Goal: Book appointment/travel/reservation

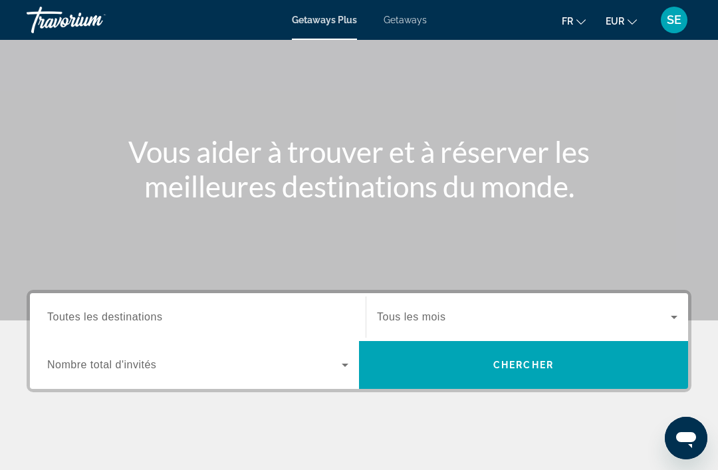
click at [86, 313] on span "Toutes les destinations" at bounding box center [104, 316] width 115 height 11
click at [86, 313] on input "Destination Toutes les destinations" at bounding box center [197, 318] width 301 height 16
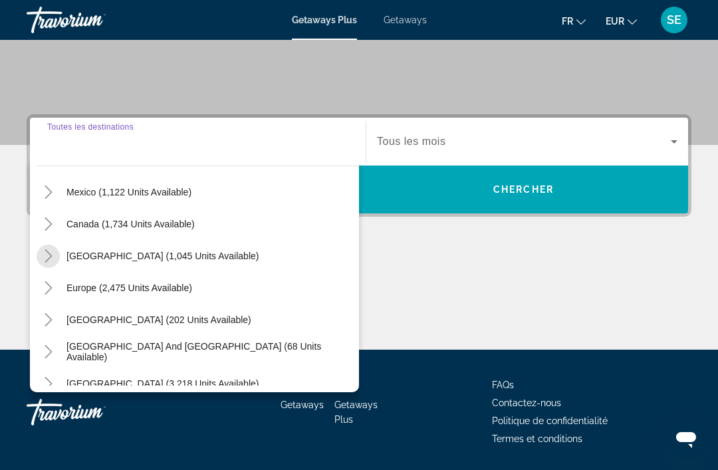
scroll to position [83, 0]
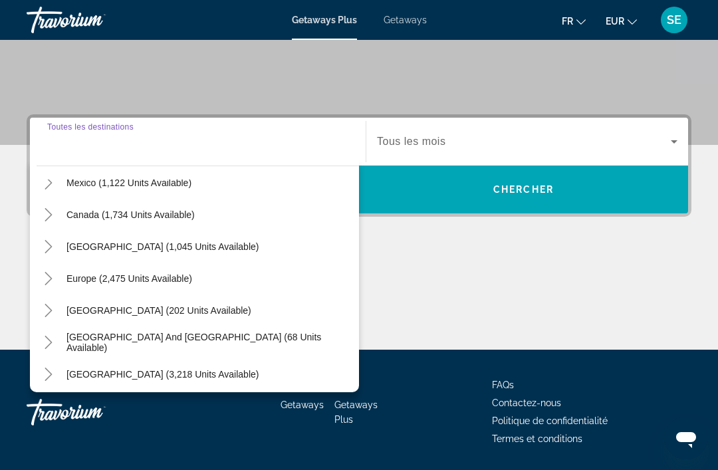
click at [95, 274] on span "Europe (2,475 units available)" at bounding box center [129, 278] width 126 height 11
type input "**********"
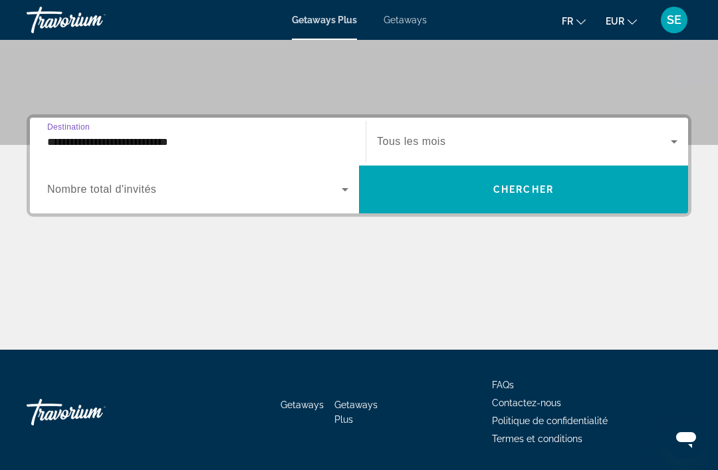
click at [344, 193] on icon "Search widget" at bounding box center [345, 189] width 16 height 16
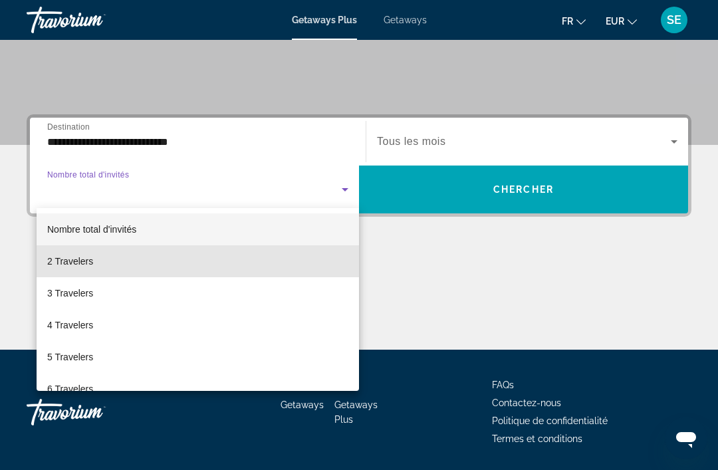
click at [59, 258] on span "2 Travelers" at bounding box center [70, 261] width 46 height 16
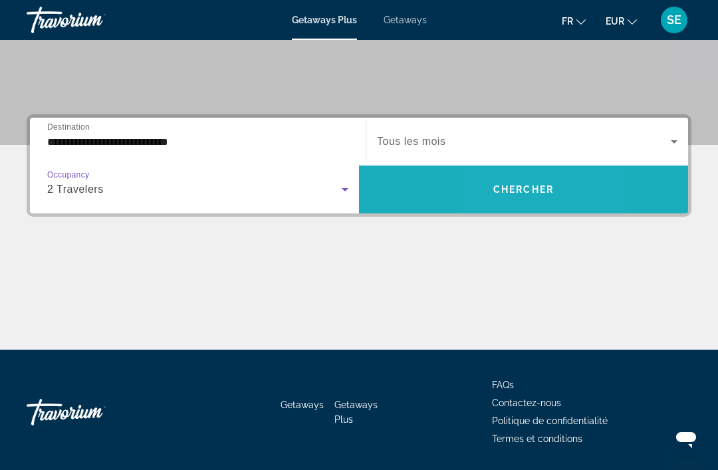
click at [490, 185] on span "Search widget" at bounding box center [523, 189] width 329 height 32
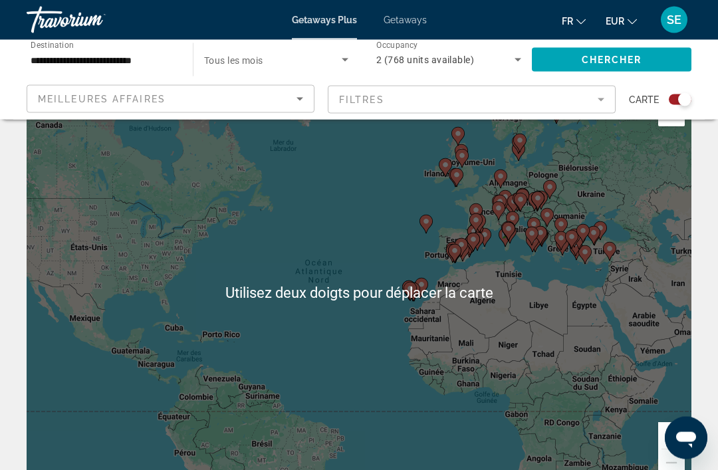
scroll to position [40, 0]
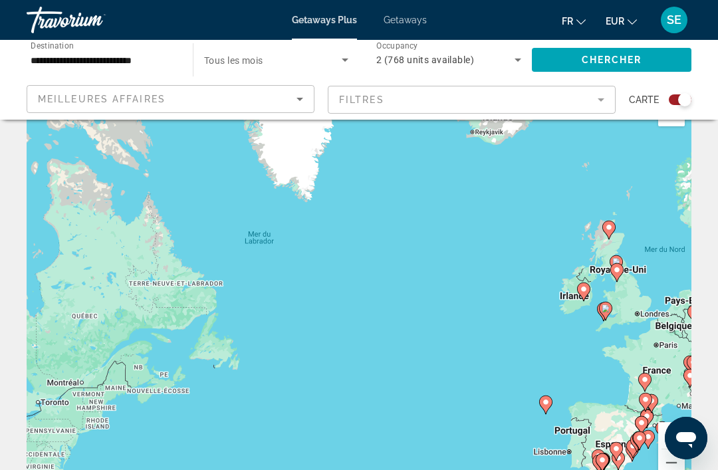
click at [659, 455] on button "Zoom arrière" at bounding box center [671, 462] width 27 height 27
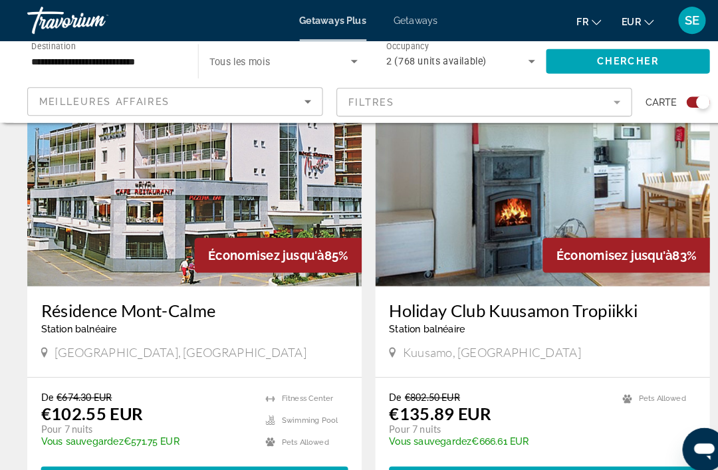
scroll to position [569, 0]
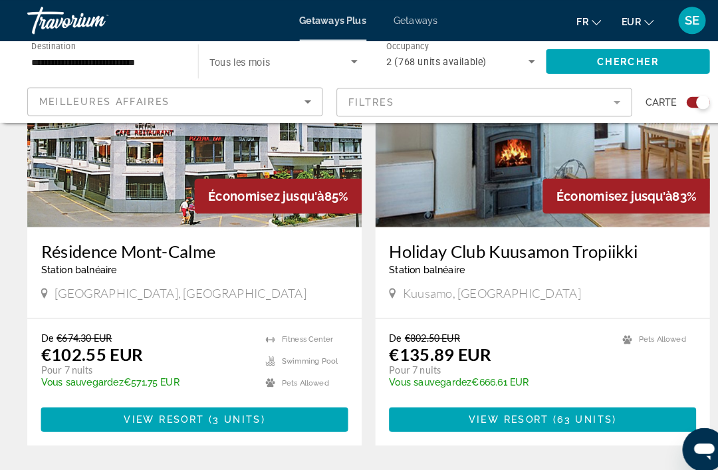
click at [579, 17] on icon "Change language" at bounding box center [580, 21] width 9 height 9
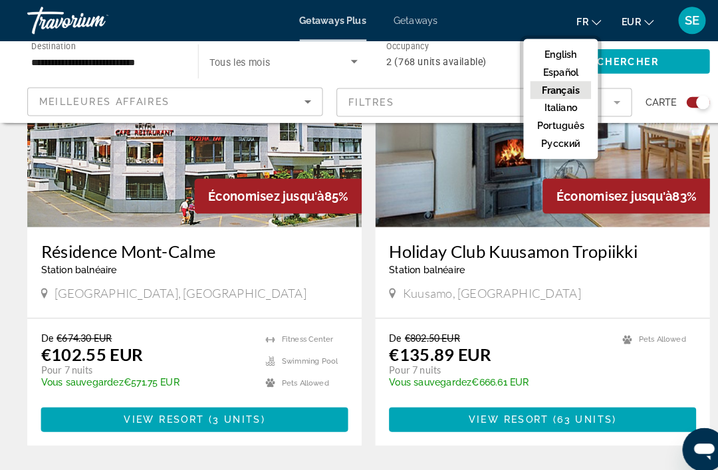
click at [530, 88] on button "Français" at bounding box center [545, 87] width 59 height 17
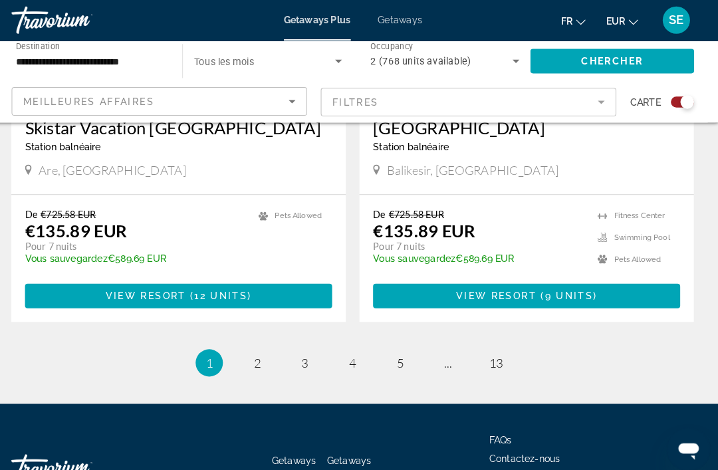
scroll to position [2950, 0]
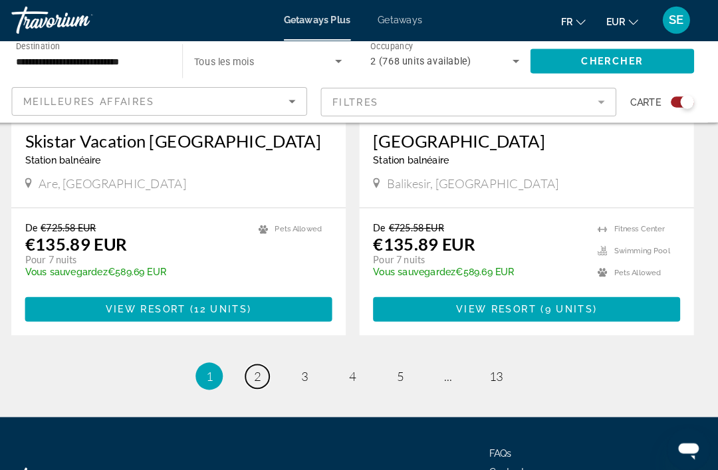
click at [254, 355] on link "page 2" at bounding box center [265, 366] width 23 height 23
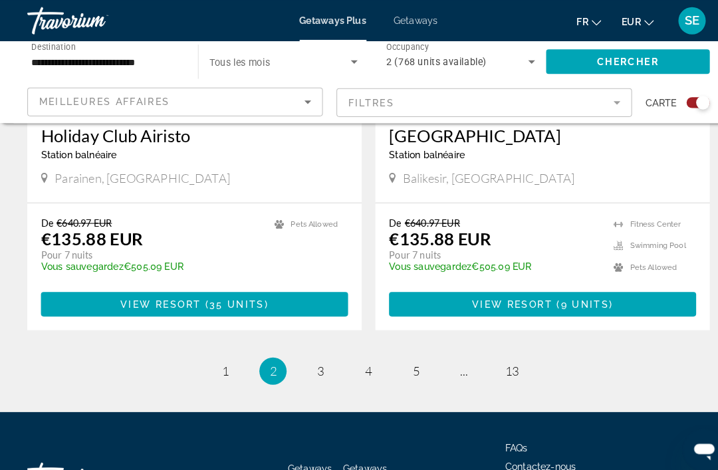
scroll to position [2938, 0]
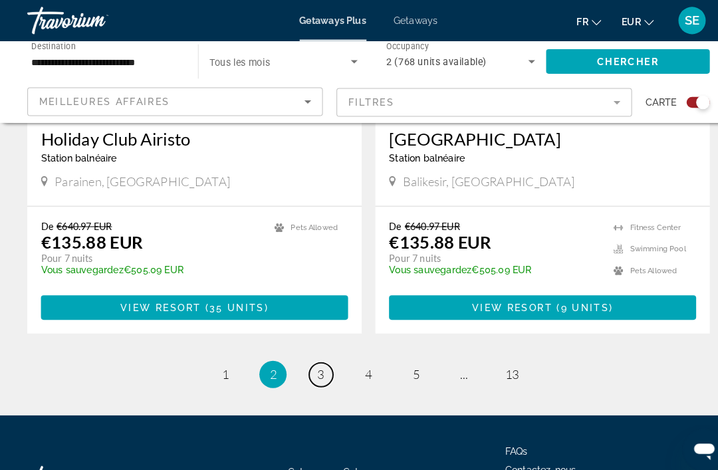
click at [310, 365] on span "3" at bounding box center [312, 364] width 7 height 15
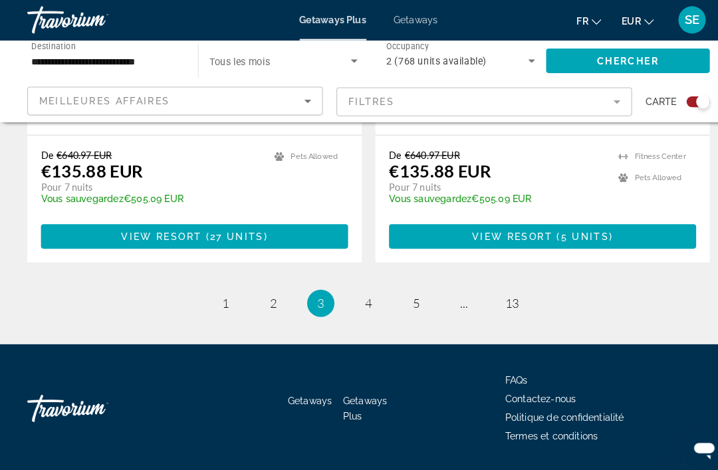
scroll to position [3007, 0]
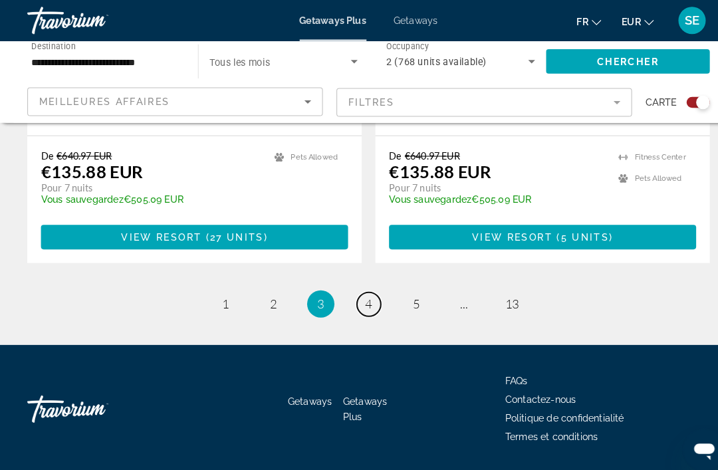
click at [365, 292] on link "page 4" at bounding box center [359, 295] width 23 height 23
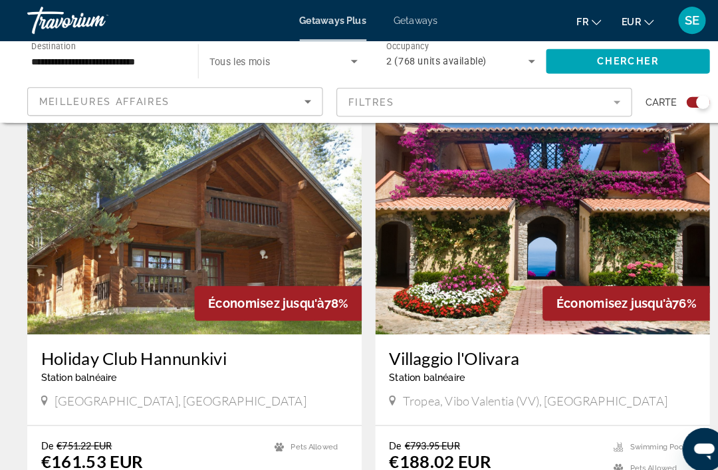
scroll to position [2276, 0]
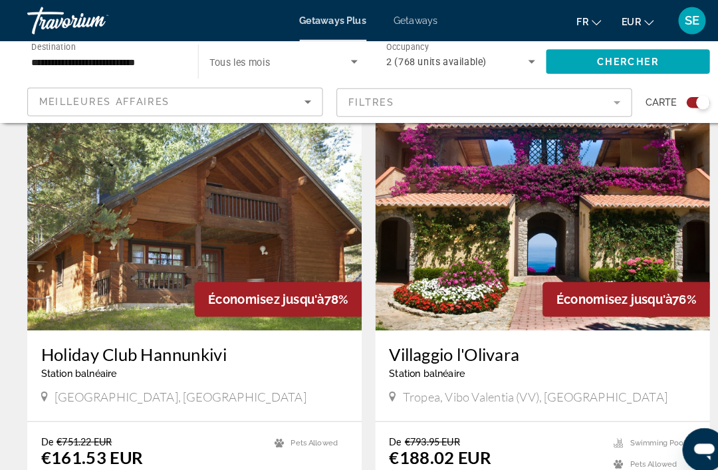
click at [382, 381] on icon "Main content" at bounding box center [382, 386] width 7 height 12
click at [394, 385] on span "Tropea, Vibo Valentia (VV), [GEOGRAPHIC_DATA]" at bounding box center [521, 386] width 258 height 15
click at [389, 387] on div "Tropea, Vibo Valentia (VV), [GEOGRAPHIC_DATA]" at bounding box center [528, 386] width 299 height 15
click at [450, 281] on img "Main content" at bounding box center [528, 215] width 326 height 213
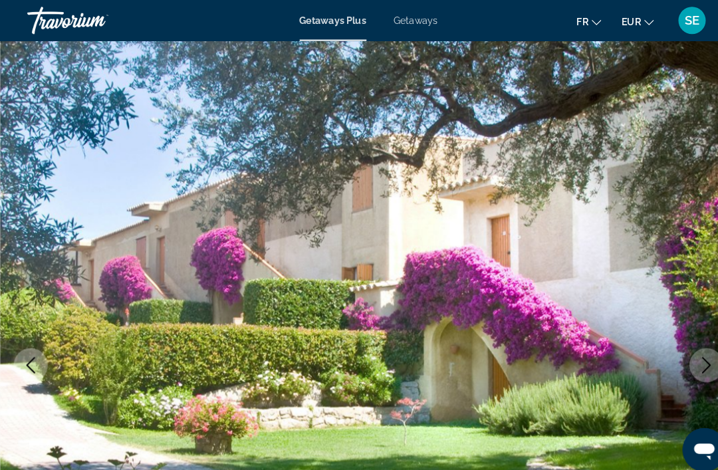
click at [674, 355] on button "Next image" at bounding box center [687, 355] width 33 height 33
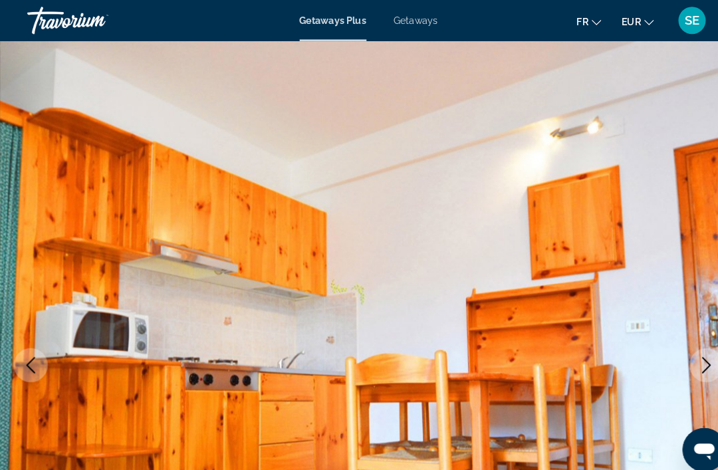
click at [682, 360] on icon "Next image" at bounding box center [688, 356] width 16 height 16
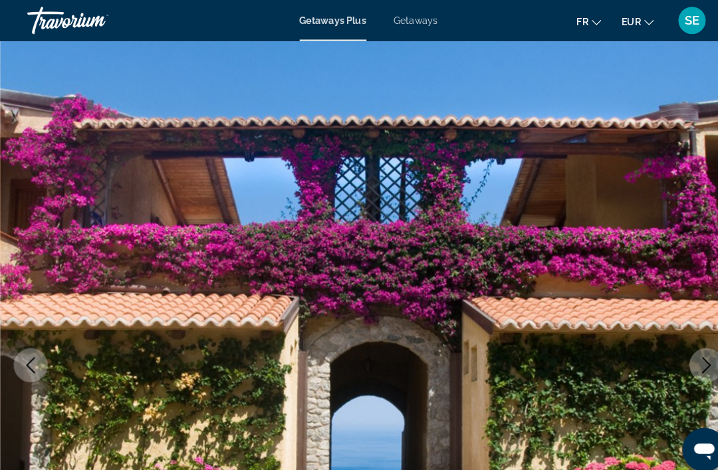
click at [692, 358] on icon "Next image" at bounding box center [688, 356] width 16 height 16
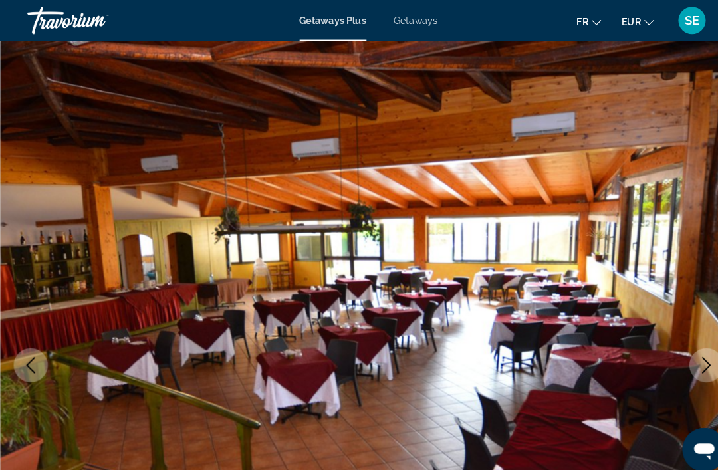
click at [682, 354] on icon "Next image" at bounding box center [688, 356] width 16 height 16
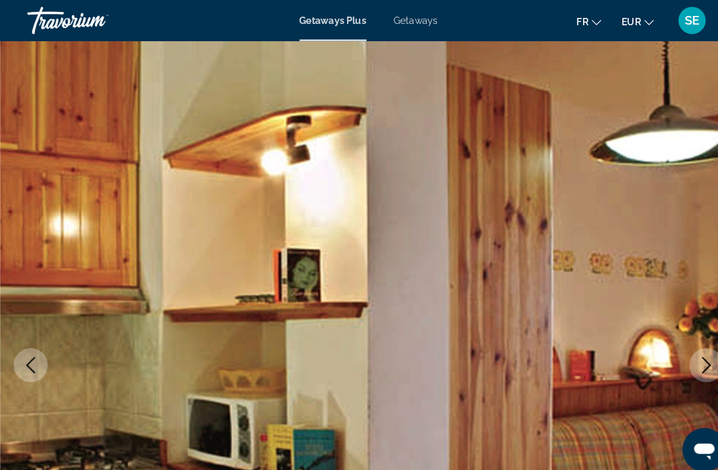
click at [691, 361] on icon "Next image" at bounding box center [688, 356] width 16 height 16
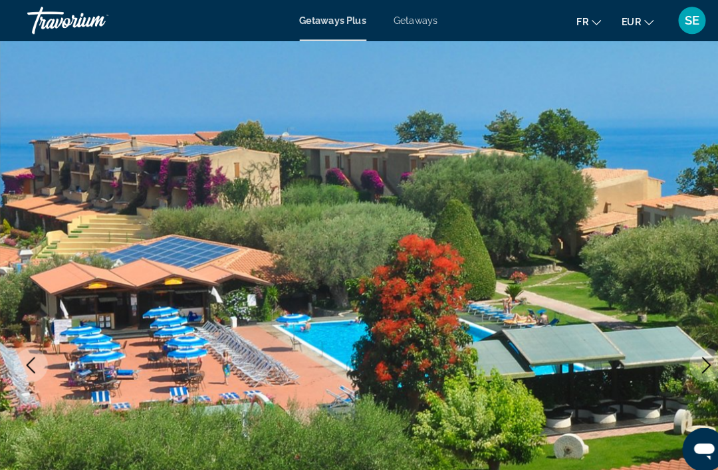
click at [687, 359] on icon "Next image" at bounding box center [688, 356] width 9 height 16
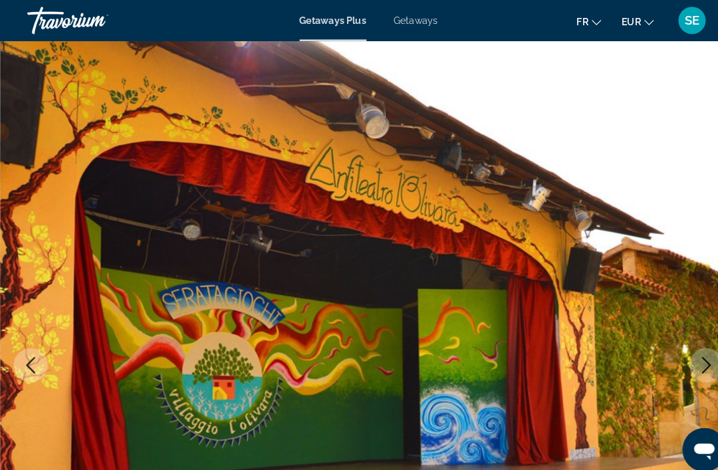
click at [686, 360] on icon "Next image" at bounding box center [688, 356] width 16 height 16
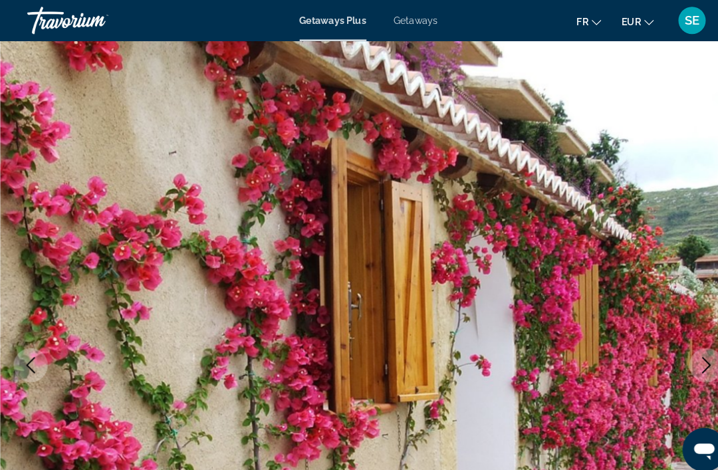
click at [688, 359] on icon "Next image" at bounding box center [688, 356] width 9 height 16
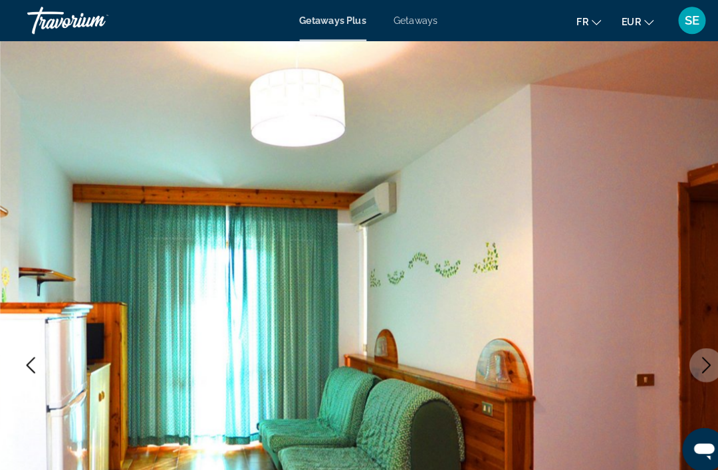
click at [678, 355] on button "Next image" at bounding box center [687, 355] width 33 height 33
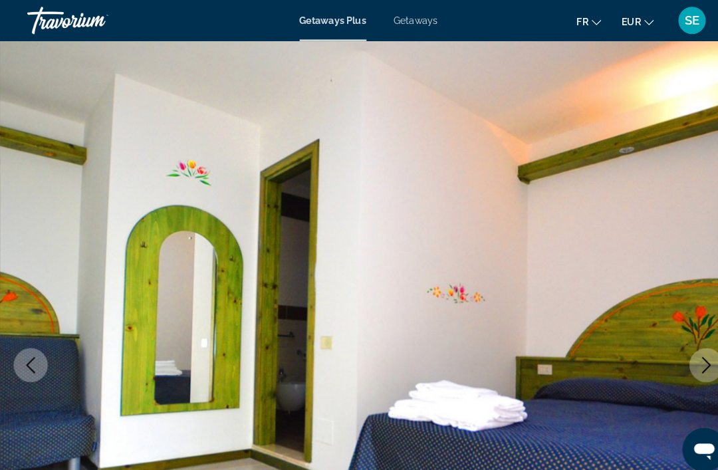
click at [681, 353] on icon "Next image" at bounding box center [688, 356] width 16 height 16
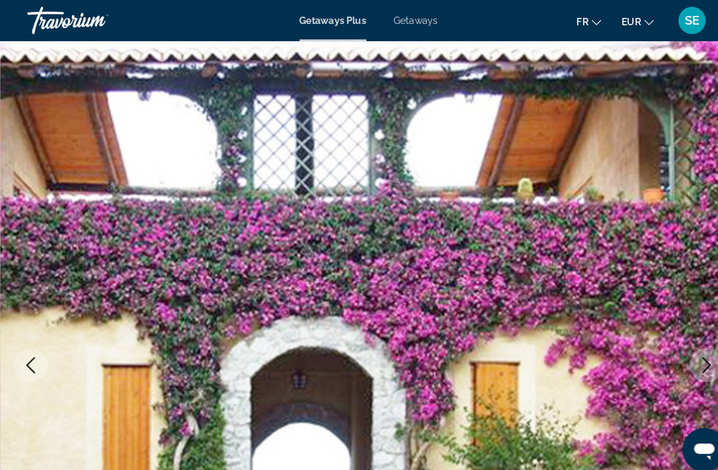
click at [680, 355] on icon "Next image" at bounding box center [688, 356] width 16 height 16
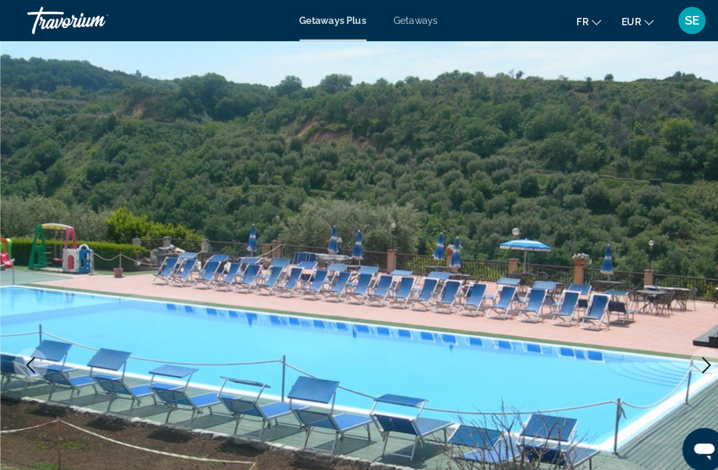
click at [687, 357] on icon "Next image" at bounding box center [688, 356] width 16 height 16
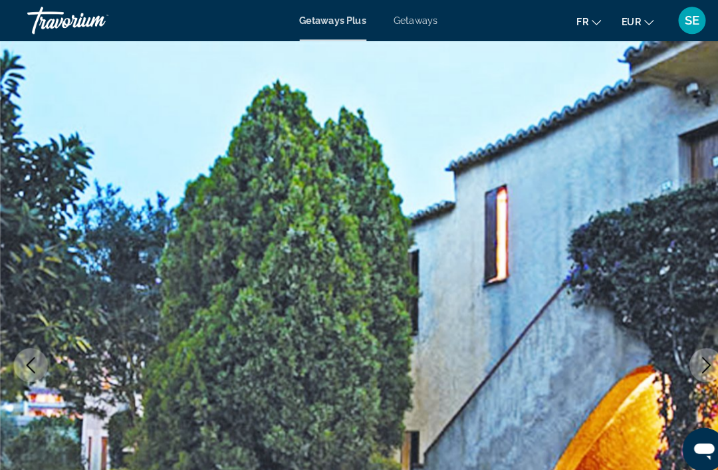
click at [681, 354] on icon "Next image" at bounding box center [688, 356] width 16 height 16
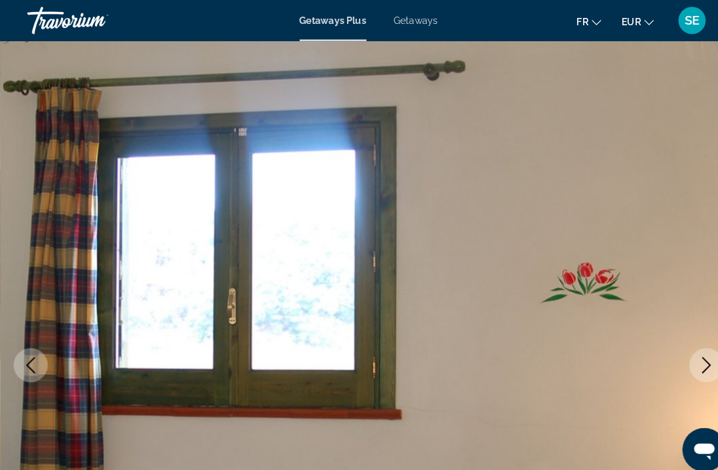
click at [681, 354] on icon "Next image" at bounding box center [688, 356] width 16 height 16
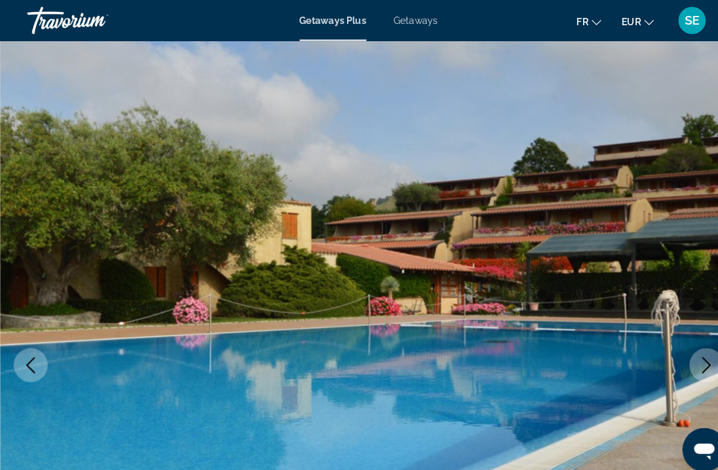
click at [692, 351] on icon "Next image" at bounding box center [688, 356] width 16 height 16
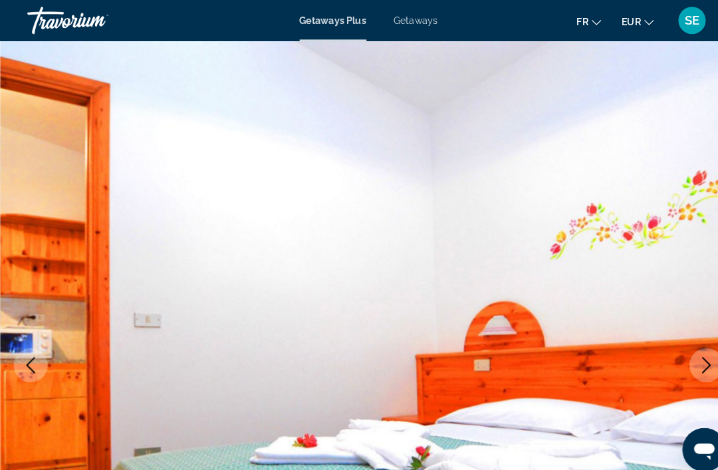
click at [677, 358] on button "Next image" at bounding box center [687, 355] width 33 height 33
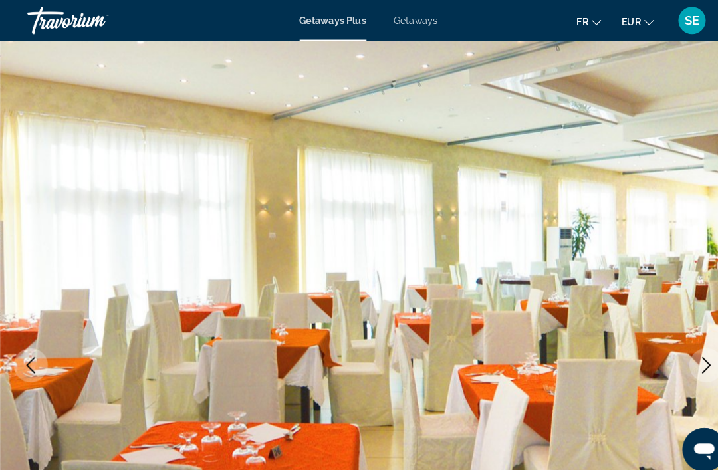
click at [682, 357] on icon "Next image" at bounding box center [688, 356] width 16 height 16
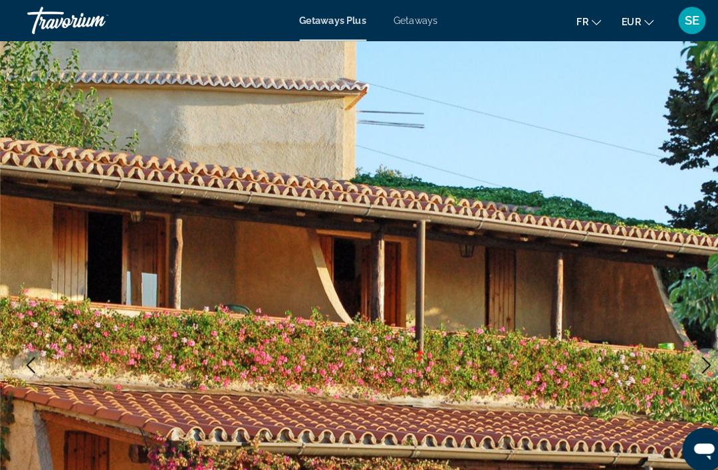
click at [672, 359] on button "Next image" at bounding box center [687, 355] width 33 height 33
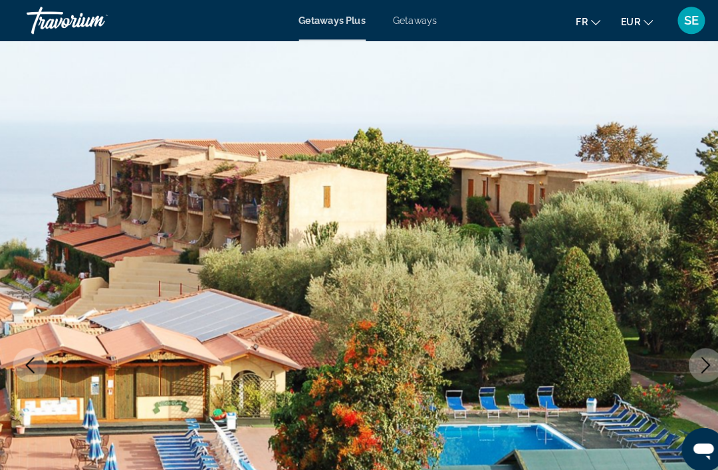
click at [681, 356] on icon "Next image" at bounding box center [688, 356] width 16 height 16
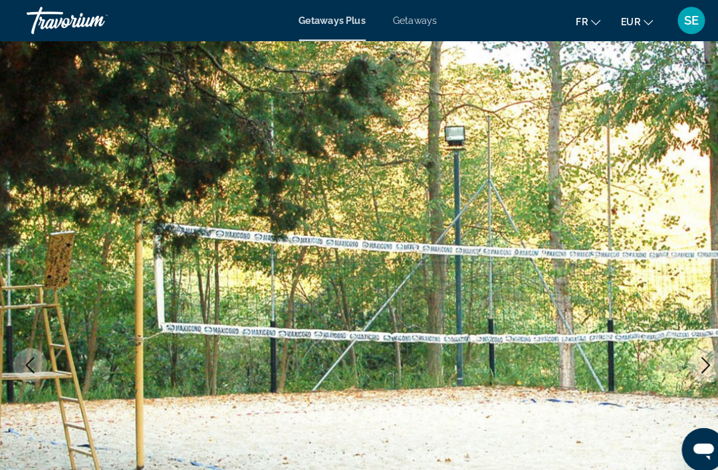
click at [686, 359] on icon "Next image" at bounding box center [688, 356] width 9 height 16
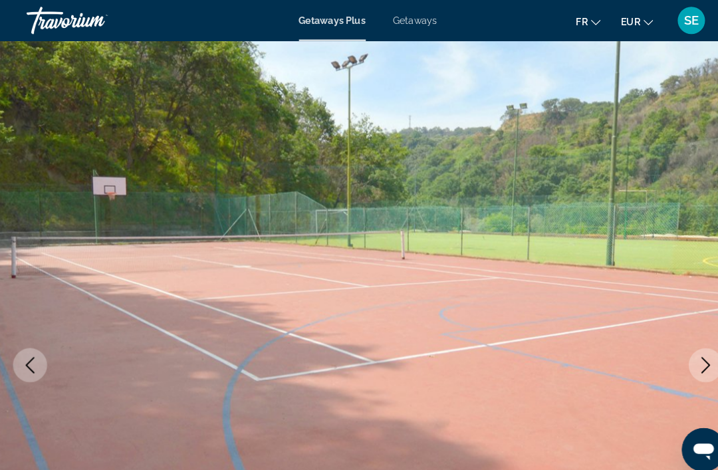
click at [688, 364] on button "Next image" at bounding box center [687, 355] width 33 height 33
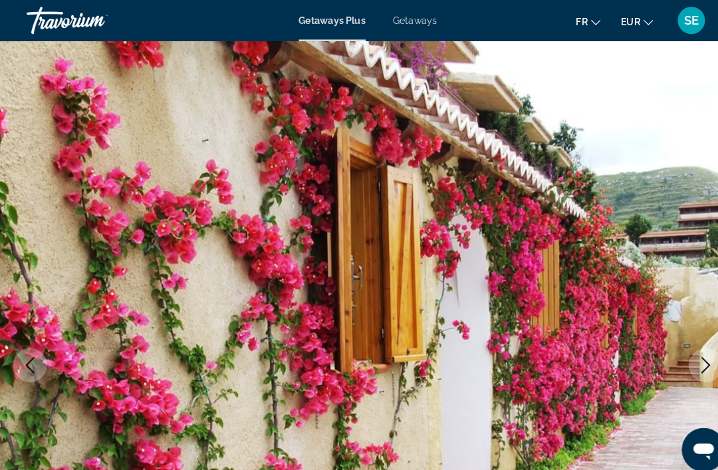
click at [690, 357] on icon "Next image" at bounding box center [688, 356] width 16 height 16
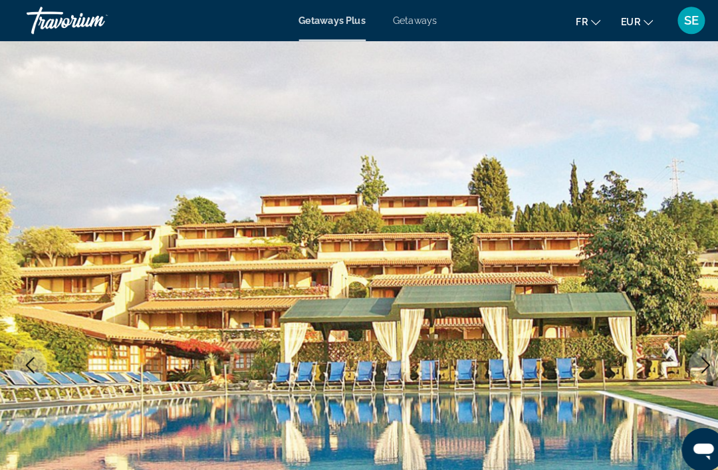
click at [695, 355] on button "Next image" at bounding box center [687, 355] width 33 height 33
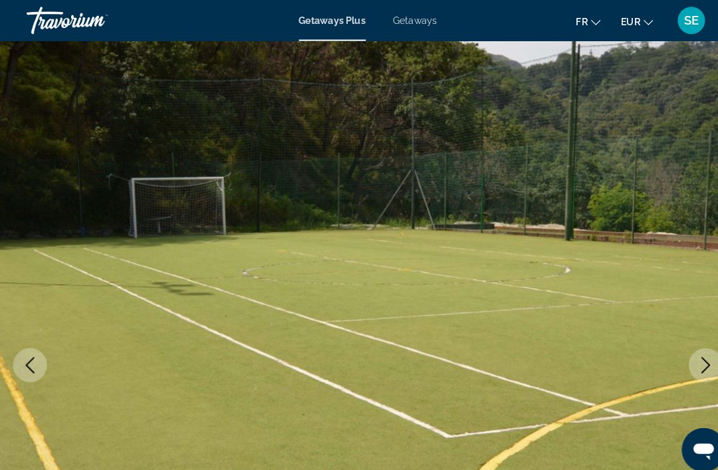
click at [688, 359] on icon "Next image" at bounding box center [688, 356] width 16 height 16
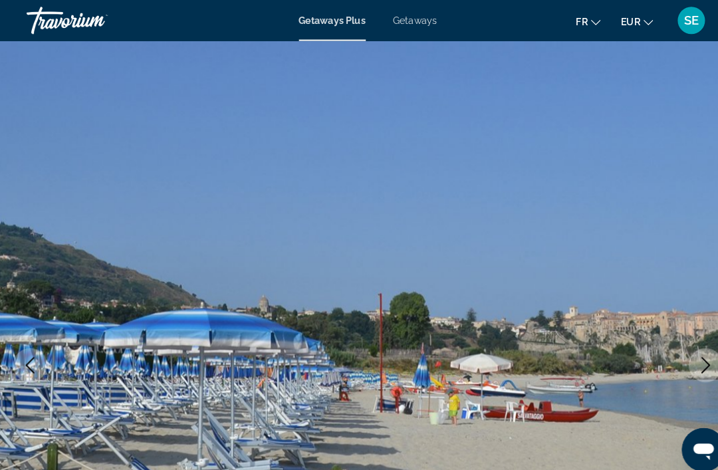
click at [696, 349] on button "Next image" at bounding box center [687, 355] width 33 height 33
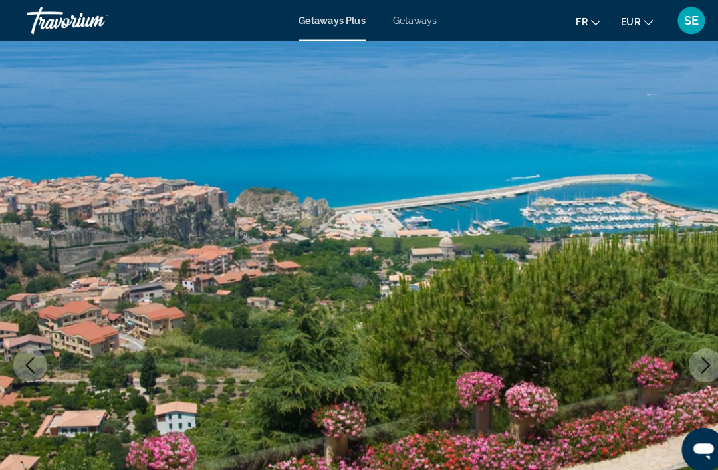
click at [690, 353] on icon "Next image" at bounding box center [688, 356] width 16 height 16
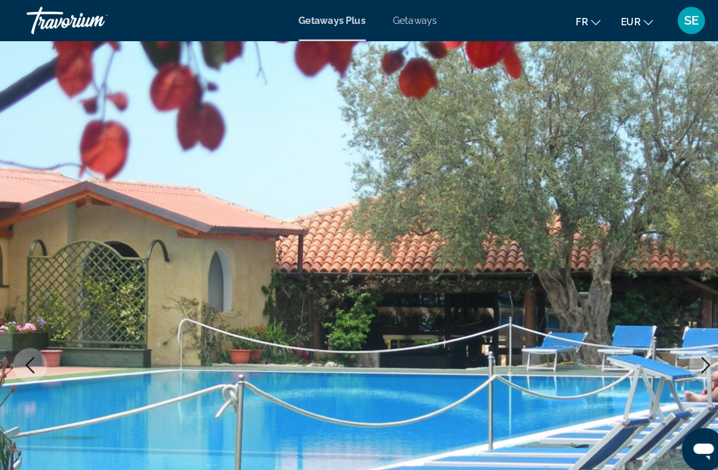
click at [688, 359] on icon "Next image" at bounding box center [688, 356] width 16 height 16
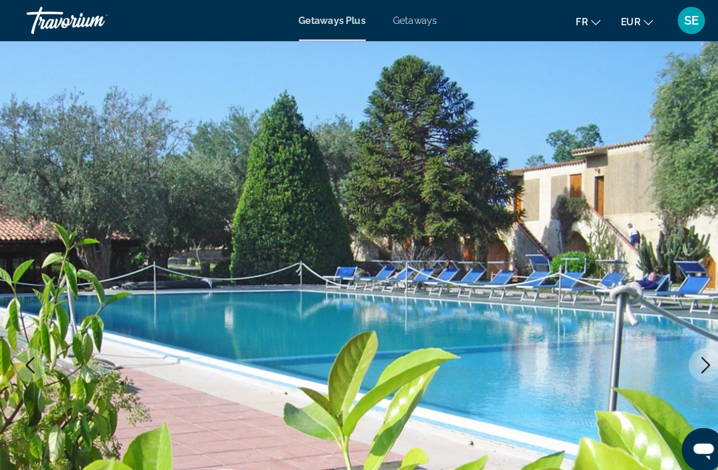
click at [690, 359] on icon "Next image" at bounding box center [688, 356] width 16 height 16
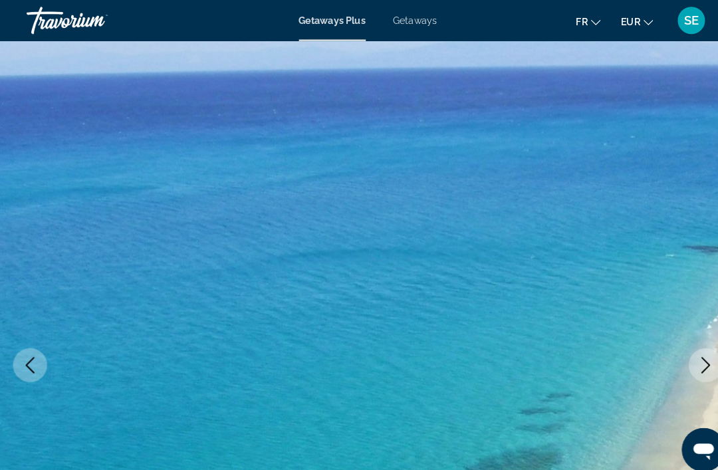
click at [691, 353] on icon "Next image" at bounding box center [688, 356] width 16 height 16
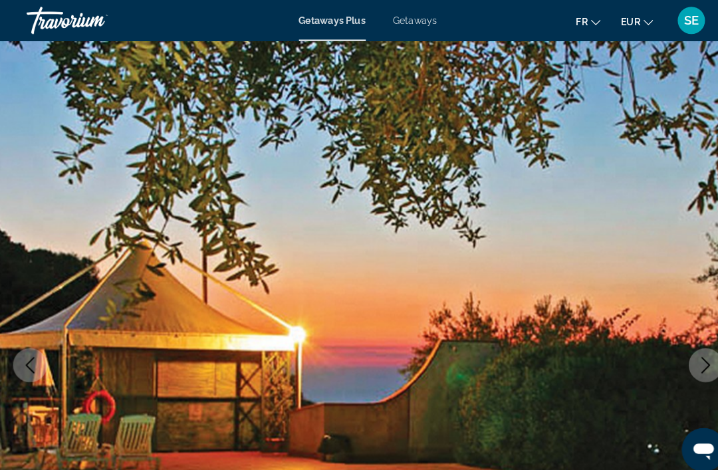
click at [696, 348] on button "Next image" at bounding box center [687, 355] width 33 height 33
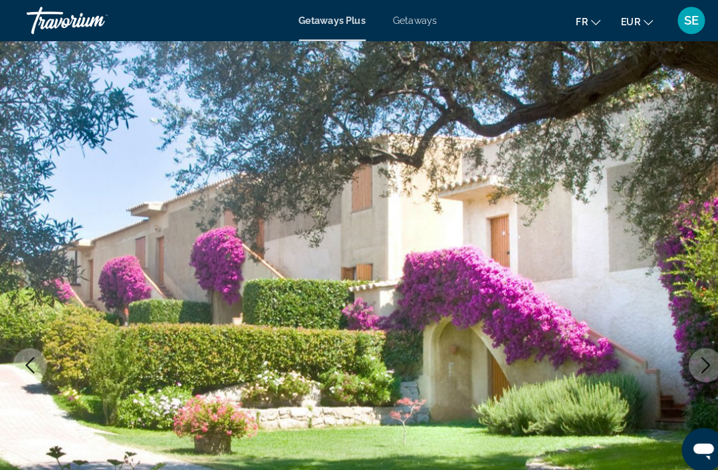
click at [694, 353] on icon "Next image" at bounding box center [688, 356] width 16 height 16
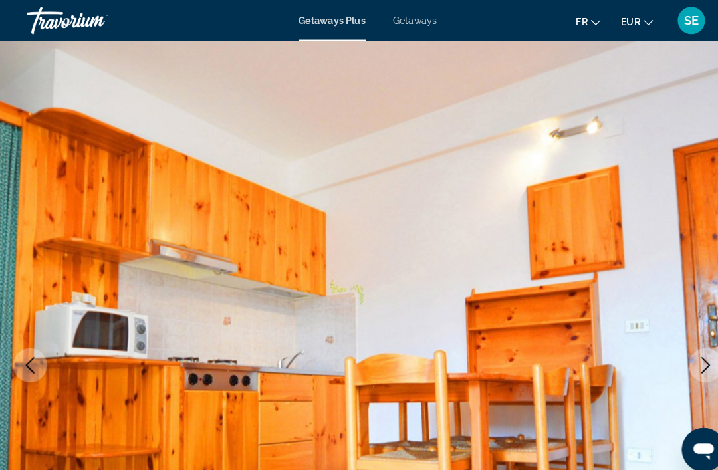
click at [692, 353] on icon "Next image" at bounding box center [688, 356] width 16 height 16
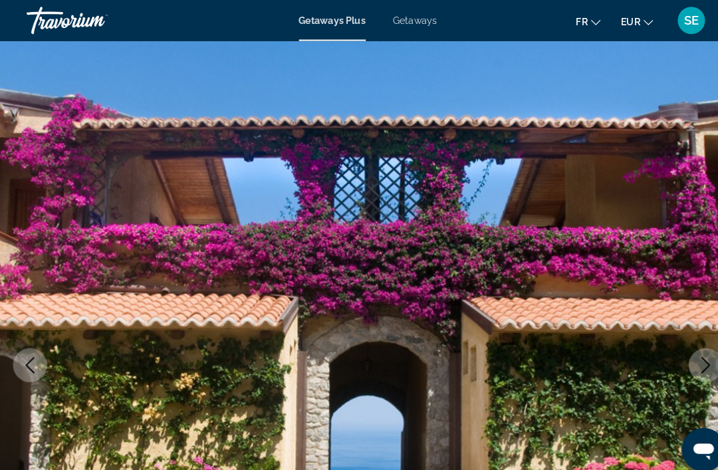
click at [691, 354] on icon "Next image" at bounding box center [688, 356] width 16 height 16
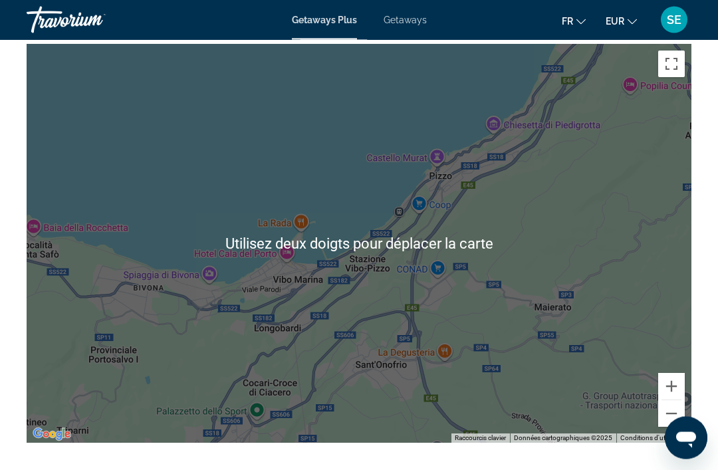
scroll to position [2309, 0]
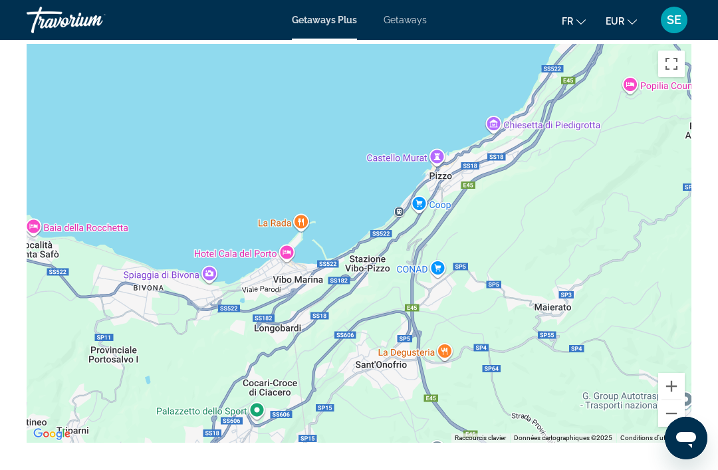
click at [676, 423] on button "Zoom arrière" at bounding box center [671, 413] width 27 height 27
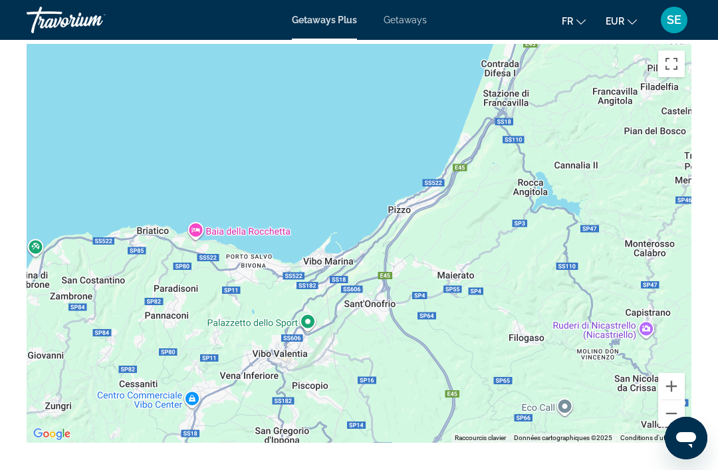
click at [308, 322] on div "Pour activer le glissement avec le clavier, appuyez sur Alt+Entrée. Une fois ce…" at bounding box center [359, 243] width 664 height 399
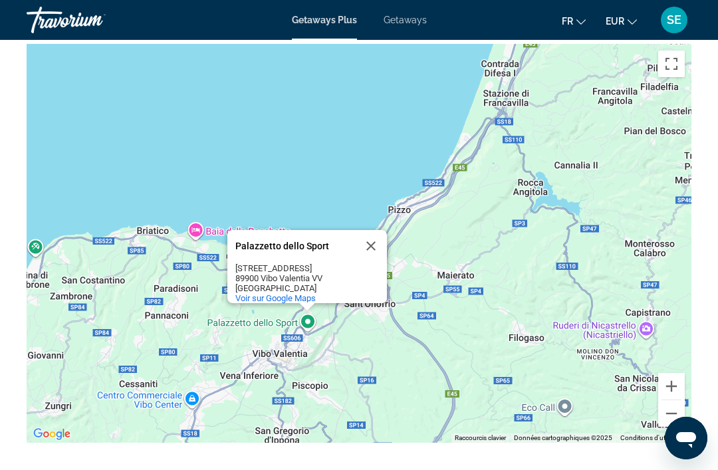
click at [164, 161] on div "Pour activer le glissement avec le clavier, appuyez sur Alt+Entrée. Une fois ce…" at bounding box center [359, 243] width 664 height 399
click at [368, 235] on button "Fermer" at bounding box center [371, 246] width 32 height 32
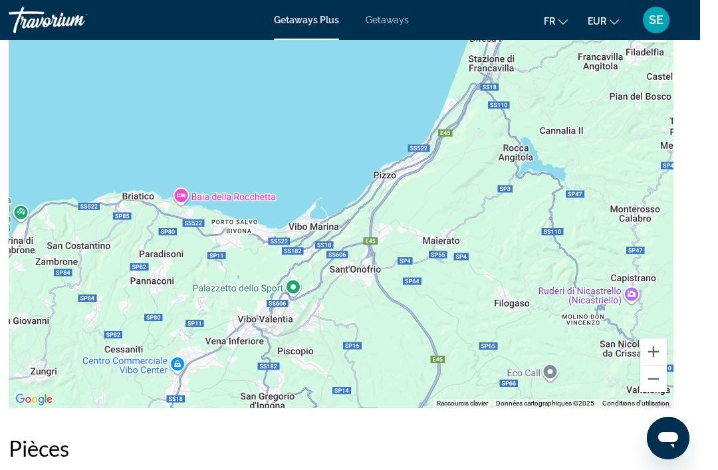
scroll to position [2373, 0]
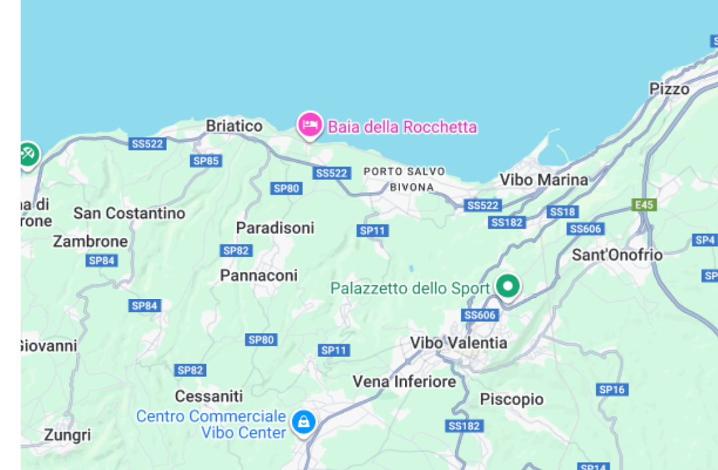
click at [286, 161] on div "Pour activer le glissement avec le clavier, appuyez sur Alt+Entrée. Une fois ce…" at bounding box center [359, 179] width 664 height 399
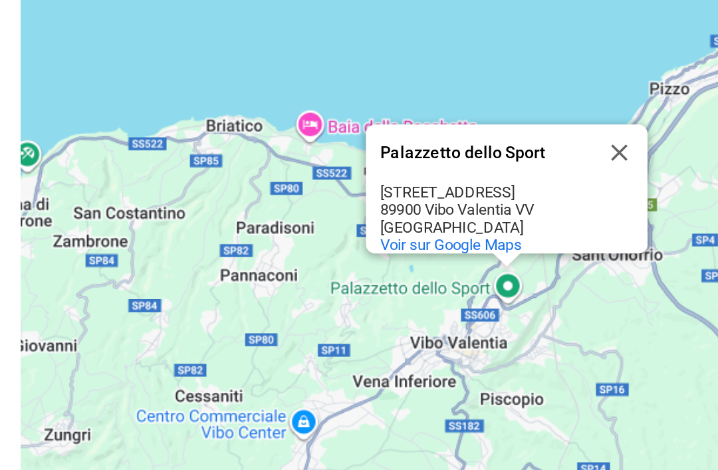
click at [193, 181] on div "Pour activer le glissement avec le clavier, appuyez sur Alt+Entrée. Une fois ce…" at bounding box center [359, 179] width 664 height 399
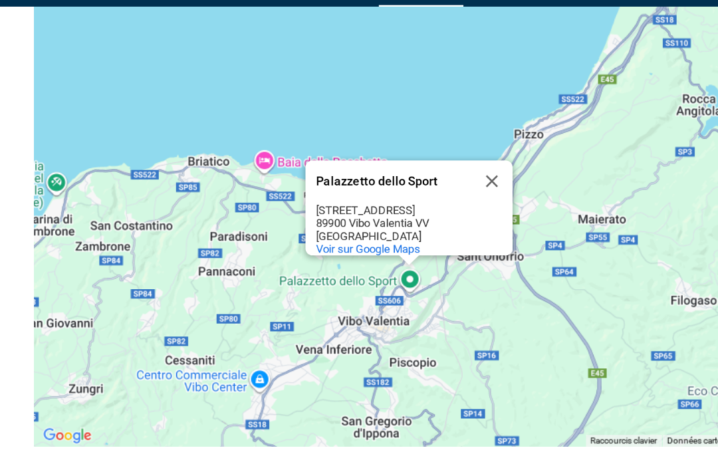
click at [381, 158] on button "Fermer" at bounding box center [379, 174] width 32 height 32
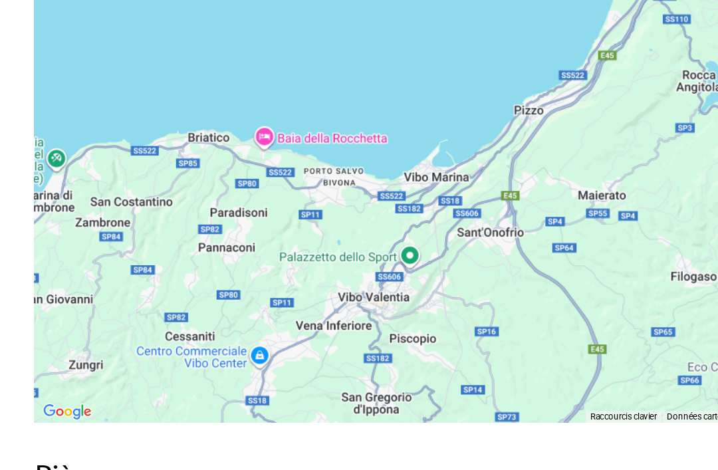
scroll to position [2351, 0]
click at [316, 195] on div "Pour activer le glissement avec le clavier, appuyez sur Alt+Entrée. Une fois ce…" at bounding box center [359, 201] width 664 height 399
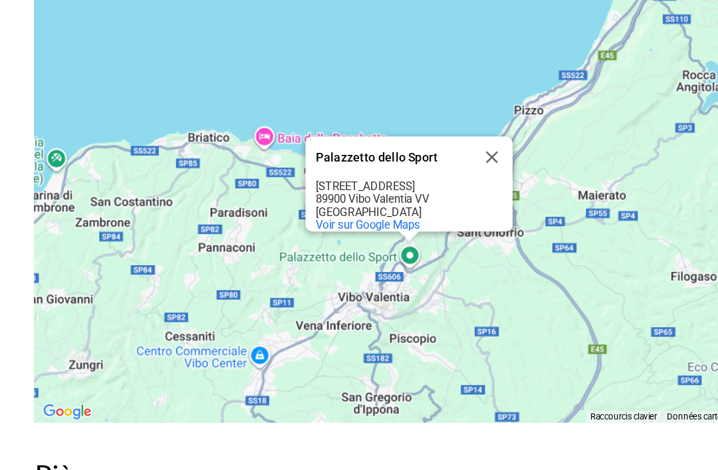
click at [194, 266] on div "Pour activer le glissement avec le clavier, appuyez sur Alt+Entrée. Une fois ce…" at bounding box center [359, 201] width 664 height 399
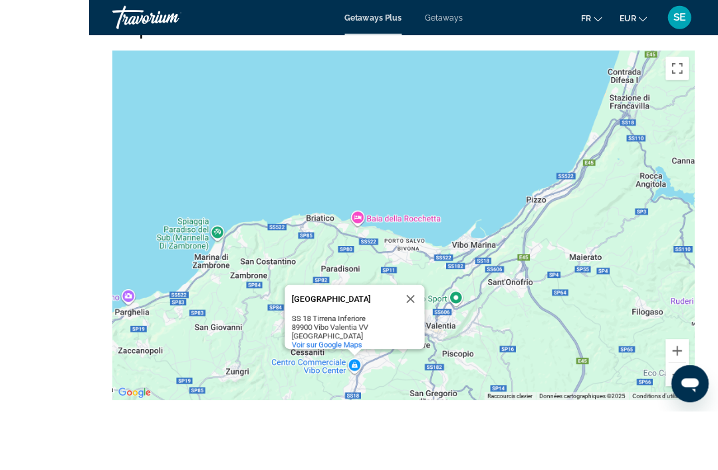
scroll to position [2401, 0]
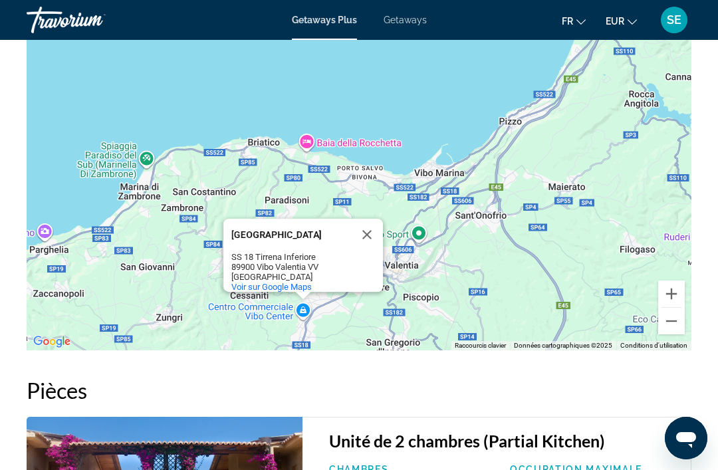
click at [365, 227] on button "Fermer" at bounding box center [367, 235] width 32 height 32
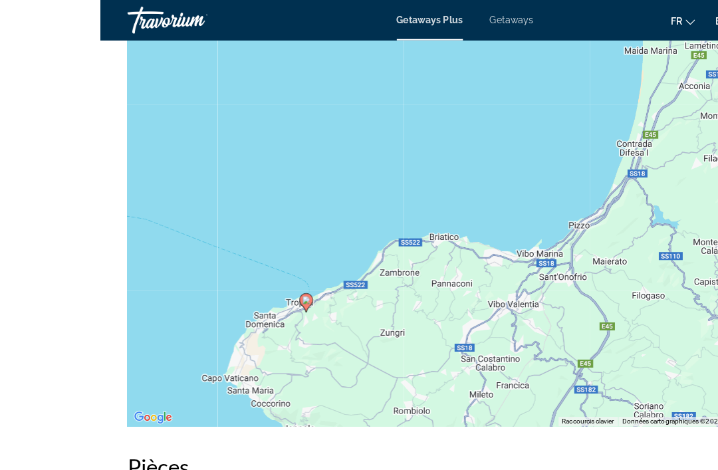
scroll to position [2336, 0]
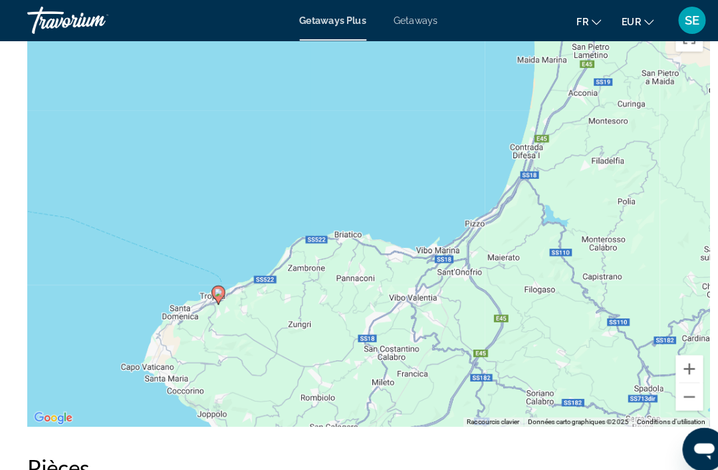
click at [207, 289] on gmp-advanced-marker "Main content" at bounding box center [212, 288] width 13 height 20
click at [213, 285] on image "Main content" at bounding box center [213, 285] width 8 height 8
click at [211, 284] on image "Main content" at bounding box center [213, 285] width 8 height 8
click at [215, 284] on image "Main content" at bounding box center [213, 285] width 8 height 8
click at [207, 288] on gmp-advanced-marker "Main content" at bounding box center [212, 288] width 13 height 20
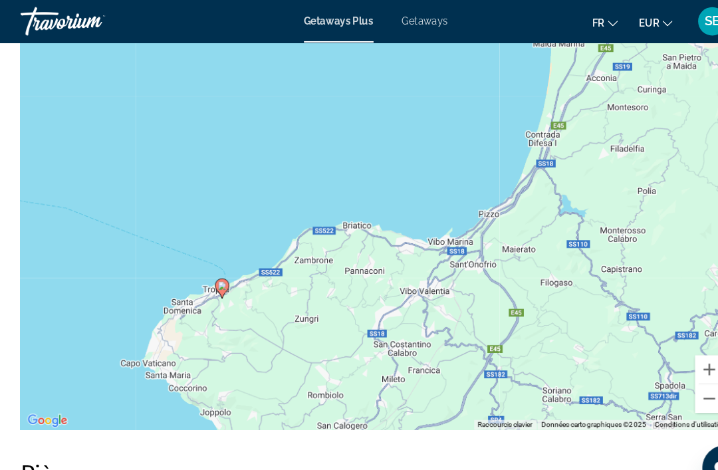
scroll to position [2353, 0]
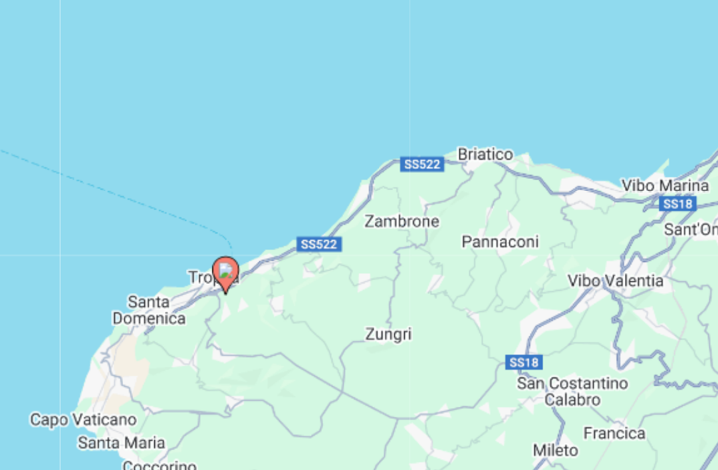
click at [199, 264] on image "Main content" at bounding box center [203, 268] width 8 height 8
click at [197, 262] on icon "Main content" at bounding box center [203, 270] width 12 height 17
click at [199, 264] on image "Main content" at bounding box center [203, 268] width 8 height 8
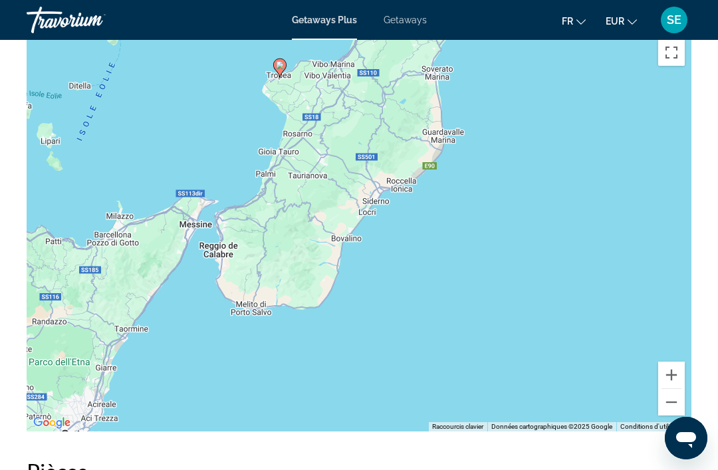
scroll to position [2321, 0]
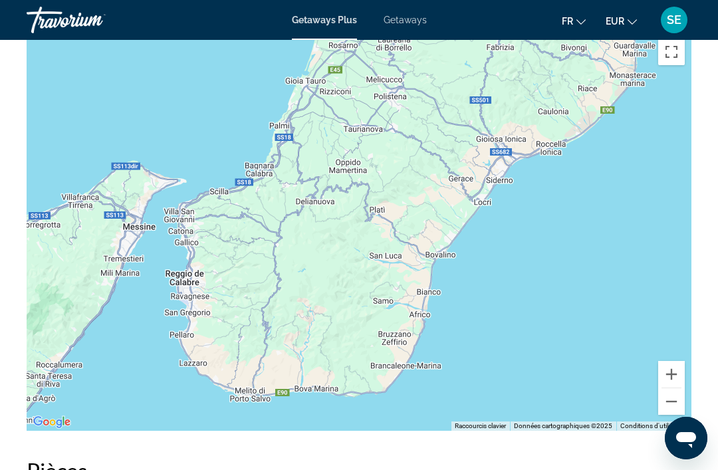
click at [676, 403] on button "Zoom arrière" at bounding box center [671, 401] width 27 height 27
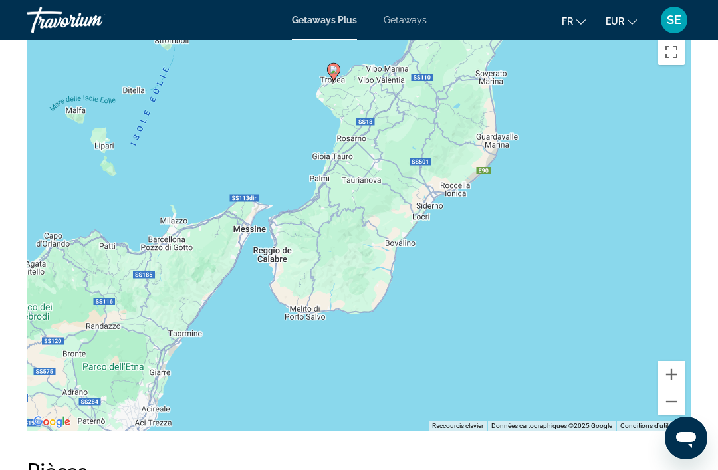
click at [670, 411] on button "Zoom arrière" at bounding box center [671, 401] width 27 height 27
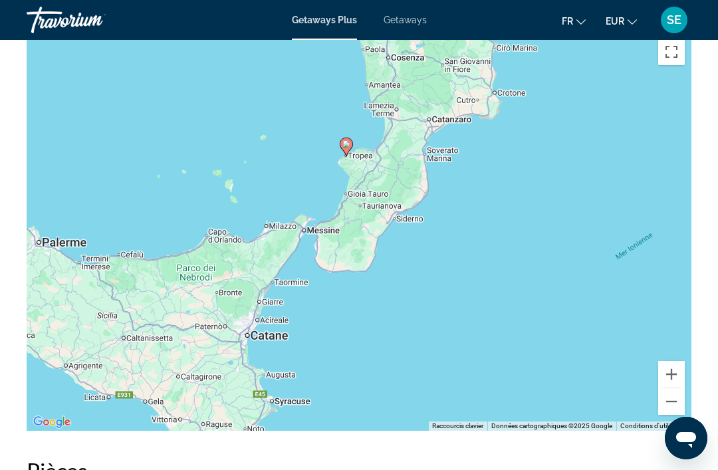
click at [669, 408] on button "Zoom arrière" at bounding box center [671, 401] width 27 height 27
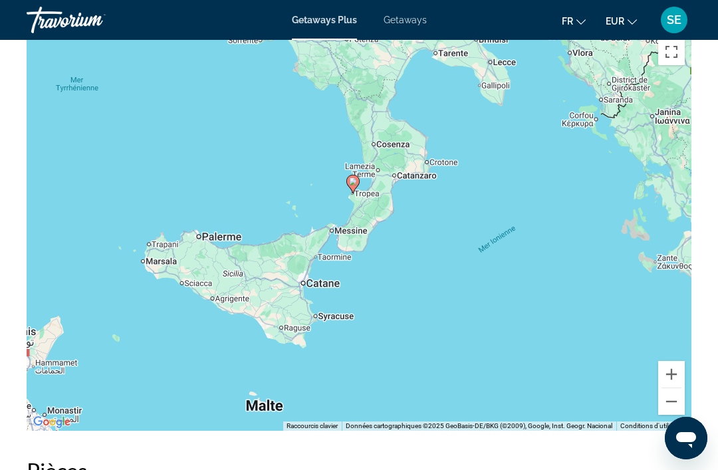
click at [672, 409] on button "Zoom arrière" at bounding box center [671, 401] width 27 height 27
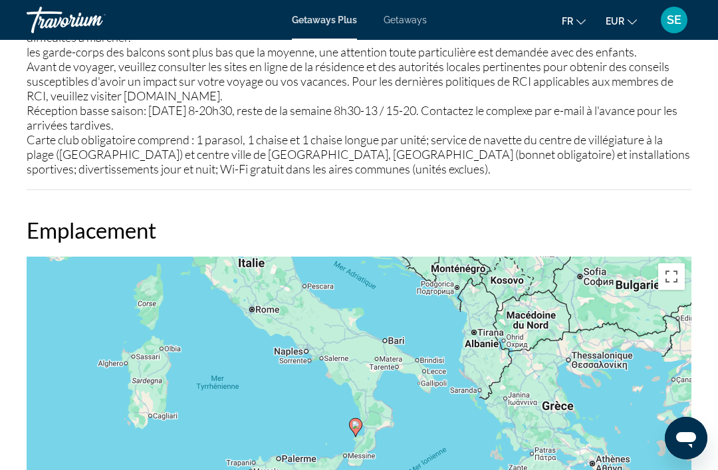
scroll to position [2101, 0]
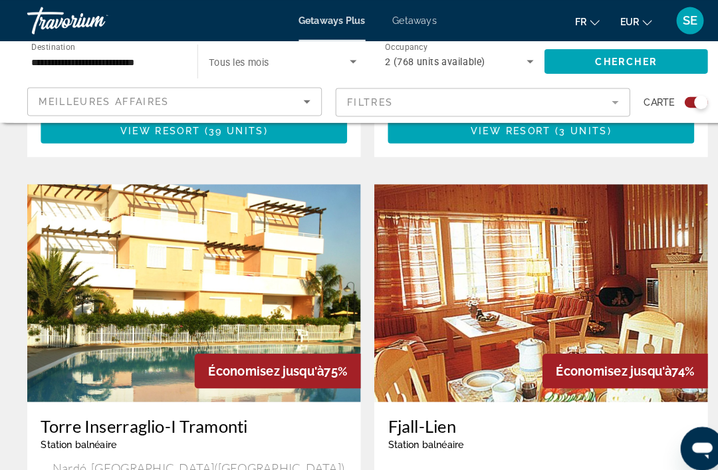
scroll to position [2658, 0]
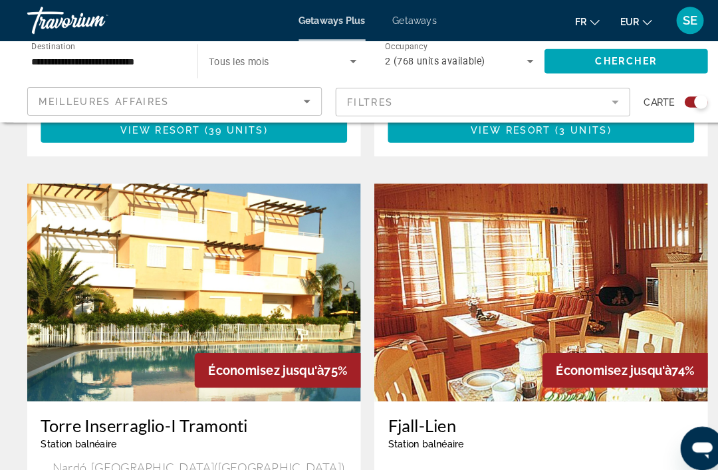
click at [102, 345] on img "Main content" at bounding box center [190, 285] width 326 height 213
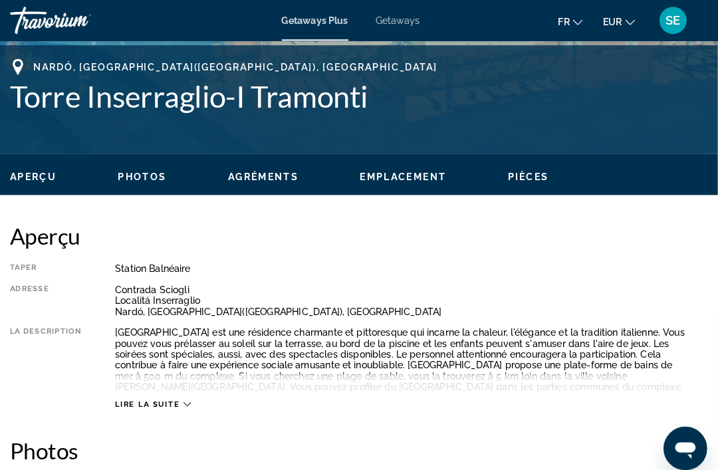
scroll to position [521, 0]
click at [196, 393] on icon "Main content" at bounding box center [199, 394] width 7 height 7
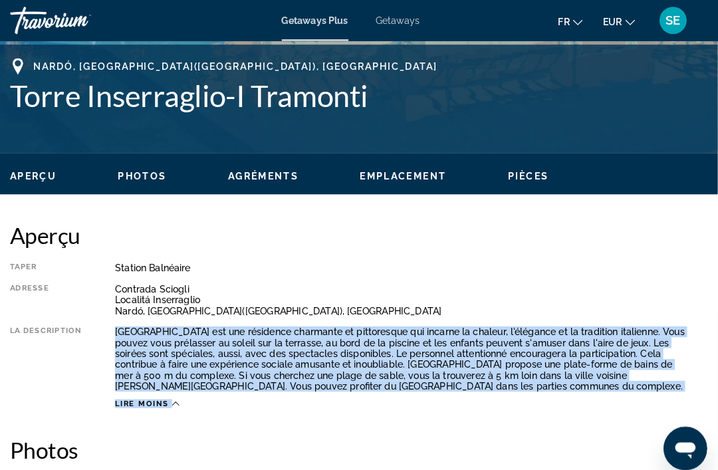
click at [643, 272] on div "Taper Station balnéaire Tout inclus Pas tout compris Adresse Contrada Sciogli L…" at bounding box center [359, 327] width 664 height 143
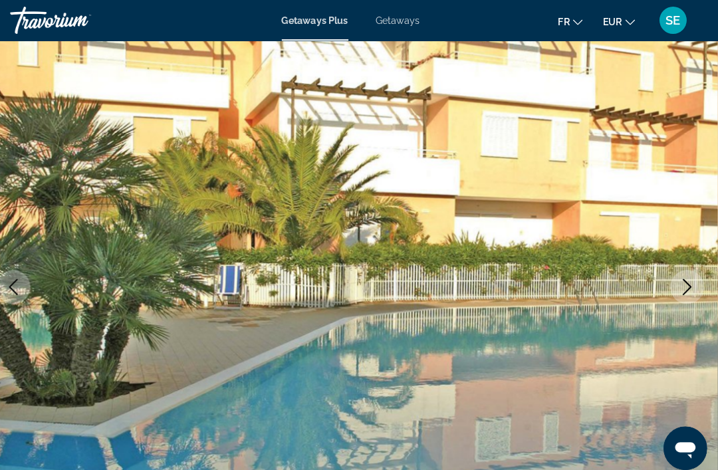
scroll to position [0, 0]
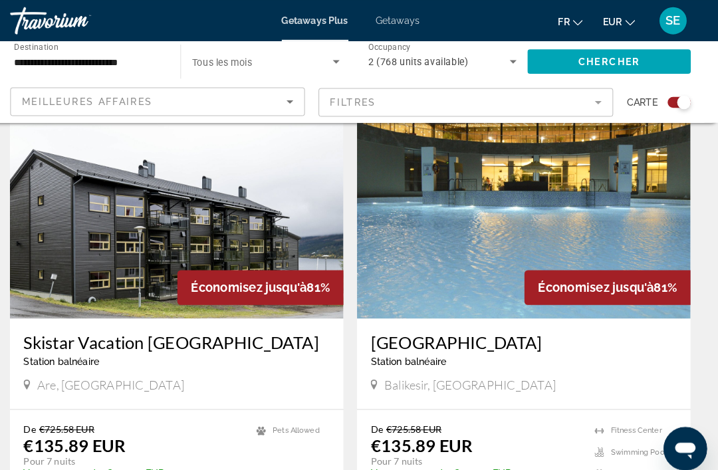
scroll to position [3005, 0]
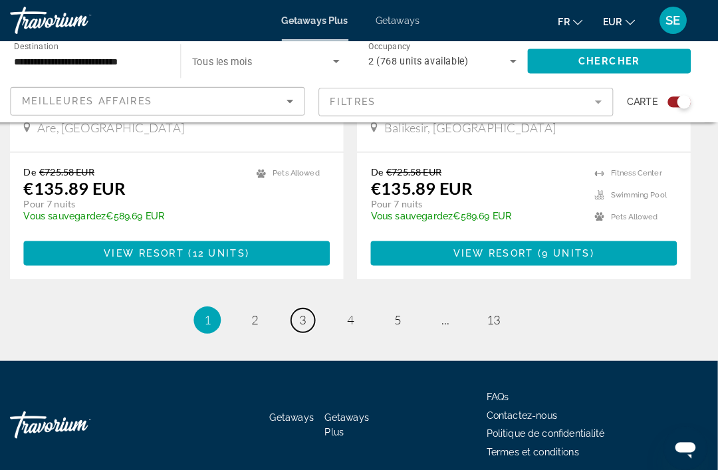
click at [309, 305] on span "3" at bounding box center [312, 312] width 7 height 15
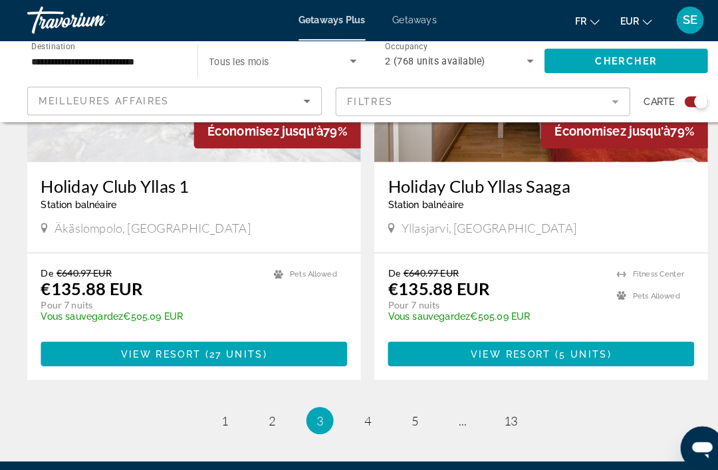
scroll to position [3005, 0]
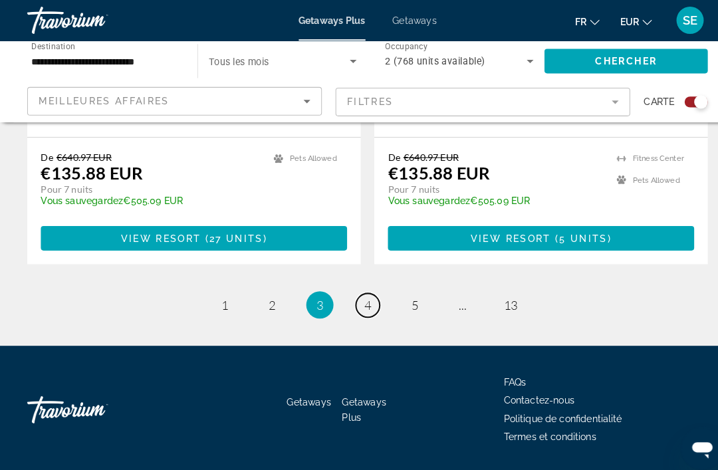
click at [356, 297] on span "4" at bounding box center [358, 297] width 7 height 15
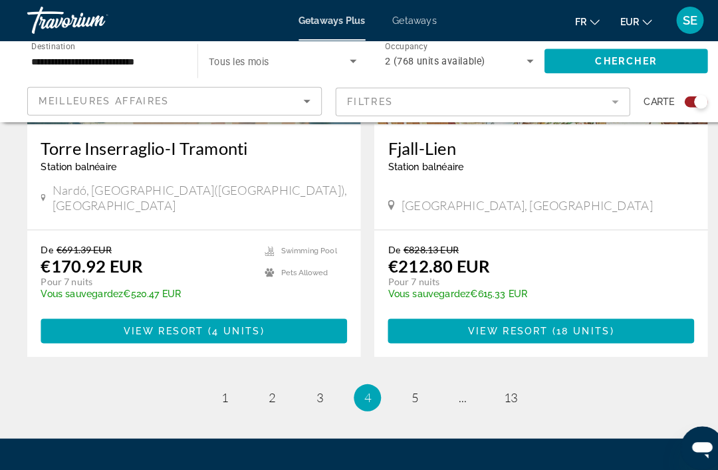
scroll to position [2930, 0]
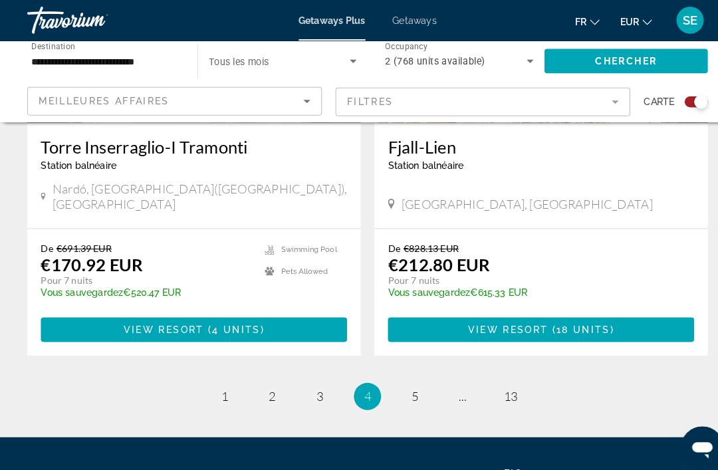
click at [110, 170] on div "[GEOGRAPHIC_DATA][PERSON_NAME] balnéaire - Ceci est une station d'adultes seule…" at bounding box center [189, 156] width 299 height 44
click at [672, 98] on div "Search widget" at bounding box center [679, 99] width 23 height 11
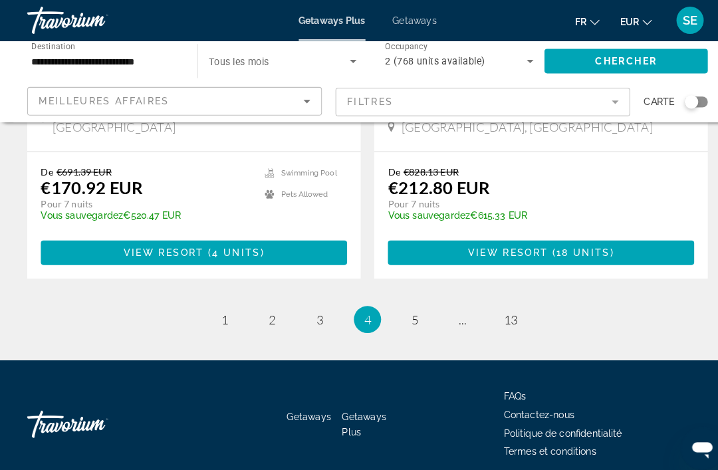
scroll to position [2593, 0]
click at [678, 101] on div "Search widget" at bounding box center [674, 99] width 13 height 13
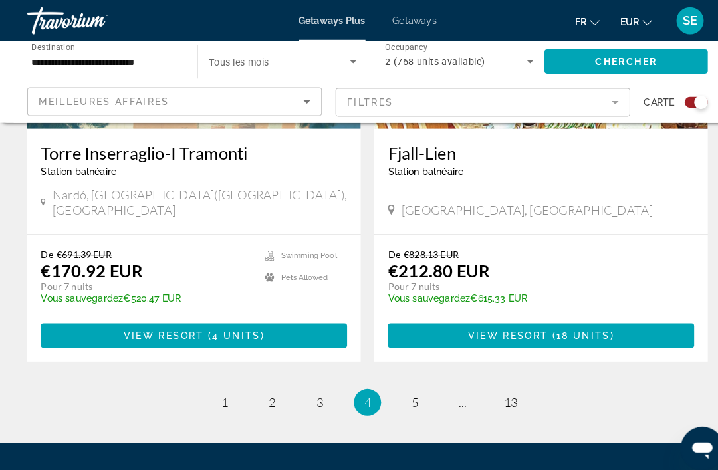
scroll to position [2924, 0]
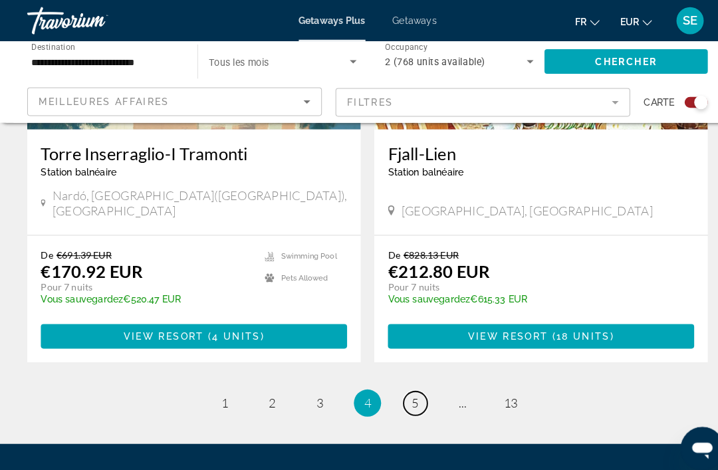
click at [407, 386] on span "5" at bounding box center [405, 393] width 7 height 15
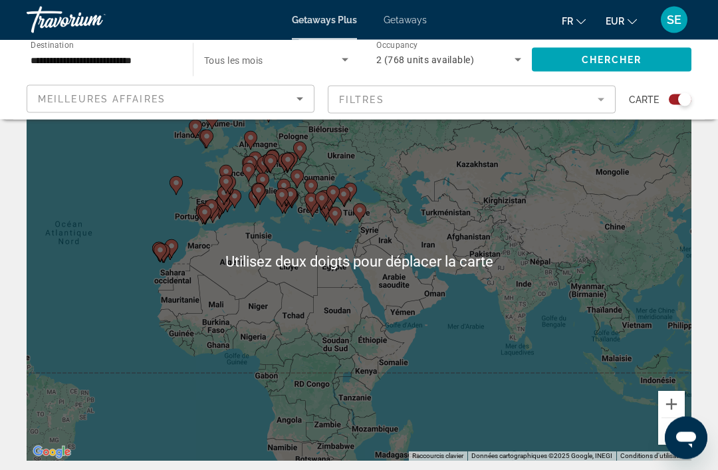
scroll to position [71, 0]
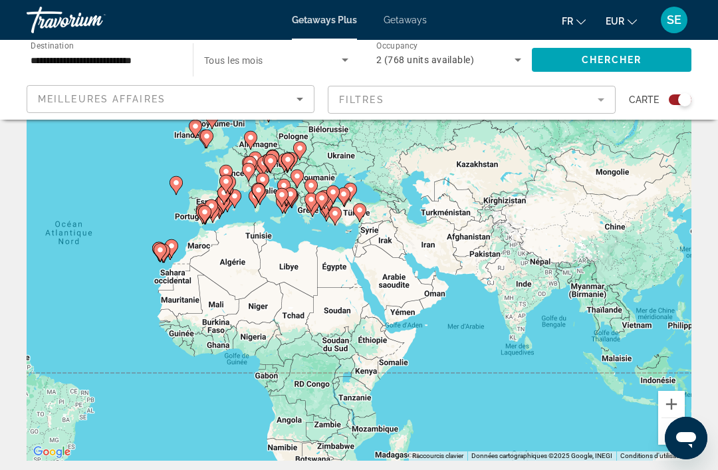
click at [665, 394] on button "Zoom avant" at bounding box center [671, 404] width 27 height 27
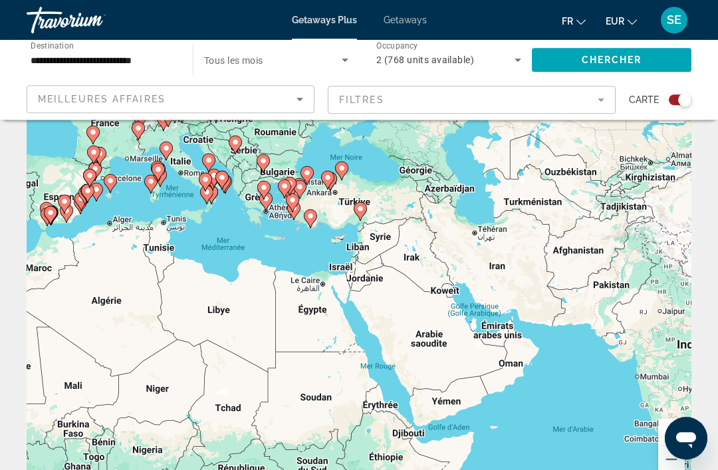
scroll to position [43, 0]
click at [664, 423] on button "Zoom avant" at bounding box center [671, 432] width 27 height 27
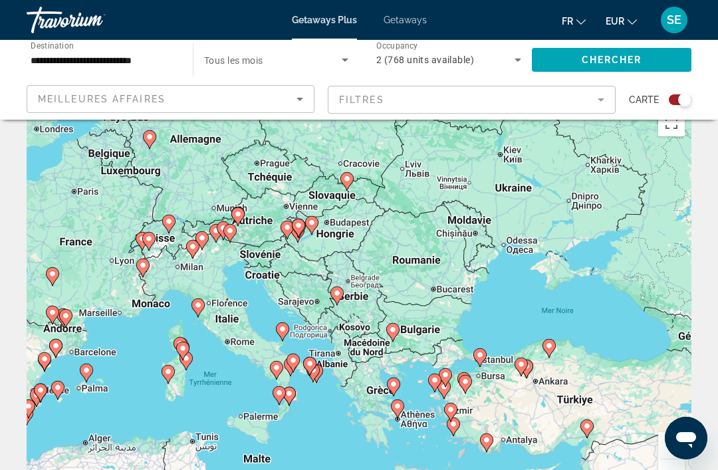
scroll to position [15, 0]
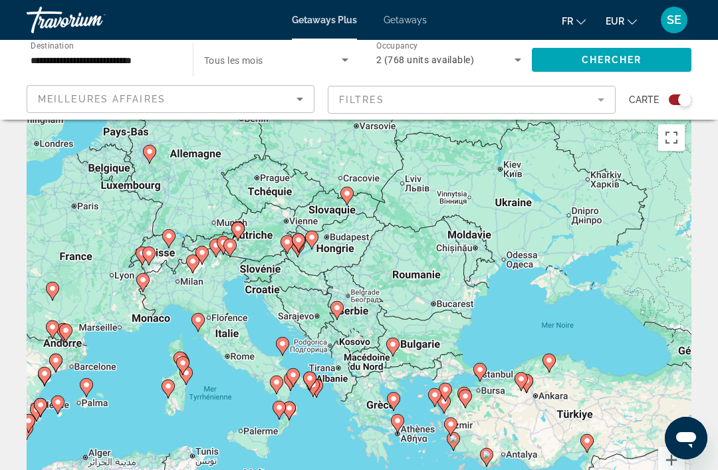
click at [659, 449] on button "Zoom avant" at bounding box center [671, 460] width 27 height 27
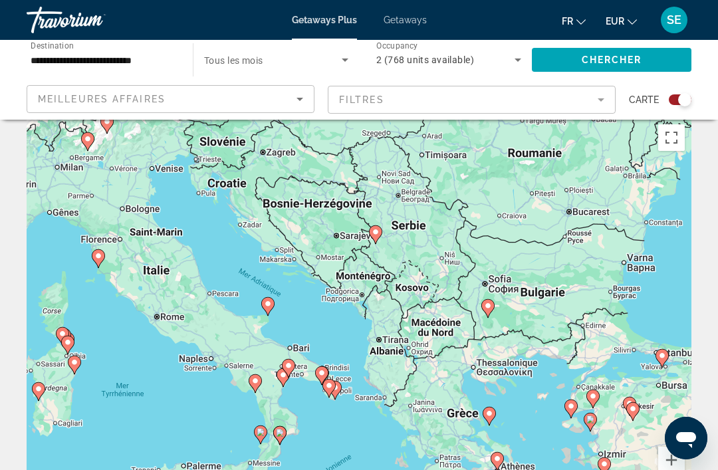
click at [256, 431] on icon "Main content" at bounding box center [260, 434] width 12 height 17
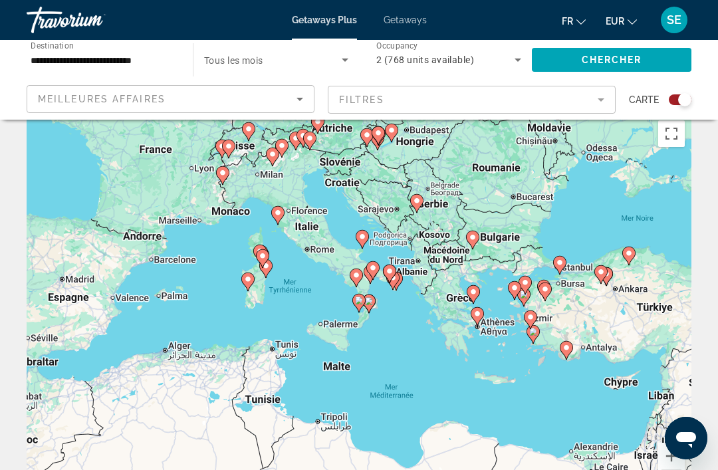
type input "**********"
click at [356, 302] on image "Main content" at bounding box center [359, 300] width 8 height 8
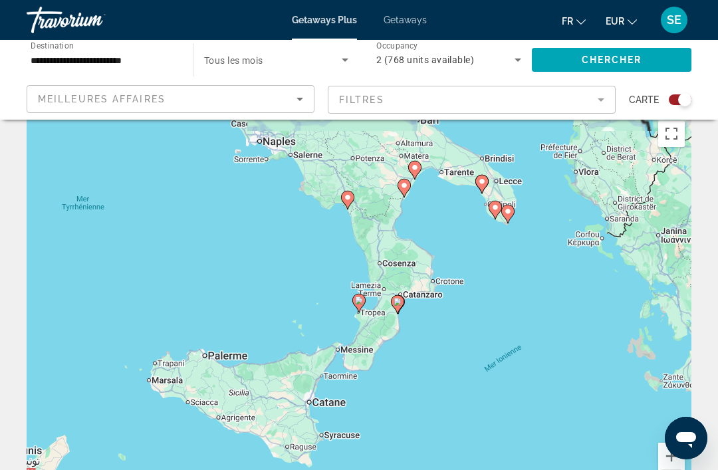
click at [358, 300] on image "Main content" at bounding box center [359, 300] width 8 height 8
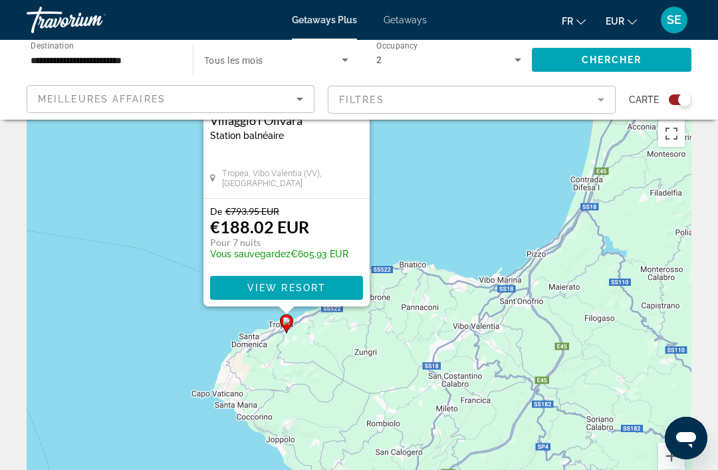
click at [206, 338] on div "Pour activer le glissement avec le clavier, appuyez sur Alt+Entrée. Une fois ce…" at bounding box center [359, 313] width 664 height 399
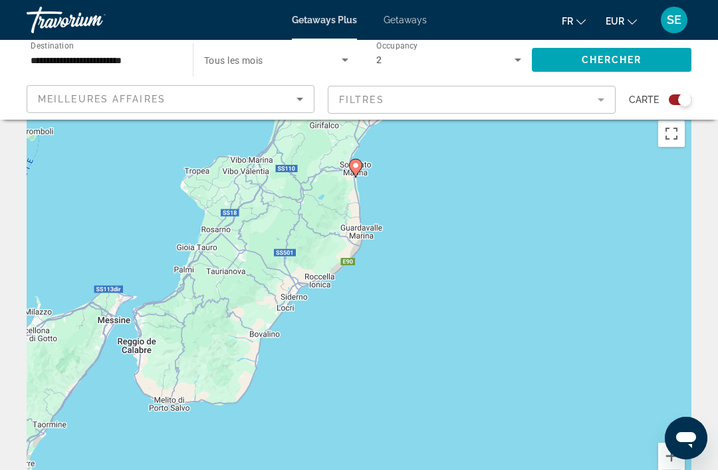
click at [650, 469] on div "Pour activer le glissement avec le clavier, appuyez sur Alt+Entrée. Une fois ce…" at bounding box center [359, 313] width 664 height 399
click at [664, 451] on button "Zoom avant" at bounding box center [671, 456] width 27 height 27
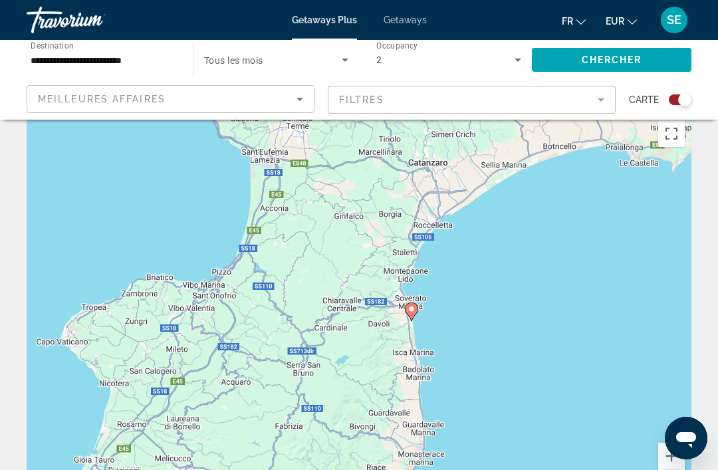
click at [664, 449] on button "Zoom avant" at bounding box center [671, 456] width 27 height 27
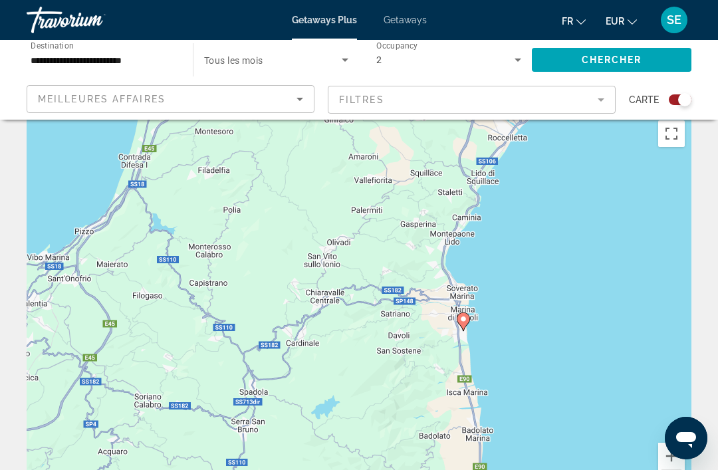
click at [654, 469] on div "Pour activer le glissement avec le clavier, appuyez sur Alt+Entrée. Une fois ce…" at bounding box center [359, 313] width 664 height 399
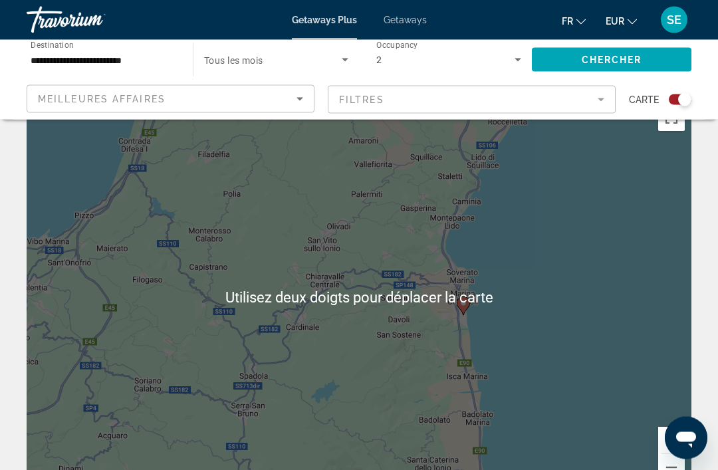
scroll to position [45, 0]
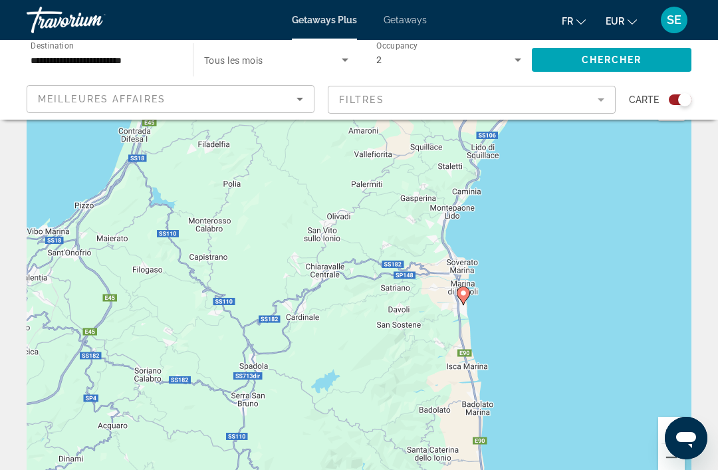
click at [665, 451] on button "Zoom arrière" at bounding box center [671, 457] width 27 height 27
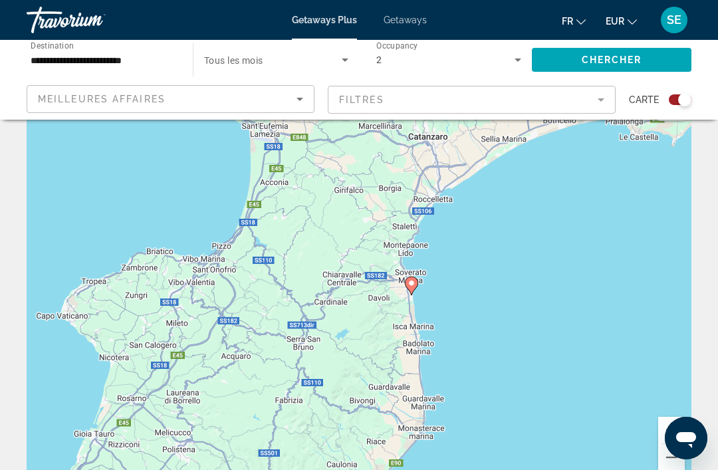
click at [662, 450] on button "Zoom arrière" at bounding box center [671, 457] width 27 height 27
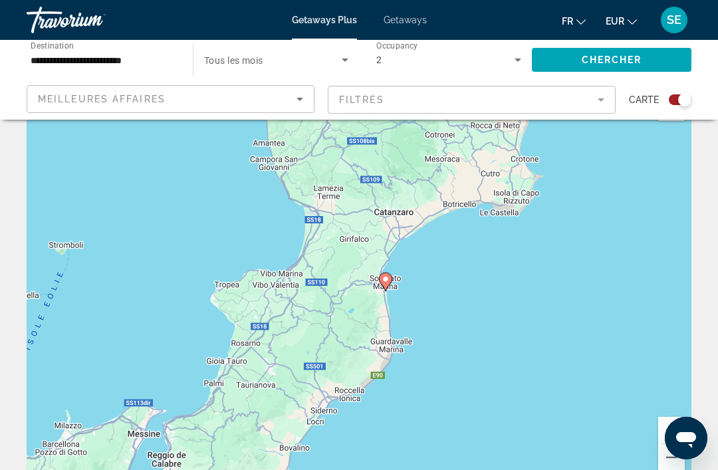
click at [661, 455] on button "Zoom arrière" at bounding box center [671, 457] width 27 height 27
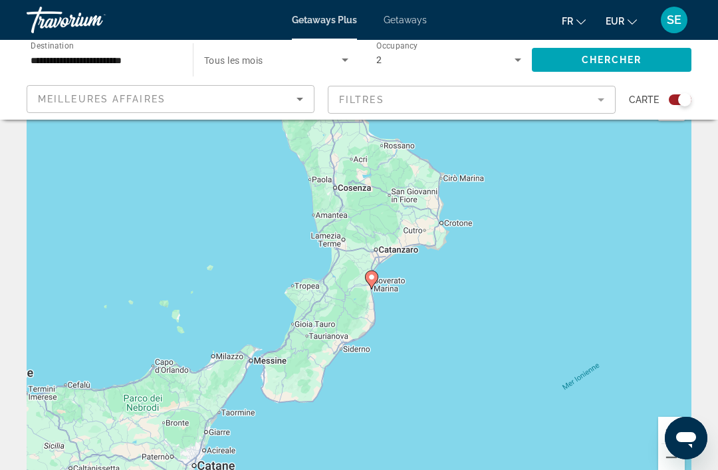
click at [369, 280] on image "Main content" at bounding box center [371, 277] width 8 height 8
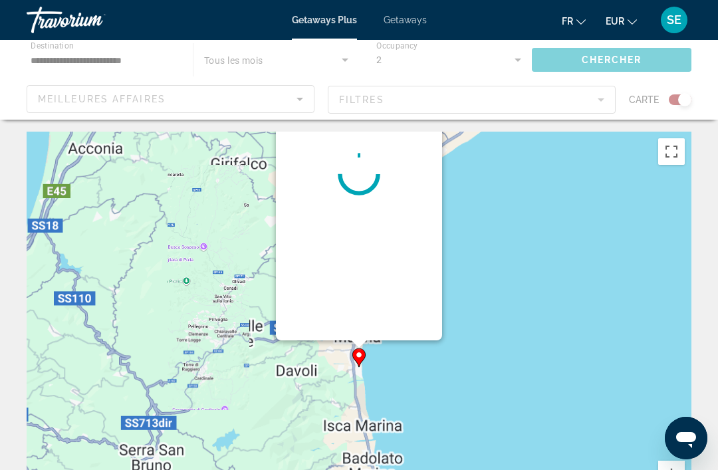
scroll to position [0, 0]
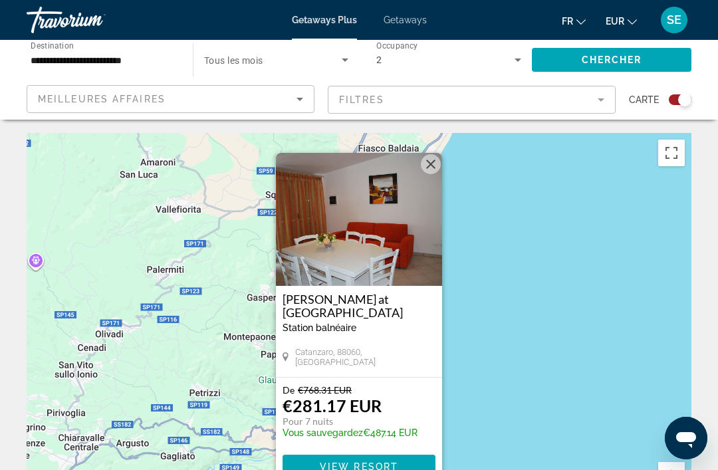
click at [420, 168] on img "Main content" at bounding box center [359, 219] width 166 height 133
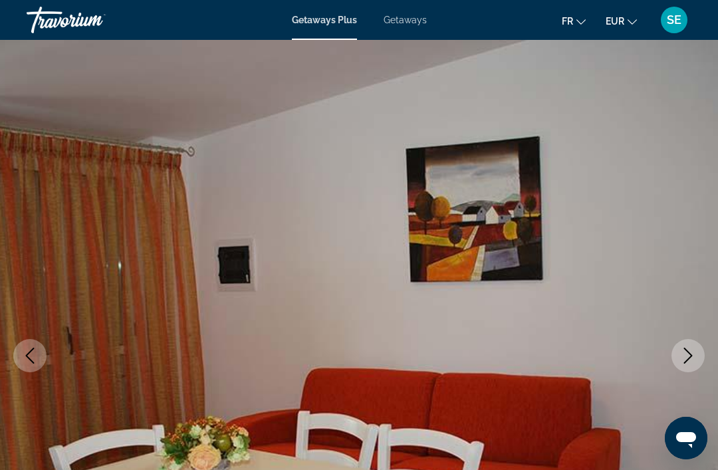
click at [37, 357] on icon "Previous image" at bounding box center [30, 356] width 16 height 16
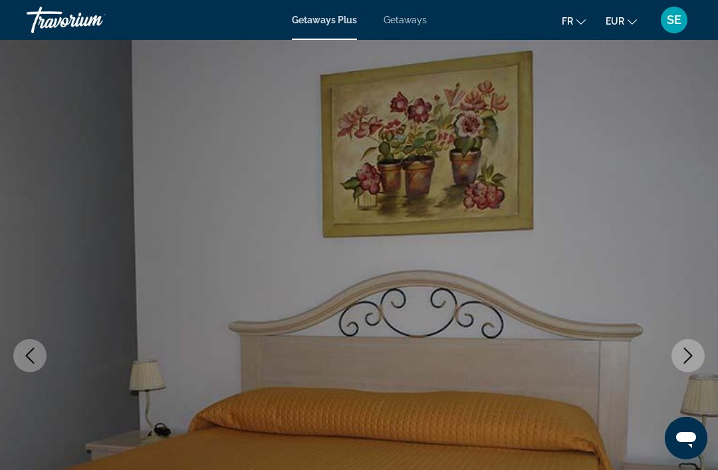
click at [35, 356] on icon "Previous image" at bounding box center [30, 356] width 16 height 16
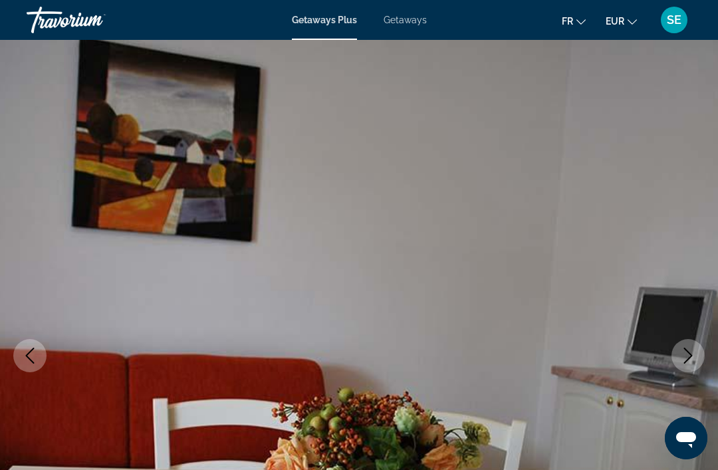
click at [38, 355] on button "Previous image" at bounding box center [29, 355] width 33 height 33
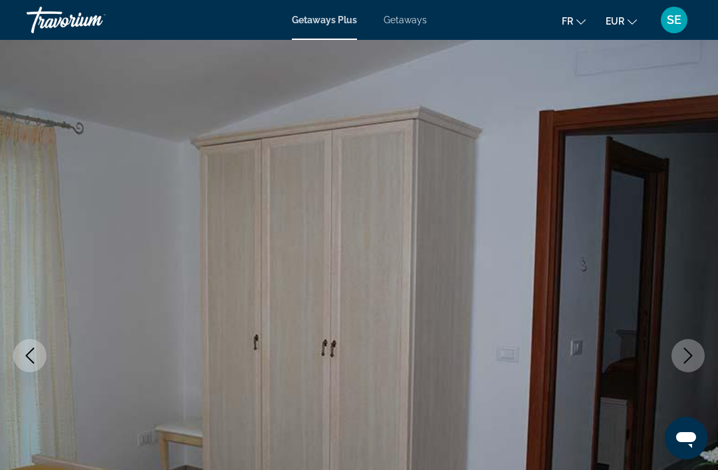
click at [33, 361] on icon "Previous image" at bounding box center [30, 356] width 16 height 16
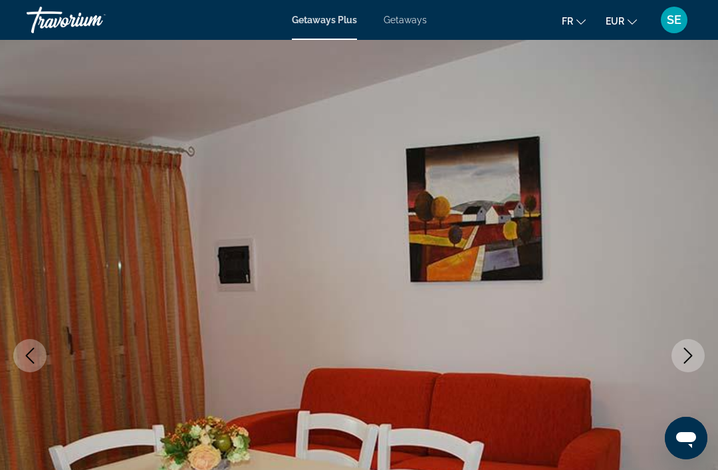
click at [189, 273] on img "Main content" at bounding box center [359, 355] width 718 height 631
click at [350, 243] on img "Main content" at bounding box center [359, 355] width 718 height 631
click at [525, 359] on img "Main content" at bounding box center [359, 355] width 718 height 631
click at [523, 377] on img "Main content" at bounding box center [359, 355] width 718 height 631
click at [517, 353] on img "Main content" at bounding box center [359, 355] width 718 height 631
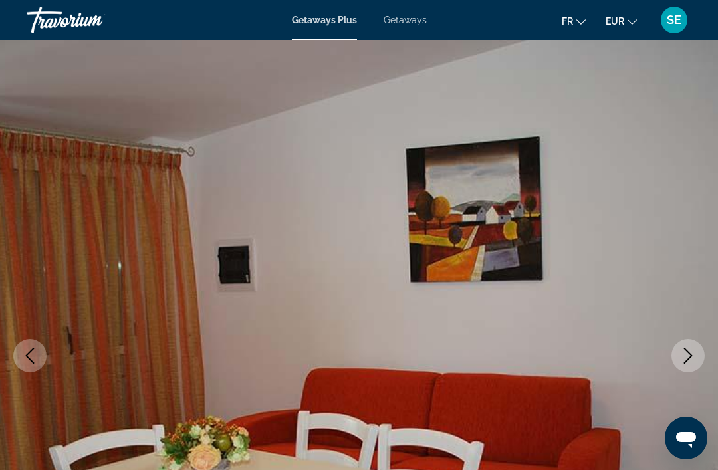
click at [393, 25] on span "Getaways" at bounding box center [404, 20] width 43 height 11
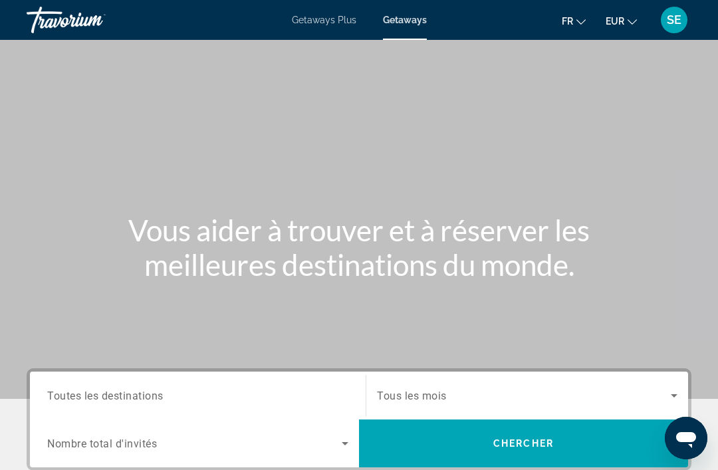
click at [86, 393] on span "Toutes les destinations" at bounding box center [105, 395] width 116 height 13
click at [86, 393] on input "Destination Toutes les destinations" at bounding box center [197, 396] width 301 height 16
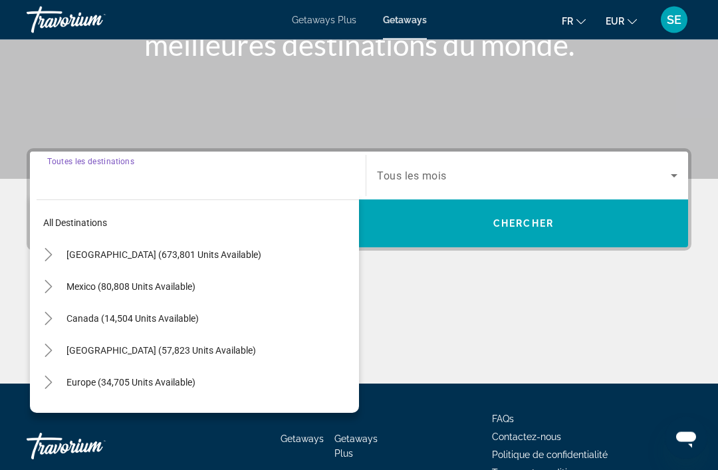
scroll to position [254, 0]
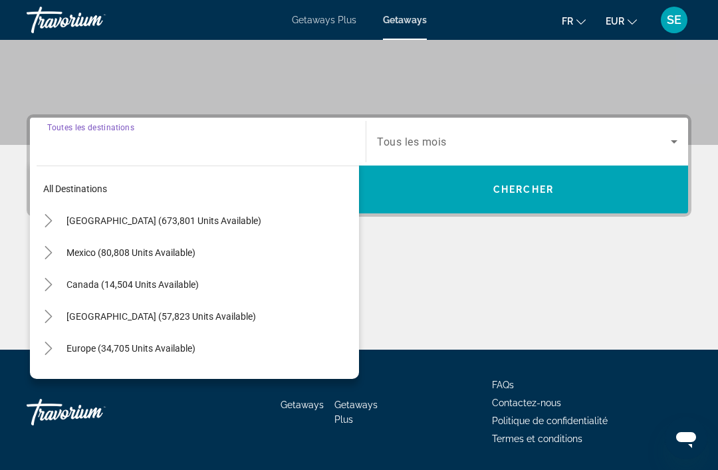
click at [88, 350] on span "Europe (34,705 units available)" at bounding box center [130, 348] width 129 height 11
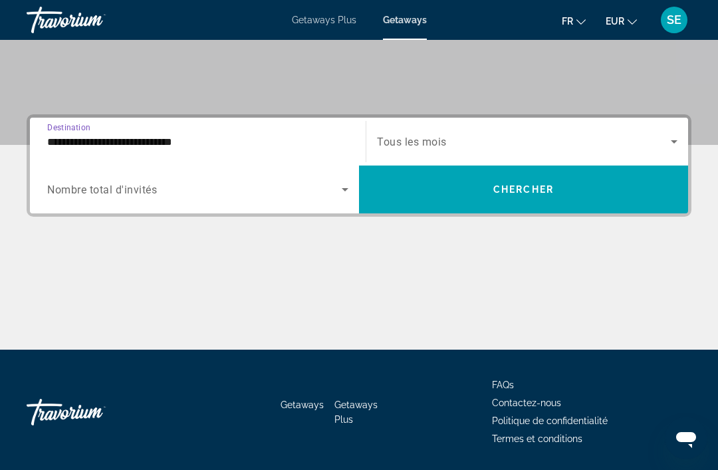
click at [60, 139] on input "**********" at bounding box center [197, 142] width 301 height 16
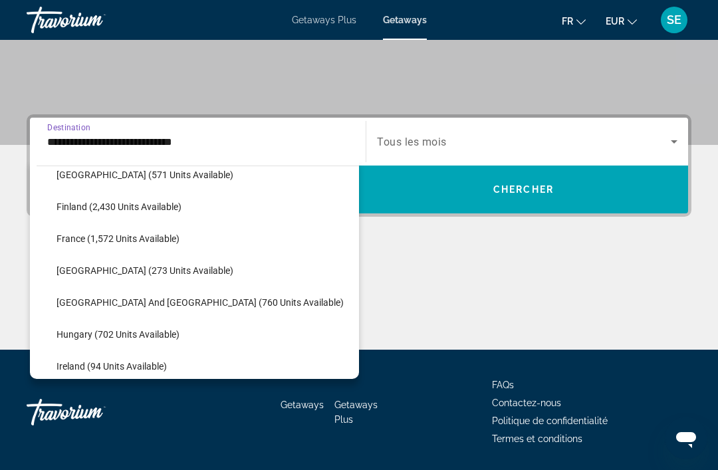
scroll to position [337, 0]
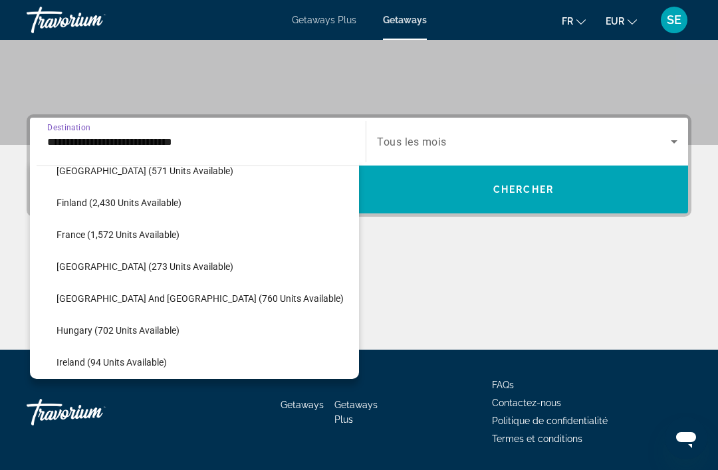
click at [98, 299] on span "[GEOGRAPHIC_DATA] and [GEOGRAPHIC_DATA] (760 units available)" at bounding box center [199, 298] width 287 height 11
type input "**********"
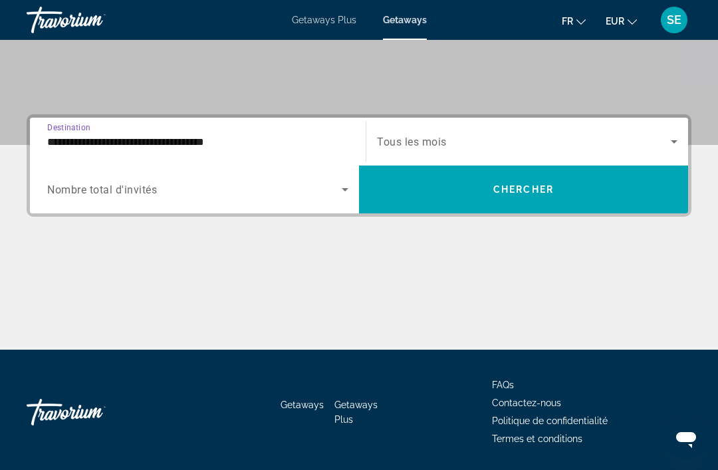
click at [344, 190] on icon "Search widget" at bounding box center [345, 189] width 7 height 3
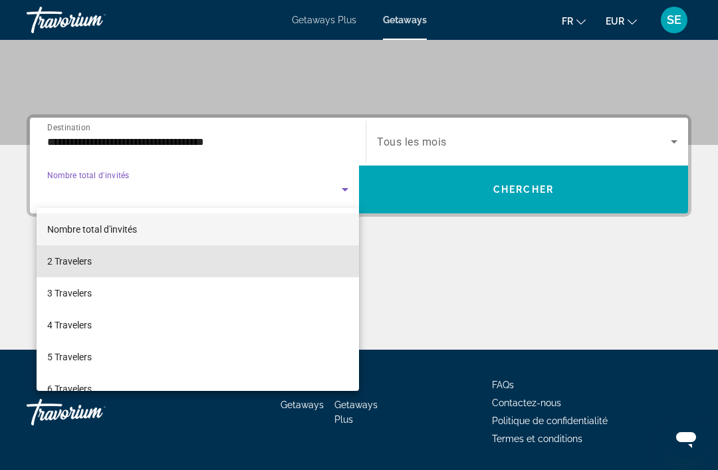
click at [65, 254] on span "2 Travelers" at bounding box center [69, 261] width 45 height 16
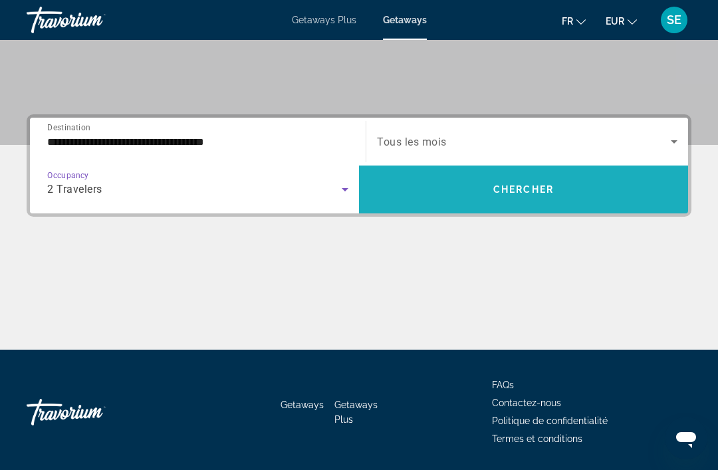
click at [499, 198] on span "Search widget" at bounding box center [523, 189] width 329 height 32
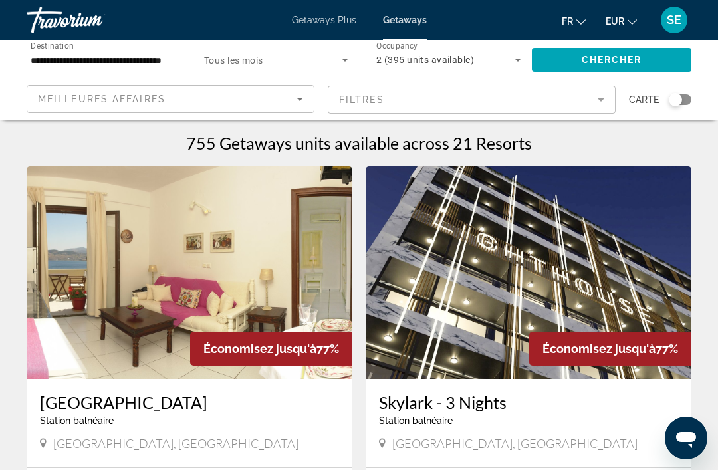
click at [682, 101] on div "Search widget" at bounding box center [679, 99] width 23 height 11
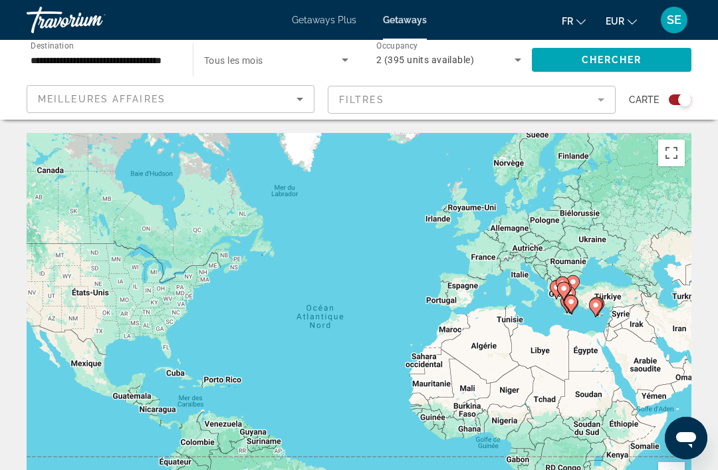
scroll to position [13, 0]
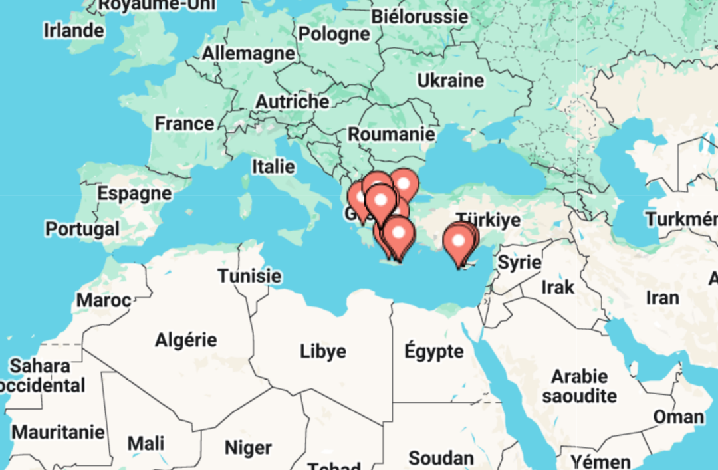
click at [255, 177] on div "Pour activer le glissement avec le clavier, appuyez sur Alt+Entrée. Une fois ce…" at bounding box center [359, 319] width 664 height 399
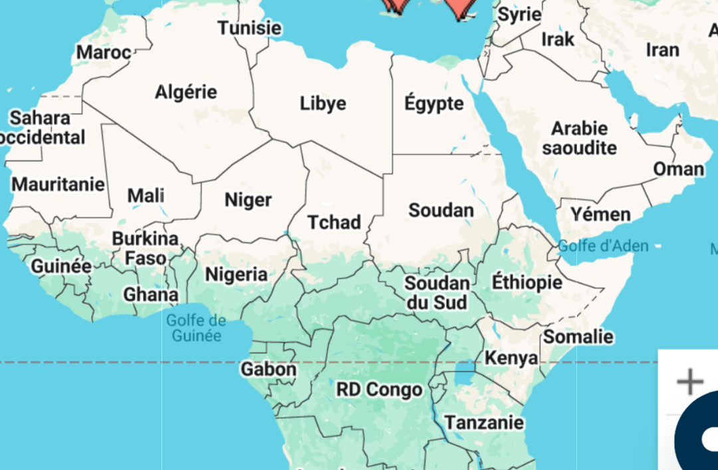
scroll to position [62, 0]
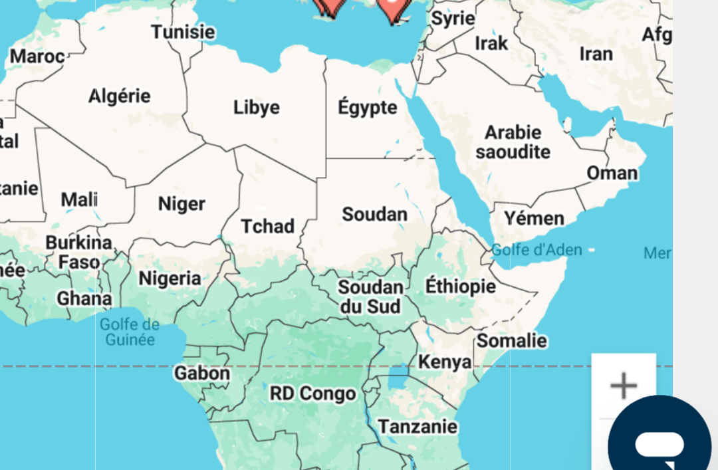
click at [658, 399] on button "Zoom avant" at bounding box center [671, 412] width 27 height 27
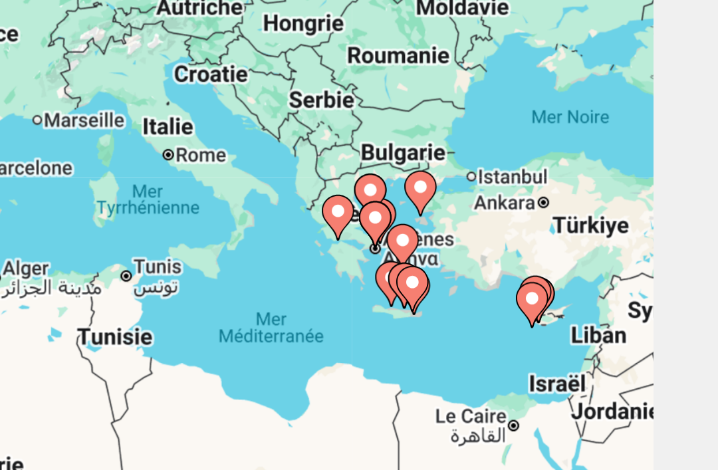
click at [588, 299] on image "Main content" at bounding box center [592, 303] width 8 height 8
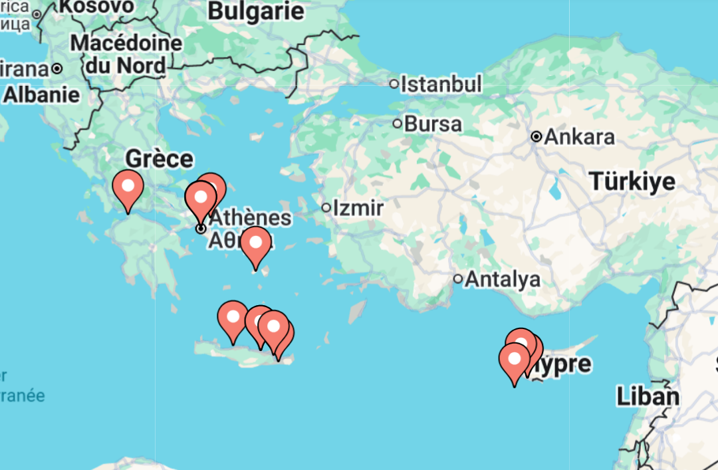
type input "**********"
click at [348, 219] on image "Main content" at bounding box center [352, 223] width 8 height 8
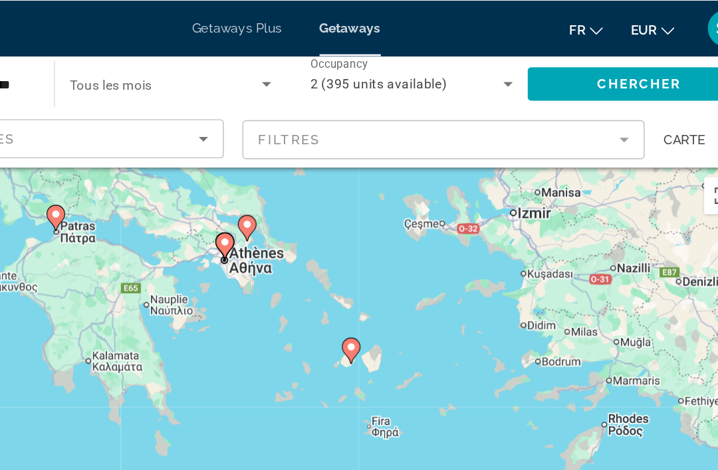
scroll to position [12, 0]
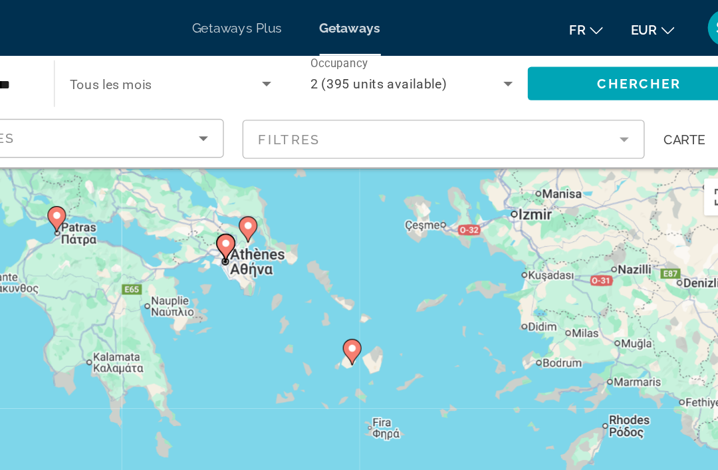
click at [402, 245] on image "Main content" at bounding box center [406, 249] width 8 height 8
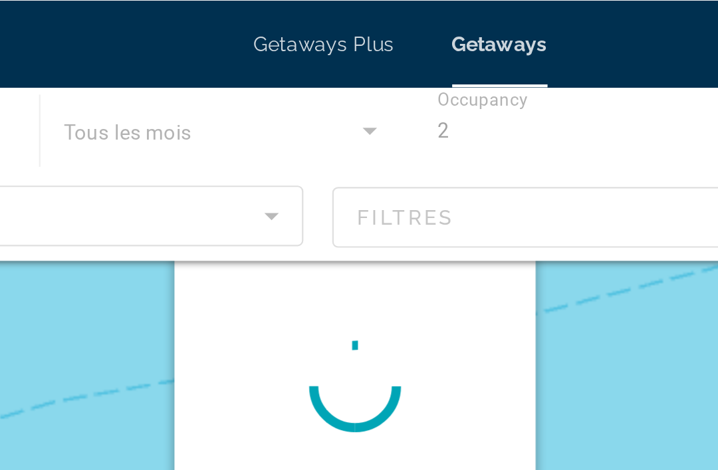
scroll to position [0, 0]
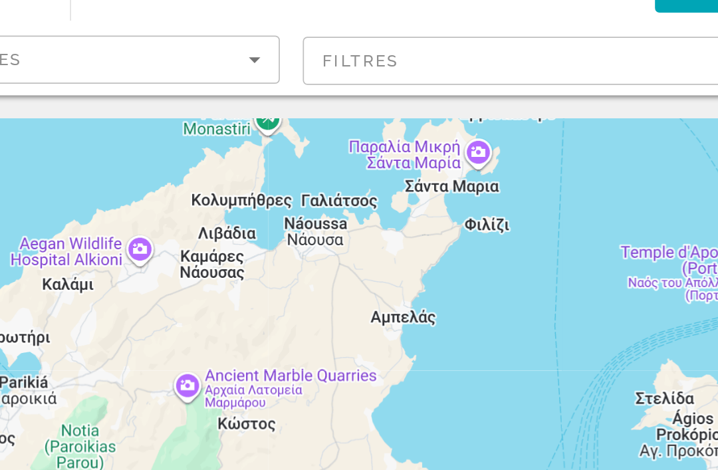
click at [27, 133] on div "Pour activer le glissement avec le clavier, appuyez sur Alt+Entrée. Une fois ce…" at bounding box center [359, 332] width 664 height 399
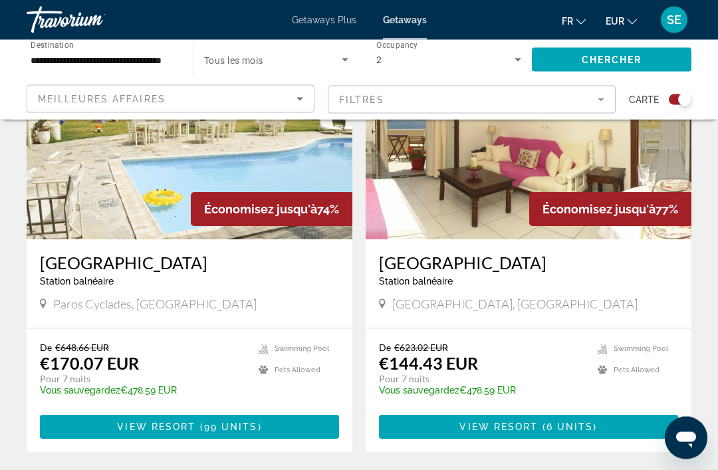
scroll to position [553, 0]
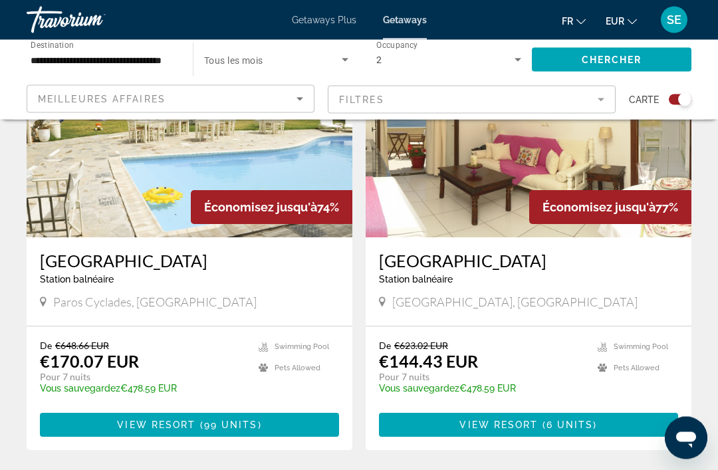
click at [88, 198] on img "Main content" at bounding box center [190, 131] width 326 height 213
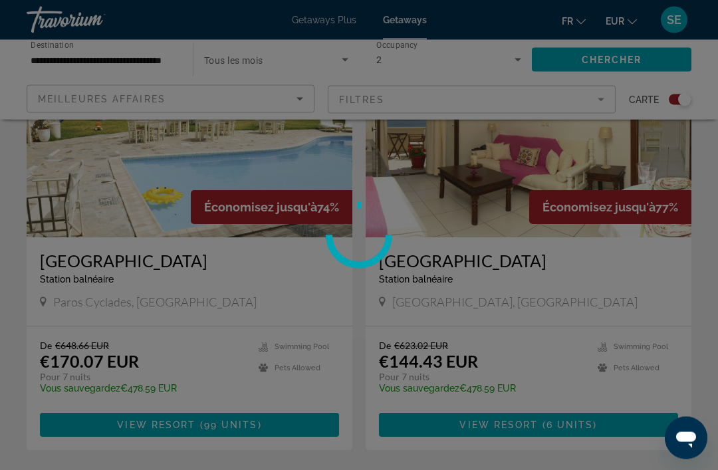
scroll to position [553, 0]
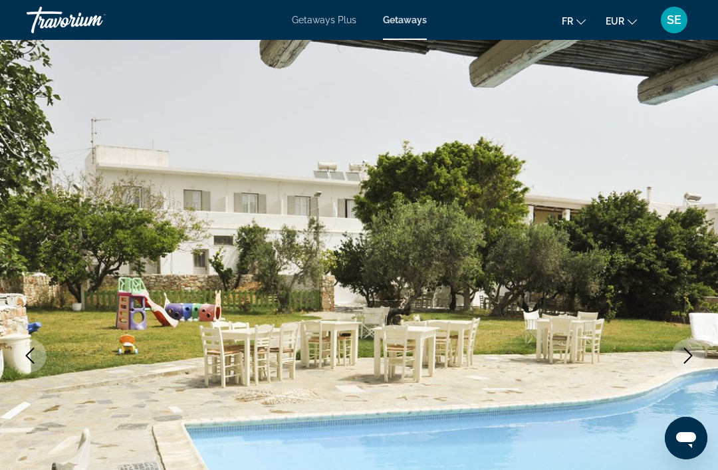
click at [691, 353] on icon "Next image" at bounding box center [688, 356] width 16 height 16
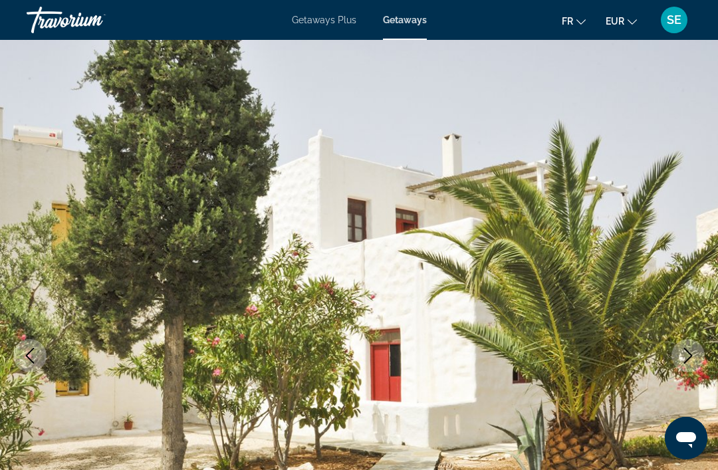
click at [685, 350] on icon "Next image" at bounding box center [688, 356] width 16 height 16
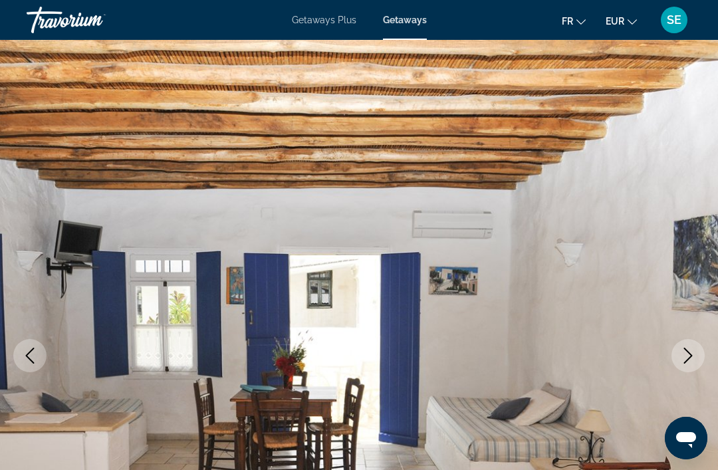
click at [686, 352] on icon "Next image" at bounding box center [688, 356] width 16 height 16
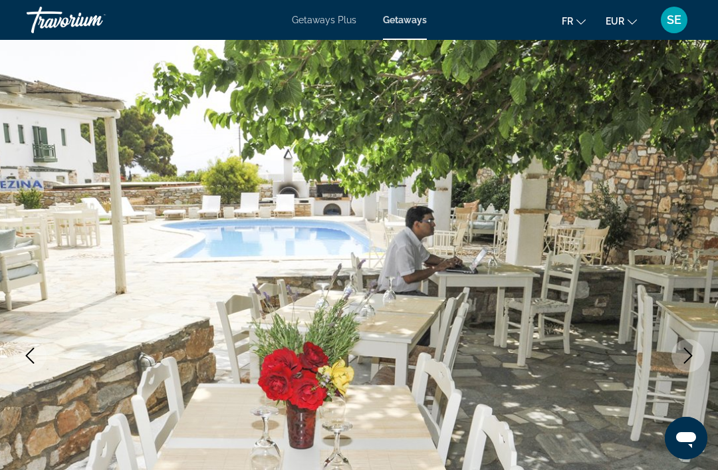
click at [686, 356] on icon "Next image" at bounding box center [688, 356] width 16 height 16
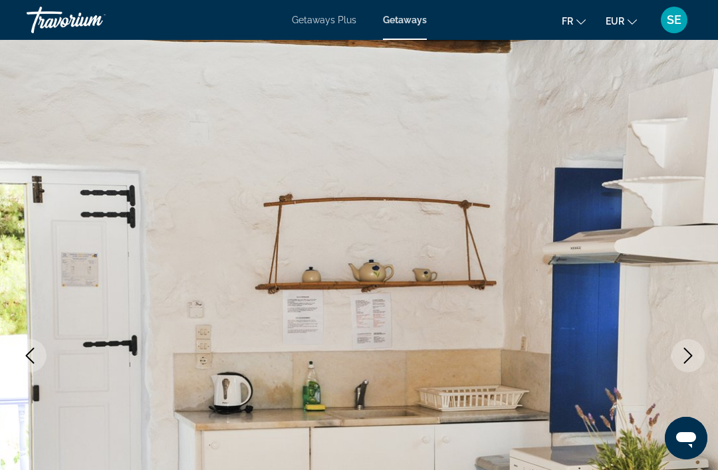
click at [687, 359] on icon "Next image" at bounding box center [688, 356] width 9 height 16
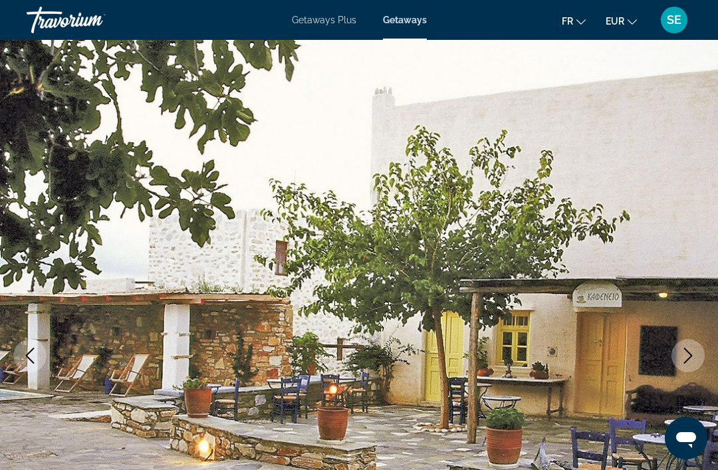
click at [688, 357] on icon "Next image" at bounding box center [688, 356] width 16 height 16
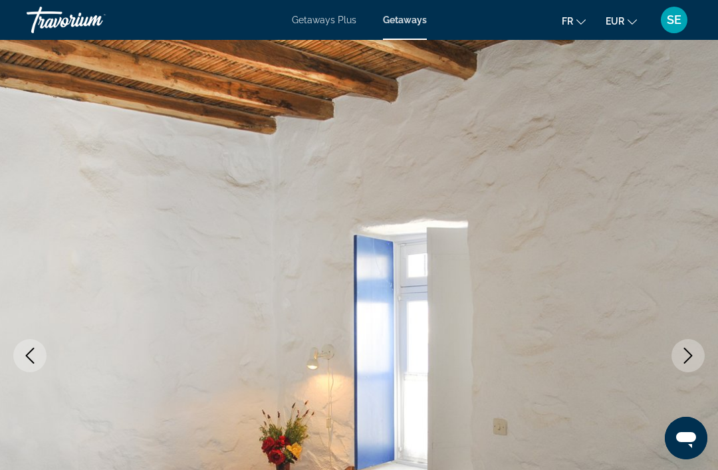
click at [690, 355] on icon "Next image" at bounding box center [688, 356] width 16 height 16
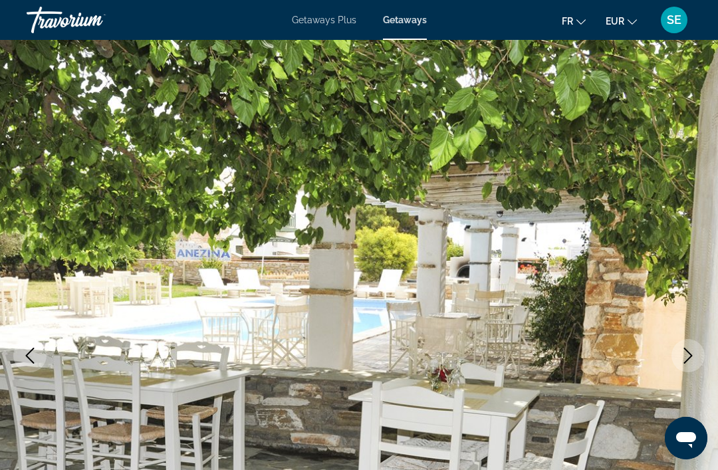
click at [37, 357] on icon "Previous image" at bounding box center [30, 356] width 16 height 16
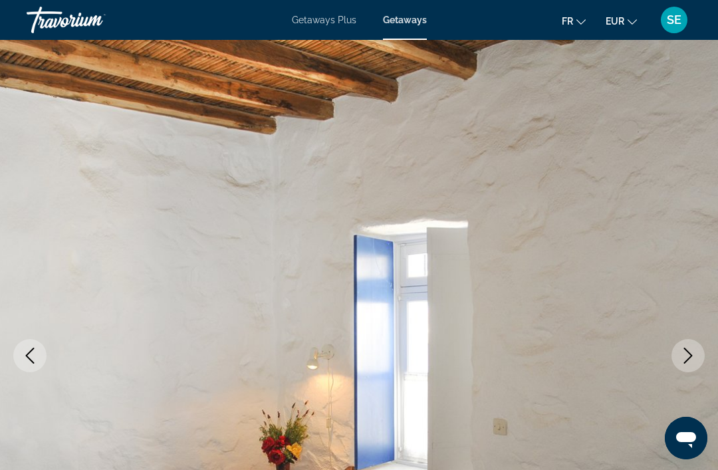
click at [691, 348] on icon "Next image" at bounding box center [688, 356] width 16 height 16
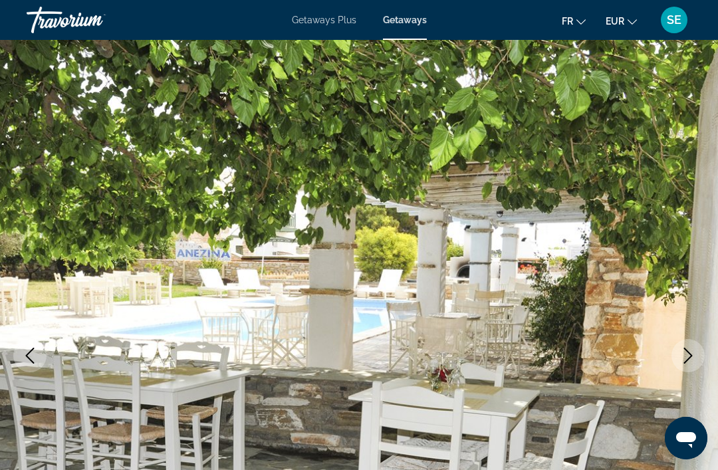
click at [689, 357] on icon "Next image" at bounding box center [688, 356] width 9 height 16
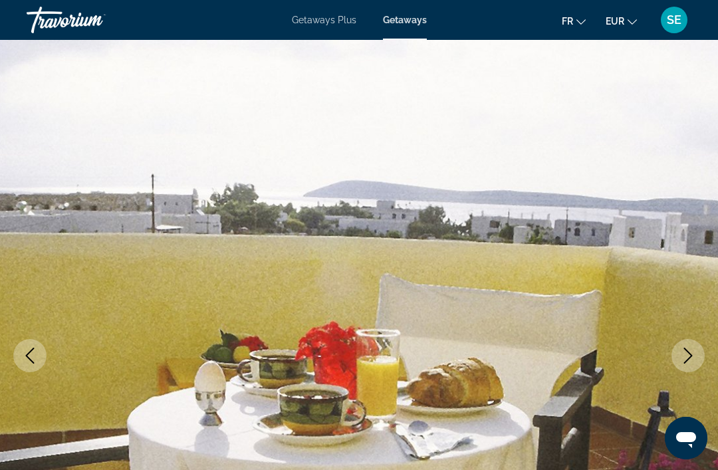
click at [688, 353] on icon "Next image" at bounding box center [688, 356] width 16 height 16
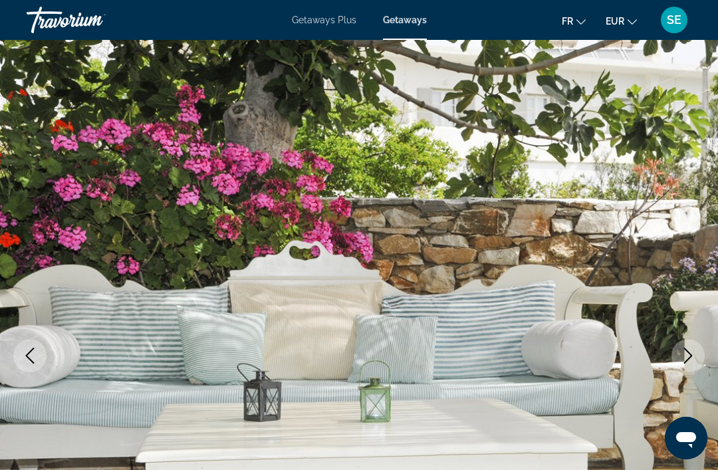
click at [692, 355] on icon "Next image" at bounding box center [688, 356] width 16 height 16
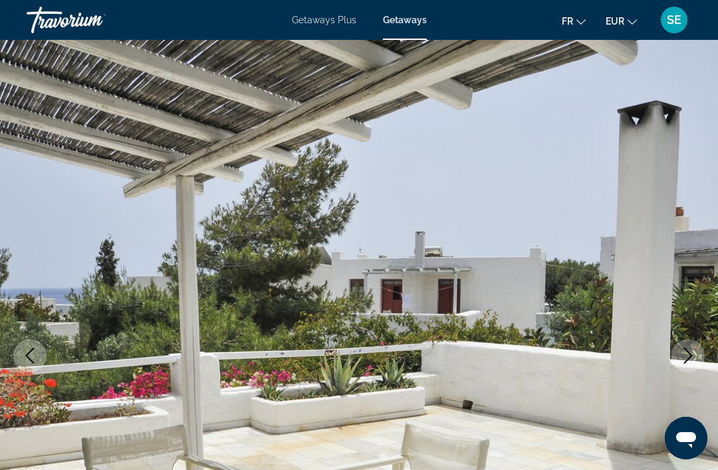
click at [692, 355] on icon "Next image" at bounding box center [688, 356] width 16 height 16
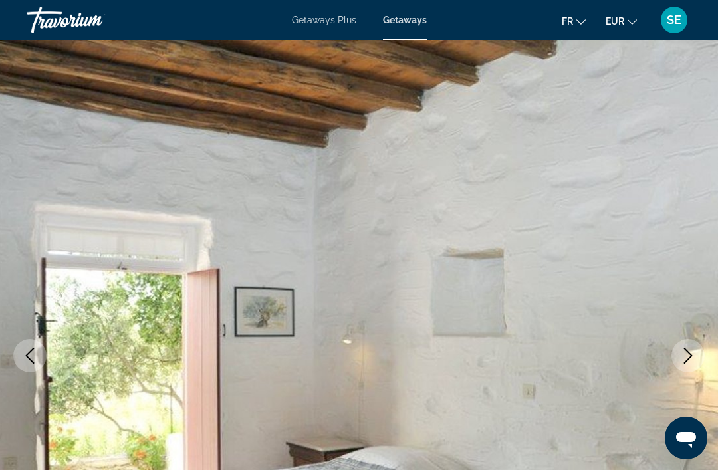
click at [684, 353] on icon "Next image" at bounding box center [688, 356] width 16 height 16
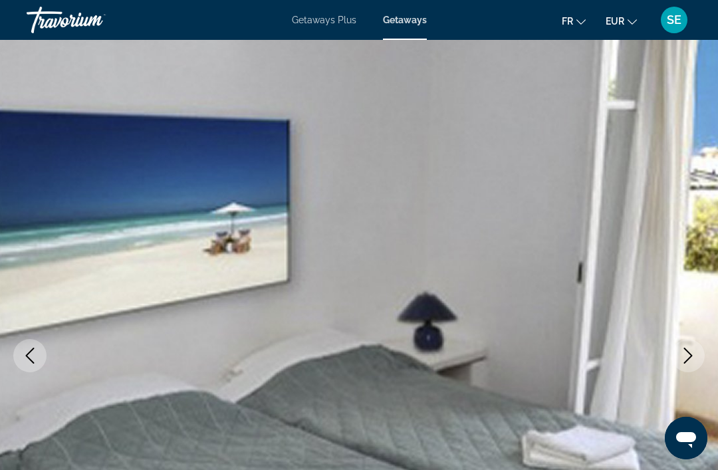
click at [692, 355] on icon "Next image" at bounding box center [688, 356] width 16 height 16
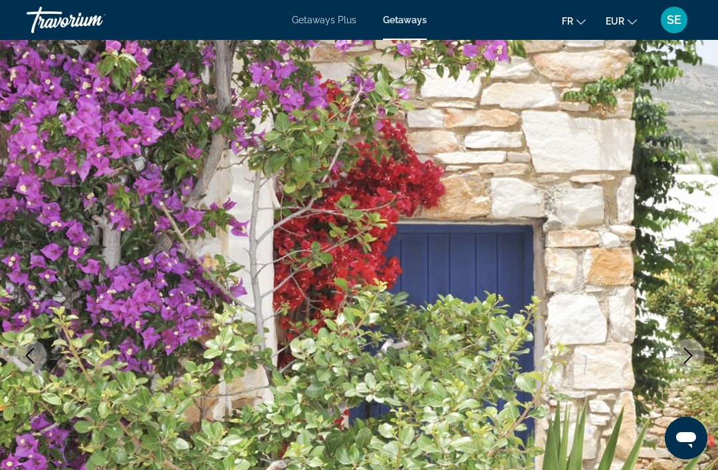
click at [686, 351] on icon "Next image" at bounding box center [688, 356] width 9 height 16
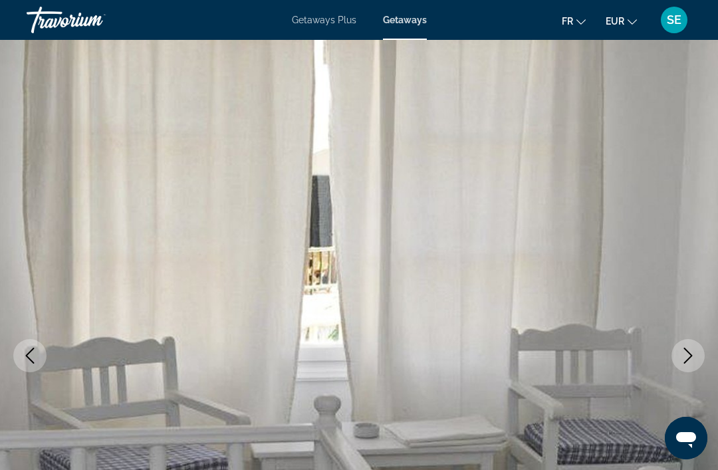
click at [686, 355] on icon "Next image" at bounding box center [688, 356] width 16 height 16
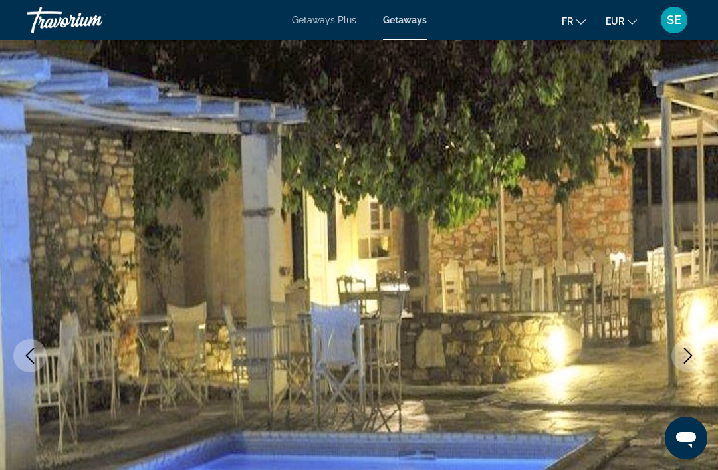
click at [689, 357] on icon "Next image" at bounding box center [688, 356] width 9 height 16
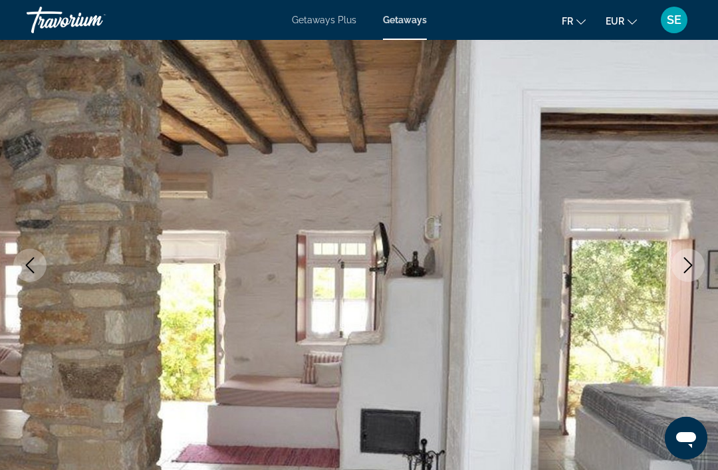
scroll to position [91, 0]
click at [682, 274] on button "Next image" at bounding box center [687, 264] width 33 height 33
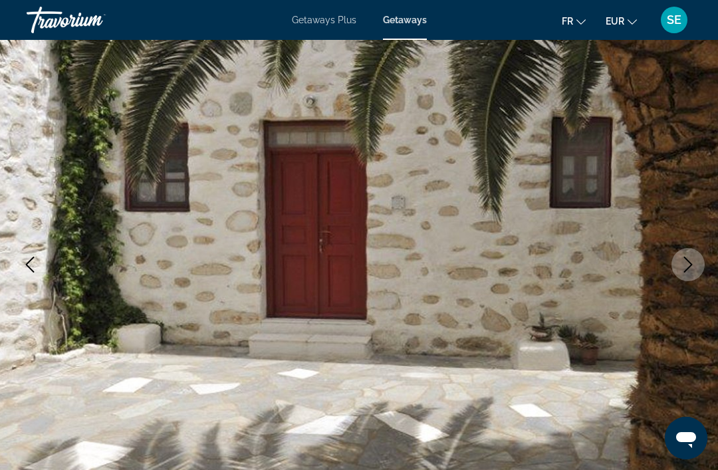
click at [680, 282] on img "Main content" at bounding box center [359, 264] width 718 height 631
click at [693, 262] on icon "Next image" at bounding box center [688, 264] width 16 height 16
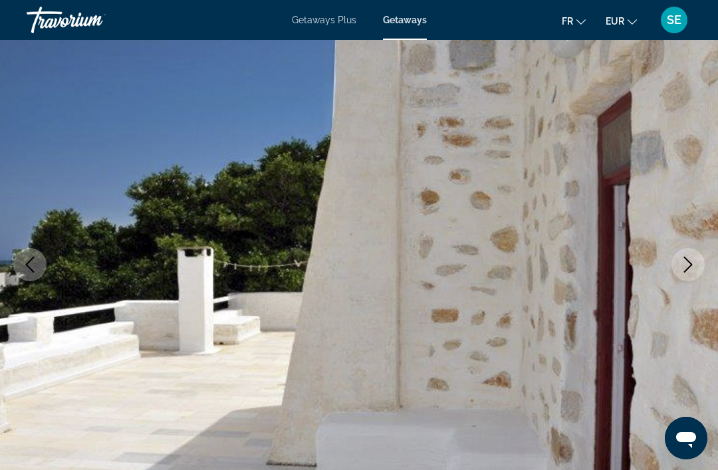
click at [686, 268] on icon "Next image" at bounding box center [688, 264] width 16 height 16
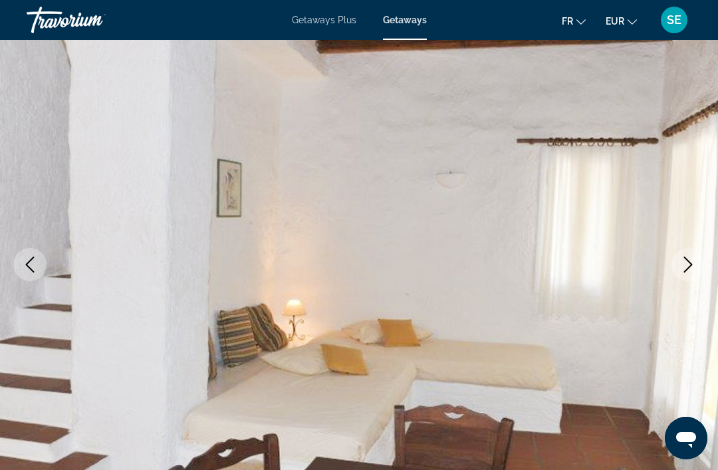
click at [690, 270] on icon "Next image" at bounding box center [688, 264] width 16 height 16
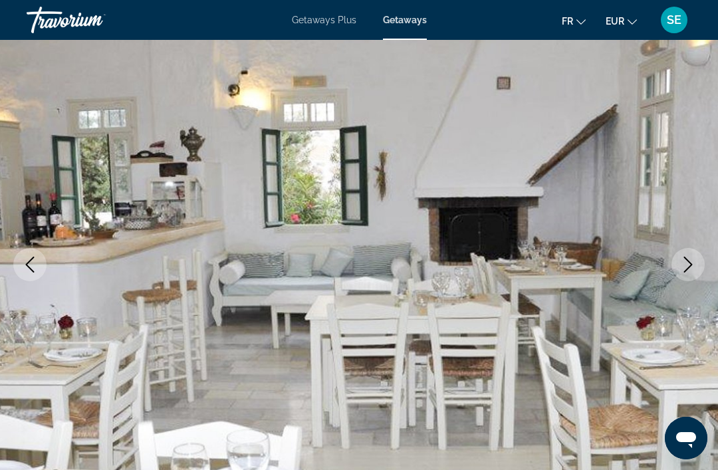
click at [688, 268] on icon "Next image" at bounding box center [688, 264] width 9 height 16
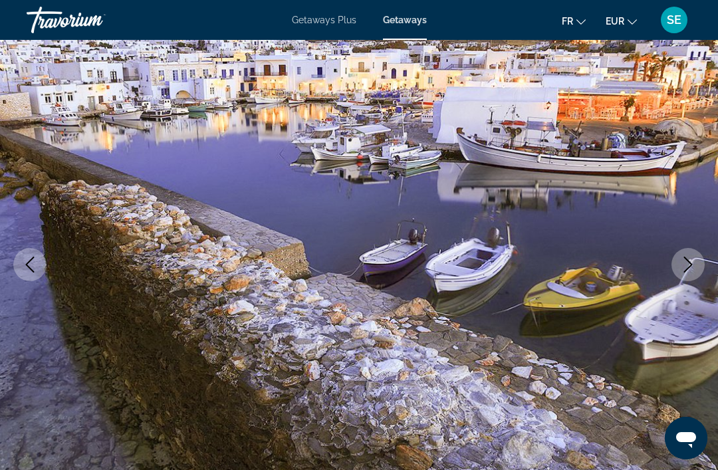
click at [686, 273] on button "Next image" at bounding box center [687, 264] width 33 height 33
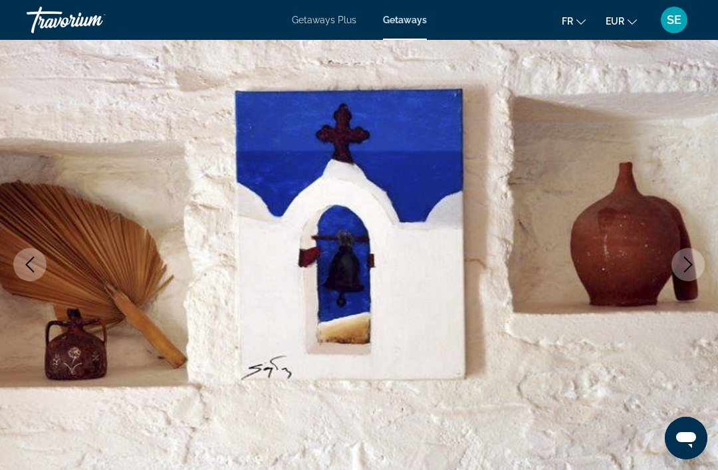
click at [690, 262] on icon "Next image" at bounding box center [688, 264] width 16 height 16
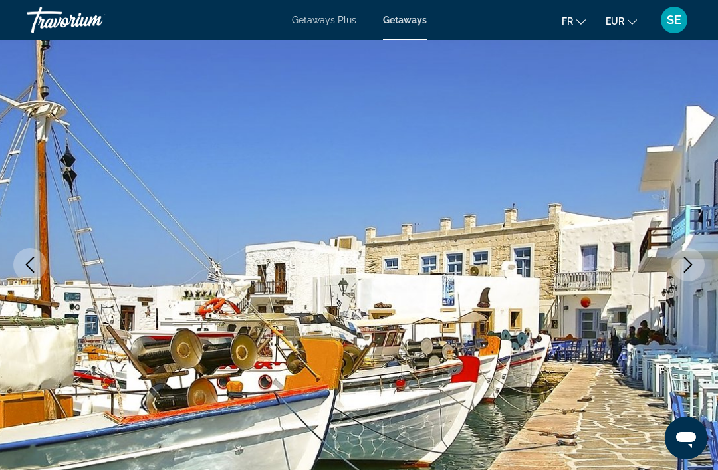
click at [688, 264] on icon "Next image" at bounding box center [688, 264] width 16 height 16
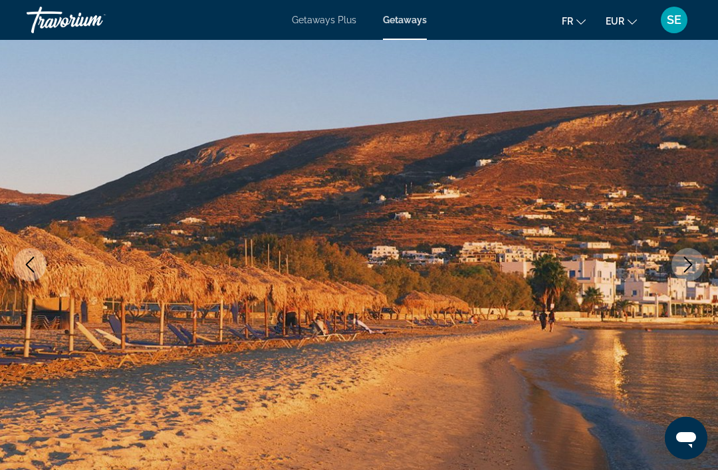
click at [689, 265] on icon "Next image" at bounding box center [688, 264] width 16 height 16
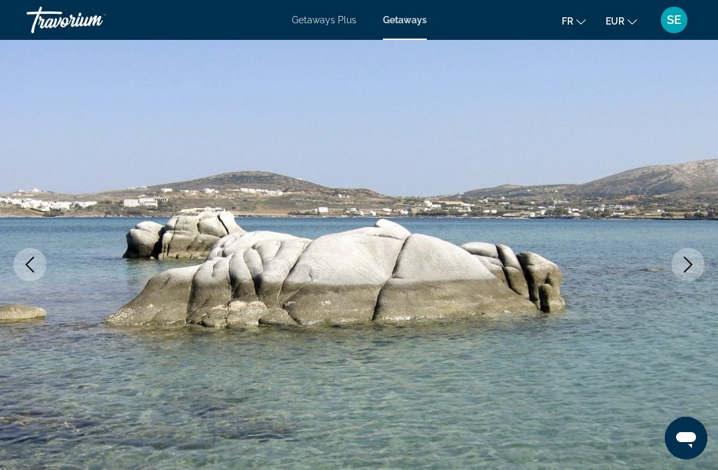
click at [688, 268] on icon "Next image" at bounding box center [688, 264] width 9 height 16
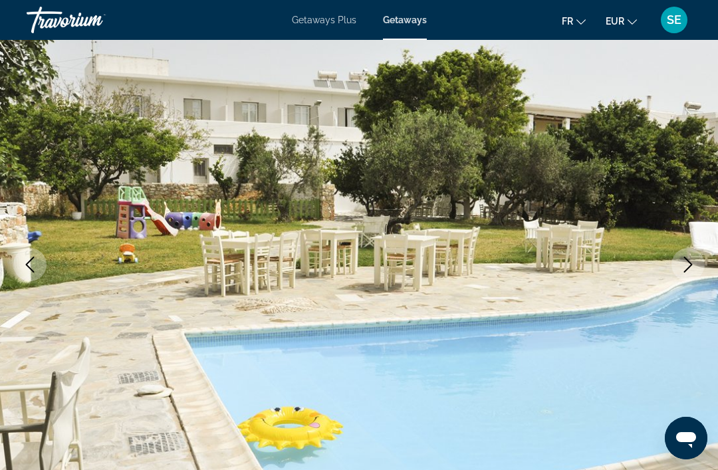
click at [699, 260] on button "Next image" at bounding box center [687, 264] width 33 height 33
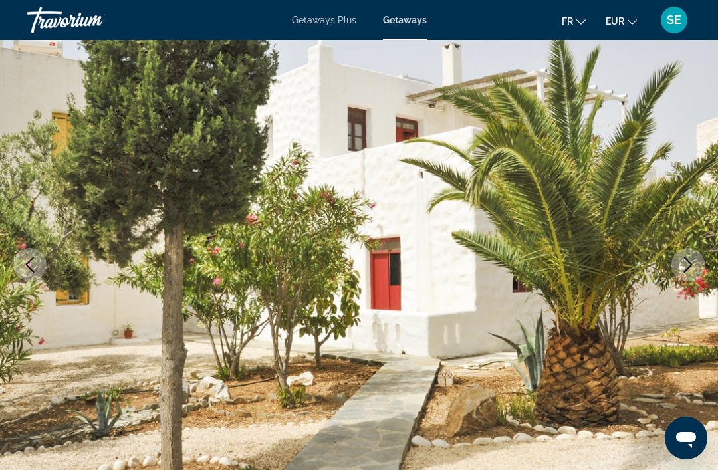
click at [699, 260] on button "Next image" at bounding box center [687, 264] width 33 height 33
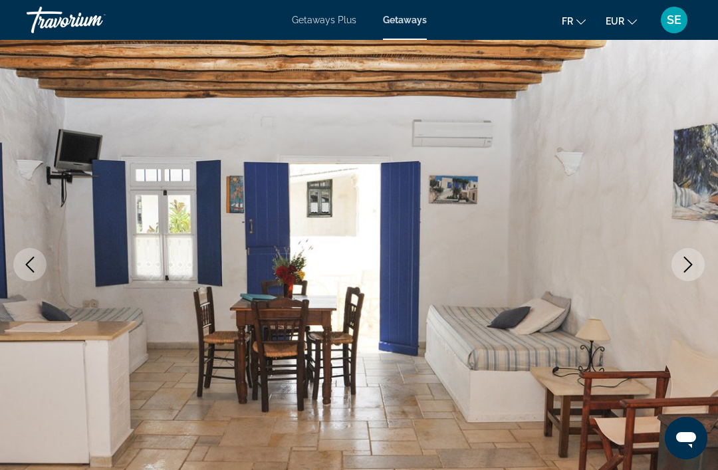
click at [692, 265] on icon "Next image" at bounding box center [688, 264] width 16 height 16
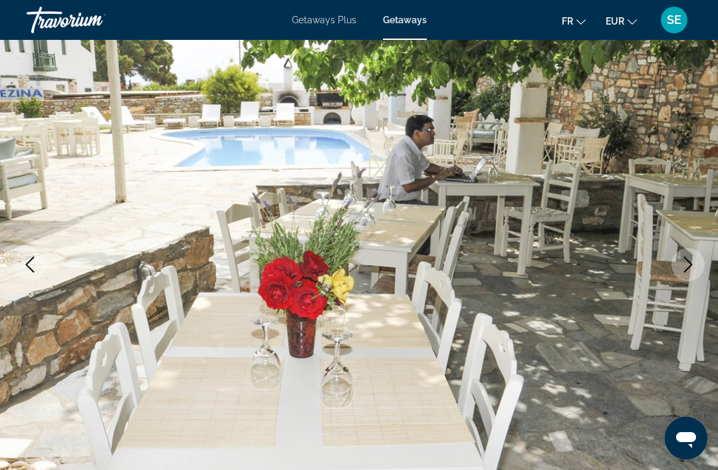
click at [688, 269] on icon "Next image" at bounding box center [688, 264] width 16 height 16
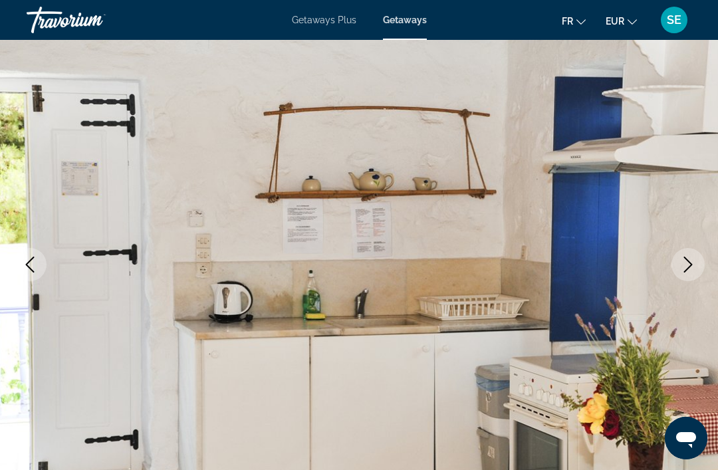
click at [690, 263] on icon "Next image" at bounding box center [688, 264] width 9 height 16
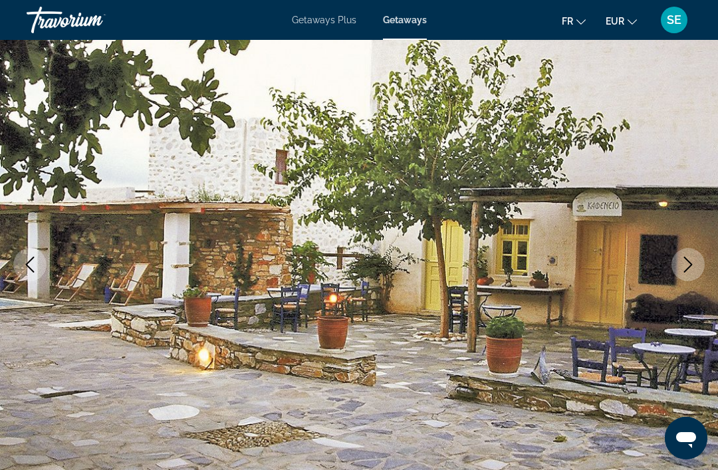
click at [696, 258] on button "Next image" at bounding box center [687, 264] width 33 height 33
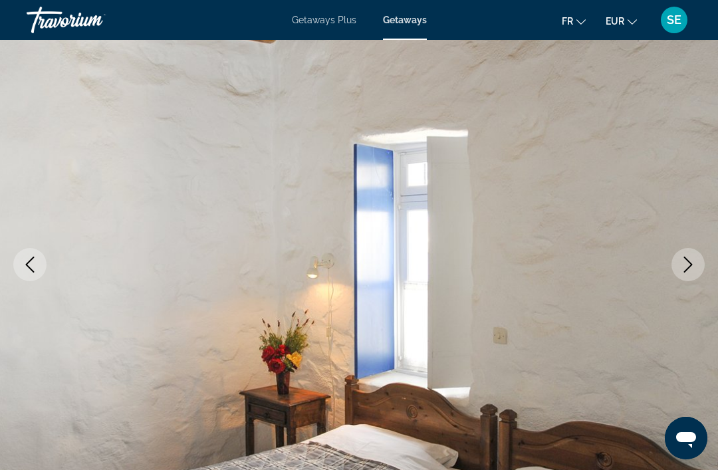
click at [33, 266] on icon "Previous image" at bounding box center [30, 264] width 16 height 16
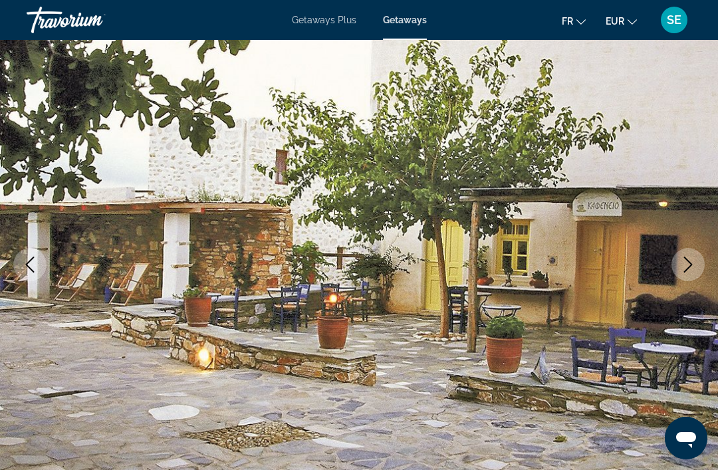
click at [685, 268] on icon "Next image" at bounding box center [688, 264] width 16 height 16
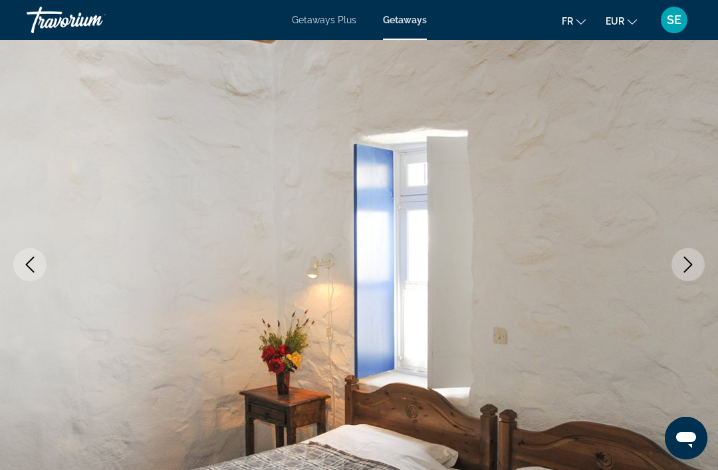
click at [690, 265] on icon "Next image" at bounding box center [688, 264] width 16 height 16
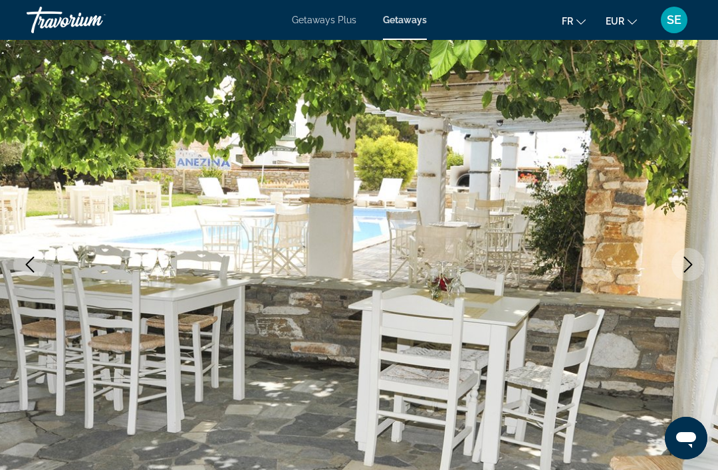
click at [81, 294] on img "Main content" at bounding box center [359, 264] width 718 height 631
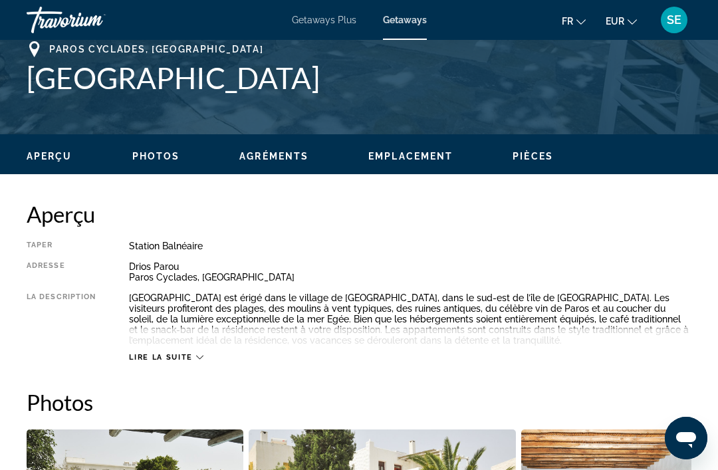
scroll to position [549, 0]
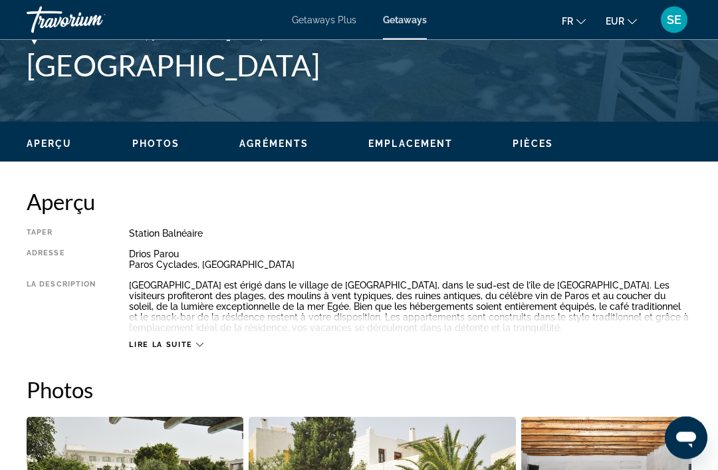
click at [202, 346] on icon "Main content" at bounding box center [199, 345] width 7 height 7
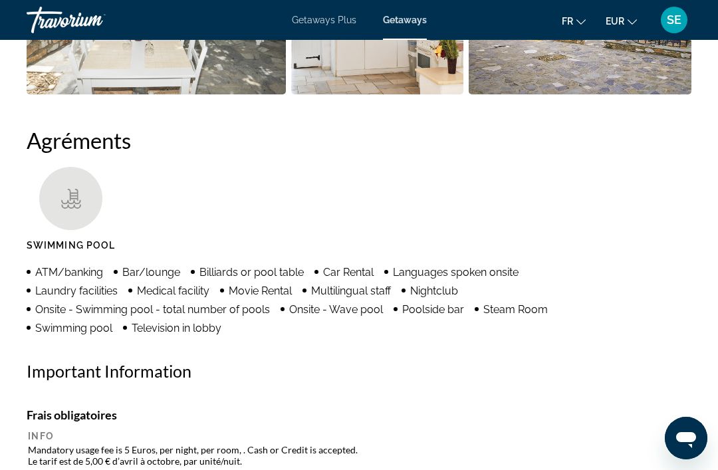
scroll to position [1212, 0]
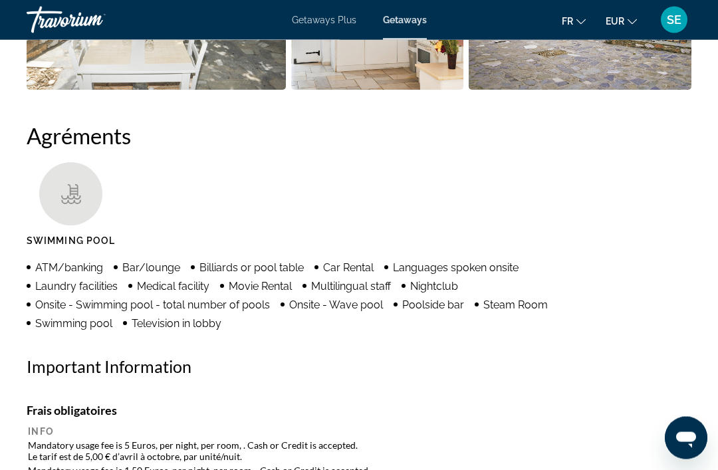
click at [43, 266] on span "ATM/banking" at bounding box center [69, 268] width 68 height 13
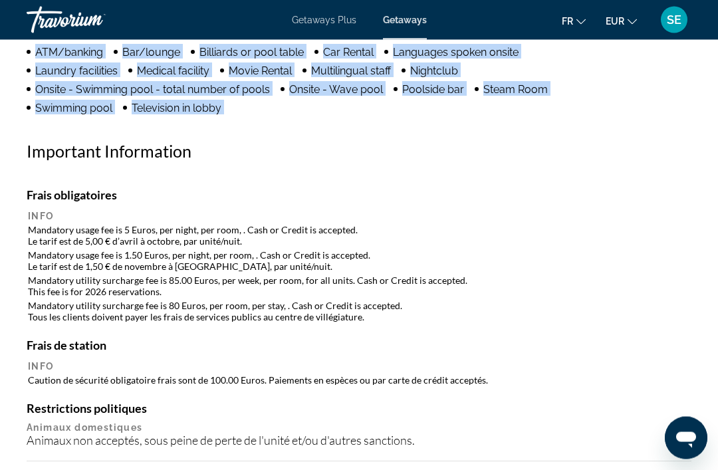
scroll to position [1429, 0]
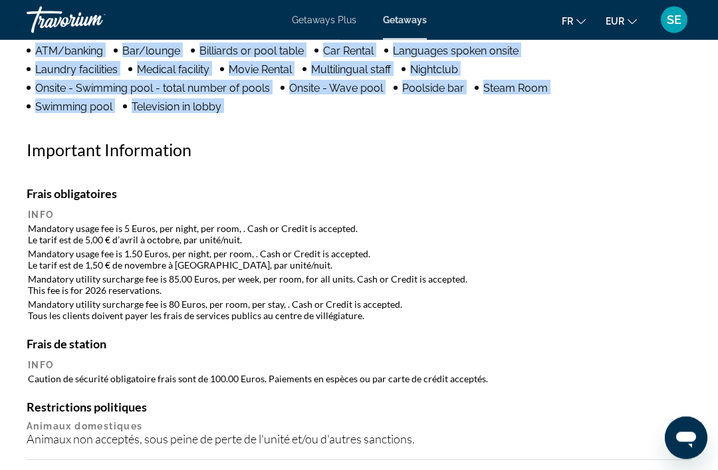
click at [609, 378] on td "Caution de sécurité obligatoire frais sont de 100.00 Euros. Paiements en espèce…" at bounding box center [359, 379] width 662 height 13
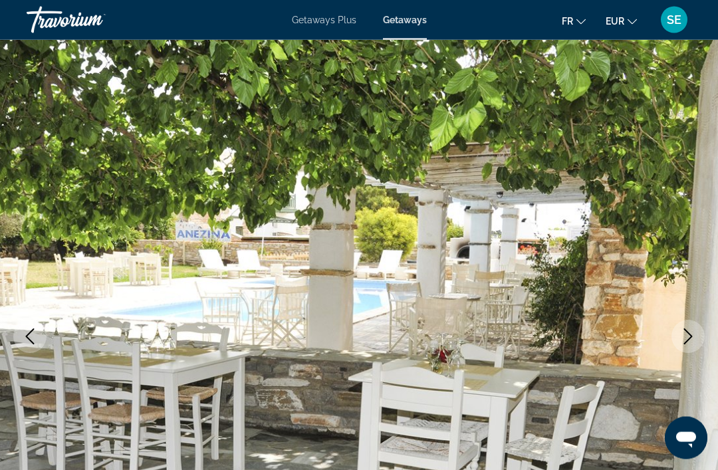
scroll to position [0, 0]
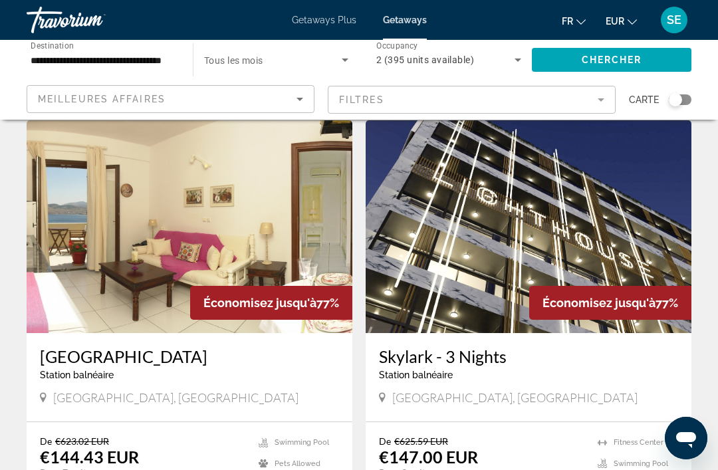
scroll to position [47, 0]
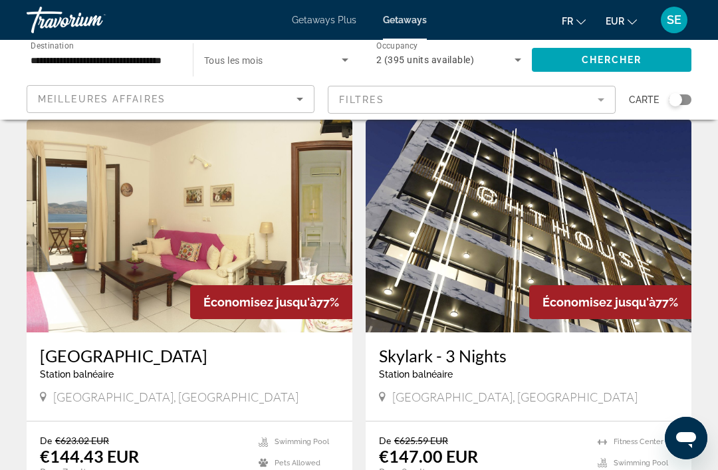
click at [25, 407] on app-weeks-search-item "Économisez jusqu'à 77% [GEOGRAPHIC_DATA] balnéaire - Ceci est une station d'adu…" at bounding box center [189, 332] width 339 height 425
click at [20, 409] on app-weeks-search-item "Économisez jusqu'à 77% [GEOGRAPHIC_DATA] balnéaire - Ceci est une station d'adu…" at bounding box center [189, 332] width 339 height 425
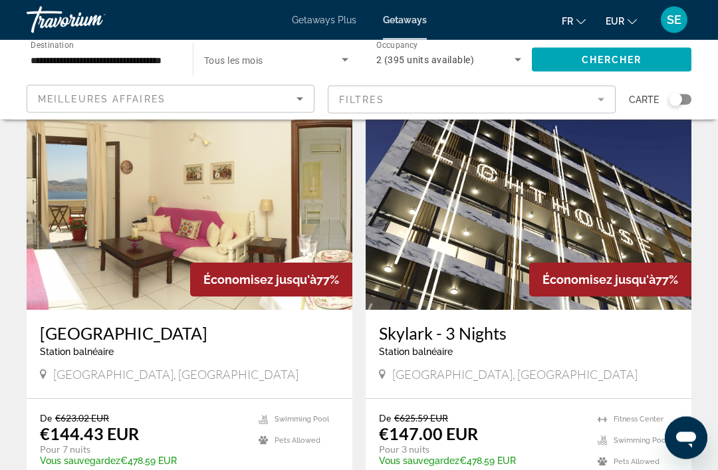
scroll to position [72, 0]
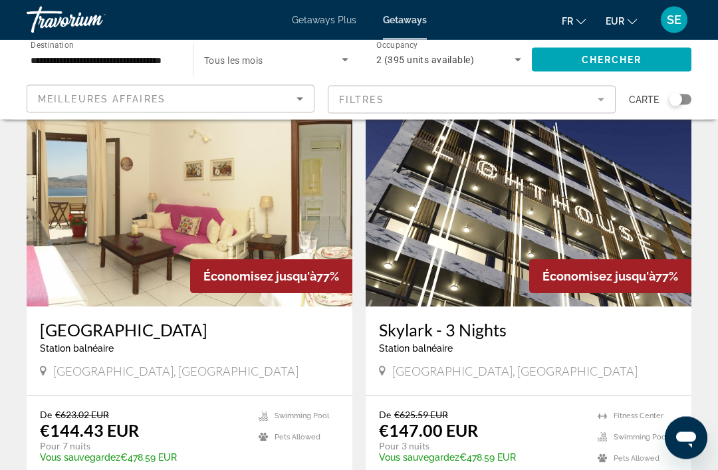
click at [66, 371] on span "[GEOGRAPHIC_DATA], [GEOGRAPHIC_DATA]" at bounding box center [175, 371] width 245 height 15
click at [67, 370] on span "[GEOGRAPHIC_DATA], [GEOGRAPHIC_DATA]" at bounding box center [175, 371] width 245 height 15
click at [63, 330] on h3 "[GEOGRAPHIC_DATA]" at bounding box center [189, 330] width 299 height 20
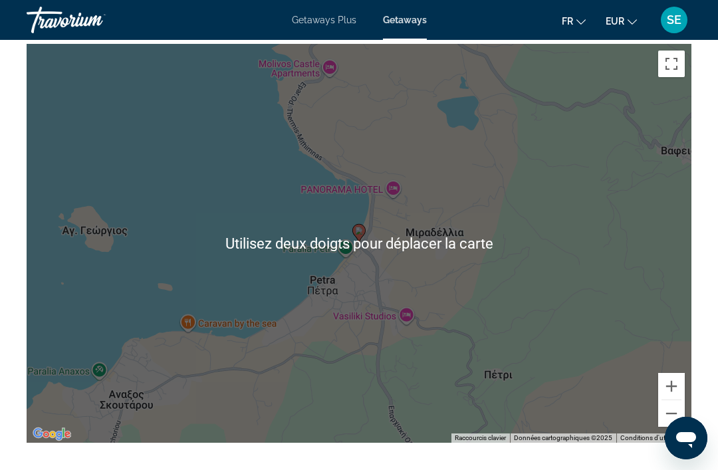
scroll to position [2014, 0]
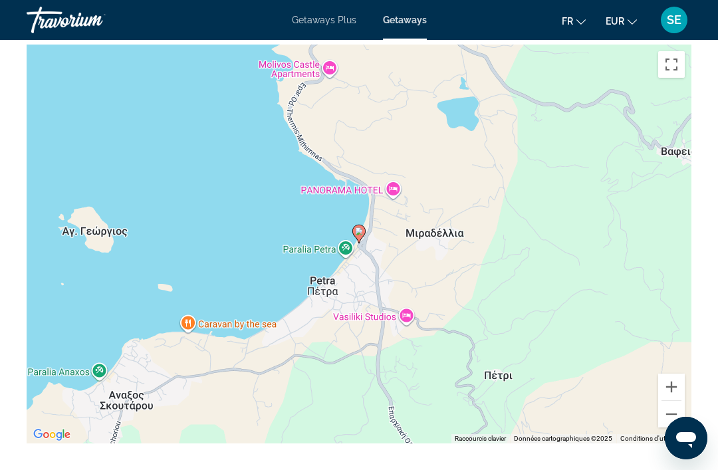
click at [354, 225] on icon "Main content" at bounding box center [359, 233] width 12 height 17
click at [359, 227] on image "Main content" at bounding box center [359, 231] width 8 height 8
click at [355, 224] on gmp-advanced-marker "Main content" at bounding box center [358, 234] width 13 height 20
click at [353, 225] on icon "Main content" at bounding box center [359, 233] width 12 height 17
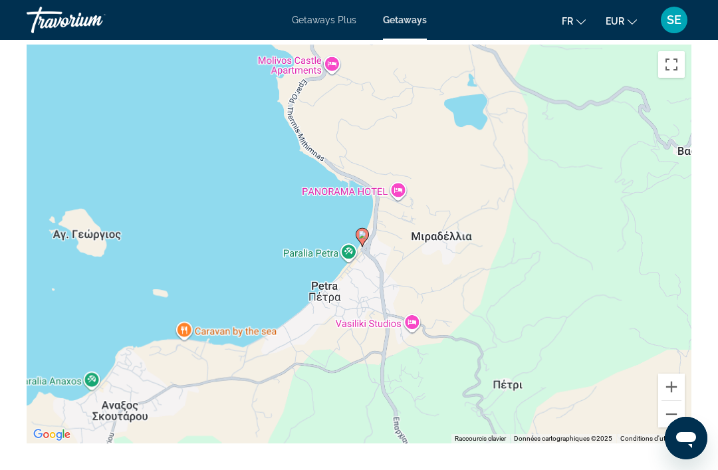
scroll to position [2027, 0]
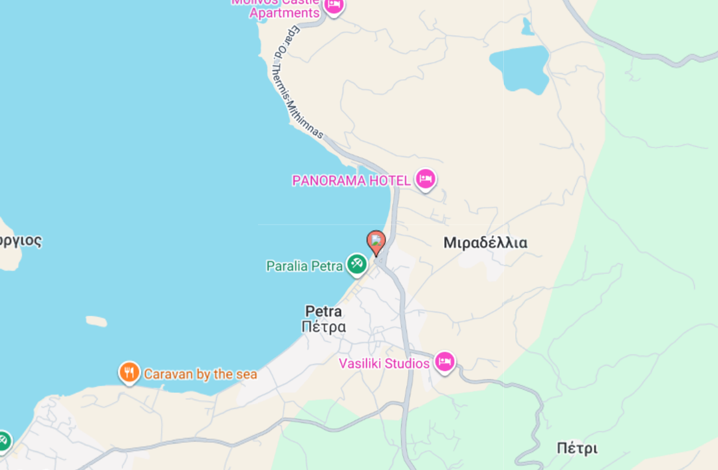
click at [358, 216] on image "Main content" at bounding box center [362, 220] width 8 height 8
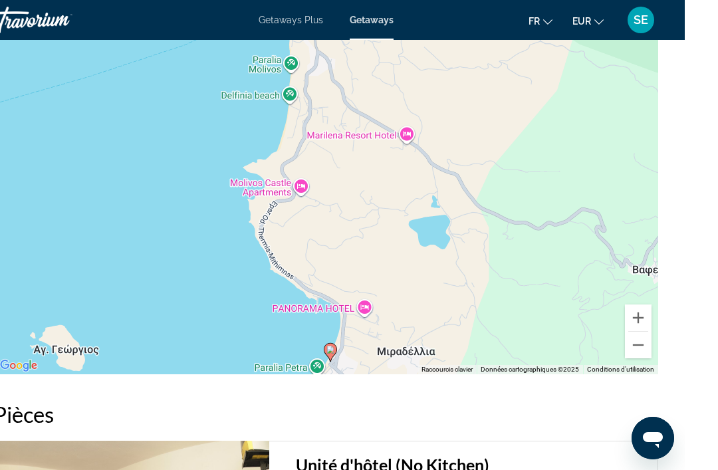
scroll to position [2085, 0]
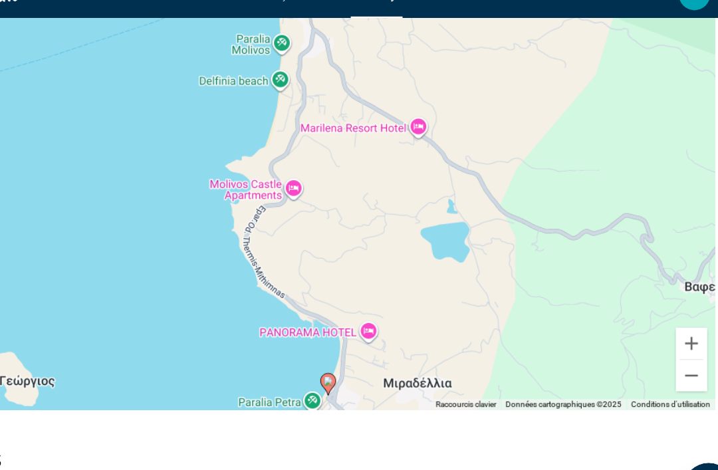
click at [620, 363] on link "Conditions d'utilisation" at bounding box center [653, 366] width 67 height 7
click at [658, 330] on button "Zoom arrière" at bounding box center [671, 343] width 27 height 27
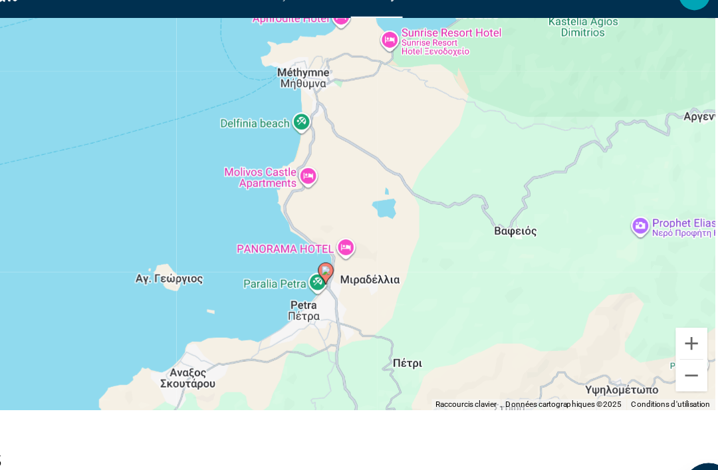
click at [658, 330] on button "Zoom arrière" at bounding box center [671, 343] width 27 height 27
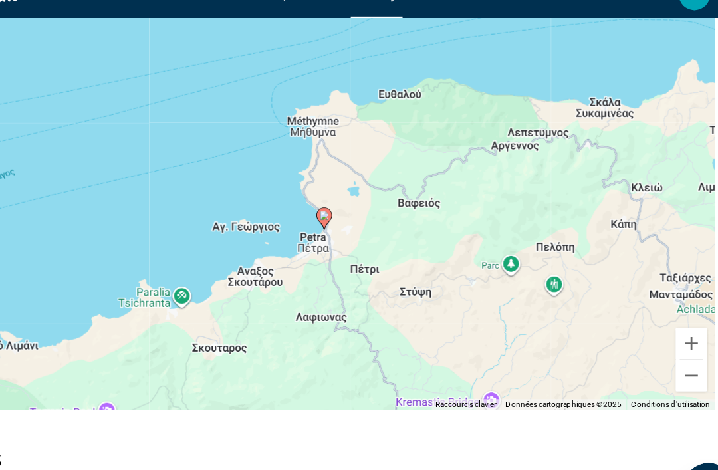
click at [658, 330] on button "Zoom arrière" at bounding box center [671, 343] width 27 height 27
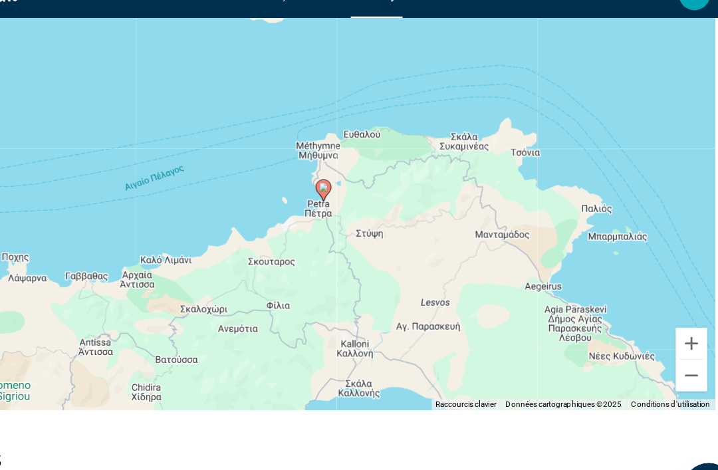
click at [658, 330] on button "Zoom arrière" at bounding box center [671, 343] width 27 height 27
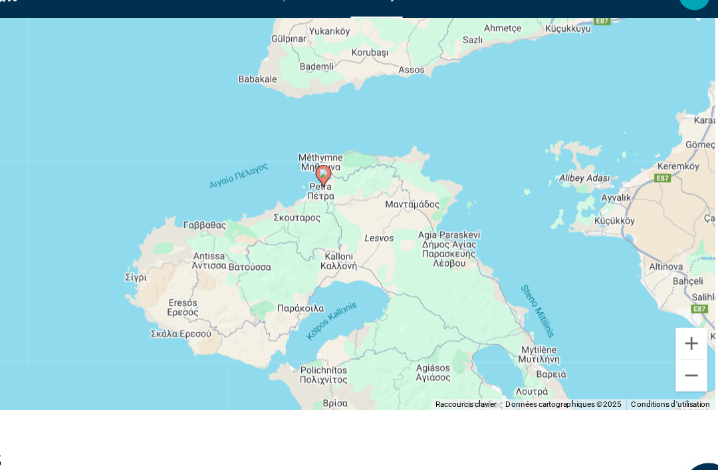
click at [658, 330] on button "Zoom arrière" at bounding box center [671, 343] width 27 height 27
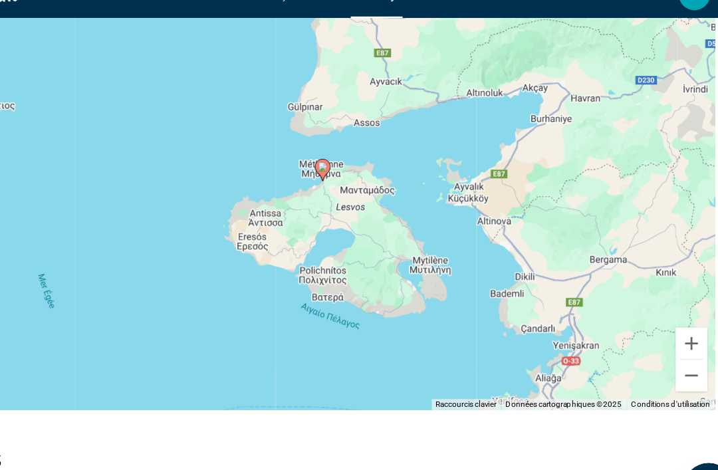
click at [658, 330] on button "Zoom arrière" at bounding box center [671, 343] width 27 height 27
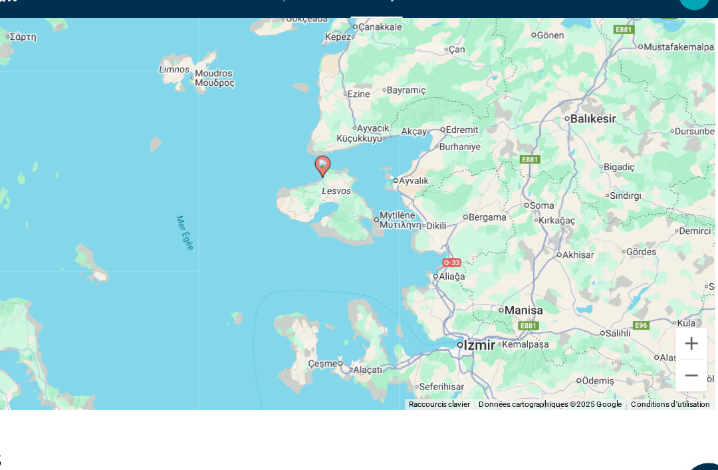
click at [658, 330] on button "Zoom arrière" at bounding box center [671, 343] width 27 height 27
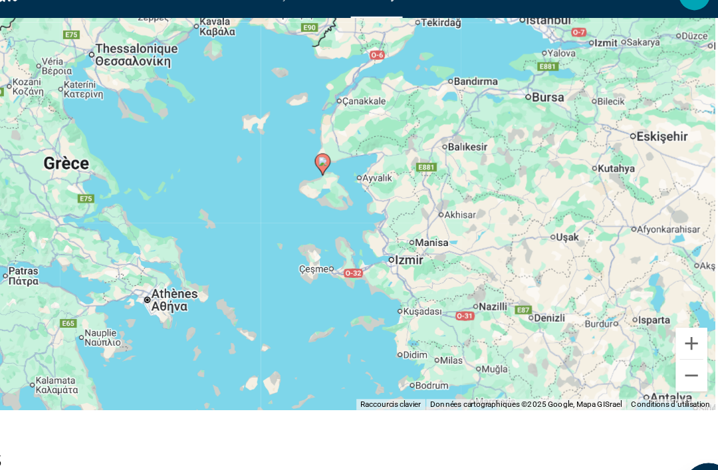
click at [658, 330] on button "Zoom arrière" at bounding box center [671, 343] width 27 height 27
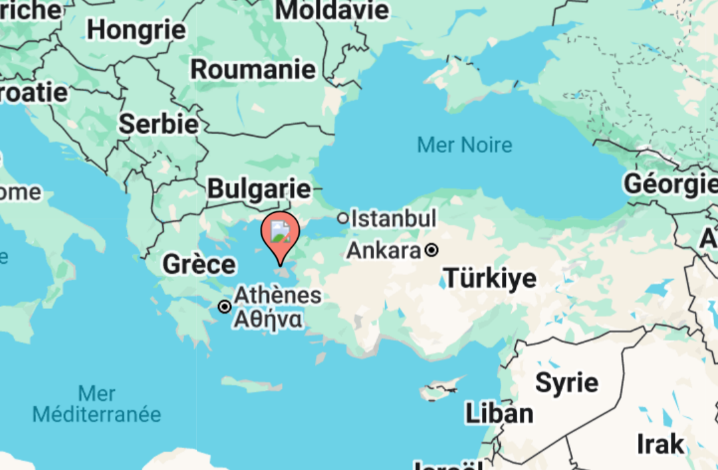
click at [348, 191] on image "Main content" at bounding box center [352, 195] width 8 height 8
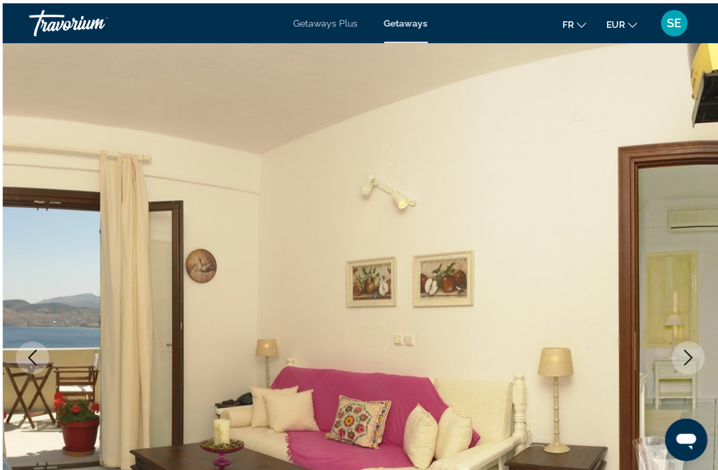
scroll to position [2, 0]
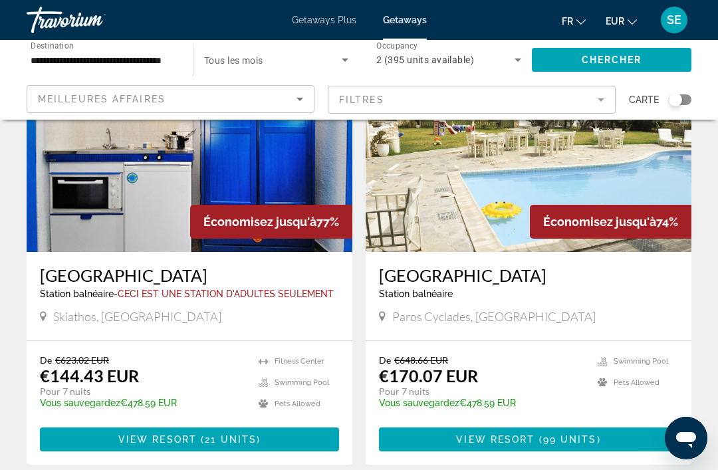
scroll to position [580, 0]
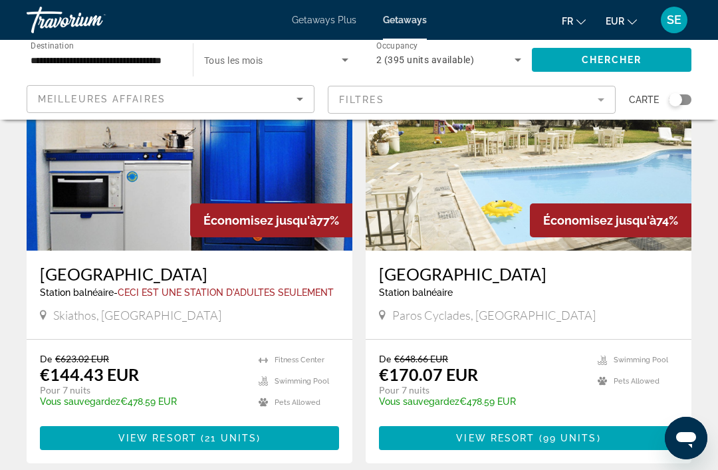
click at [125, 202] on img "Main content" at bounding box center [190, 144] width 326 height 213
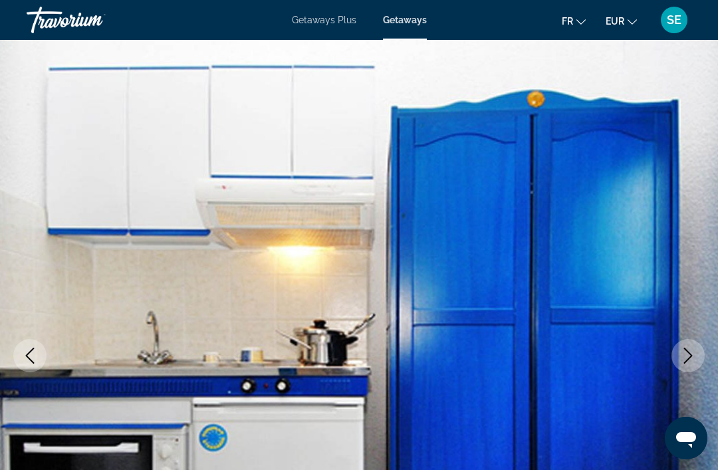
click at [688, 357] on icon "Next image" at bounding box center [688, 356] width 16 height 16
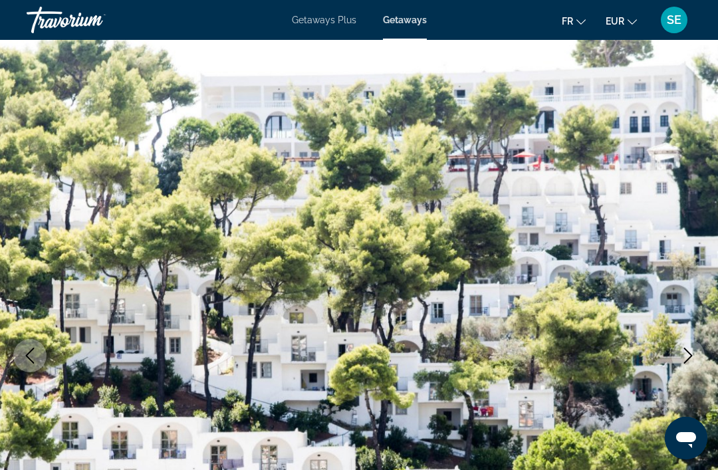
click at [686, 355] on icon "Next image" at bounding box center [688, 356] width 16 height 16
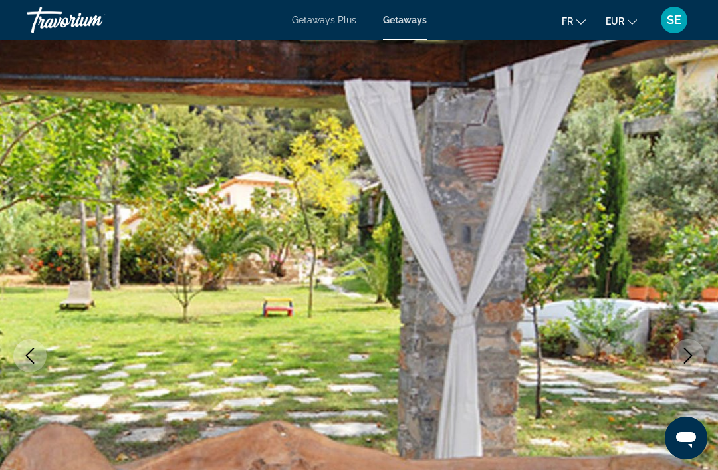
click at [684, 356] on icon "Next image" at bounding box center [688, 356] width 16 height 16
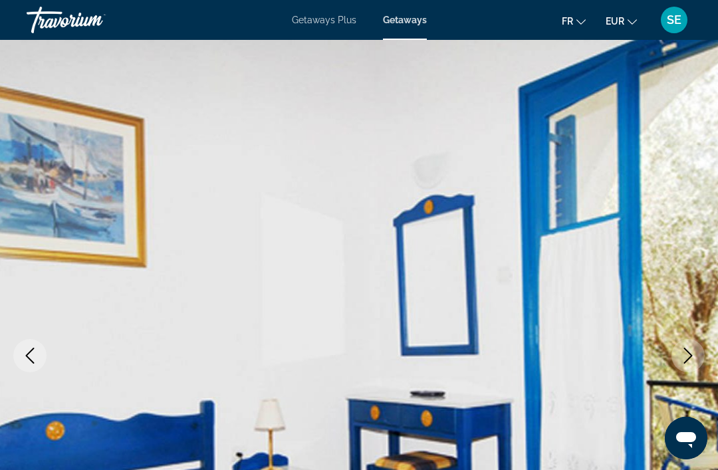
click at [676, 352] on button "Next image" at bounding box center [687, 355] width 33 height 33
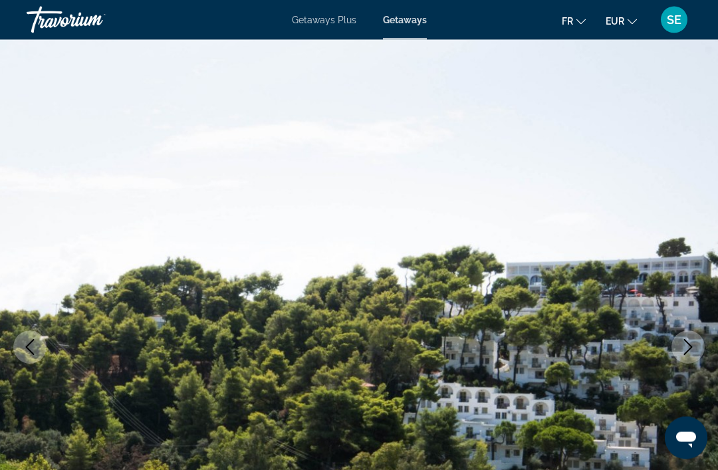
scroll to position [26, 0]
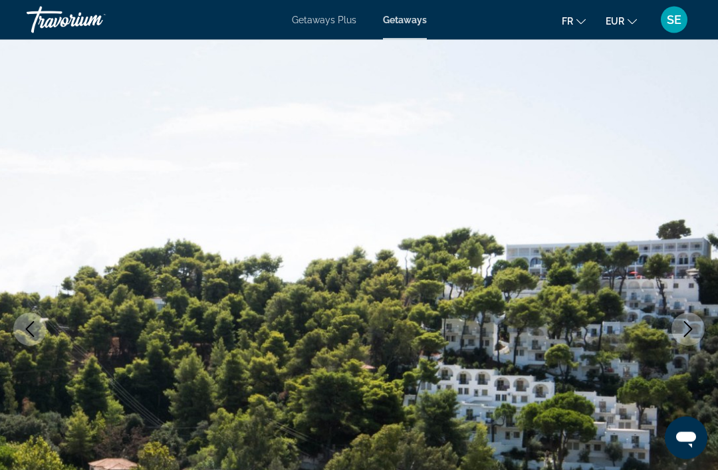
click at [684, 323] on icon "Next image" at bounding box center [688, 330] width 16 height 16
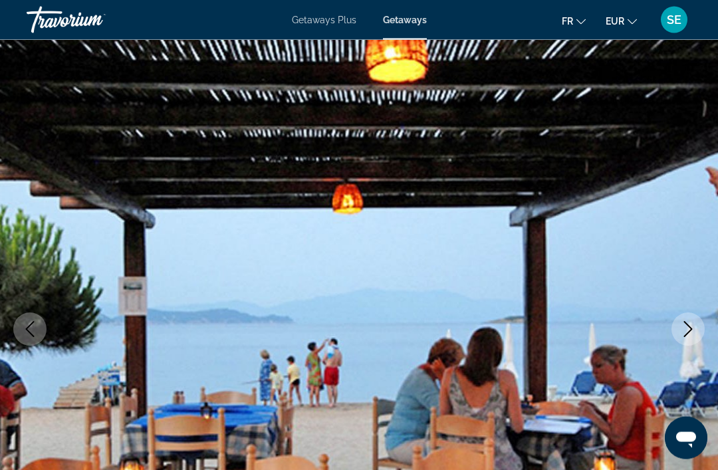
click at [679, 327] on button "Next image" at bounding box center [687, 329] width 33 height 33
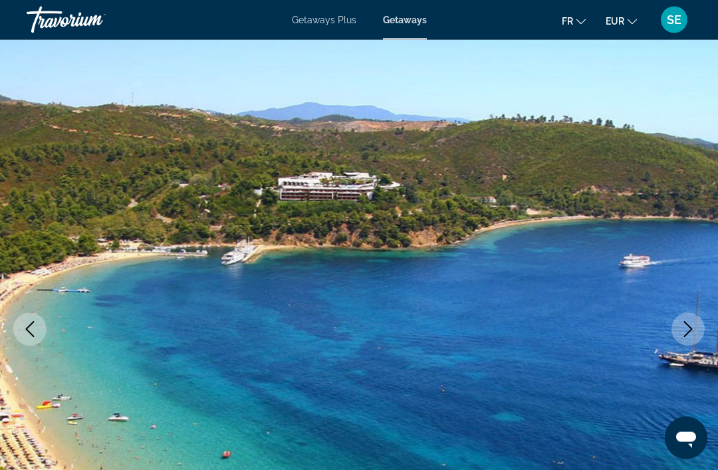
click at [684, 327] on icon "Next image" at bounding box center [688, 330] width 16 height 16
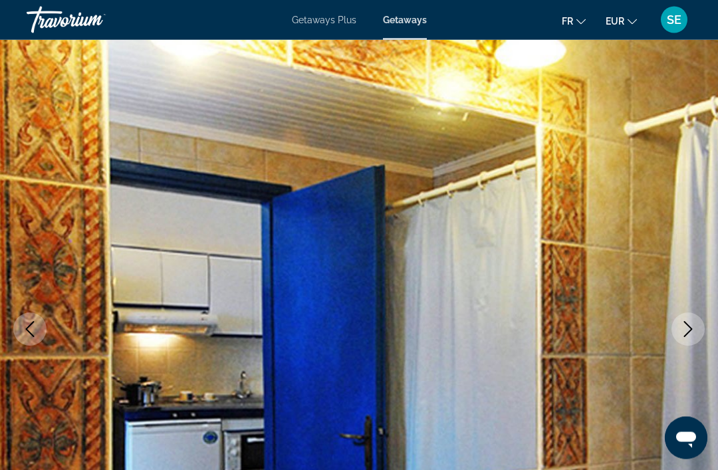
click at [681, 326] on icon "Next image" at bounding box center [688, 330] width 16 height 16
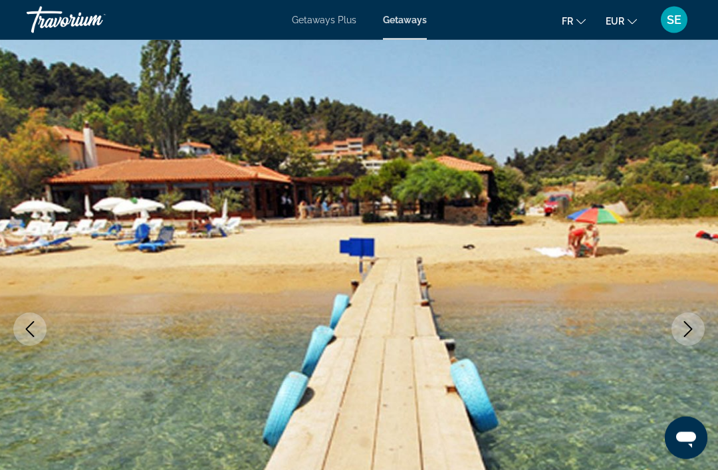
click at [680, 331] on icon "Next image" at bounding box center [688, 330] width 16 height 16
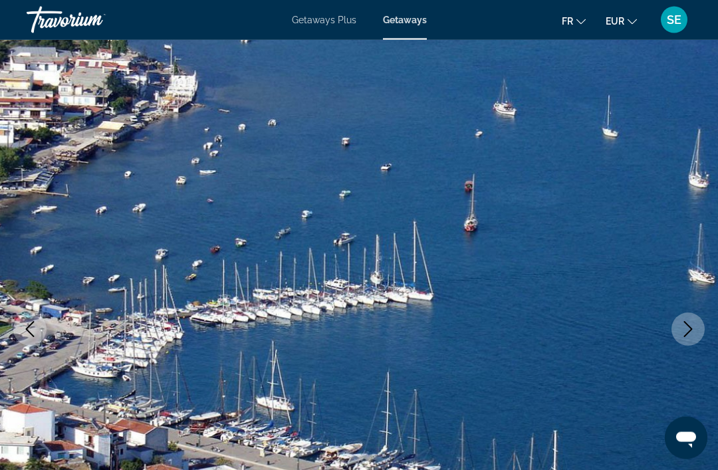
click at [692, 325] on icon "Next image" at bounding box center [688, 330] width 16 height 16
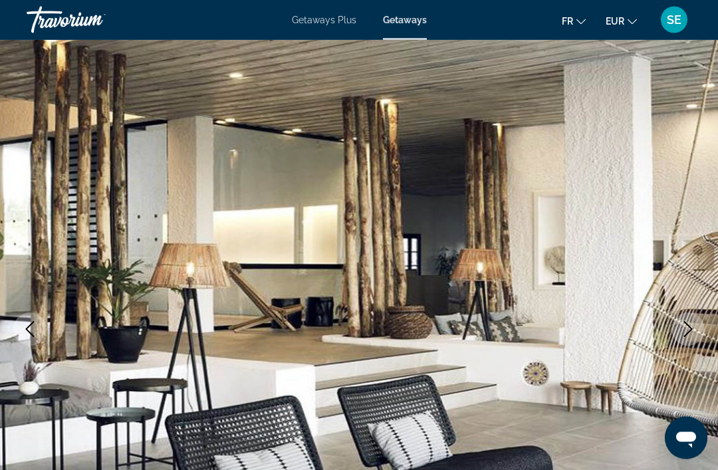
click at [694, 322] on icon "Next image" at bounding box center [688, 330] width 16 height 16
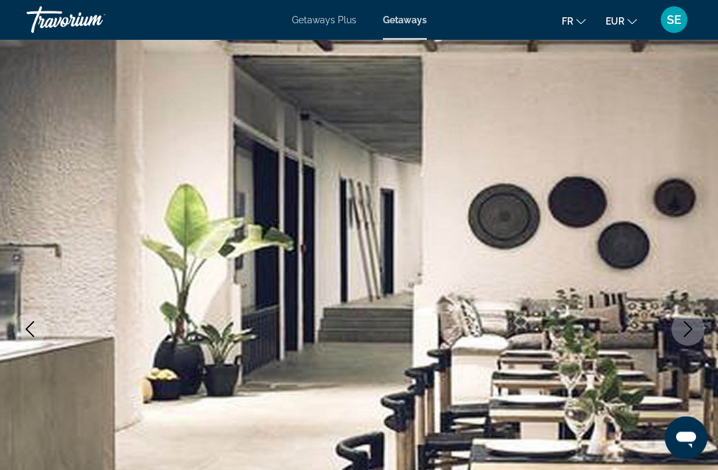
click at [690, 330] on icon "Next image" at bounding box center [688, 330] width 9 height 16
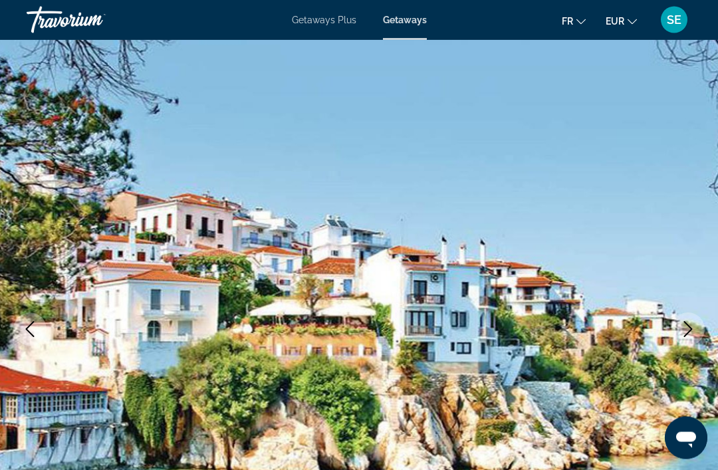
click at [680, 334] on icon "Next image" at bounding box center [688, 330] width 16 height 16
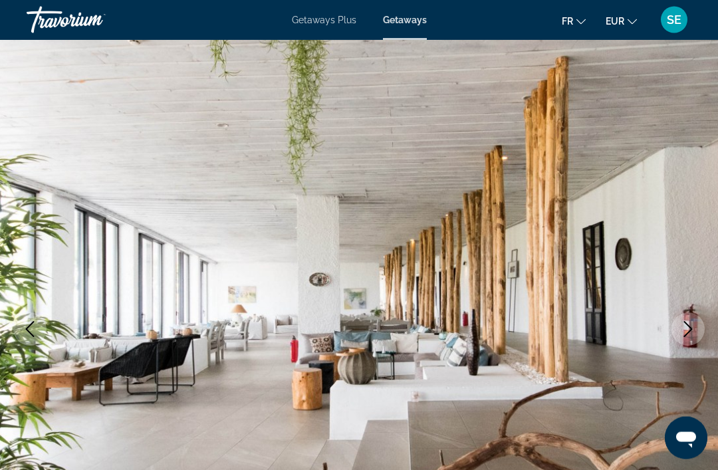
click at [688, 325] on icon "Next image" at bounding box center [688, 330] width 16 height 16
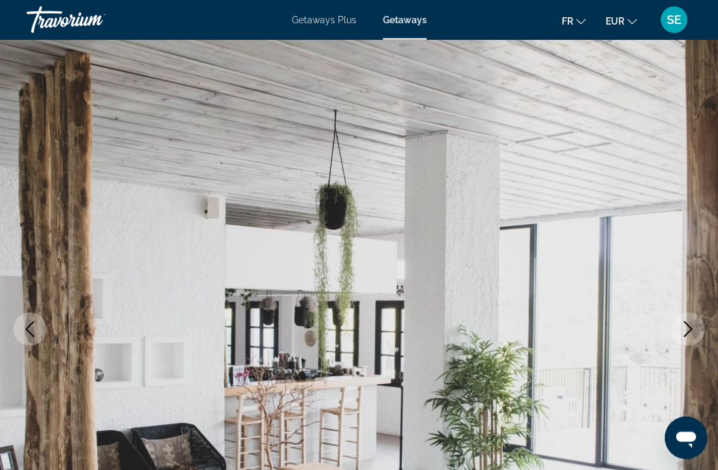
click at [688, 330] on icon "Next image" at bounding box center [688, 330] width 16 height 16
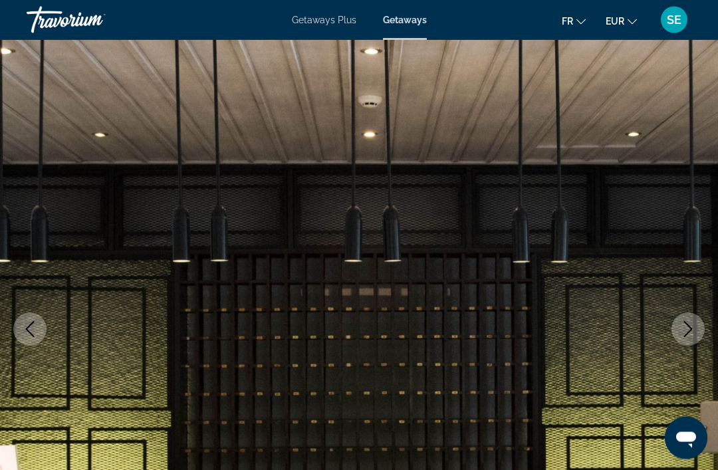
click at [688, 322] on icon "Next image" at bounding box center [688, 330] width 16 height 16
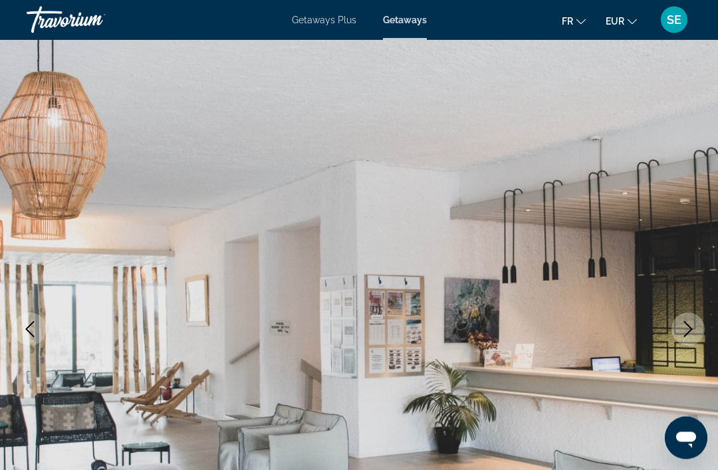
click at [694, 332] on icon "Next image" at bounding box center [688, 330] width 16 height 16
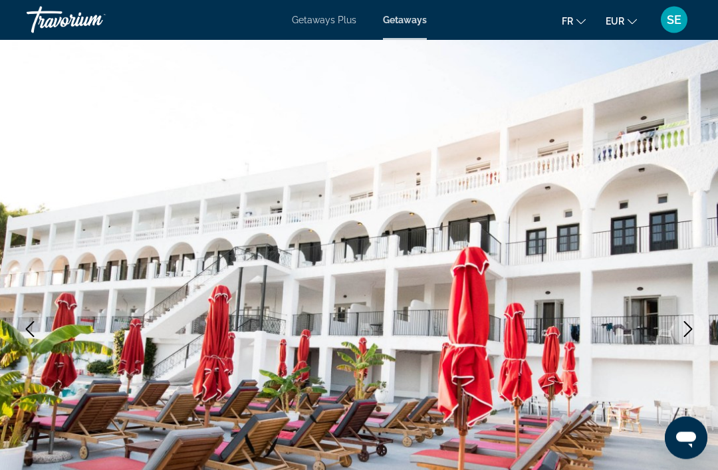
click at [680, 331] on icon "Next image" at bounding box center [688, 330] width 16 height 16
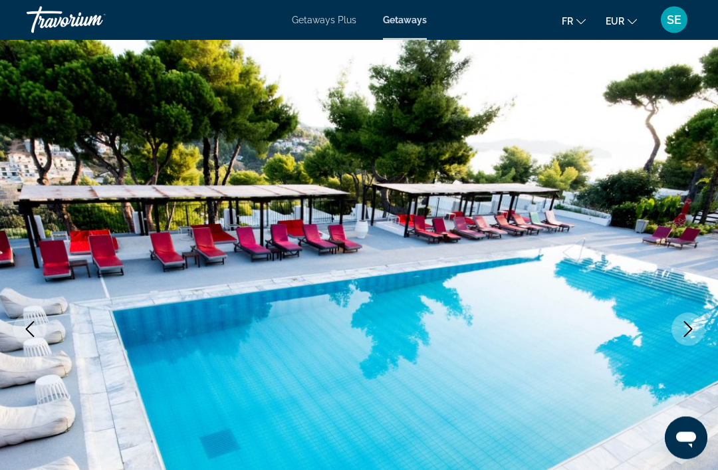
click at [690, 334] on icon "Next image" at bounding box center [688, 330] width 16 height 16
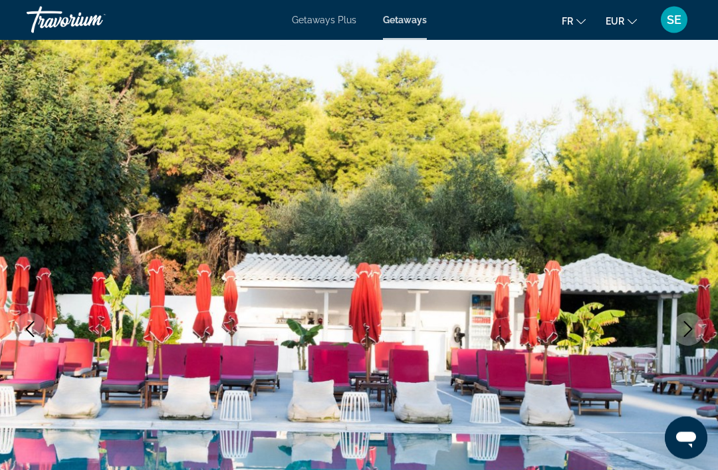
click at [688, 336] on icon "Next image" at bounding box center [688, 330] width 16 height 16
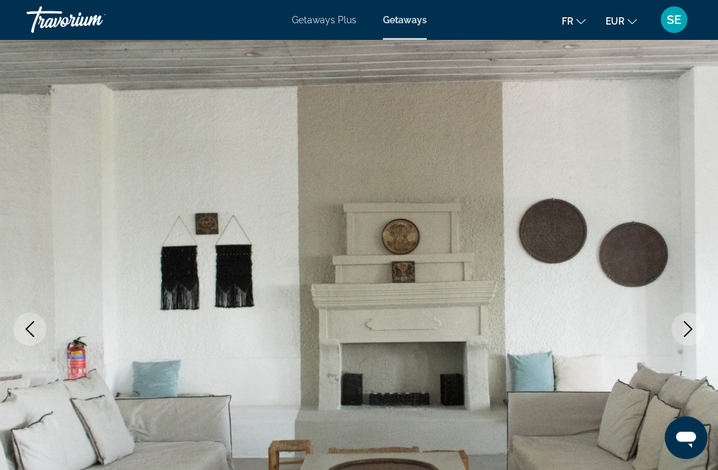
click at [688, 330] on icon "Next image" at bounding box center [688, 330] width 16 height 16
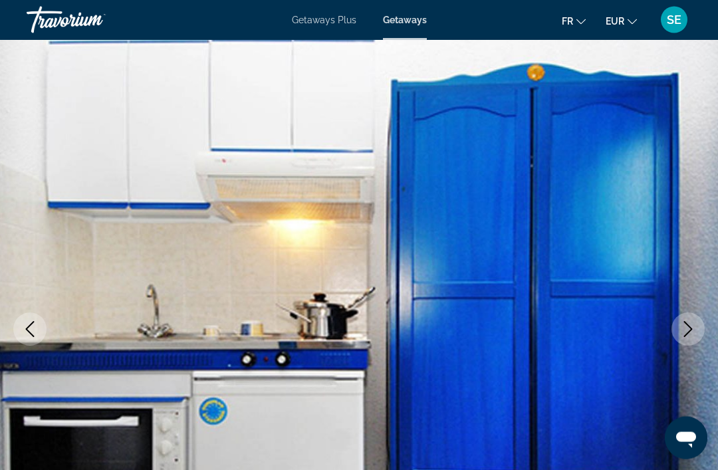
click at [683, 338] on button "Next image" at bounding box center [687, 329] width 33 height 33
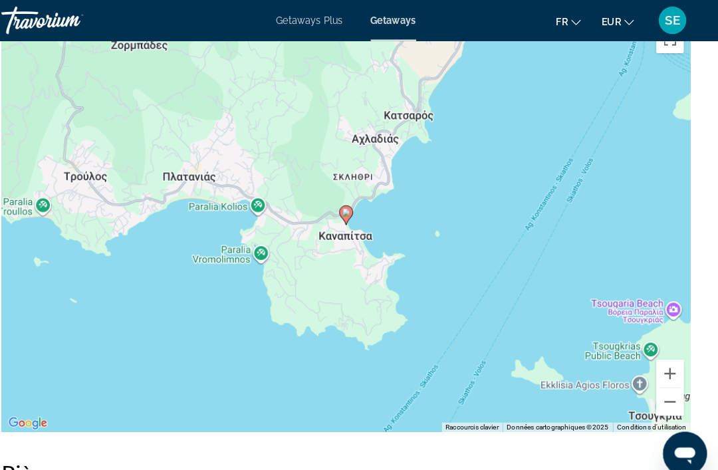
scroll to position [2101, 0]
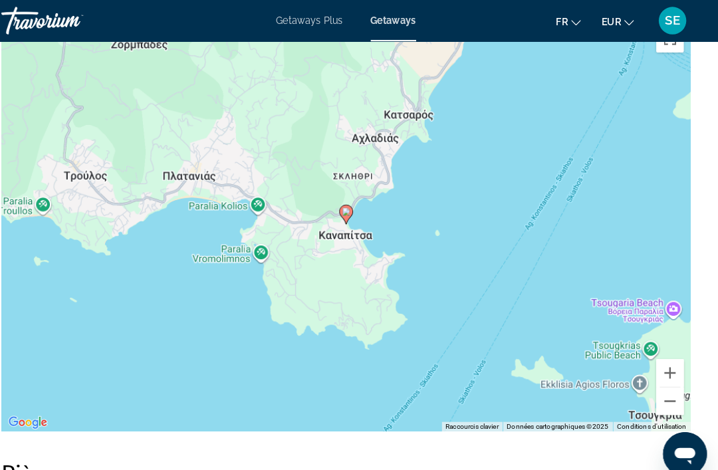
click at [658, 387] on button "Zoom arrière" at bounding box center [671, 386] width 27 height 27
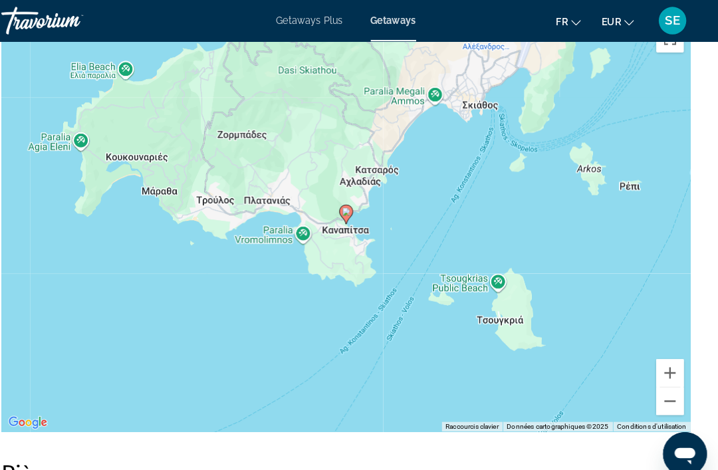
click at [658, 384] on button "Zoom arrière" at bounding box center [671, 386] width 27 height 27
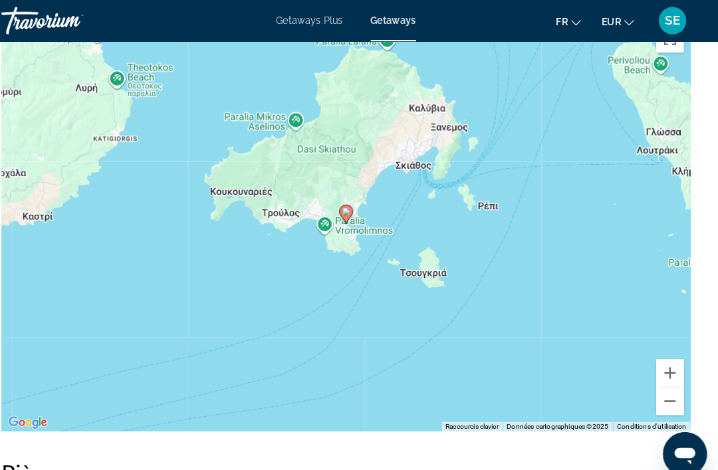
click at [658, 391] on button "Zoom arrière" at bounding box center [671, 386] width 27 height 27
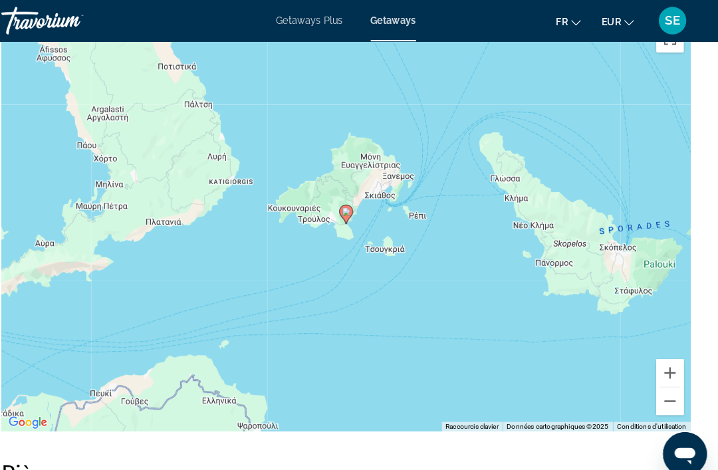
click at [658, 391] on button "Zoom arrière" at bounding box center [671, 386] width 27 height 27
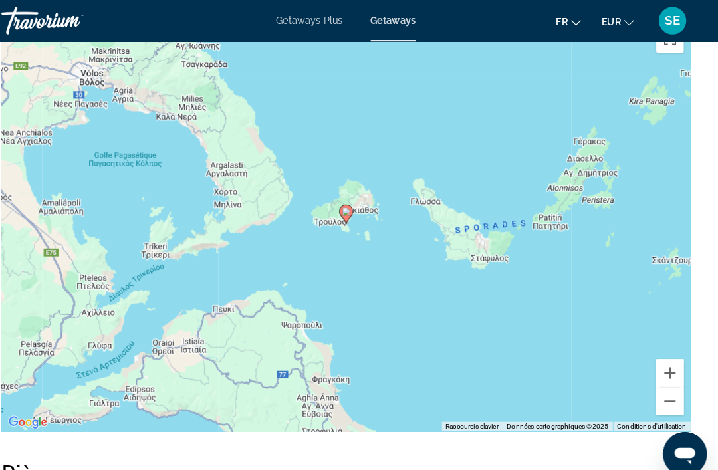
click at [658, 391] on button "Zoom arrière" at bounding box center [671, 386] width 27 height 27
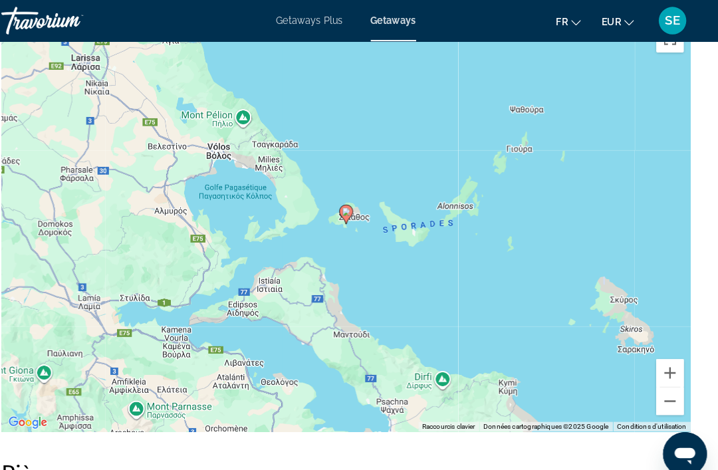
click at [658, 390] on button "Zoom arrière" at bounding box center [671, 386] width 27 height 27
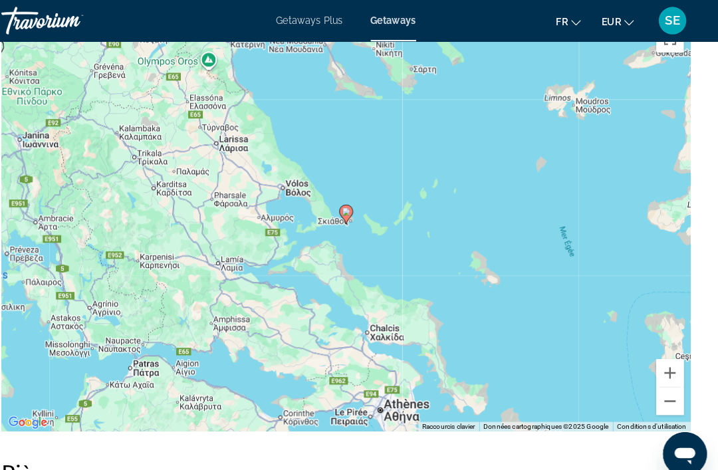
click at [658, 389] on button "Zoom arrière" at bounding box center [671, 386] width 27 height 27
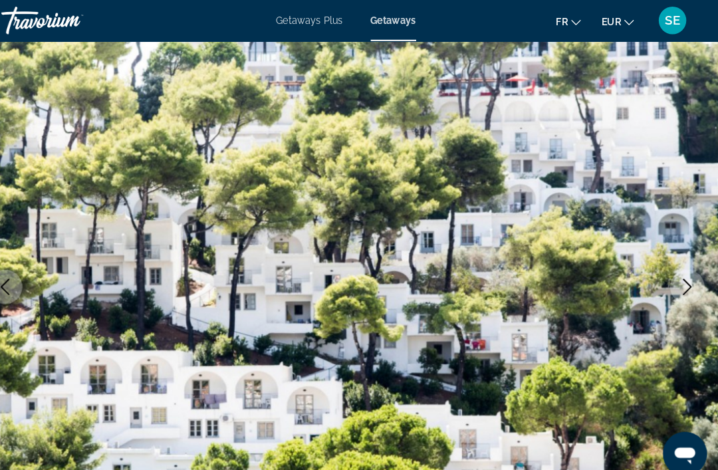
scroll to position [0, 0]
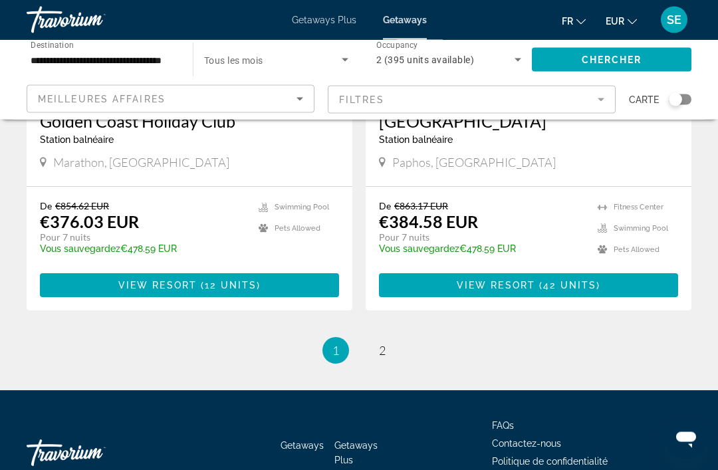
scroll to position [2540, 0]
click at [383, 353] on span "2" at bounding box center [382, 350] width 7 height 15
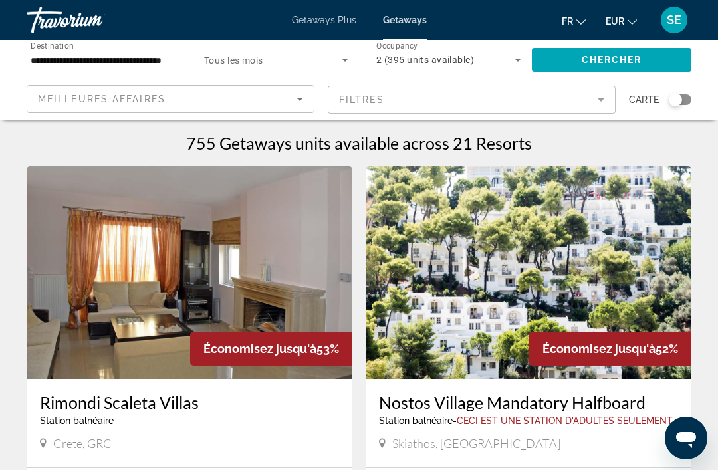
click at [75, 59] on input "**********" at bounding box center [103, 60] width 145 height 16
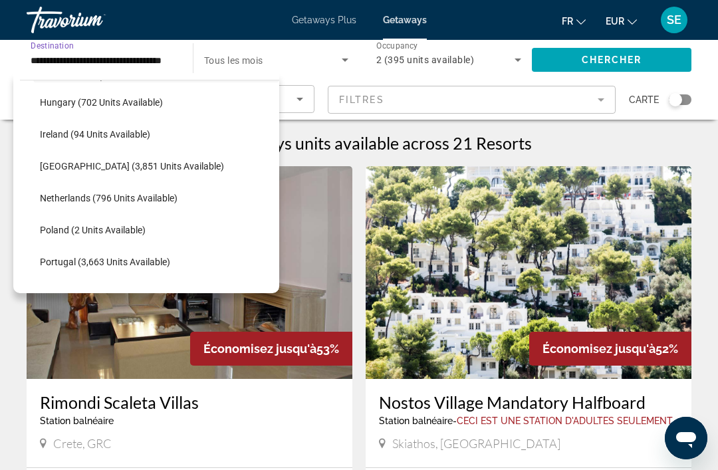
scroll to position [480, 0]
click at [76, 164] on span "[GEOGRAPHIC_DATA] (3,851 units available)" at bounding box center [132, 165] width 184 height 11
type input "**********"
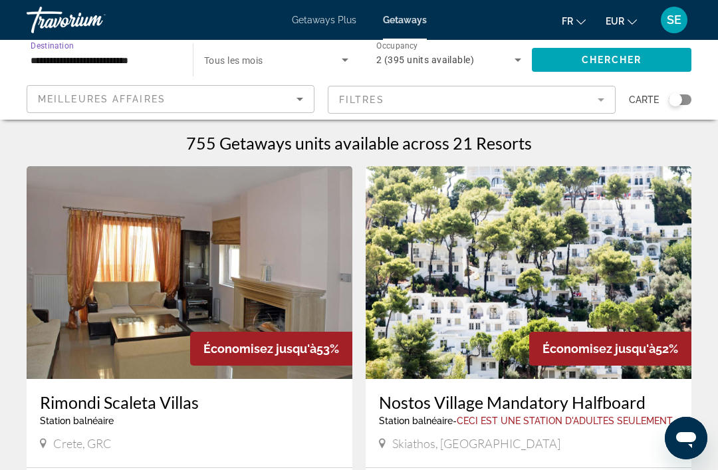
click at [62, 62] on input "**********" at bounding box center [103, 60] width 145 height 16
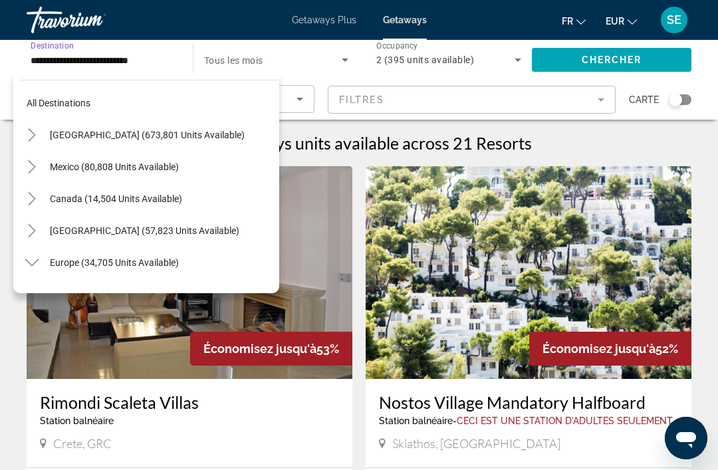
scroll to position [462, 0]
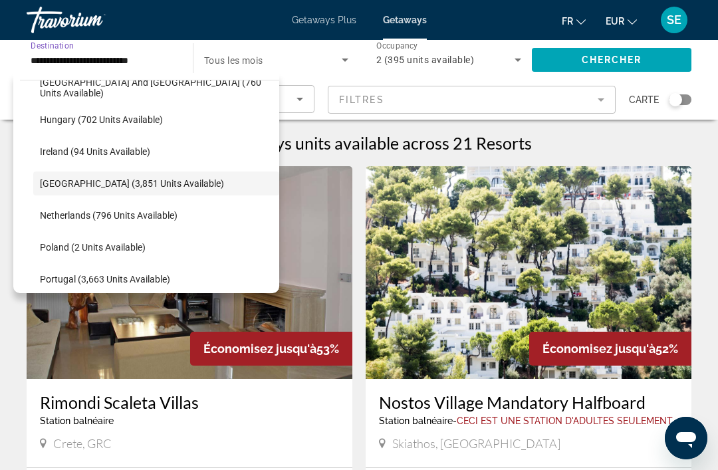
click at [37, 183] on span "Search widget" at bounding box center [156, 183] width 246 height 32
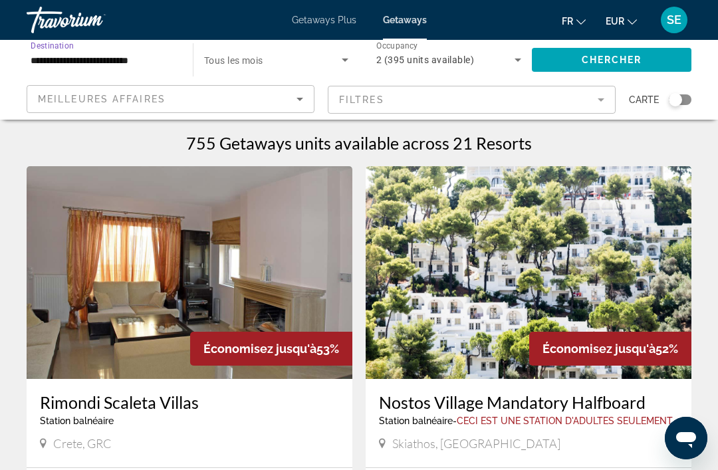
click at [45, 56] on input "**********" at bounding box center [103, 60] width 145 height 16
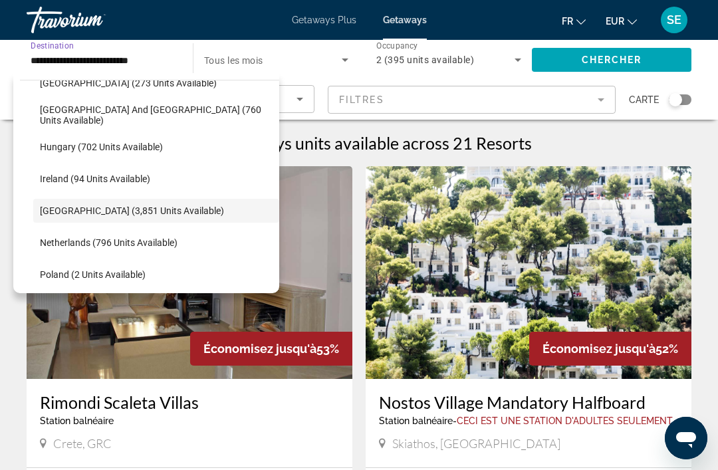
scroll to position [434, 0]
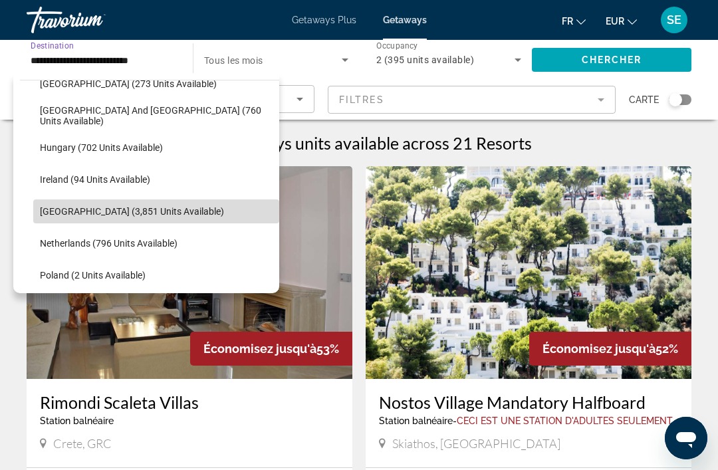
click at [43, 213] on span "[GEOGRAPHIC_DATA] (3,851 units available)" at bounding box center [132, 211] width 184 height 11
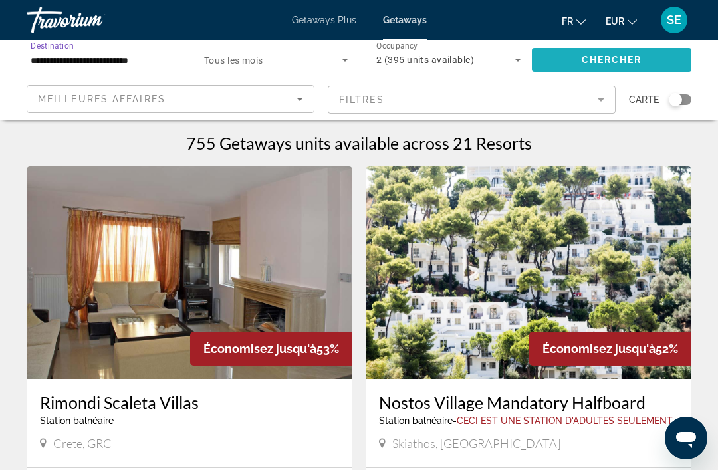
click at [588, 62] on span "Chercher" at bounding box center [611, 59] width 60 height 11
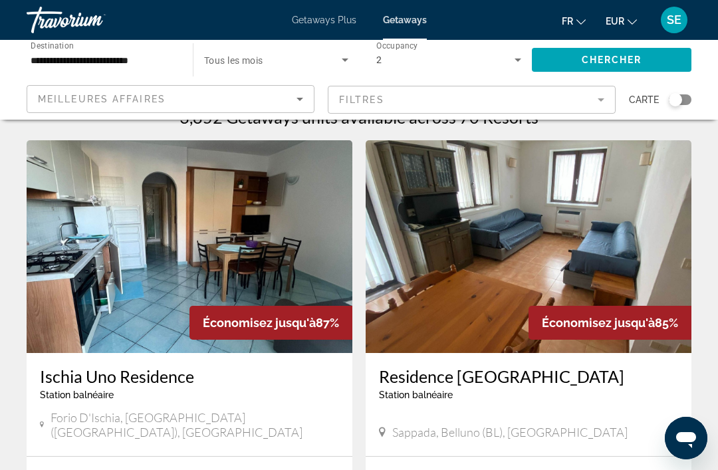
scroll to position [39, 0]
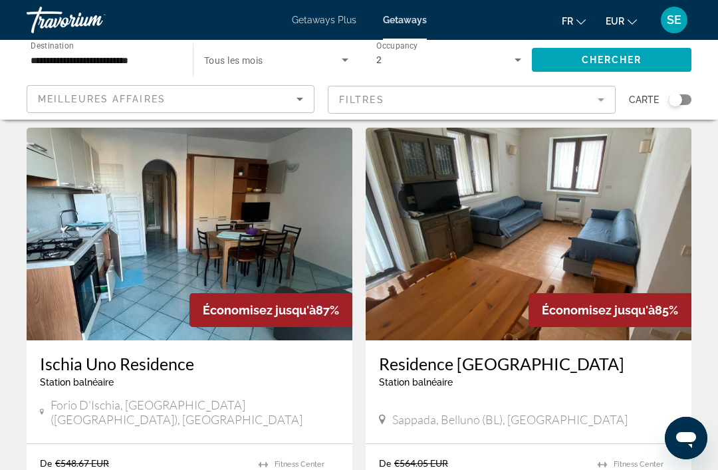
click at [672, 105] on div "Search widget" at bounding box center [674, 99] width 13 height 13
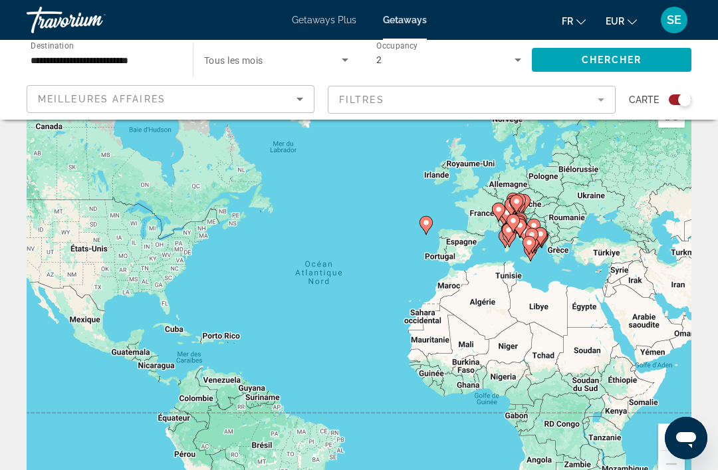
click at [675, 431] on button "Zoom avant" at bounding box center [671, 436] width 27 height 27
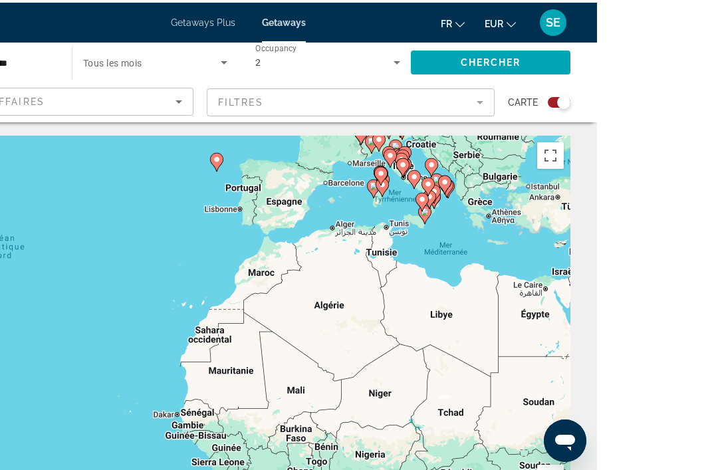
scroll to position [31, 0]
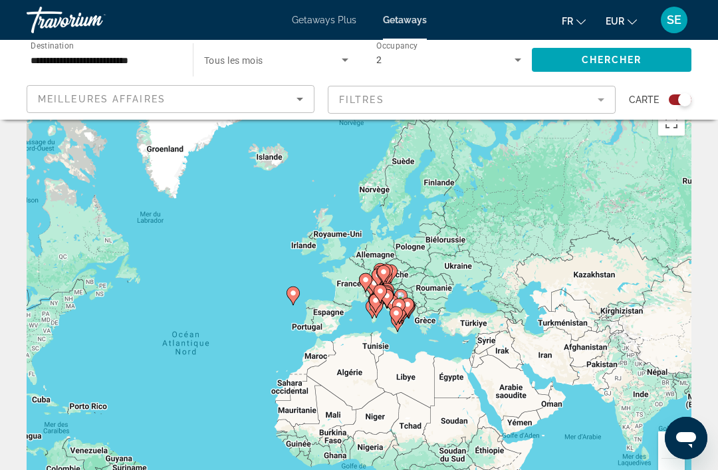
click at [650, 439] on div "Pour activer le glissement avec le clavier, appuyez sur Alt+Entrée. Une fois ce…" at bounding box center [359, 301] width 664 height 399
click at [654, 436] on div "Pour activer le glissement avec le clavier, appuyez sur Alt+Entrée. Une fois ce…" at bounding box center [359, 301] width 664 height 399
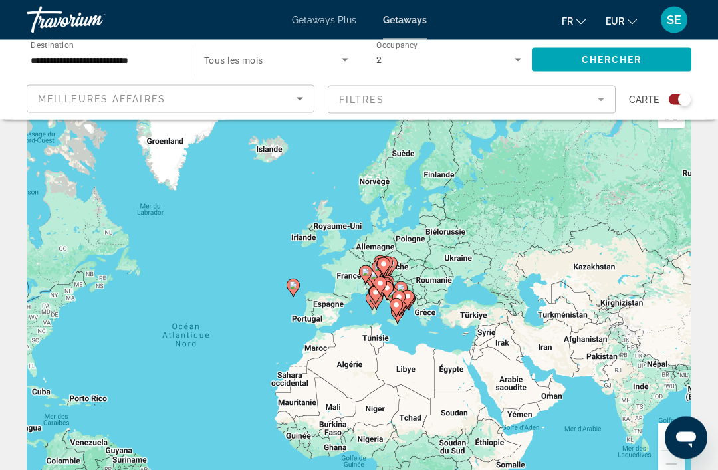
scroll to position [39, 0]
click at [670, 431] on button "Zoom avant" at bounding box center [671, 436] width 27 height 27
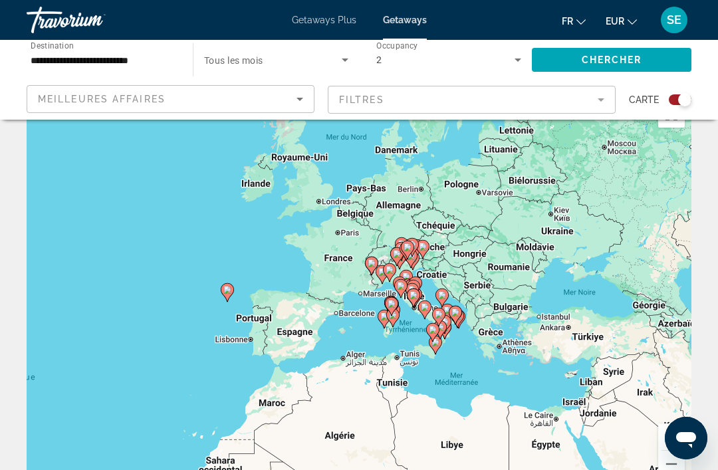
click at [675, 431] on button "Zoom avant" at bounding box center [671, 436] width 27 height 27
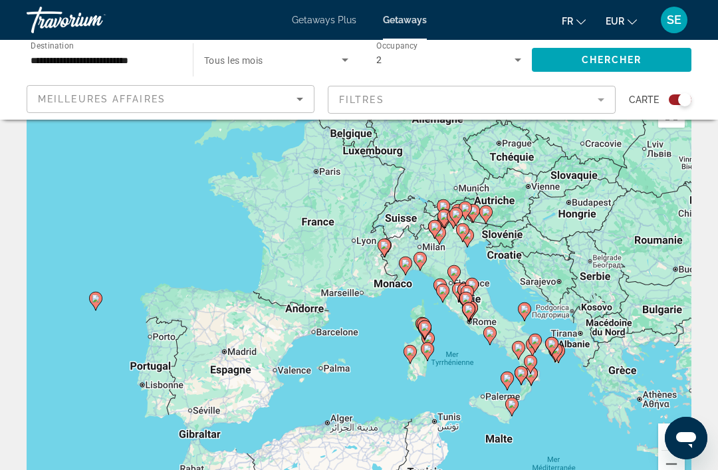
click at [670, 429] on button "Zoom avant" at bounding box center [671, 436] width 27 height 27
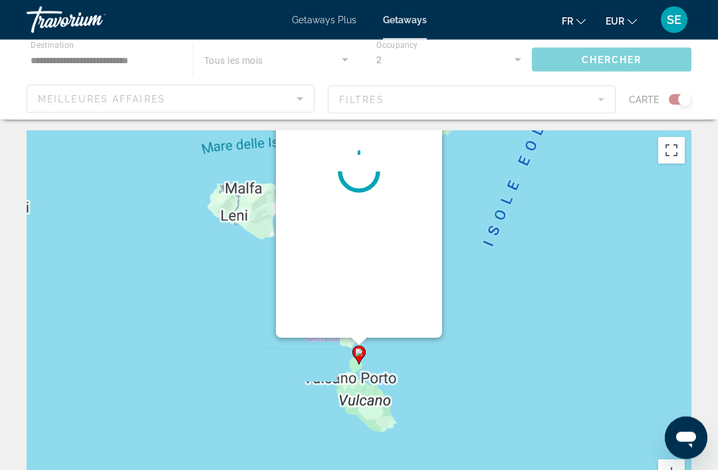
scroll to position [0, 0]
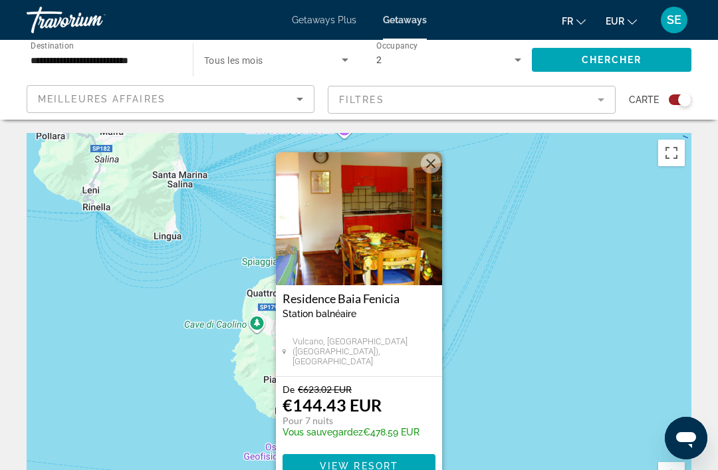
click at [332, 241] on img "Main content" at bounding box center [359, 218] width 166 height 133
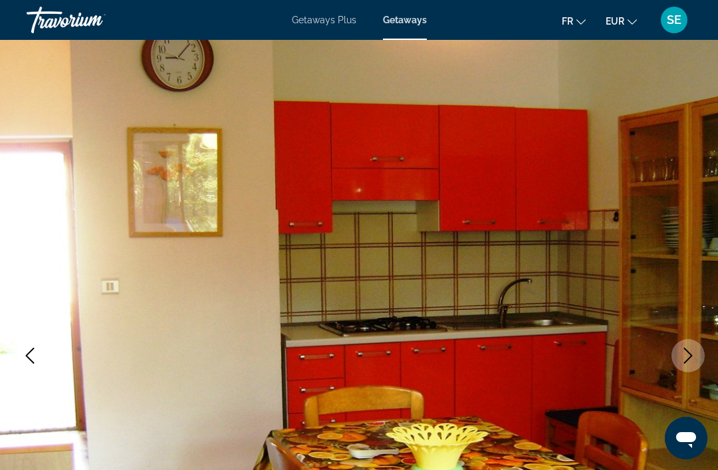
click at [680, 361] on icon "Next image" at bounding box center [688, 356] width 16 height 16
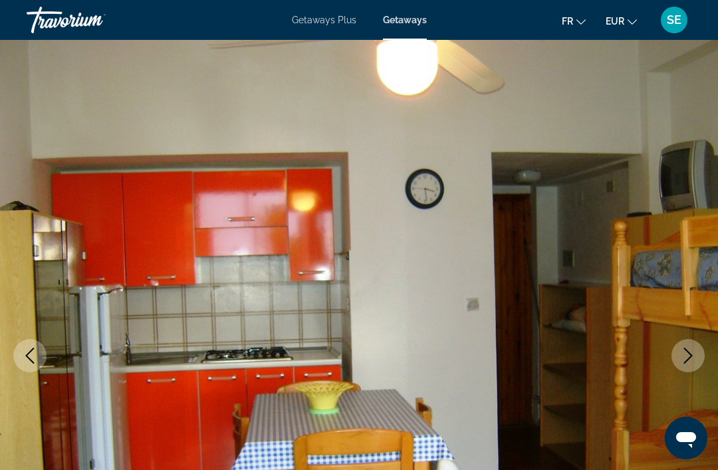
click at [688, 355] on icon "Next image" at bounding box center [688, 356] width 16 height 16
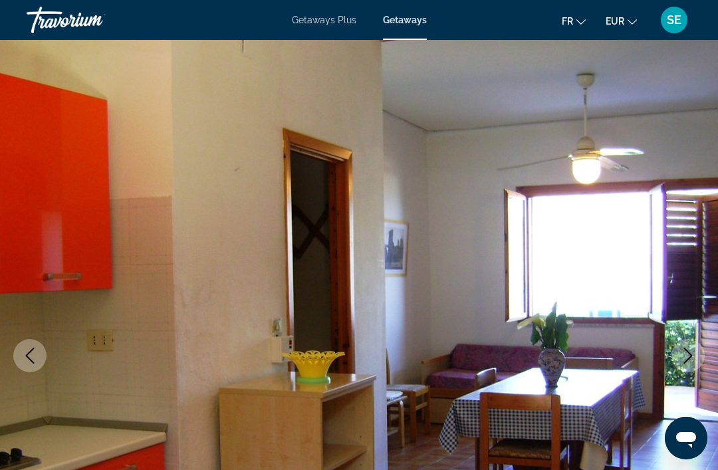
click at [686, 360] on icon "Next image" at bounding box center [688, 356] width 9 height 16
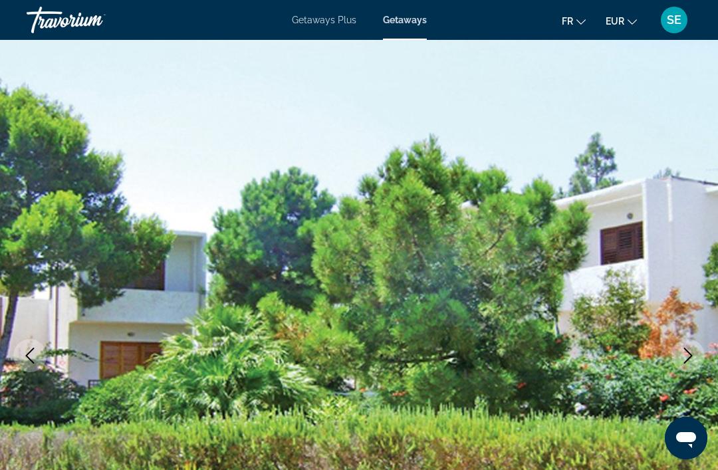
click at [688, 359] on icon "Next image" at bounding box center [688, 356] width 9 height 16
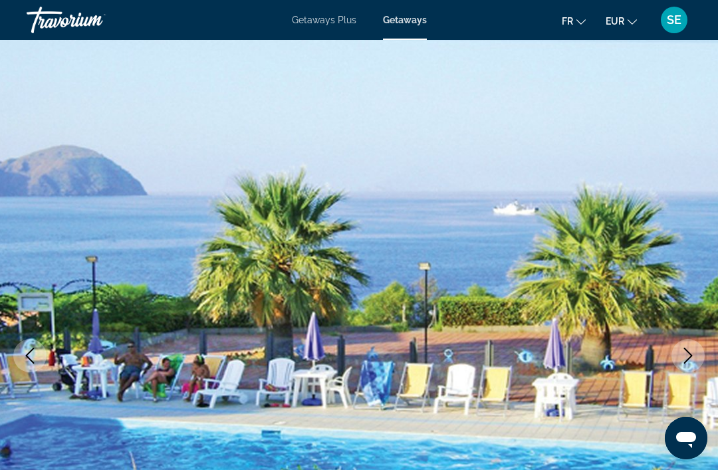
click at [688, 367] on button "Next image" at bounding box center [687, 355] width 33 height 33
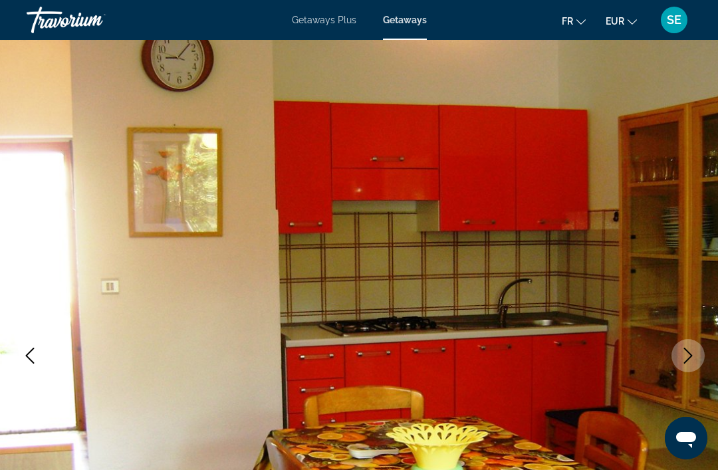
click at [691, 363] on button "Next image" at bounding box center [687, 355] width 33 height 33
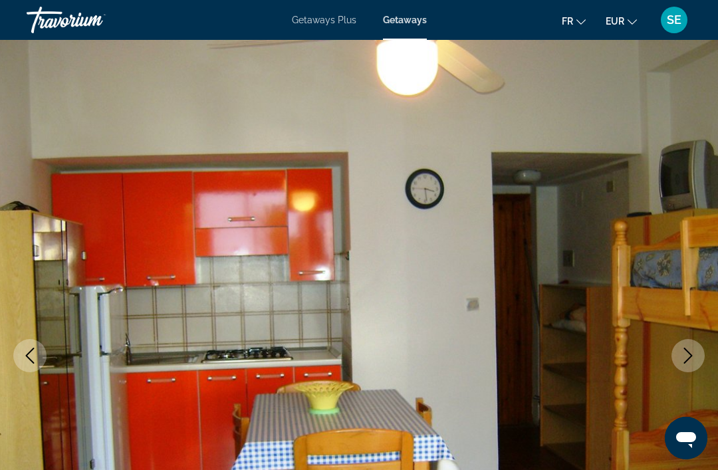
click at [692, 361] on icon "Next image" at bounding box center [688, 356] width 16 height 16
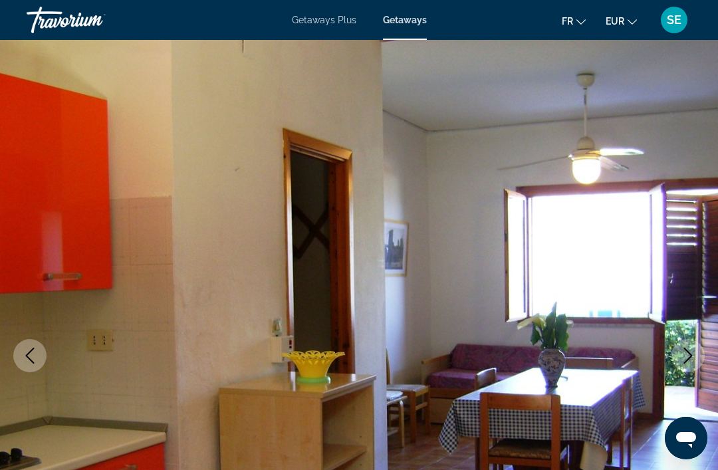
click at [694, 357] on icon "Next image" at bounding box center [688, 356] width 16 height 16
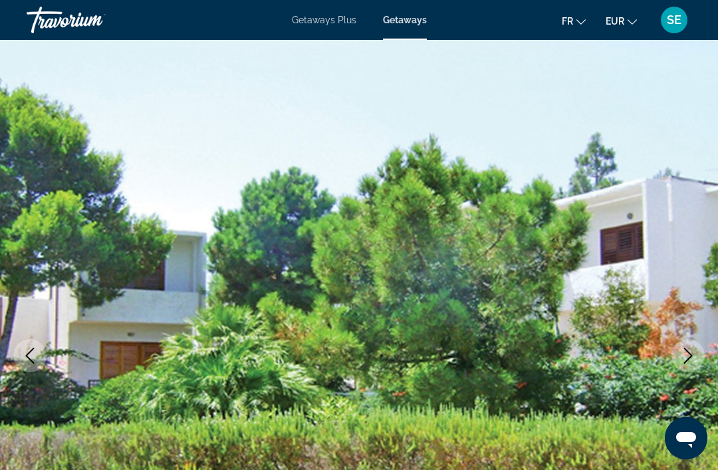
click at [695, 359] on icon "Next image" at bounding box center [688, 356] width 16 height 16
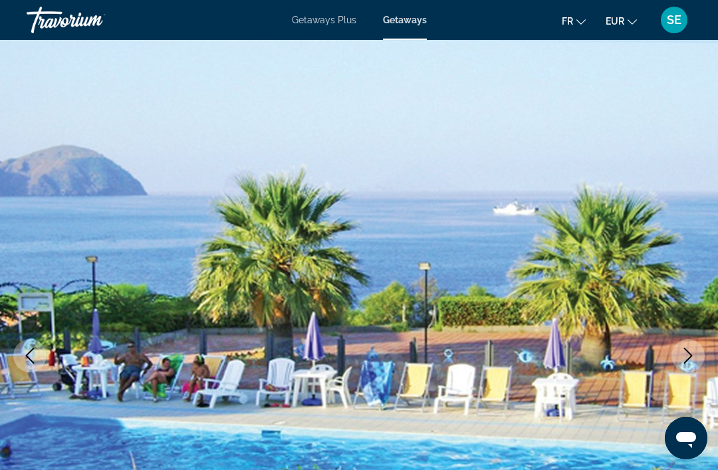
click at [100, 131] on img "Main content" at bounding box center [359, 355] width 718 height 631
click at [150, 125] on img "Main content" at bounding box center [359, 355] width 718 height 631
click at [116, 131] on img "Main content" at bounding box center [359, 355] width 718 height 631
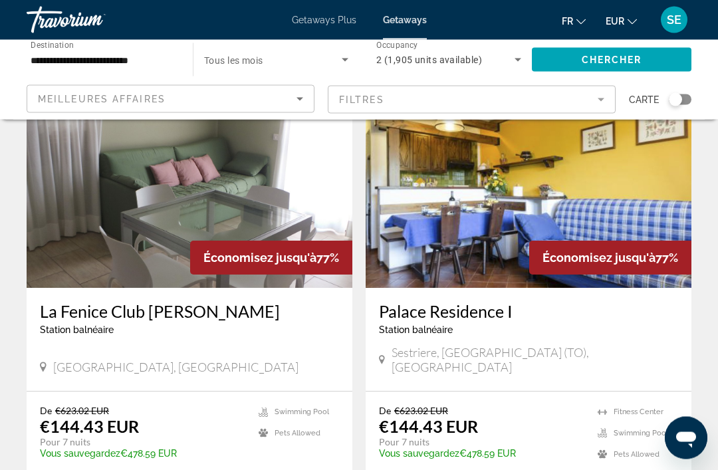
scroll to position [557, 0]
click at [78, 249] on img "Main content" at bounding box center [190, 181] width 326 height 213
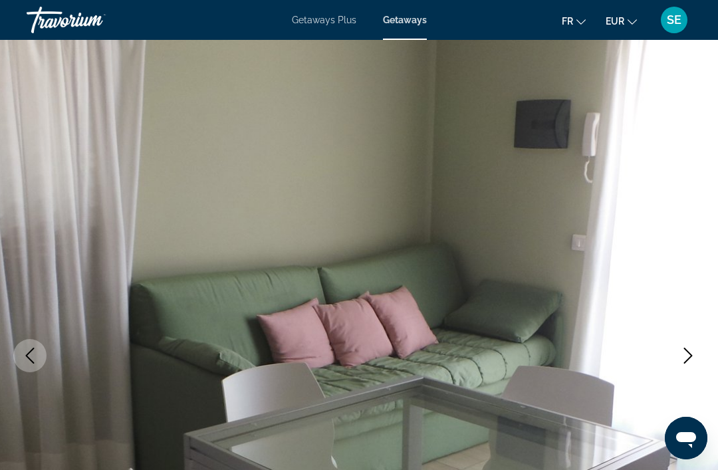
click at [685, 364] on button "Next image" at bounding box center [687, 355] width 33 height 33
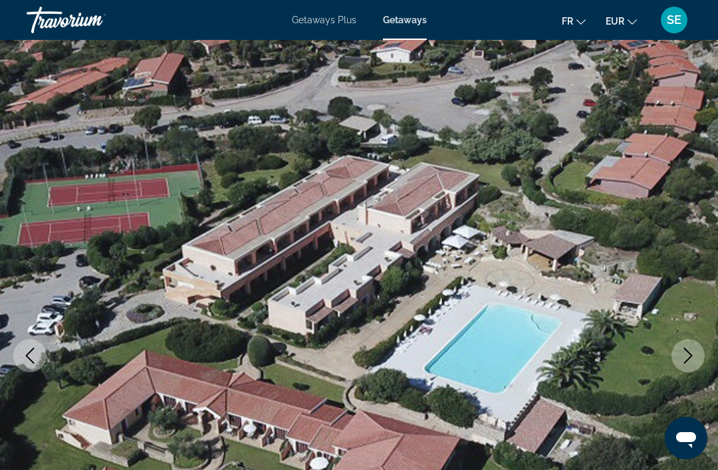
click at [696, 361] on button "Next image" at bounding box center [687, 355] width 33 height 33
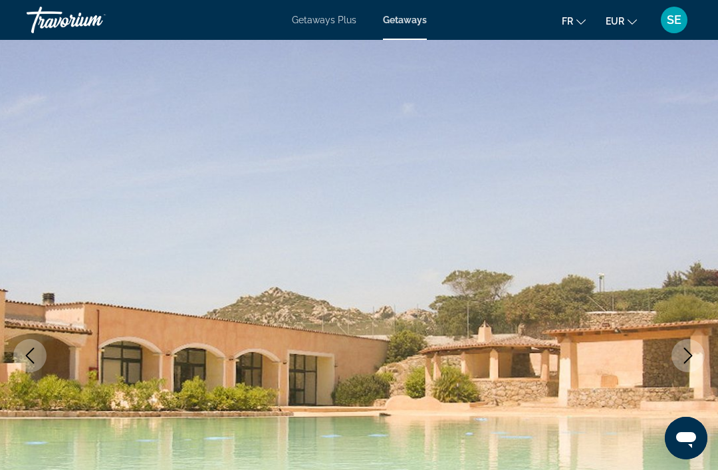
click at [690, 351] on icon "Next image" at bounding box center [688, 356] width 16 height 16
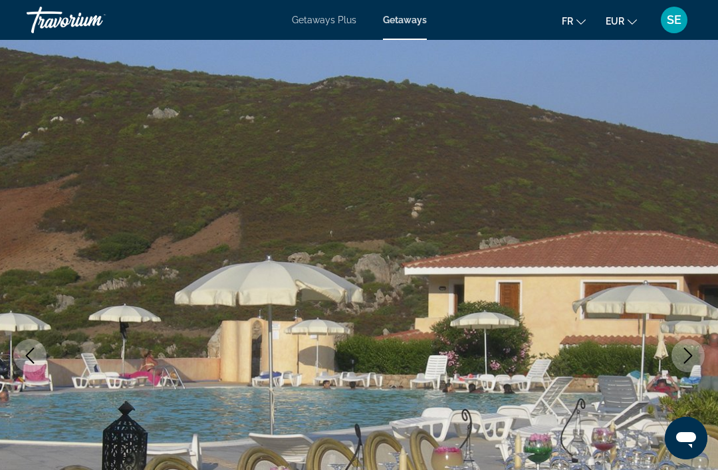
click at [681, 361] on icon "Next image" at bounding box center [688, 356] width 16 height 16
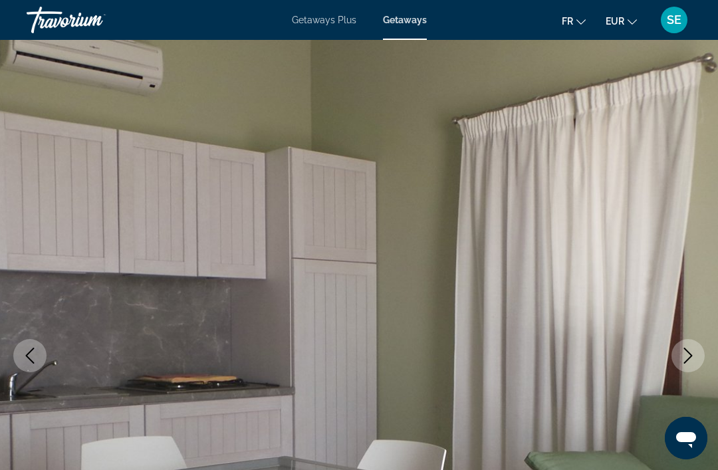
click at [690, 351] on icon "Next image" at bounding box center [688, 356] width 16 height 16
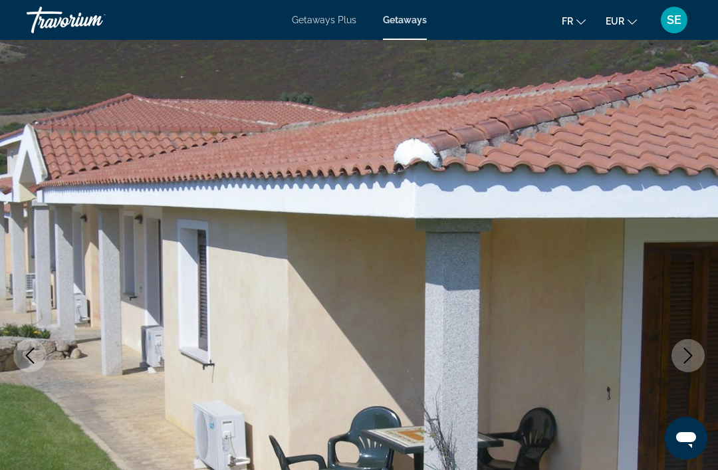
click at [679, 355] on button "Next image" at bounding box center [687, 355] width 33 height 33
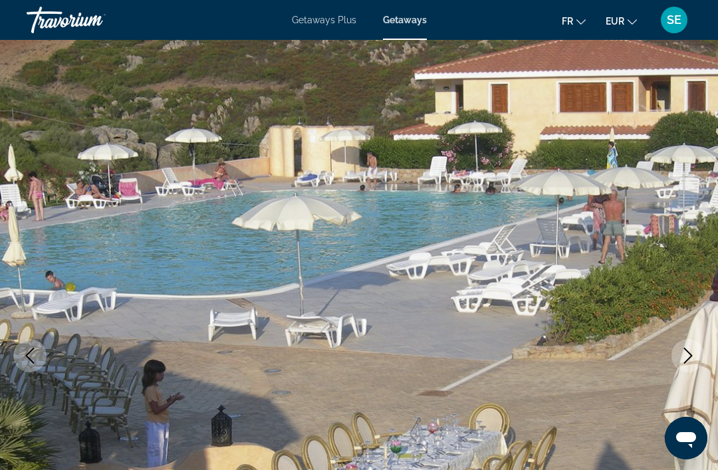
click at [683, 352] on icon "Next image" at bounding box center [688, 356] width 16 height 16
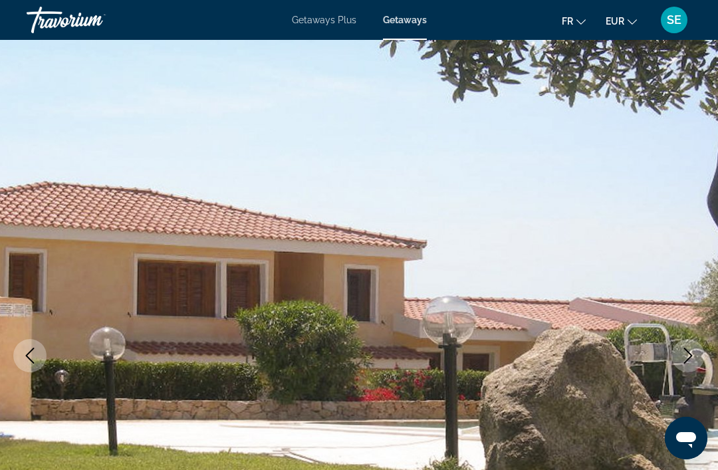
click at [688, 366] on button "Next image" at bounding box center [687, 355] width 33 height 33
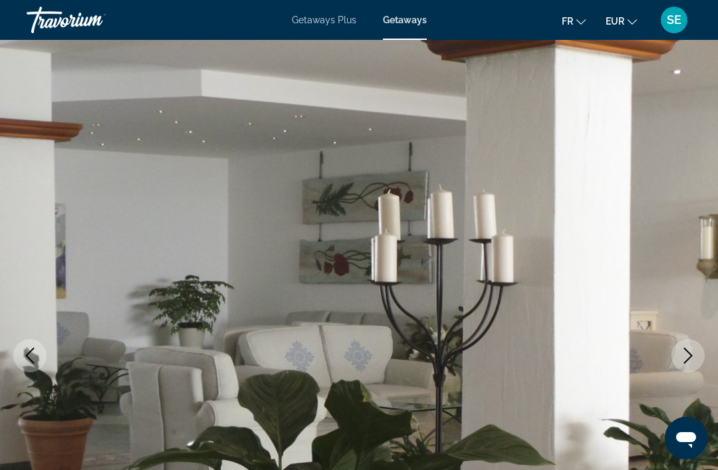
click at [682, 359] on icon "Next image" at bounding box center [688, 356] width 16 height 16
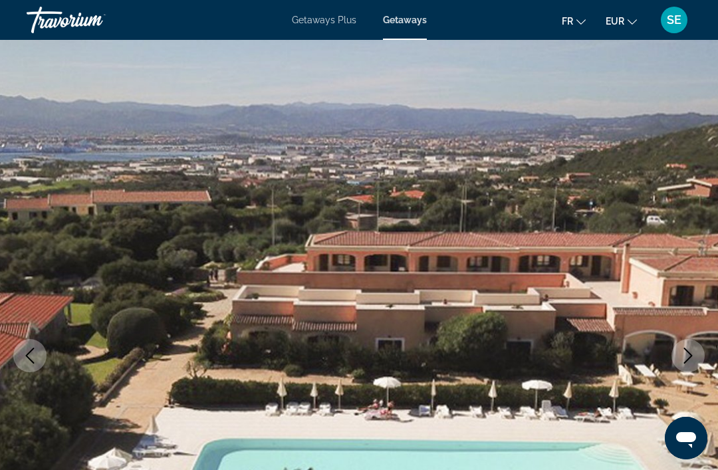
click at [685, 358] on icon "Next image" at bounding box center [688, 356] width 16 height 16
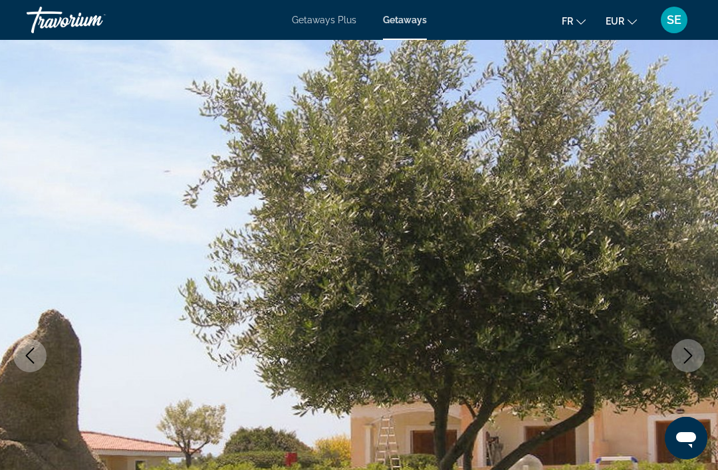
click at [686, 359] on icon "Next image" at bounding box center [688, 356] width 16 height 16
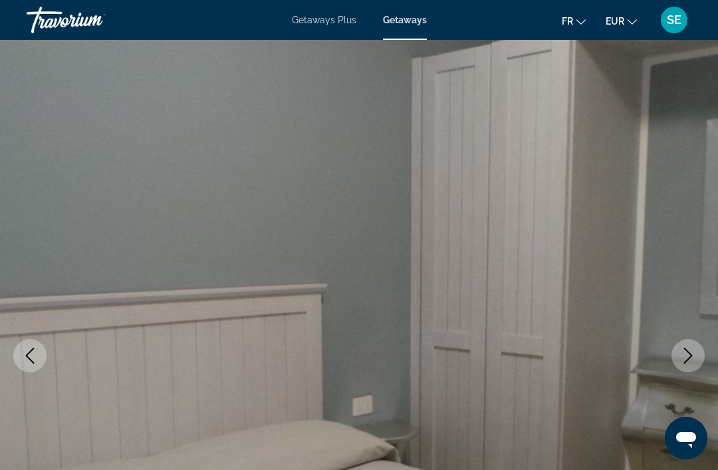
click at [695, 355] on icon "Next image" at bounding box center [688, 356] width 16 height 16
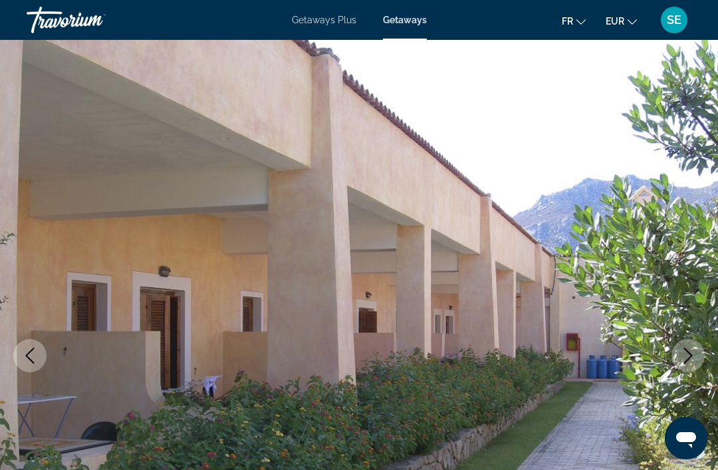
click at [687, 358] on icon "Next image" at bounding box center [688, 356] width 16 height 16
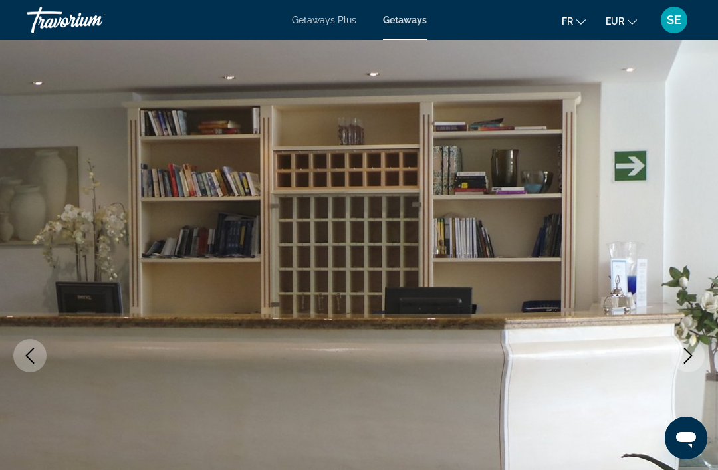
click at [714, 342] on img "Main content" at bounding box center [359, 355] width 718 height 631
click at [689, 354] on icon "Next image" at bounding box center [688, 356] width 16 height 16
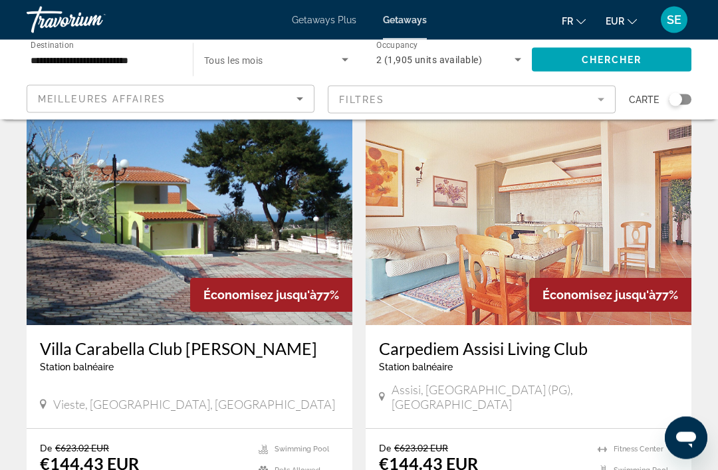
scroll to position [961, 0]
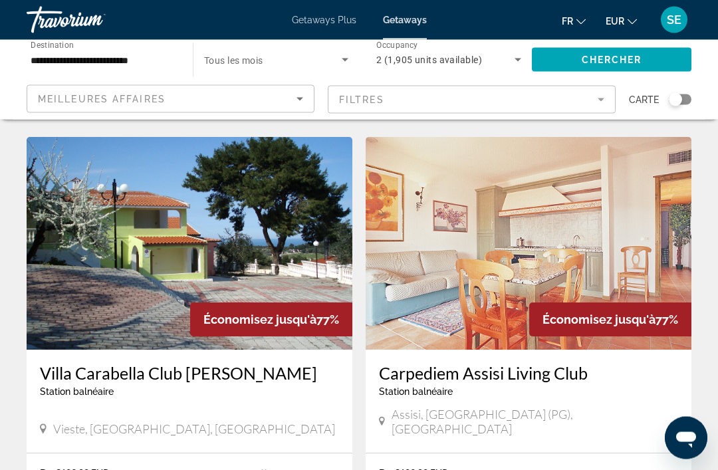
click at [456, 254] on img "Main content" at bounding box center [528, 244] width 326 height 213
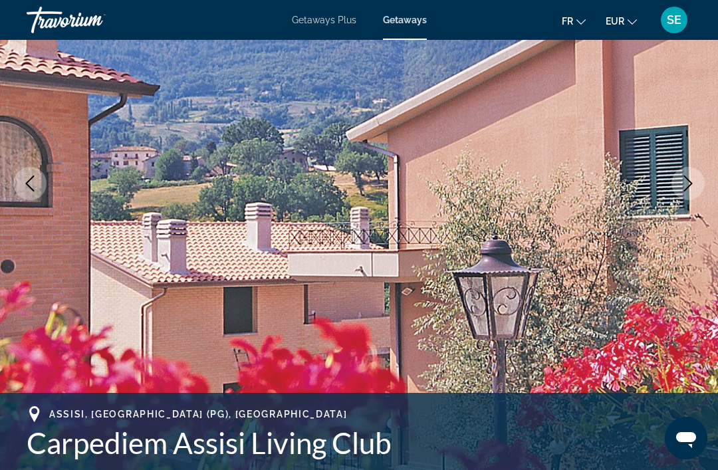
scroll to position [164, 0]
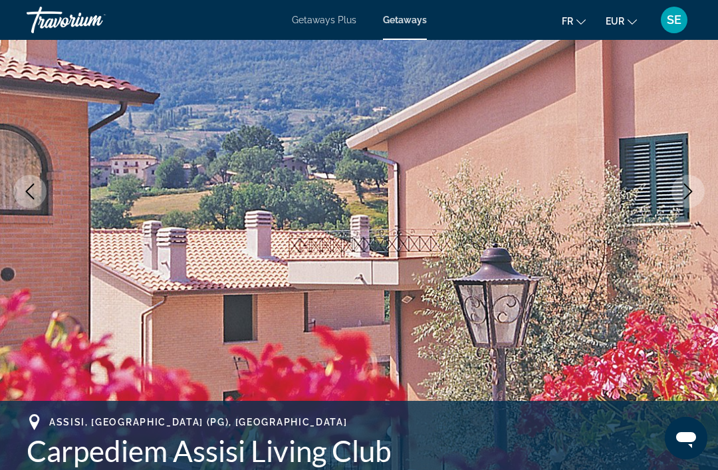
click at [682, 185] on icon "Next image" at bounding box center [688, 191] width 16 height 16
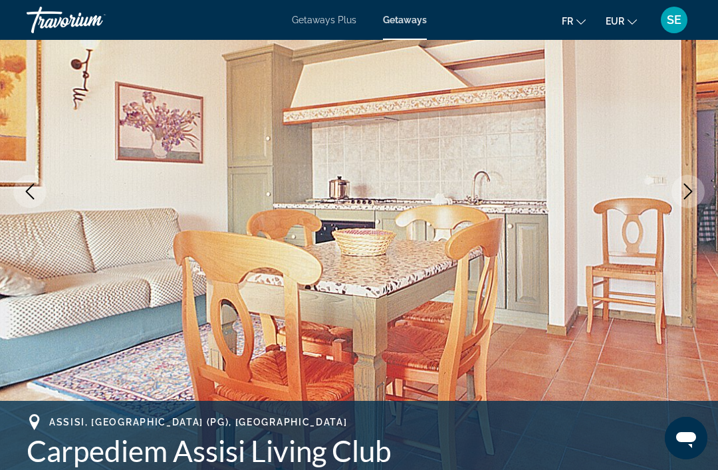
click at [689, 197] on icon "Next image" at bounding box center [688, 191] width 16 height 16
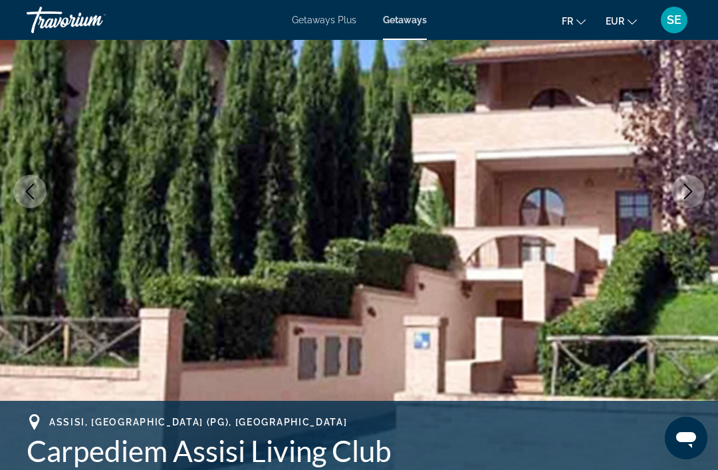
click at [693, 193] on icon "Next image" at bounding box center [688, 191] width 16 height 16
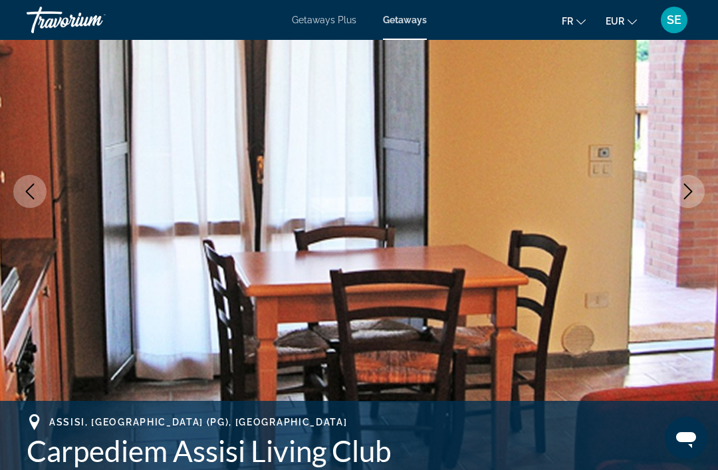
click at [689, 200] on button "Next image" at bounding box center [687, 191] width 33 height 33
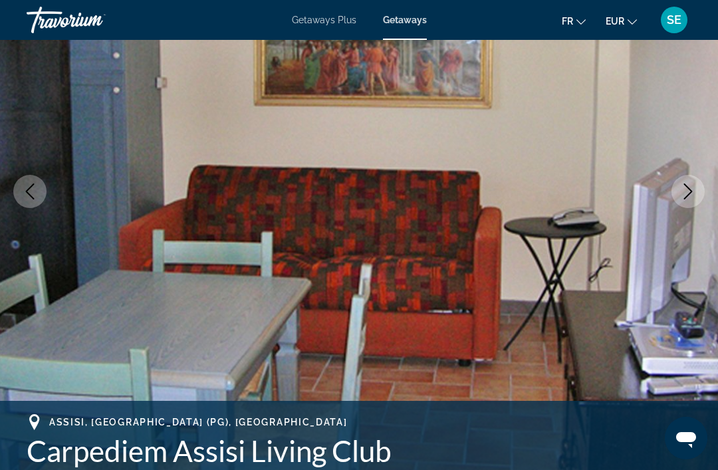
click at [693, 191] on icon "Next image" at bounding box center [688, 191] width 16 height 16
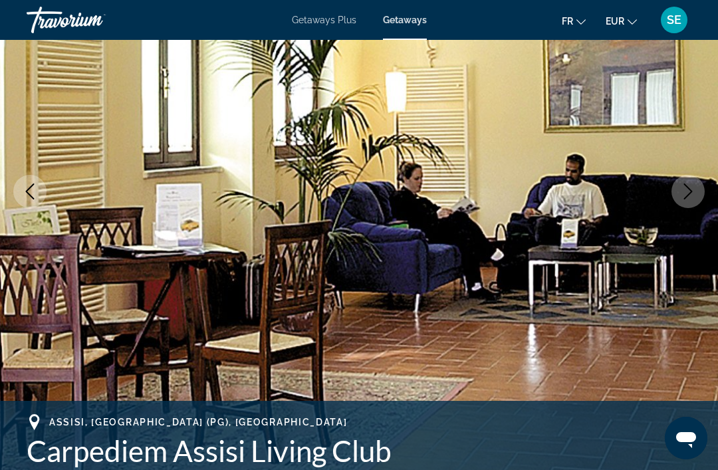
click at [694, 189] on icon "Next image" at bounding box center [688, 191] width 16 height 16
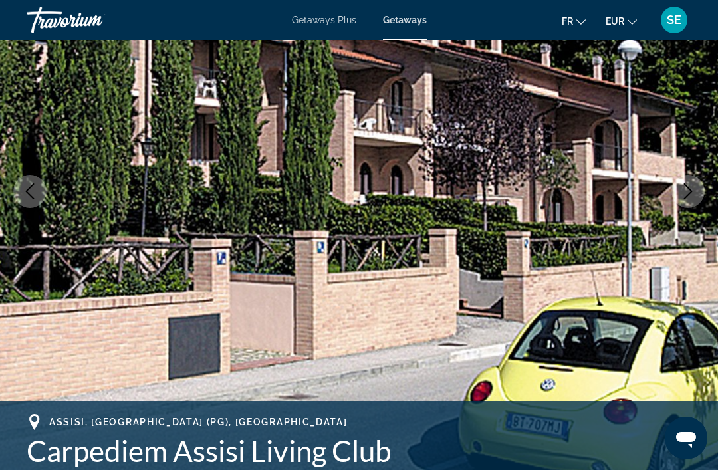
click at [699, 189] on button "Next image" at bounding box center [687, 191] width 33 height 33
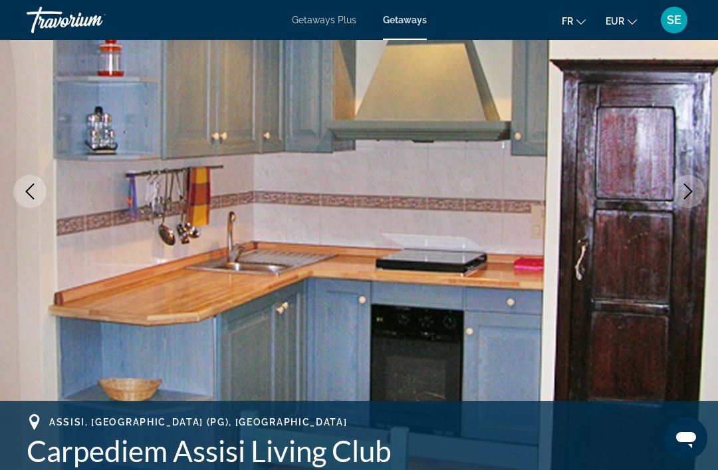
click at [698, 187] on button "Next image" at bounding box center [687, 191] width 33 height 33
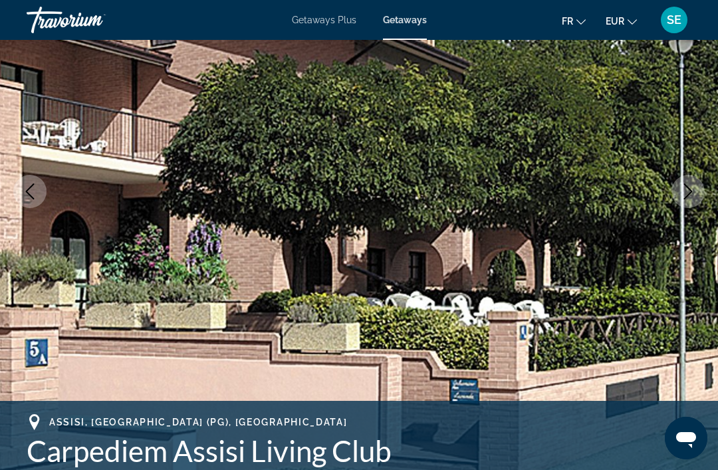
click at [700, 189] on button "Next image" at bounding box center [687, 191] width 33 height 33
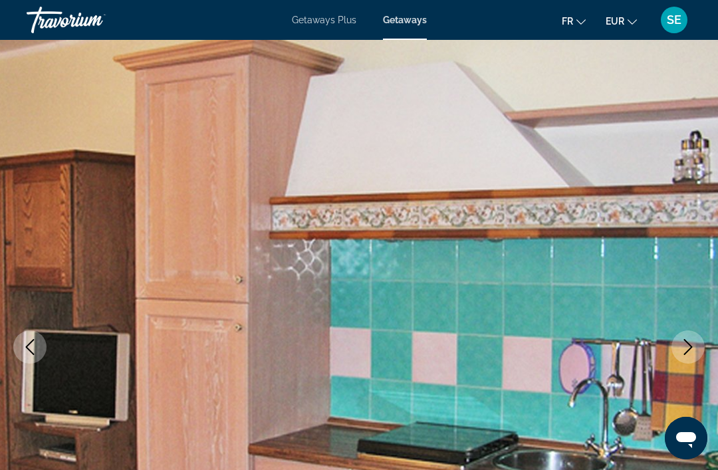
scroll to position [0, 0]
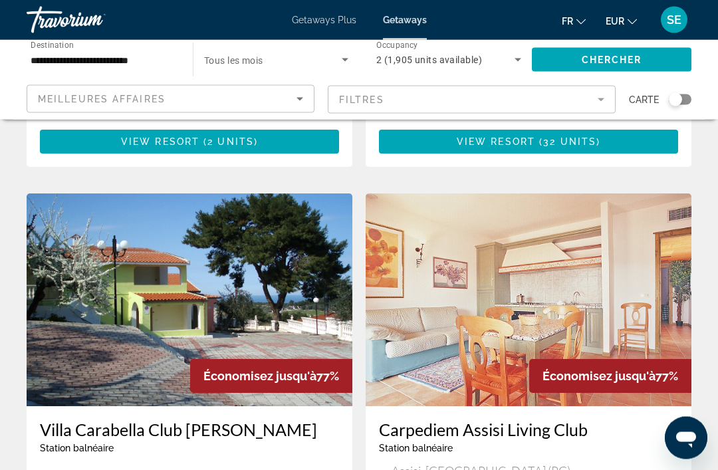
scroll to position [907, 0]
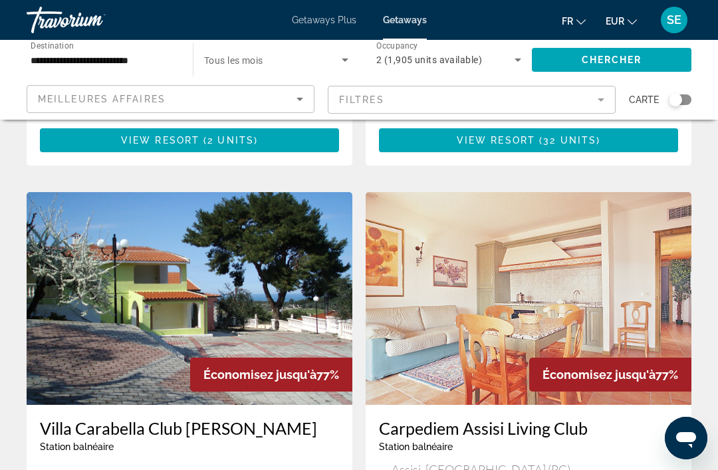
click at [258, 274] on img "Main content" at bounding box center [190, 298] width 326 height 213
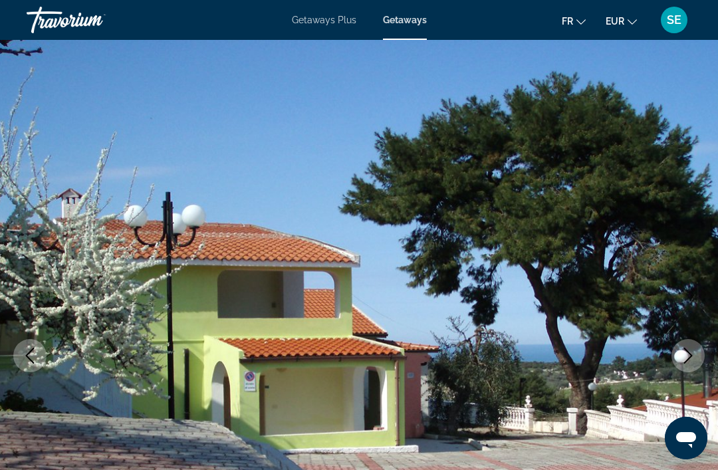
click at [694, 354] on icon "Next image" at bounding box center [688, 356] width 16 height 16
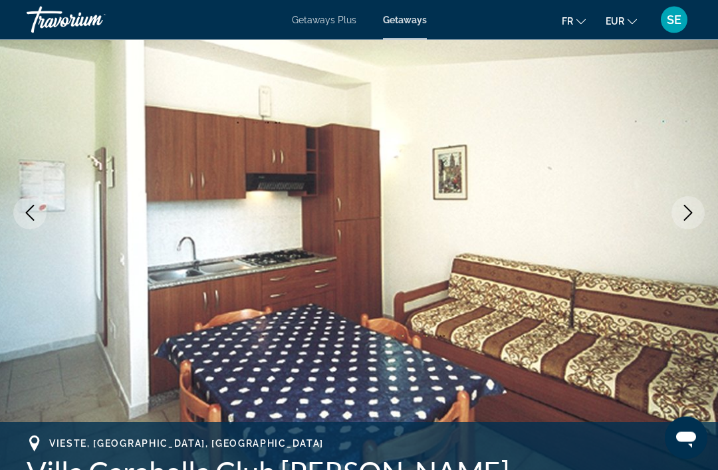
scroll to position [143, 0]
click at [698, 217] on button "Next image" at bounding box center [687, 212] width 33 height 33
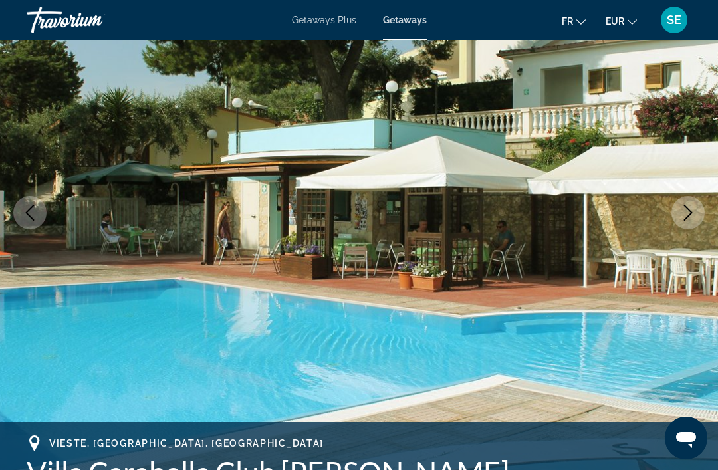
click at [694, 213] on icon "Next image" at bounding box center [688, 213] width 16 height 16
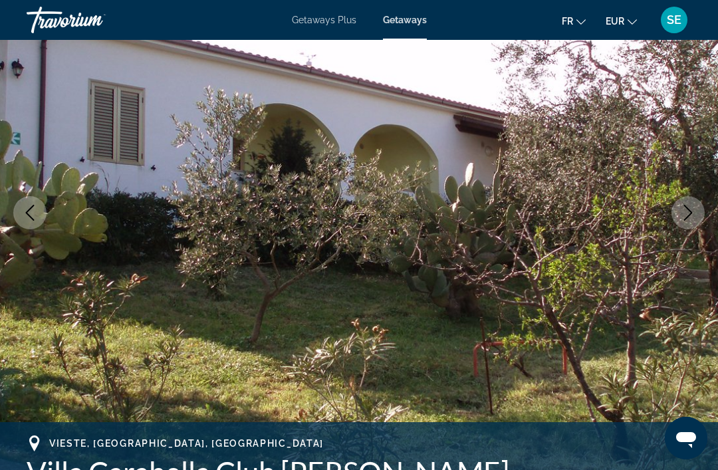
click at [682, 215] on icon "Next image" at bounding box center [688, 213] width 16 height 16
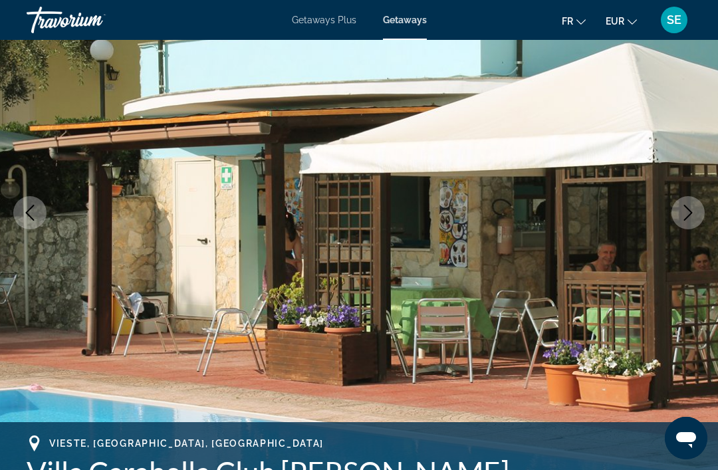
click at [685, 225] on button "Next image" at bounding box center [687, 212] width 33 height 33
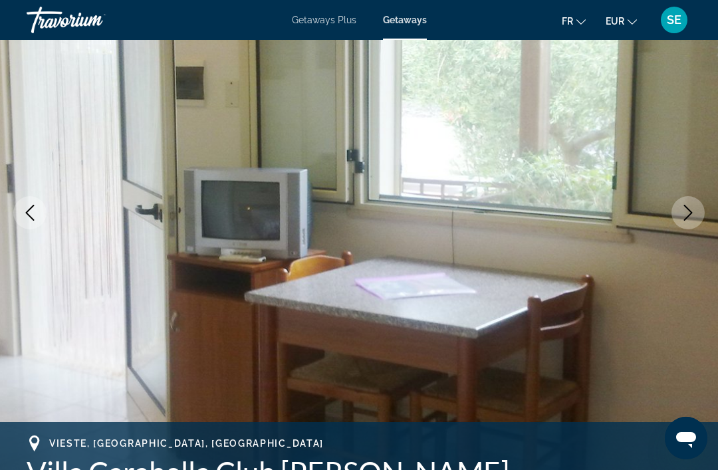
click at [688, 215] on icon "Next image" at bounding box center [688, 213] width 16 height 16
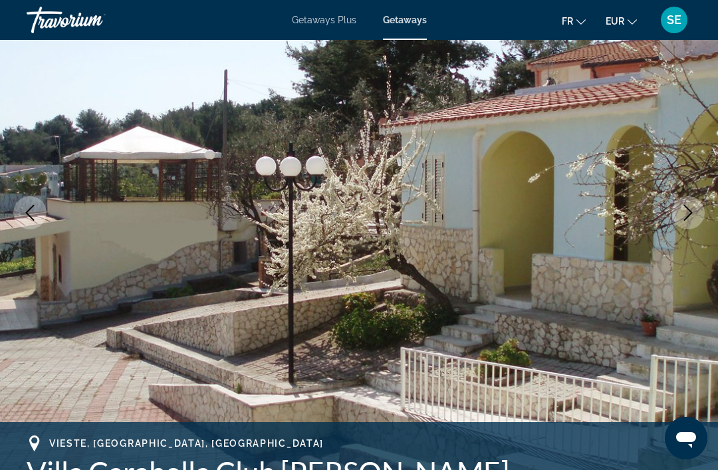
click at [688, 214] on icon "Next image" at bounding box center [688, 213] width 16 height 16
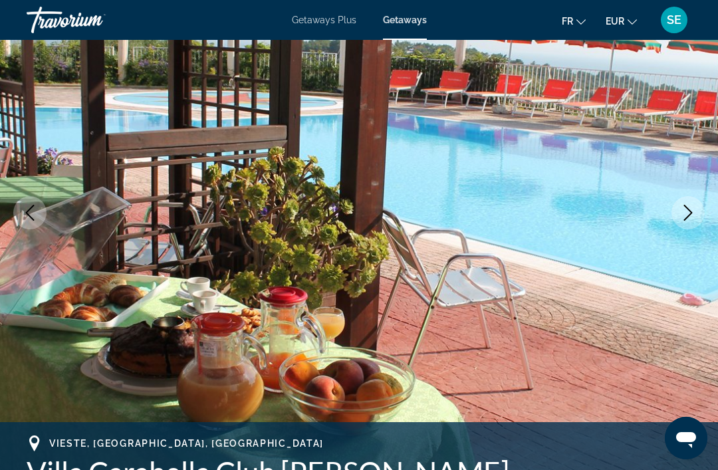
click at [689, 212] on icon "Next image" at bounding box center [688, 213] width 16 height 16
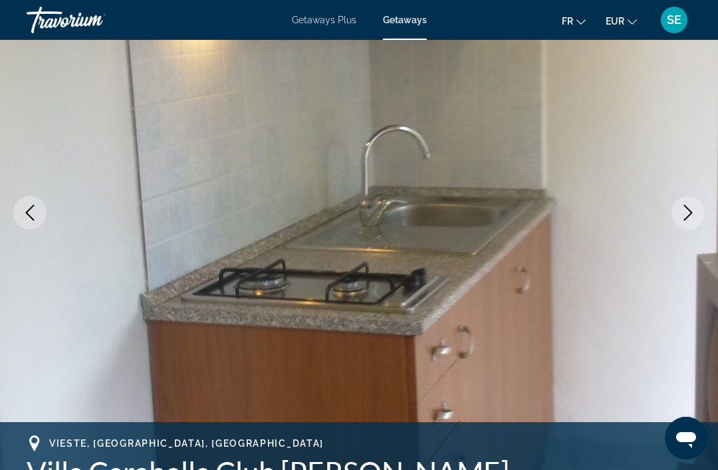
click at [683, 223] on button "Next image" at bounding box center [687, 212] width 33 height 33
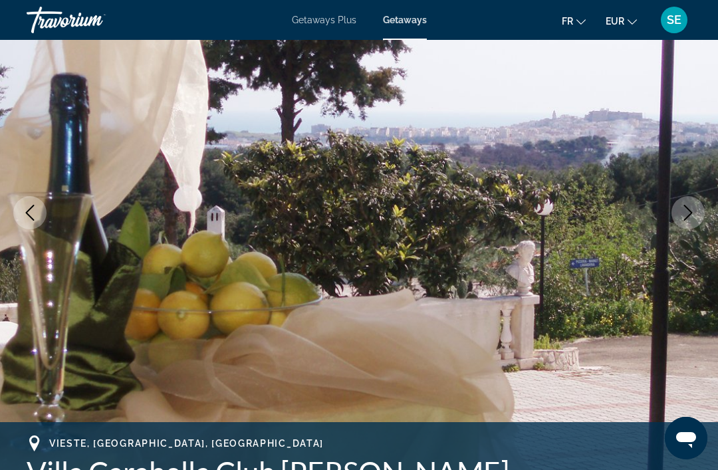
click at [699, 215] on button "Next image" at bounding box center [687, 212] width 33 height 33
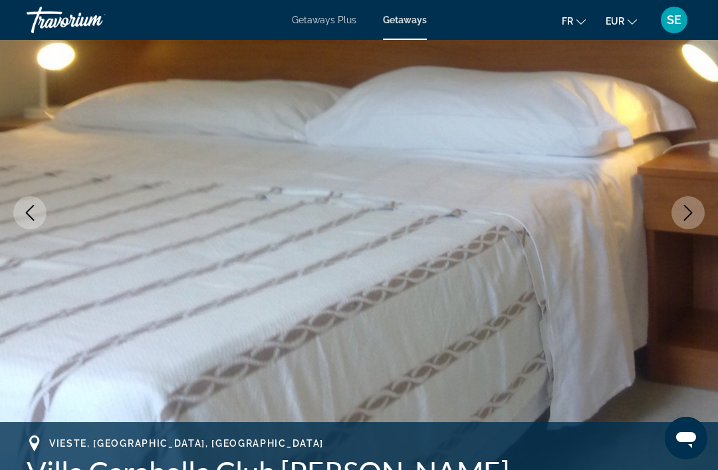
click at [694, 220] on icon "Next image" at bounding box center [688, 213] width 16 height 16
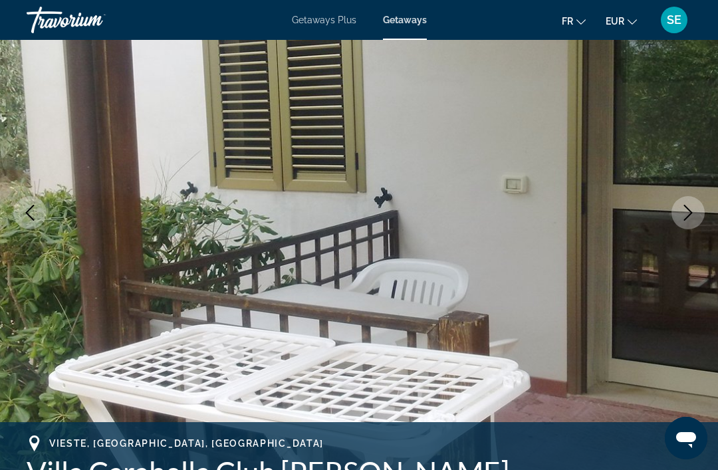
click at [694, 218] on icon "Next image" at bounding box center [688, 213] width 16 height 16
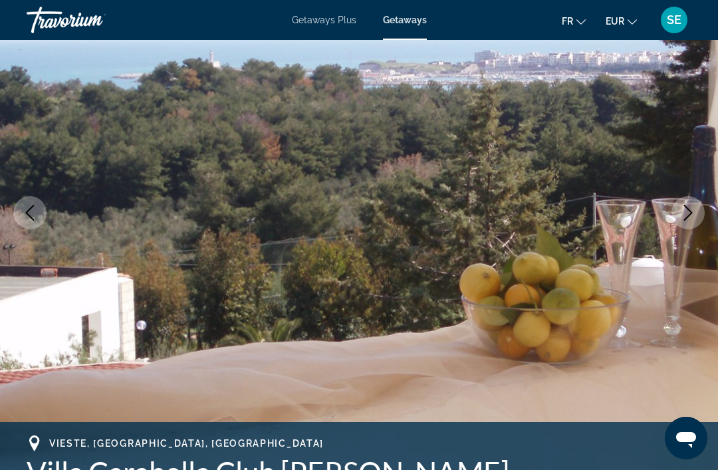
click at [690, 223] on button "Next image" at bounding box center [687, 212] width 33 height 33
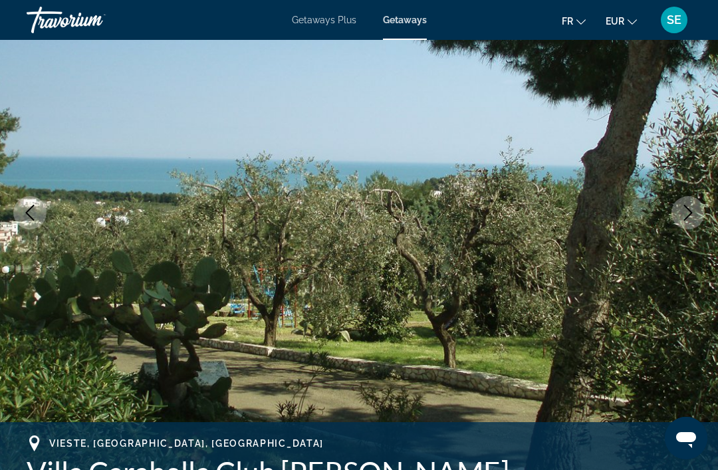
click at [696, 211] on button "Next image" at bounding box center [687, 212] width 33 height 33
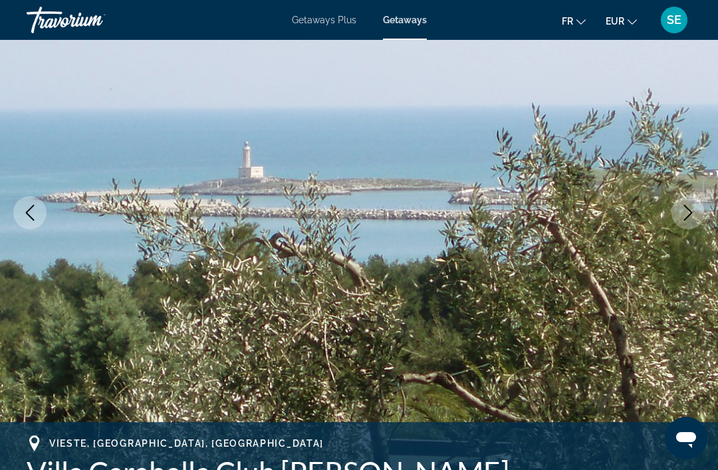
click at [696, 213] on button "Next image" at bounding box center [687, 212] width 33 height 33
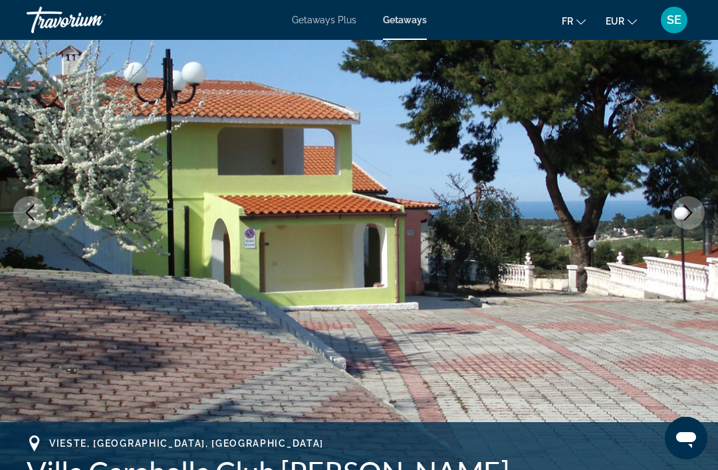
click at [695, 213] on icon "Next image" at bounding box center [688, 213] width 16 height 16
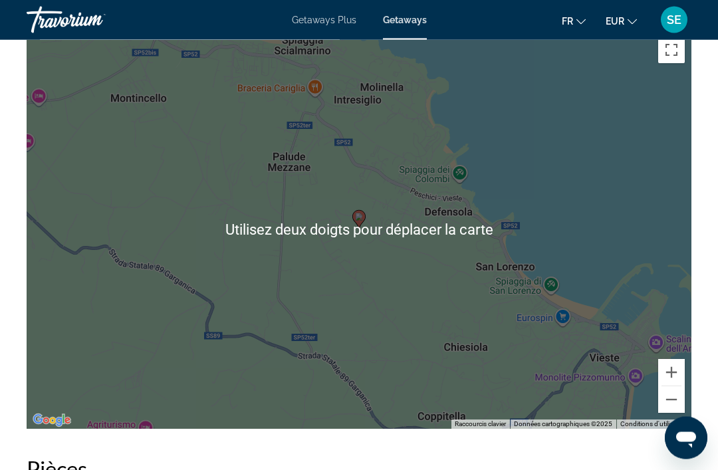
scroll to position [1872, 0]
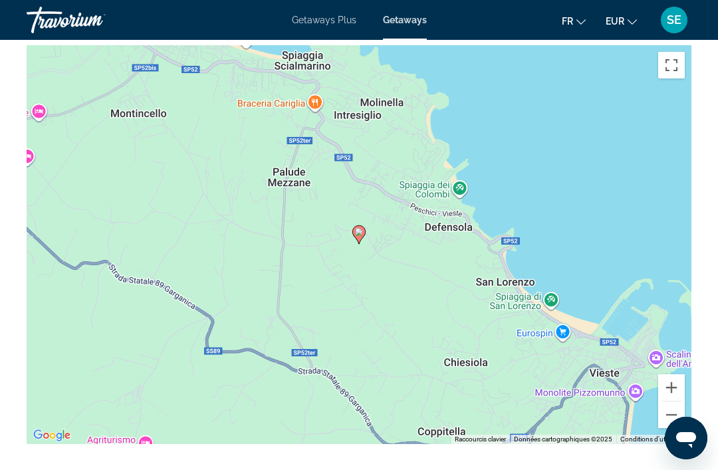
click at [676, 417] on button "Zoom arrière" at bounding box center [671, 414] width 27 height 27
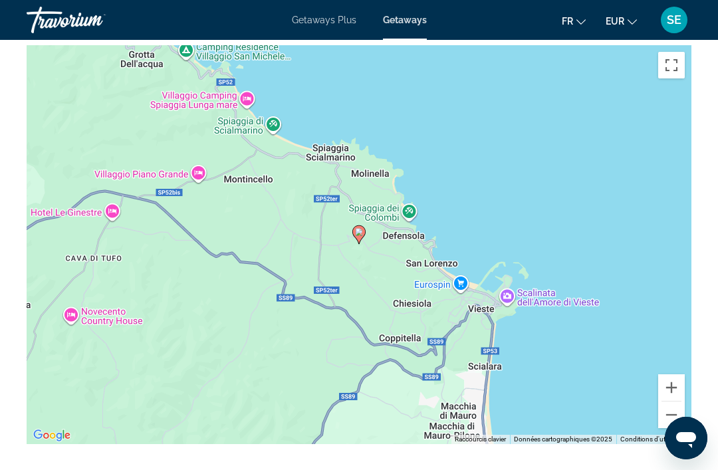
click at [674, 422] on button "Zoom arrière" at bounding box center [671, 414] width 27 height 27
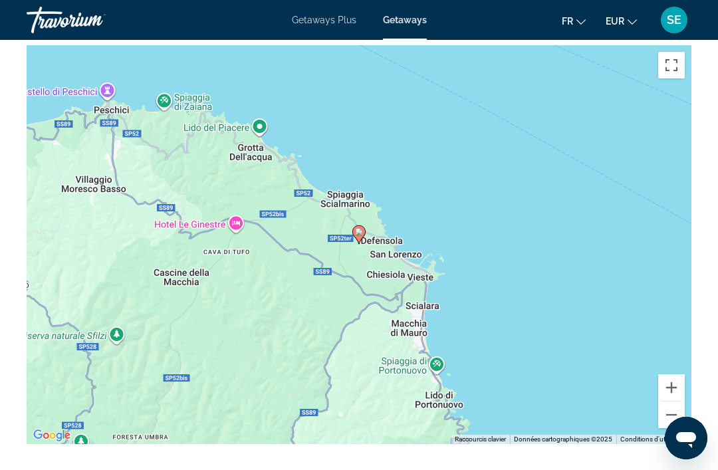
click at [674, 417] on button "Zoom arrière" at bounding box center [671, 414] width 27 height 27
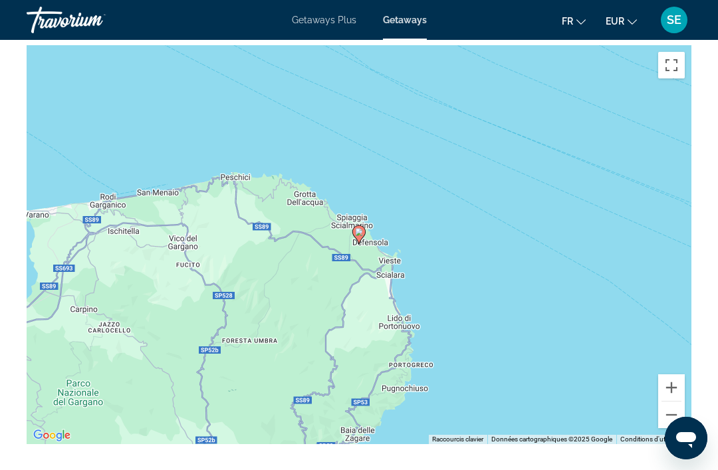
click at [680, 416] on button "Zoom arrière" at bounding box center [671, 414] width 27 height 27
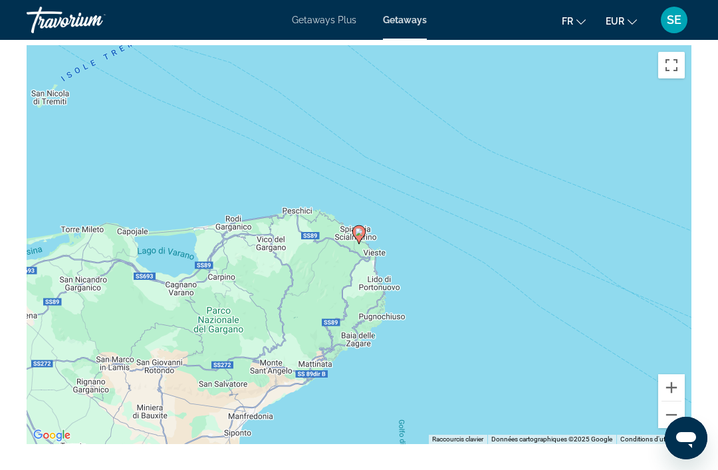
click at [678, 412] on button "Zoom arrière" at bounding box center [671, 414] width 27 height 27
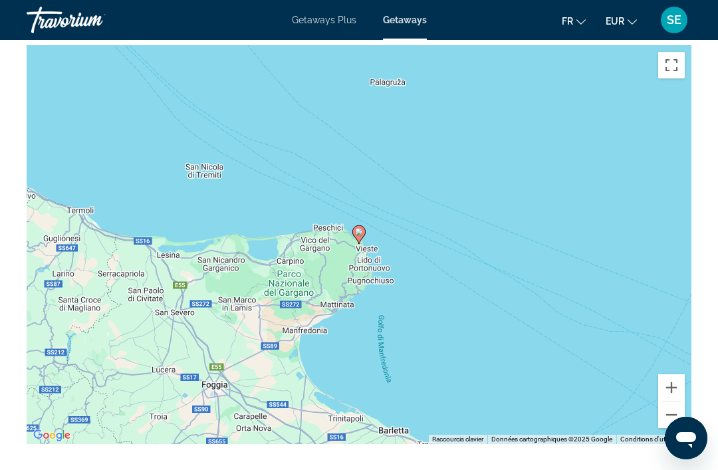
click at [676, 414] on button "Zoom arrière" at bounding box center [671, 414] width 27 height 27
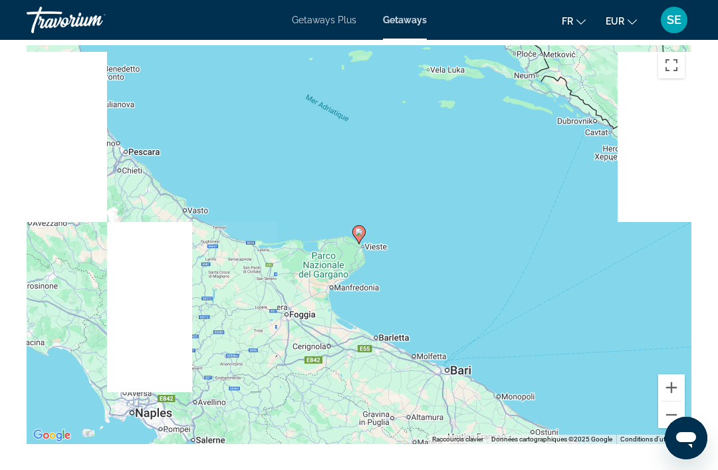
click at [678, 418] on button "Zoom arrière" at bounding box center [671, 414] width 27 height 27
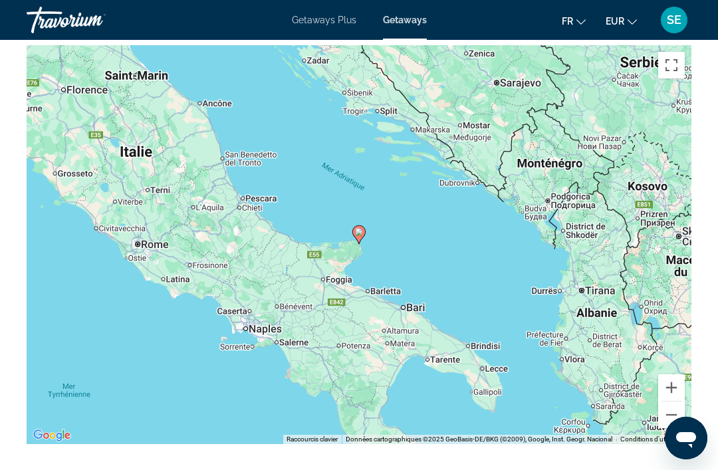
click at [675, 417] on button "Zoom arrière" at bounding box center [671, 414] width 27 height 27
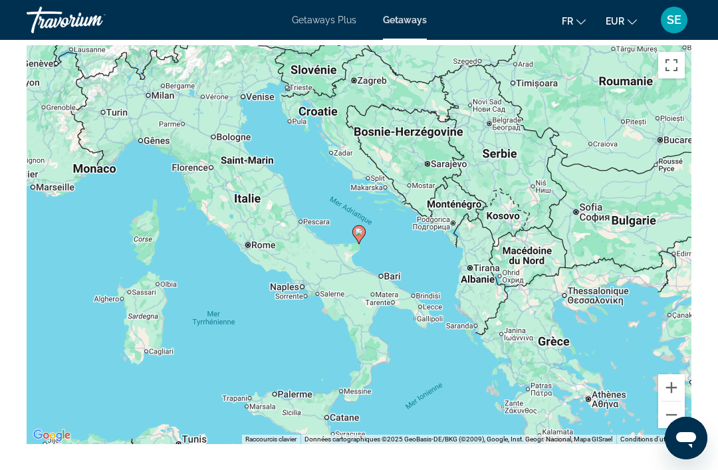
click at [425, 296] on div "Pour activer le glissement avec le clavier, appuyez sur Alt+Entrée. Une fois ce…" at bounding box center [359, 244] width 664 height 399
click at [416, 293] on div "Pour activer le glissement avec le clavier, appuyez sur Alt+Entrée. Une fois ce…" at bounding box center [359, 244] width 664 height 399
click at [248, 300] on div "Pour activer le glissement avec le clavier, appuyez sur Alt+Entrée. Une fois ce…" at bounding box center [359, 244] width 664 height 399
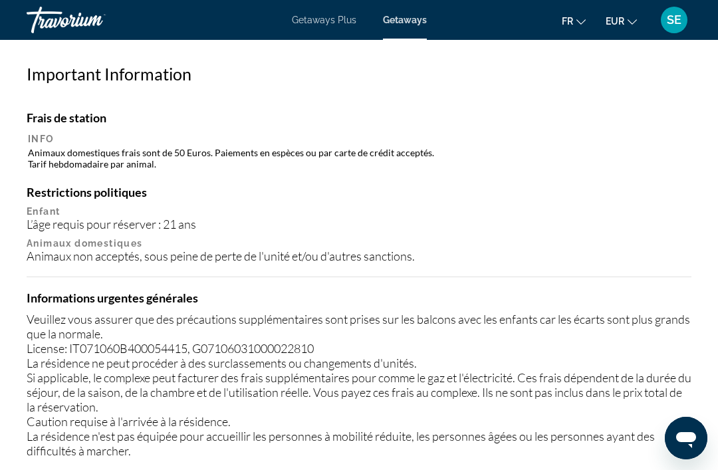
scroll to position [1379, 0]
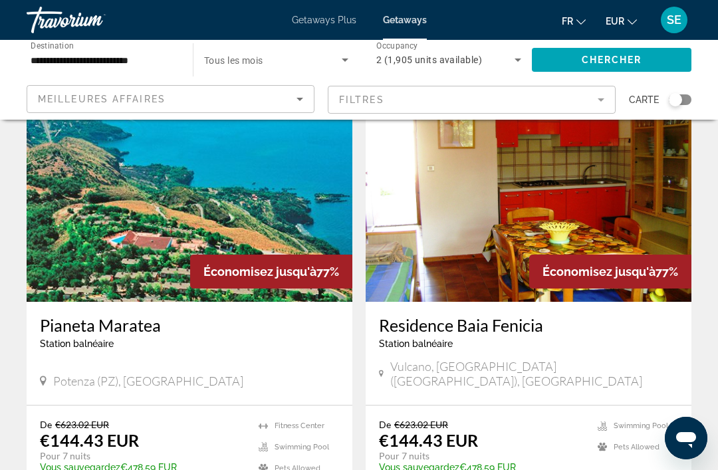
scroll to position [2409, 0]
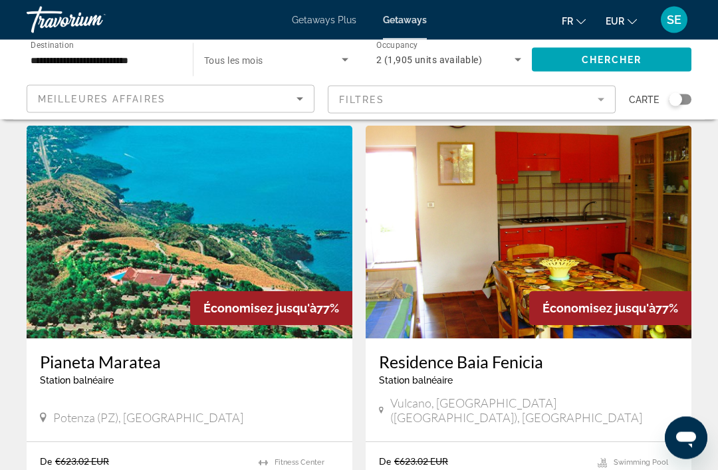
click at [454, 221] on img "Main content" at bounding box center [528, 232] width 326 height 213
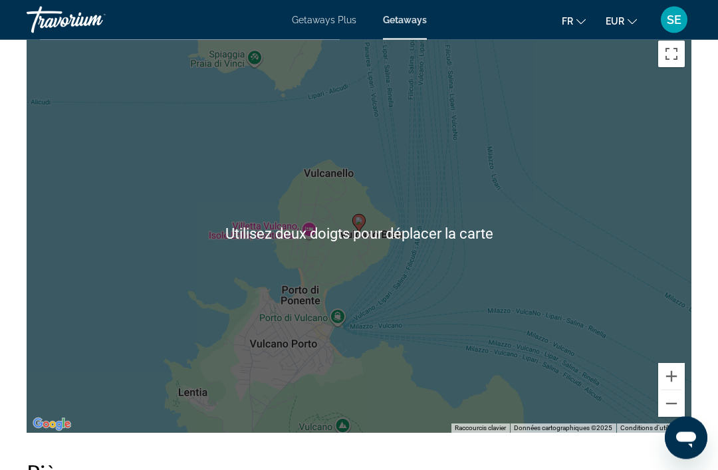
scroll to position [2196, 0]
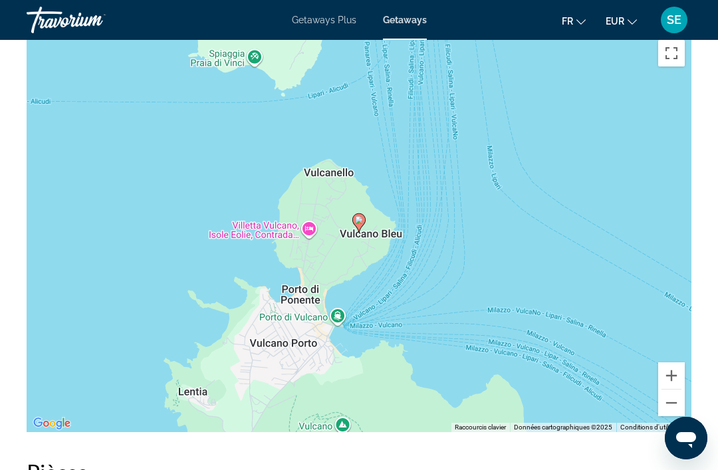
click at [673, 405] on button "Zoom arrière" at bounding box center [671, 402] width 27 height 27
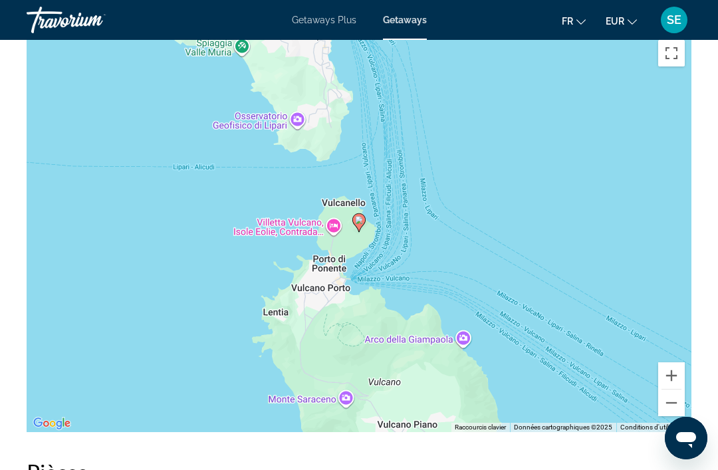
click at [670, 409] on button "Zoom arrière" at bounding box center [671, 402] width 27 height 27
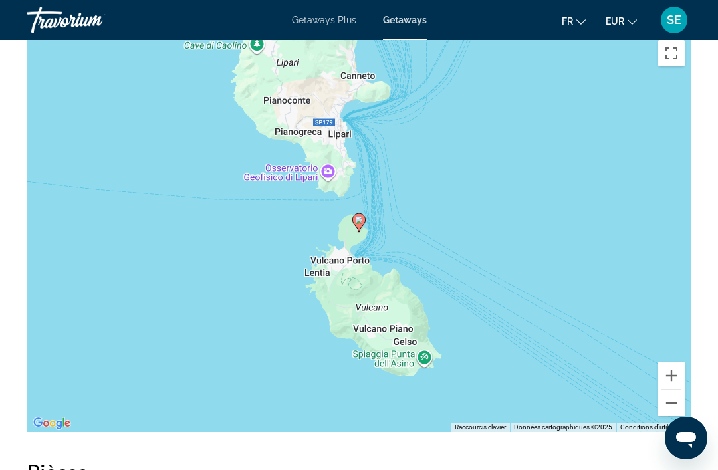
click at [674, 410] on button "Zoom arrière" at bounding box center [671, 402] width 27 height 27
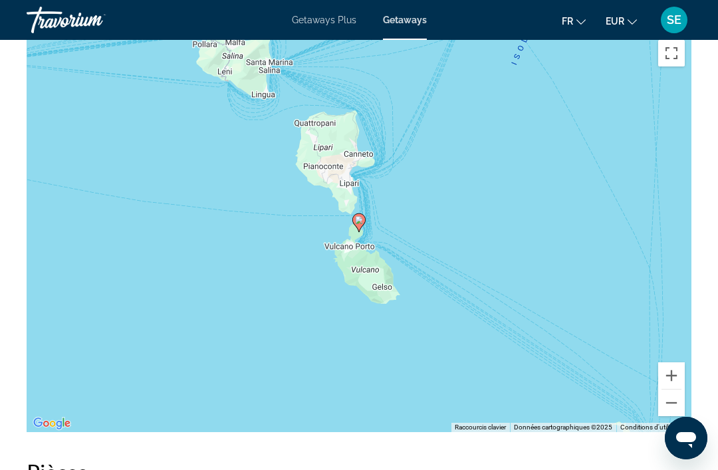
click at [676, 411] on button "Zoom arrière" at bounding box center [671, 402] width 27 height 27
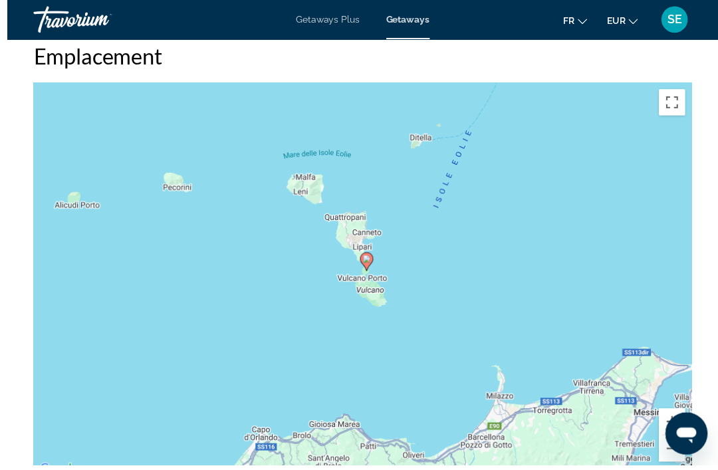
scroll to position [2151, 0]
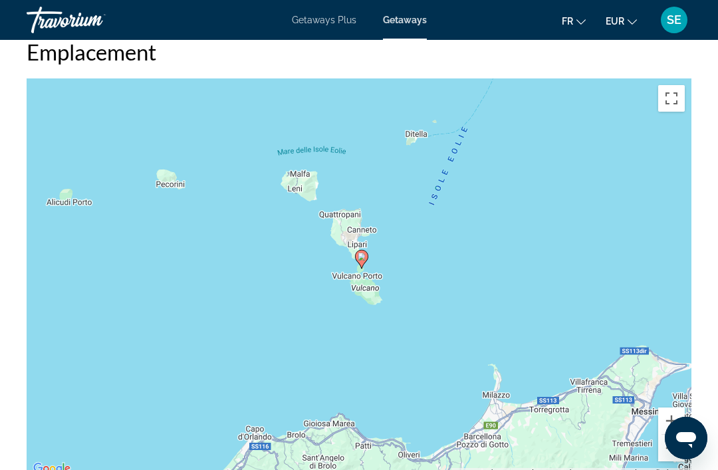
click at [679, 417] on button "Zoom avant" at bounding box center [671, 420] width 27 height 27
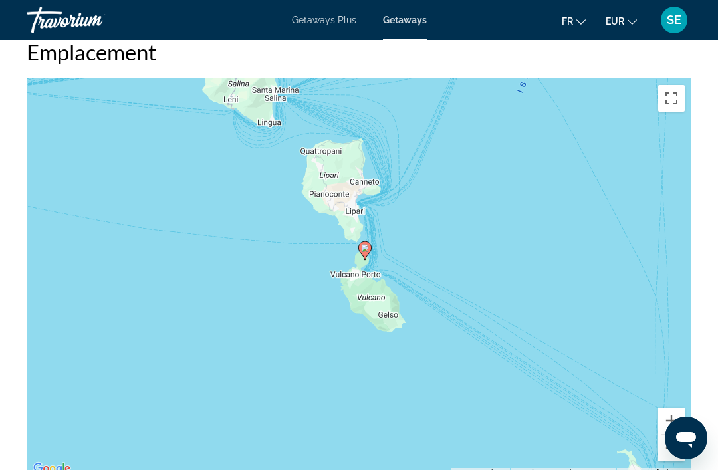
click at [674, 448] on button "Zoom arrière" at bounding box center [671, 448] width 27 height 27
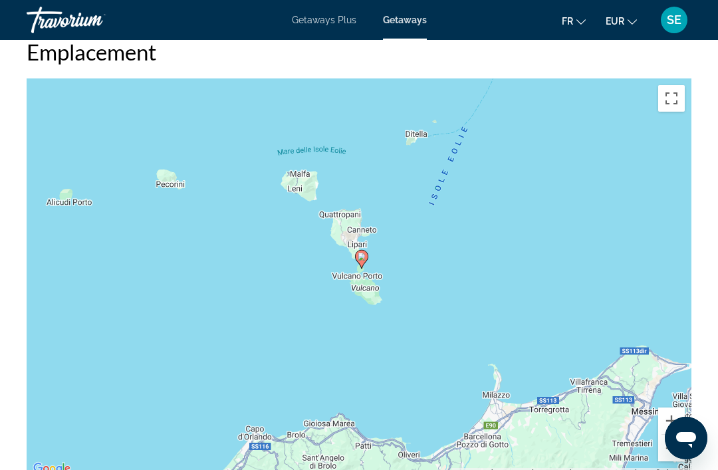
click at [676, 446] on button "Zoom arrière" at bounding box center [671, 448] width 27 height 27
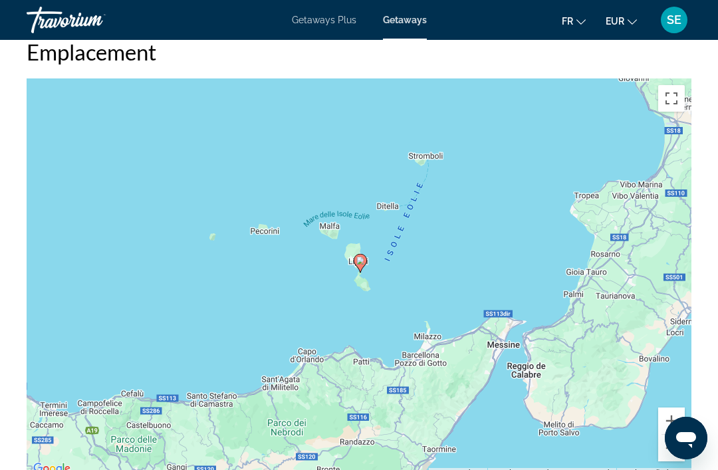
click at [672, 450] on button "Zoom arrière" at bounding box center [671, 448] width 27 height 27
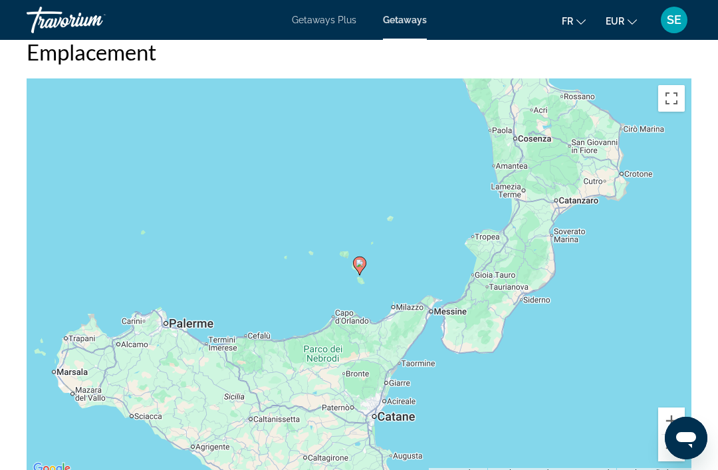
click at [672, 417] on button "Zoom avant" at bounding box center [671, 420] width 27 height 27
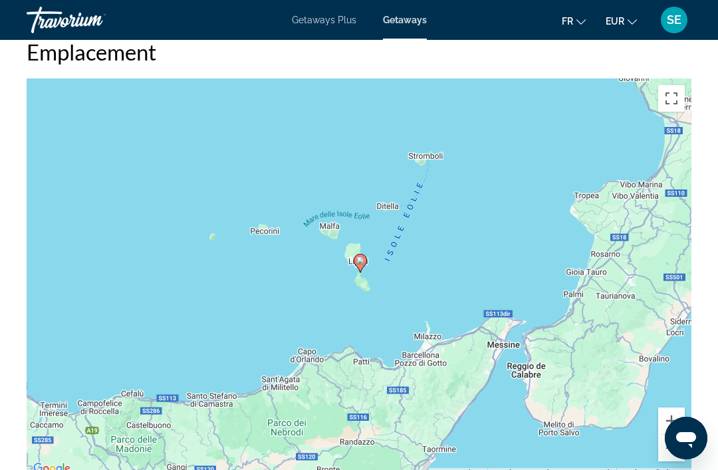
click at [671, 417] on button "Zoom avant" at bounding box center [671, 420] width 27 height 27
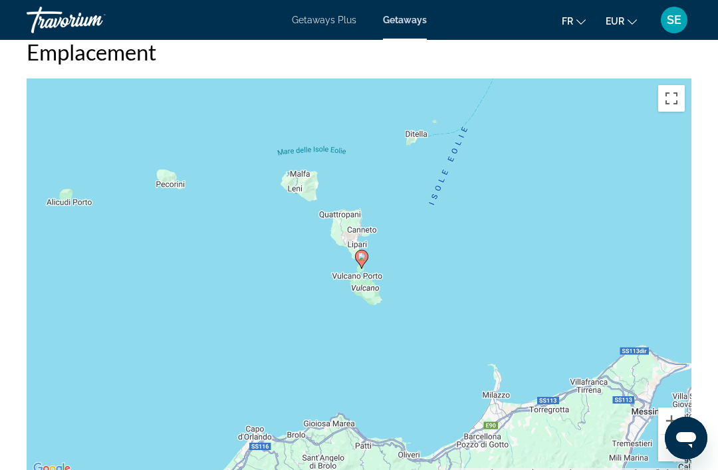
click at [674, 417] on button "Zoom avant" at bounding box center [671, 420] width 27 height 27
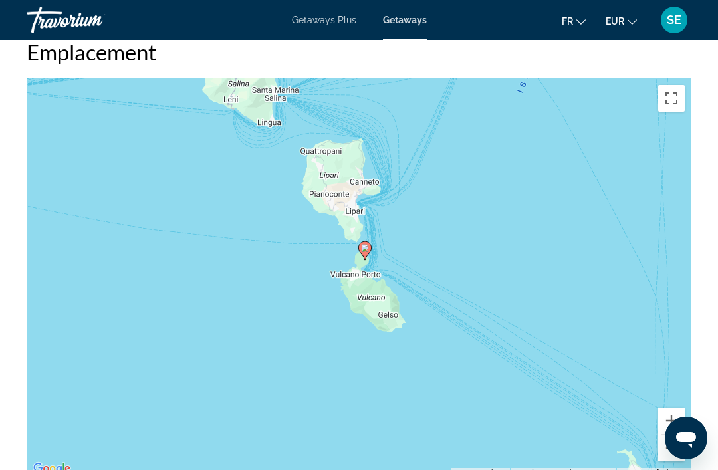
click at [673, 417] on button "Zoom avant" at bounding box center [671, 420] width 27 height 27
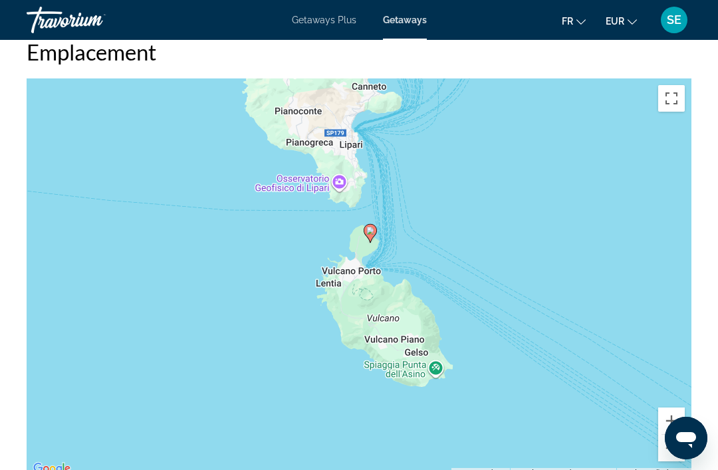
click at [666, 449] on button "Zoom arrière" at bounding box center [671, 448] width 27 height 27
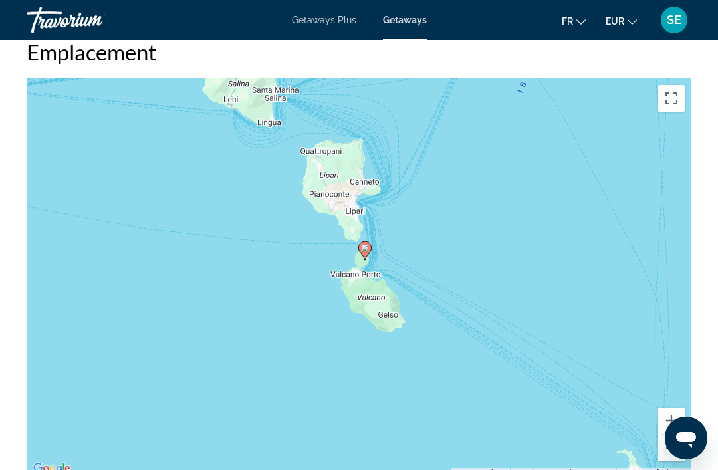
click at [668, 446] on button "Zoom arrière" at bounding box center [671, 448] width 27 height 27
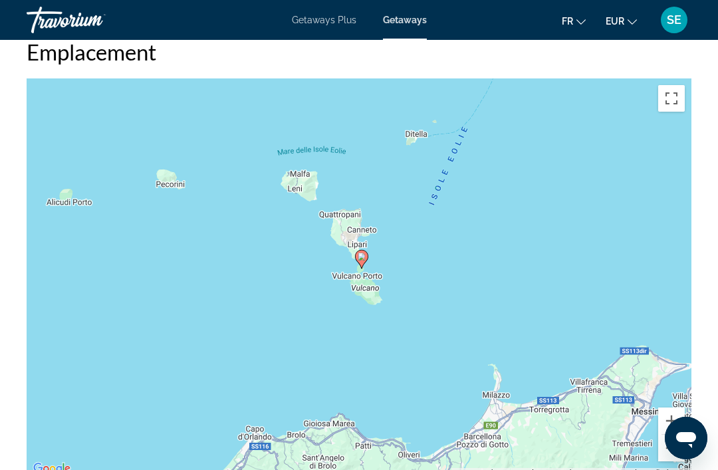
click at [672, 445] on button "Zoom arrière" at bounding box center [671, 448] width 27 height 27
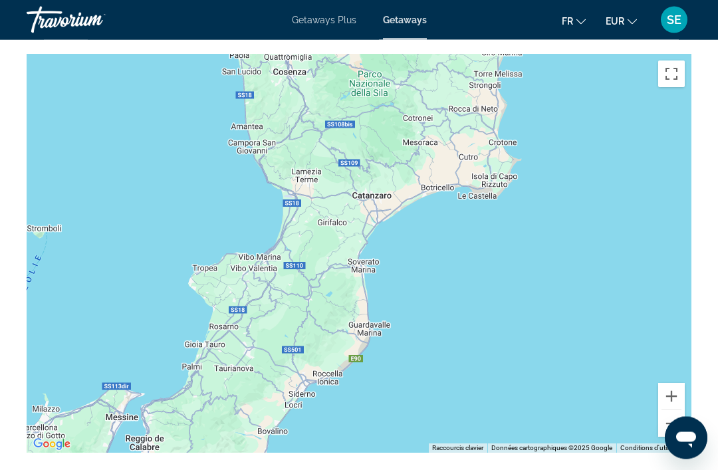
scroll to position [2175, 0]
click at [678, 423] on button "Zoom arrière" at bounding box center [671, 423] width 27 height 27
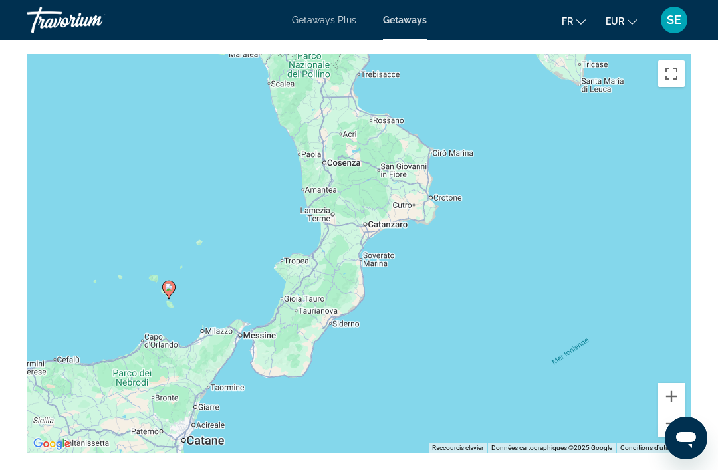
click at [674, 426] on button "Zoom arrière" at bounding box center [671, 423] width 27 height 27
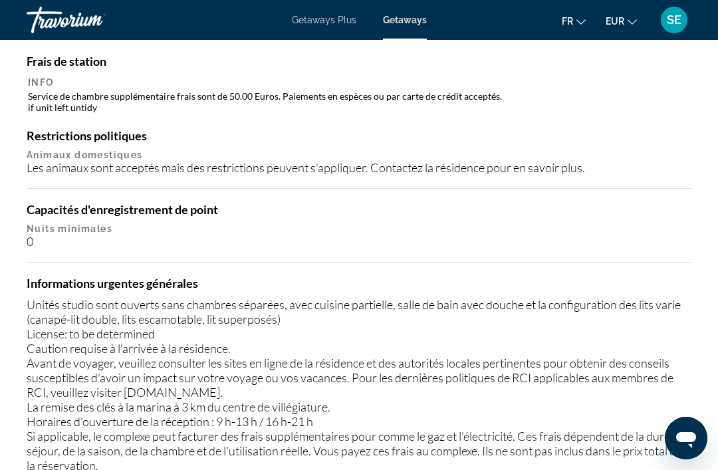
scroll to position [1658, 0]
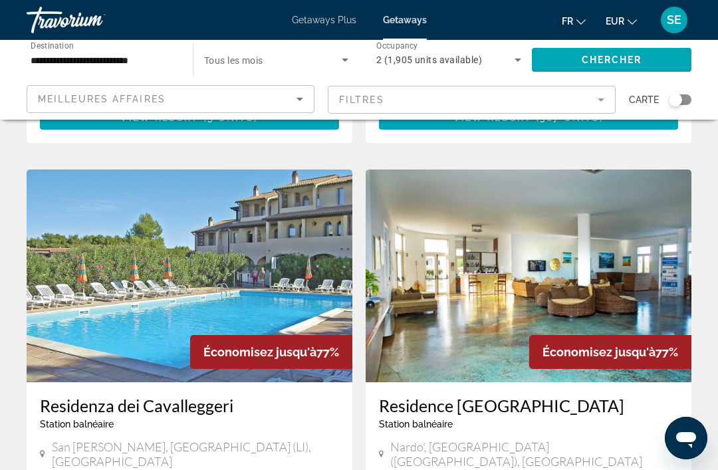
scroll to position [1394, 0]
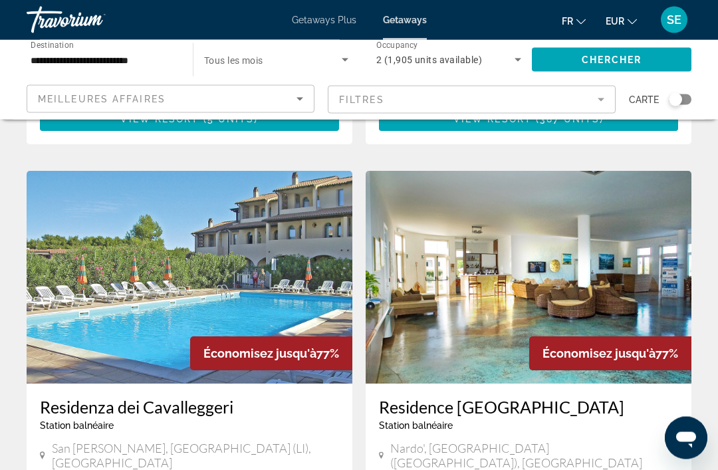
click at [548, 262] on img "Main content" at bounding box center [528, 277] width 326 height 213
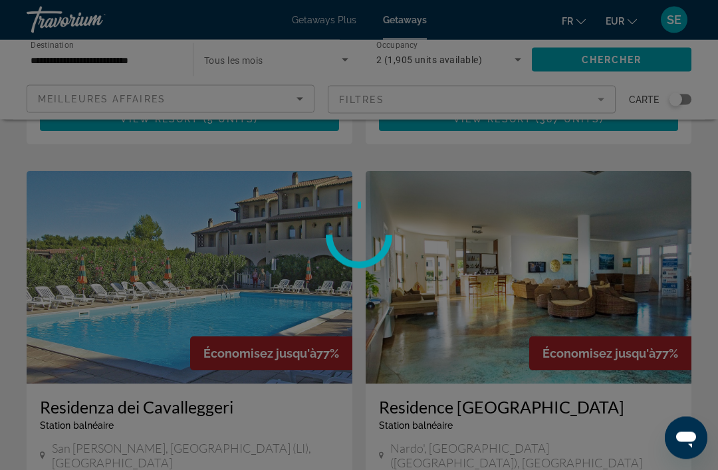
scroll to position [1395, 0]
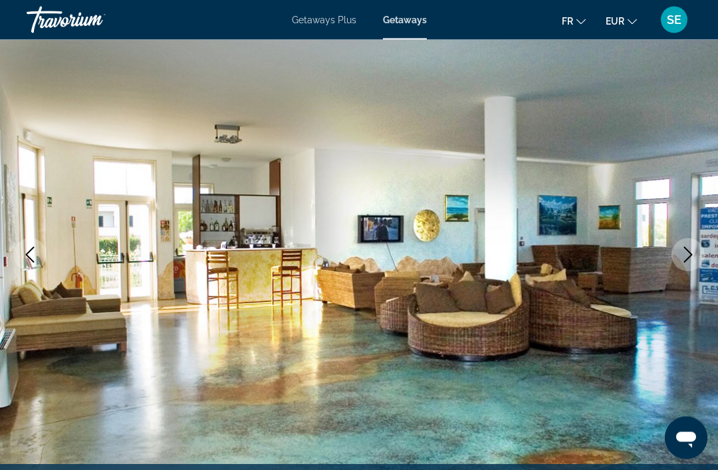
scroll to position [102, 0]
click at [680, 257] on icon "Next image" at bounding box center [688, 254] width 16 height 16
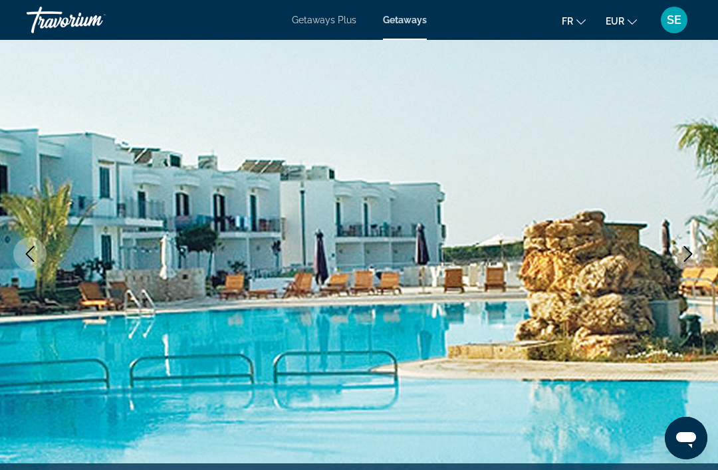
click at [680, 256] on icon "Next image" at bounding box center [688, 254] width 16 height 16
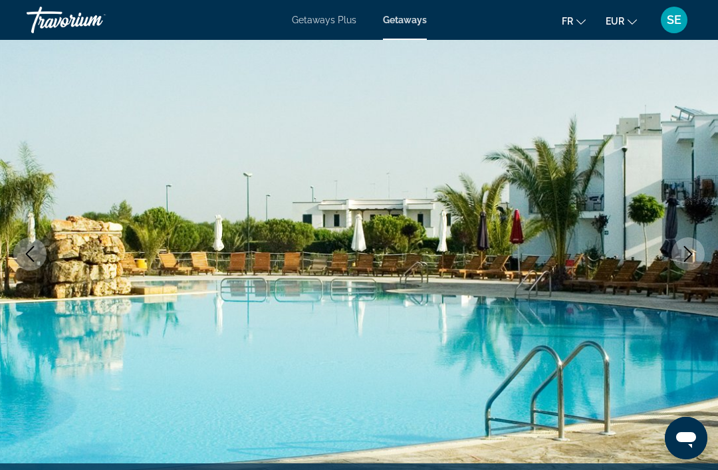
click at [676, 266] on button "Next image" at bounding box center [687, 253] width 33 height 33
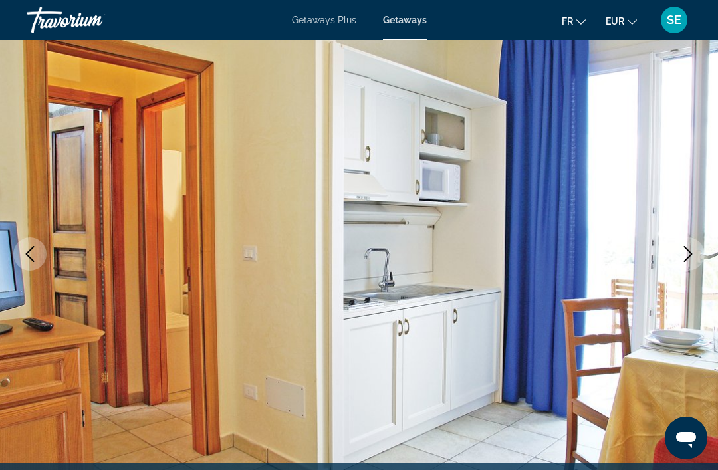
click at [682, 264] on button "Next image" at bounding box center [687, 253] width 33 height 33
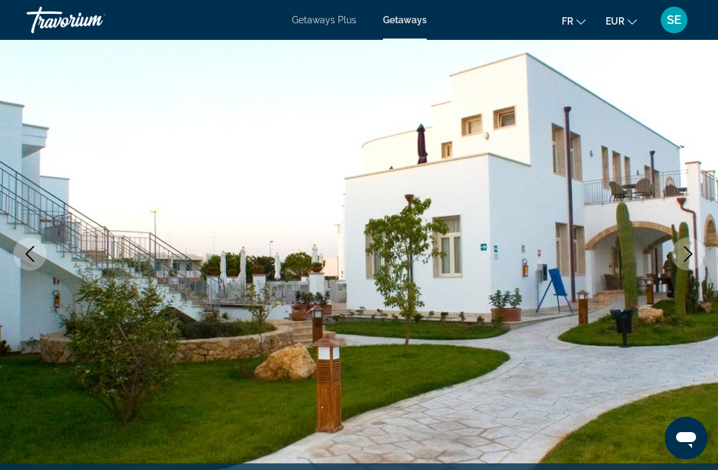
click at [683, 262] on button "Next image" at bounding box center [687, 253] width 33 height 33
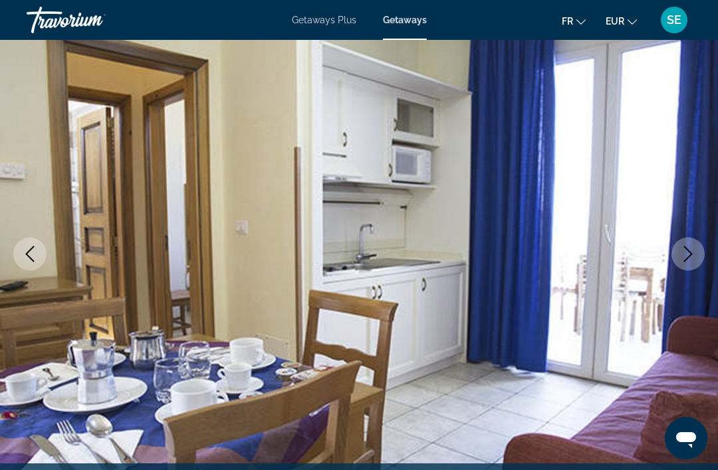
click at [684, 254] on icon "Next image" at bounding box center [688, 254] width 16 height 16
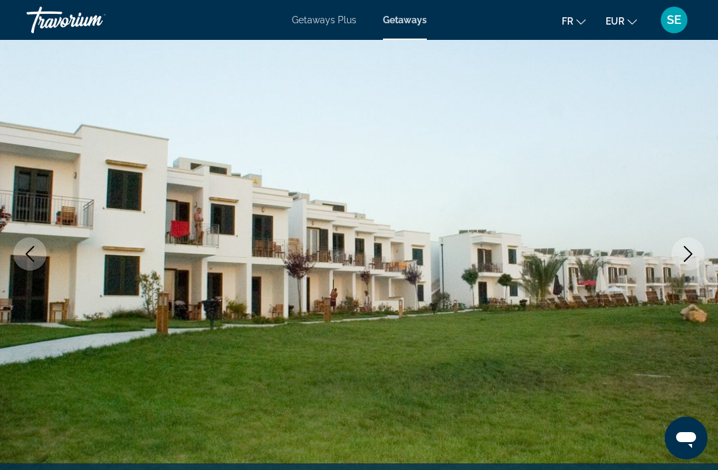
click at [693, 253] on icon "Next image" at bounding box center [688, 254] width 16 height 16
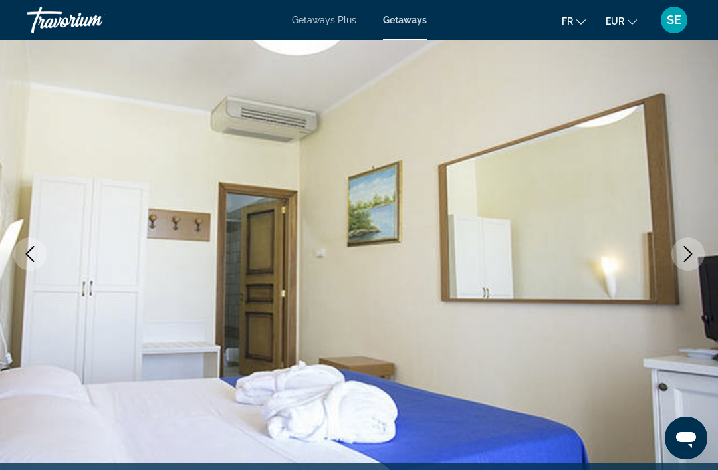
click at [693, 262] on button "Next image" at bounding box center [687, 253] width 33 height 33
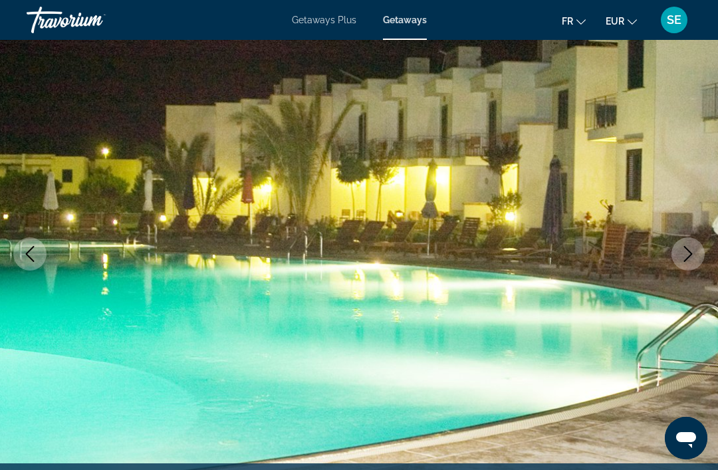
click at [688, 258] on icon "Next image" at bounding box center [688, 254] width 16 height 16
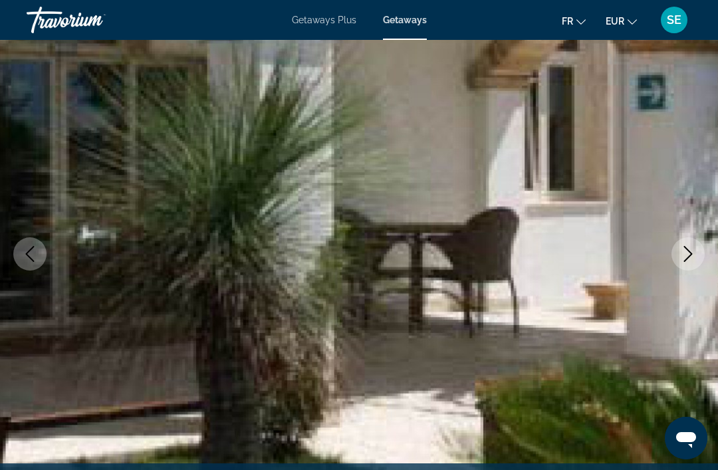
click at [688, 258] on icon "Next image" at bounding box center [688, 254] width 16 height 16
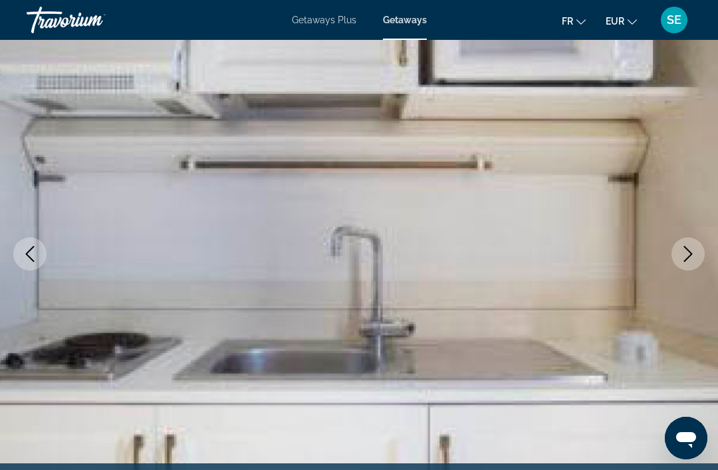
click at [695, 252] on icon "Next image" at bounding box center [688, 254] width 16 height 16
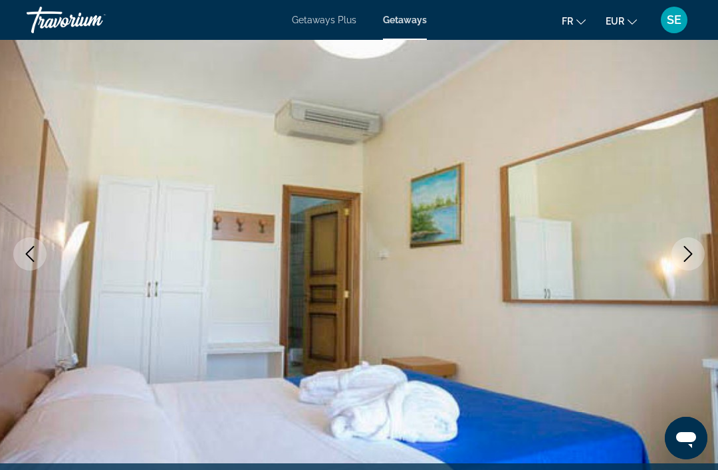
click at [690, 258] on icon "Next image" at bounding box center [688, 254] width 16 height 16
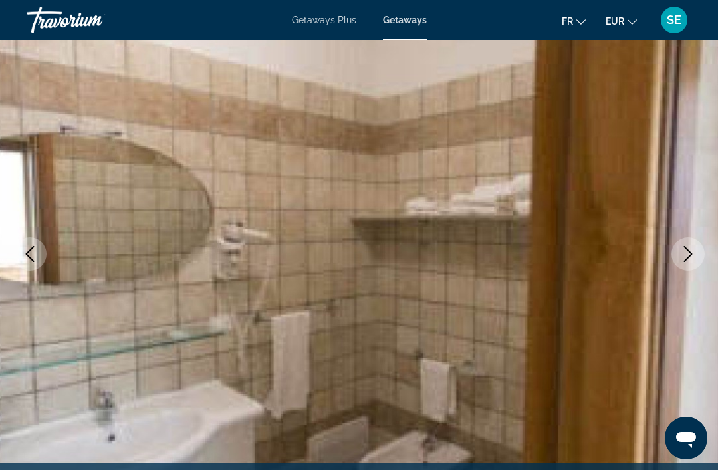
click at [691, 255] on icon "Next image" at bounding box center [688, 254] width 16 height 16
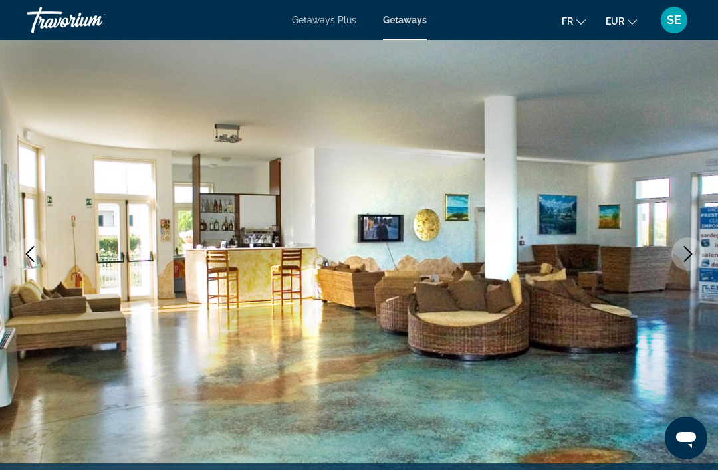
click at [690, 256] on icon "Next image" at bounding box center [688, 254] width 16 height 16
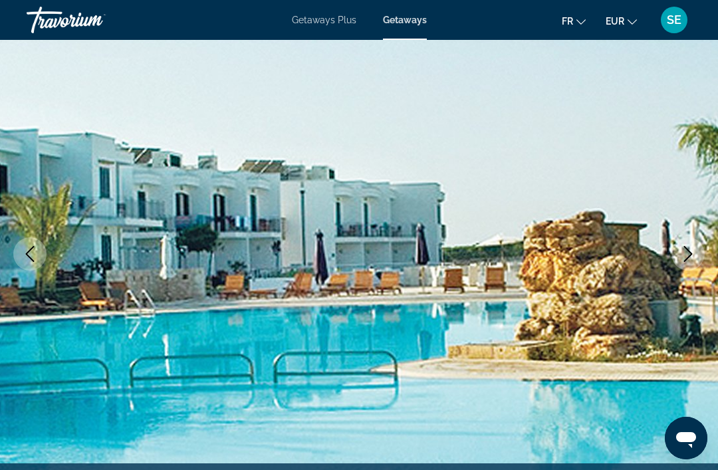
click at [696, 256] on button "Next image" at bounding box center [687, 253] width 33 height 33
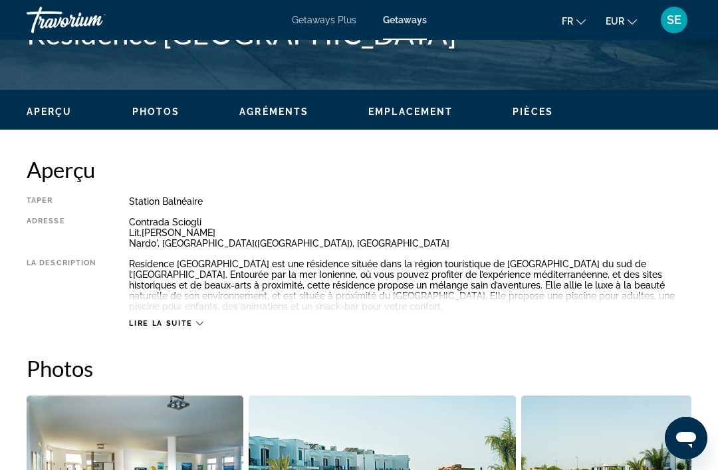
scroll to position [545, 0]
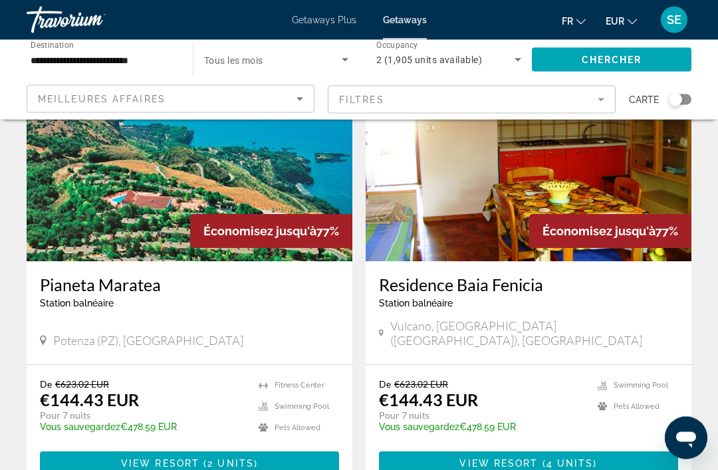
scroll to position [2483, 0]
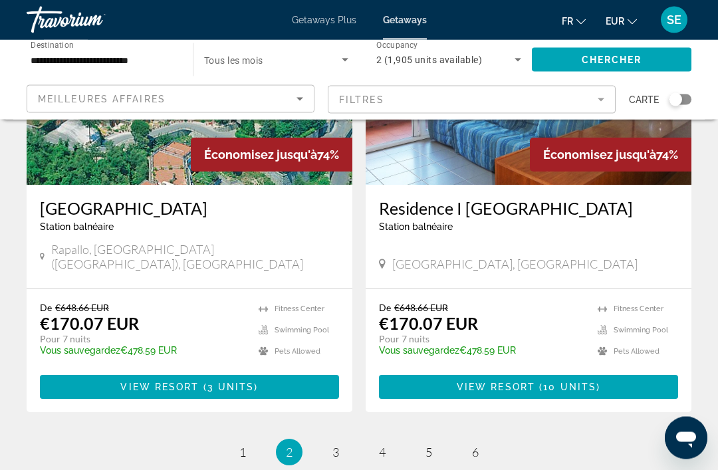
scroll to position [2526, 0]
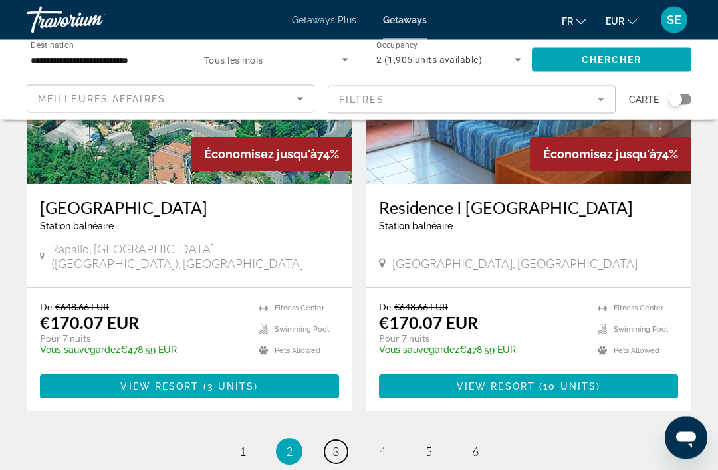
click at [334, 445] on span "3" at bounding box center [335, 452] width 7 height 15
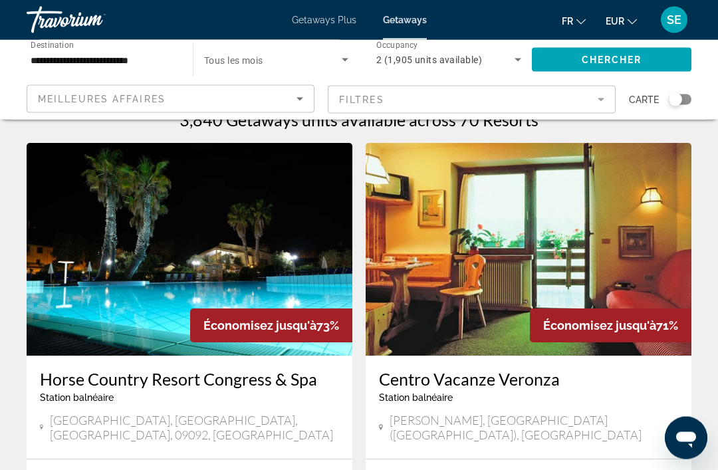
scroll to position [19, 0]
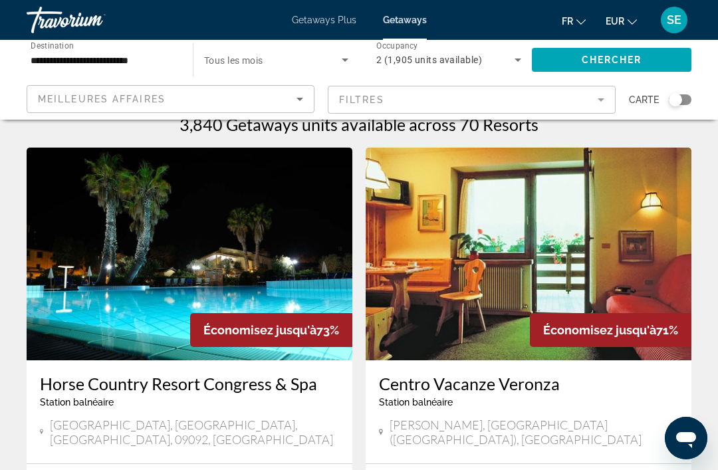
click at [98, 268] on img "Main content" at bounding box center [190, 254] width 326 height 213
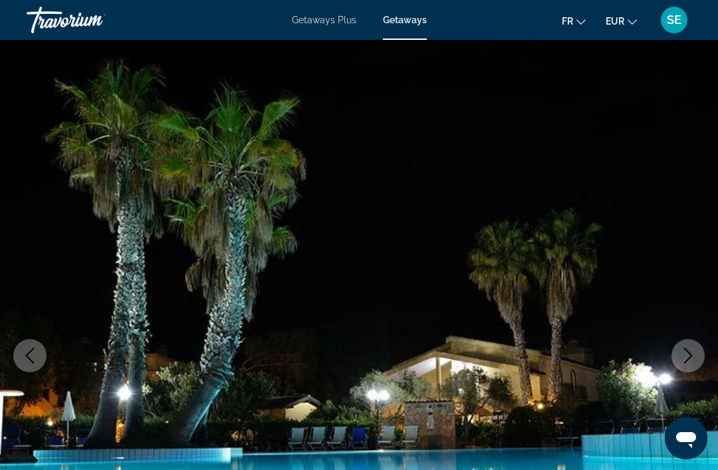
click at [691, 355] on icon "Next image" at bounding box center [688, 356] width 9 height 16
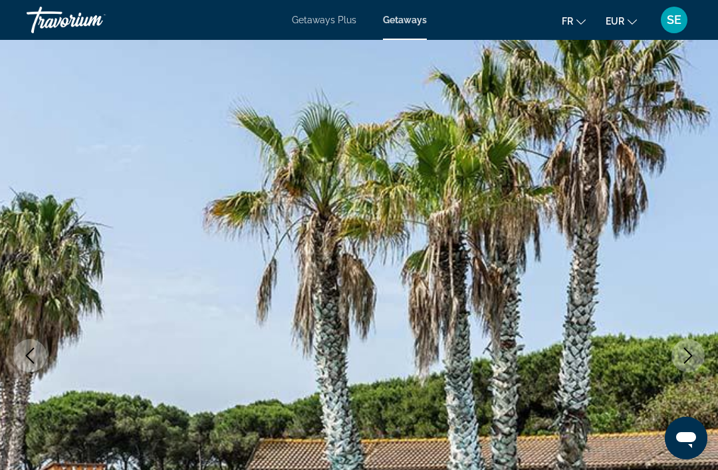
click at [691, 359] on icon "Next image" at bounding box center [688, 356] width 16 height 16
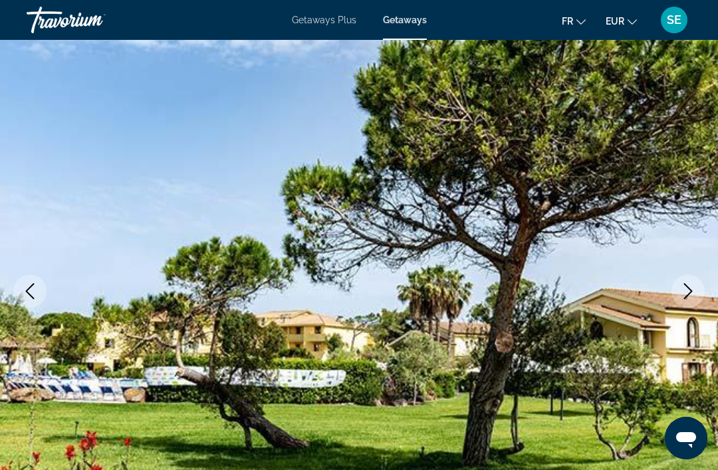
scroll to position [66, 0]
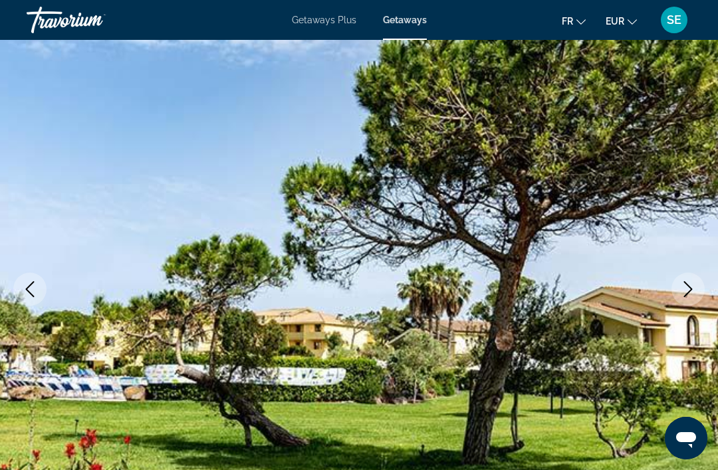
click at [686, 298] on button "Next image" at bounding box center [687, 288] width 33 height 33
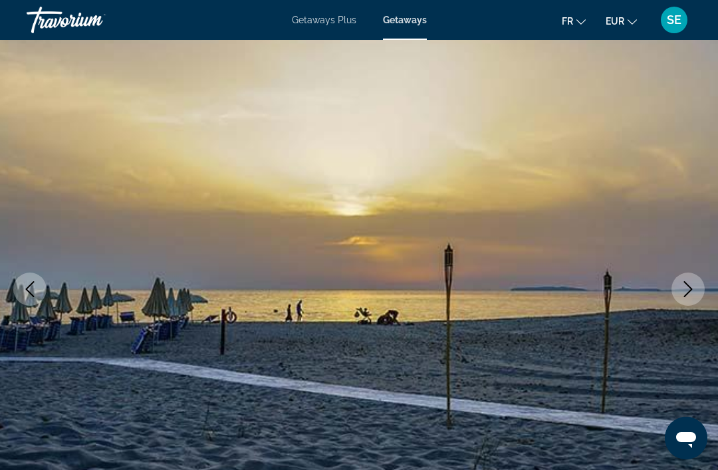
click at [692, 296] on icon "Next image" at bounding box center [688, 289] width 16 height 16
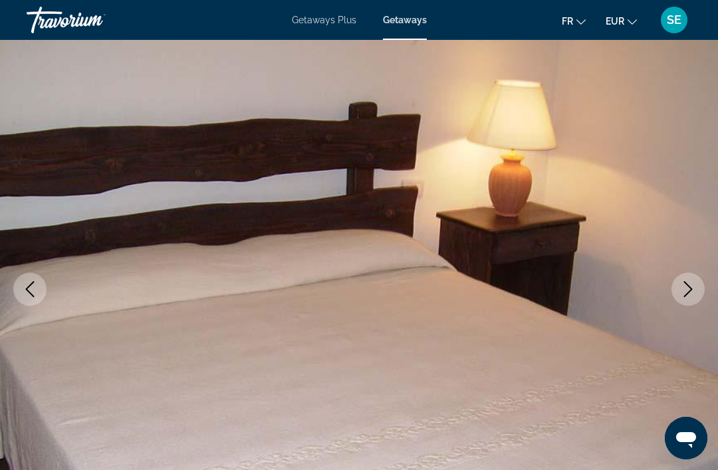
click at [689, 293] on icon "Next image" at bounding box center [688, 289] width 16 height 16
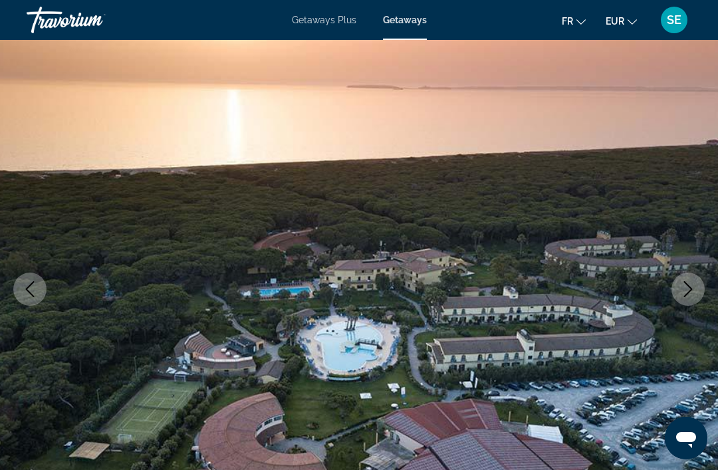
click at [689, 293] on icon "Next image" at bounding box center [688, 289] width 16 height 16
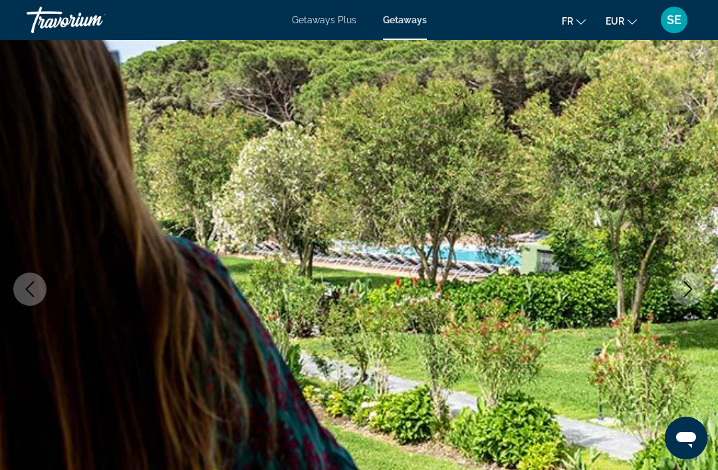
click at [700, 288] on button "Next image" at bounding box center [687, 288] width 33 height 33
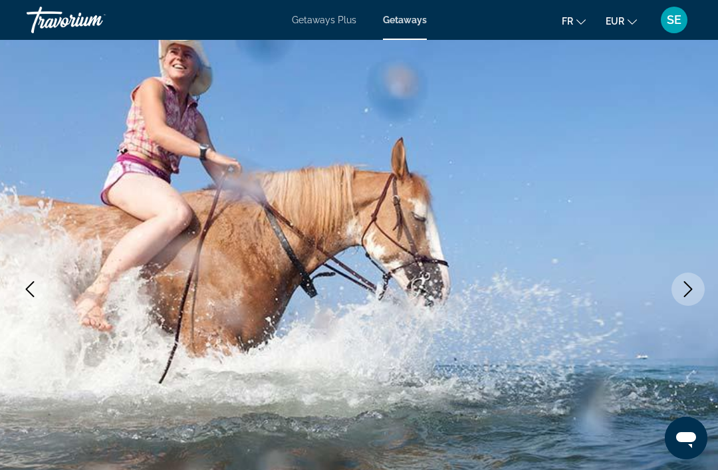
click at [690, 293] on icon "Next image" at bounding box center [688, 289] width 16 height 16
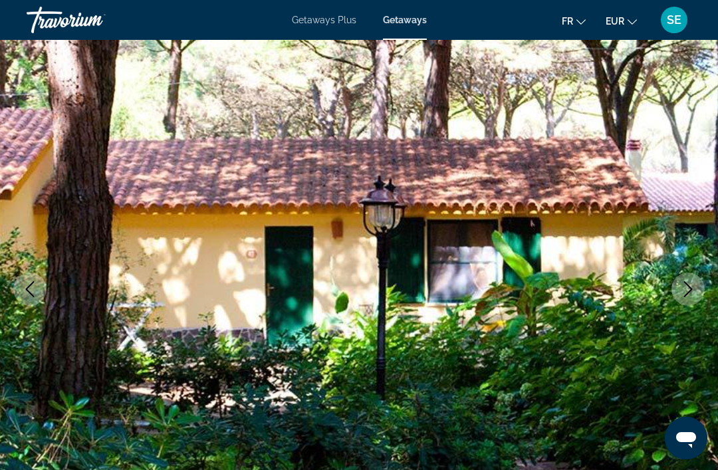
click at [694, 288] on icon "Next image" at bounding box center [688, 289] width 16 height 16
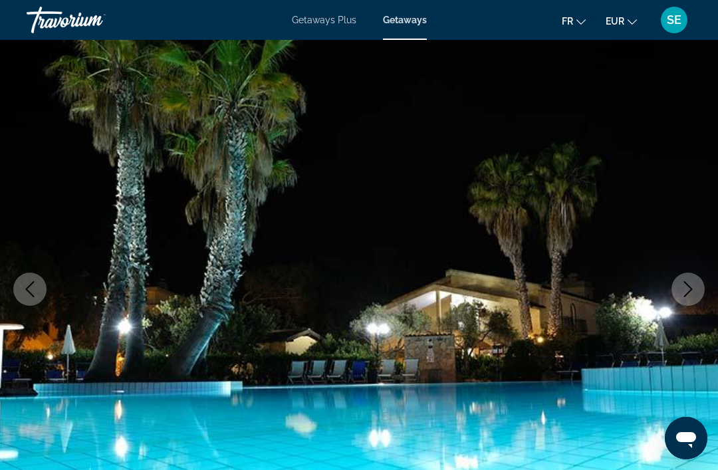
click at [696, 286] on button "Next image" at bounding box center [687, 288] width 33 height 33
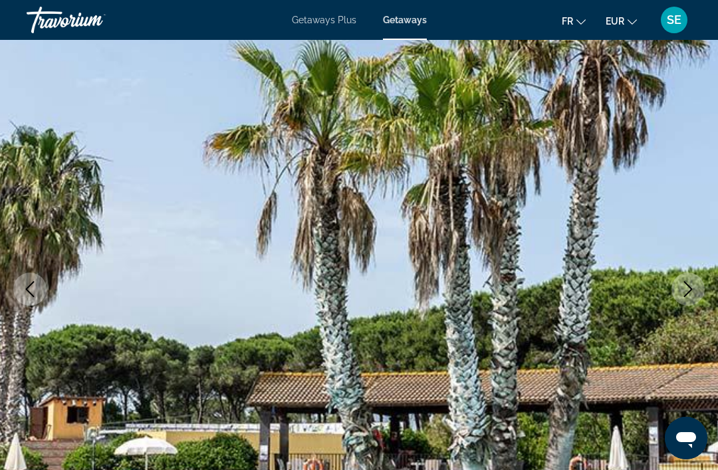
click at [700, 290] on button "Next image" at bounding box center [687, 288] width 33 height 33
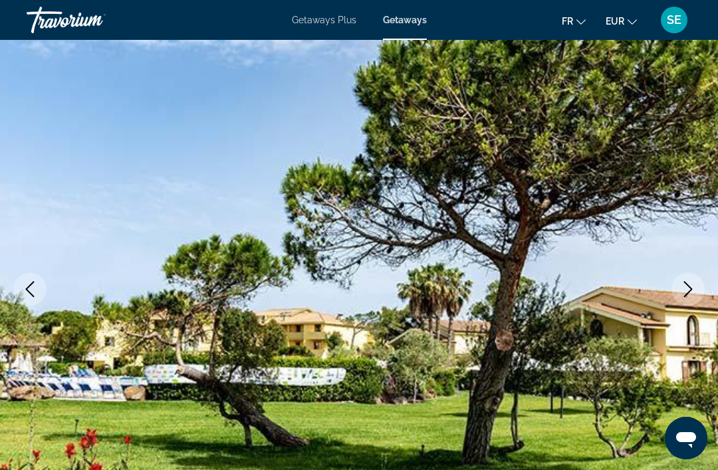
click at [704, 288] on button "Next image" at bounding box center [687, 288] width 33 height 33
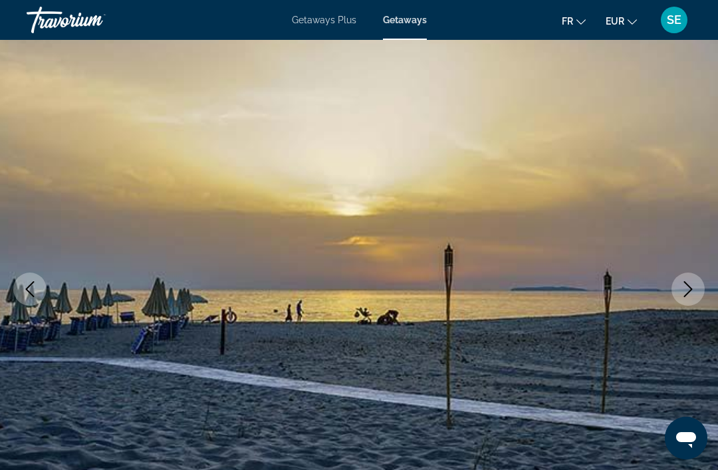
click at [699, 289] on button "Next image" at bounding box center [687, 288] width 33 height 33
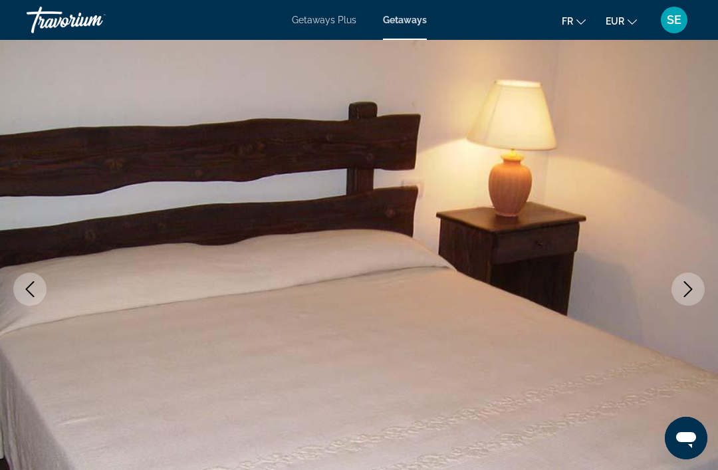
click at [31, 292] on icon "Previous image" at bounding box center [30, 289] width 16 height 16
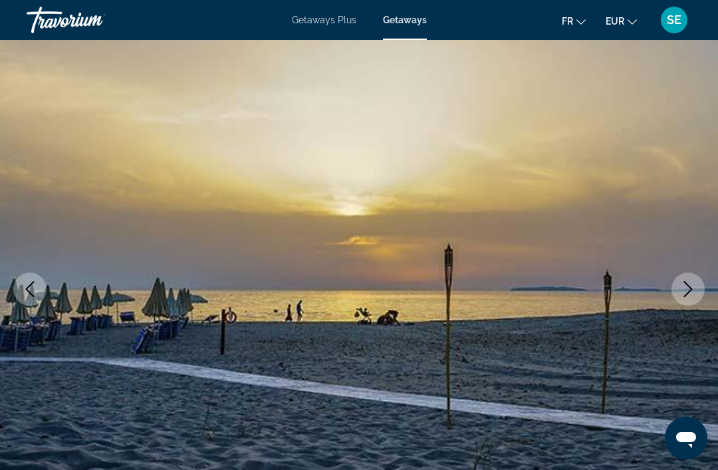
click at [699, 286] on button "Next image" at bounding box center [687, 288] width 33 height 33
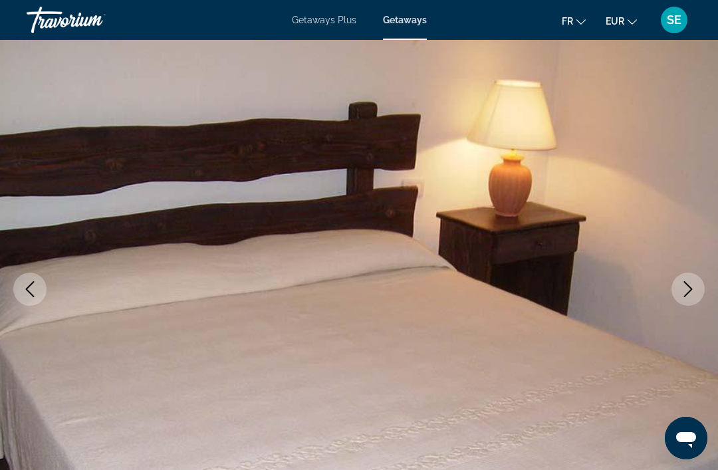
click at [689, 298] on button "Next image" at bounding box center [687, 288] width 33 height 33
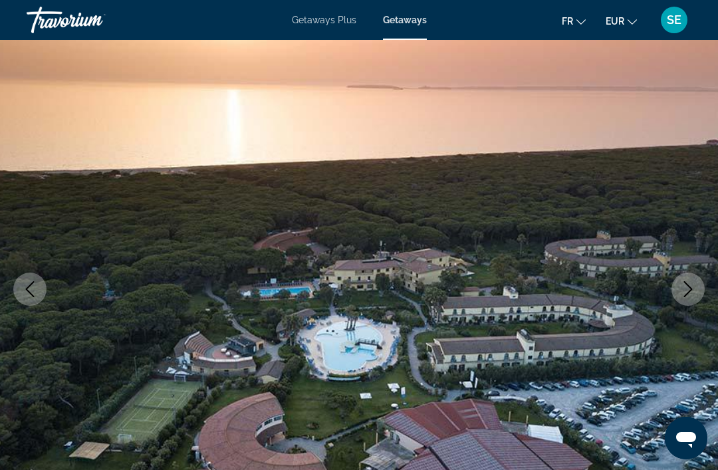
click at [688, 296] on icon "Next image" at bounding box center [688, 289] width 16 height 16
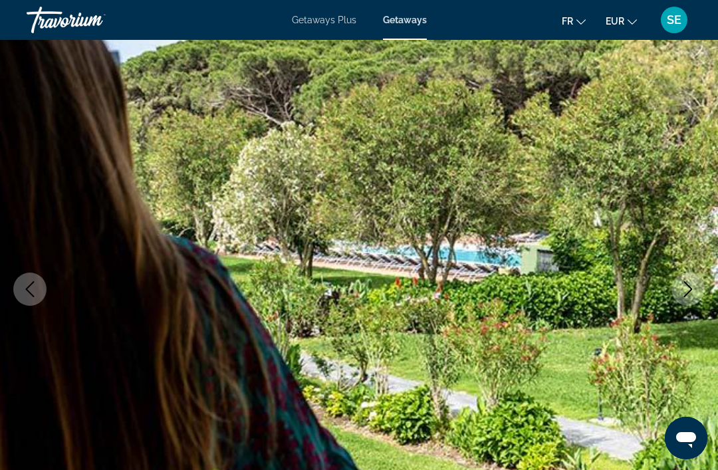
click at [686, 294] on icon "Next image" at bounding box center [688, 289] width 9 height 16
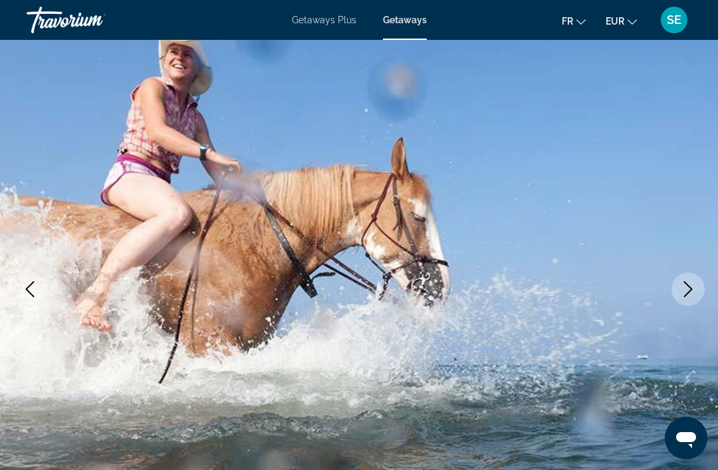
click at [689, 287] on icon "Next image" at bounding box center [688, 289] width 9 height 16
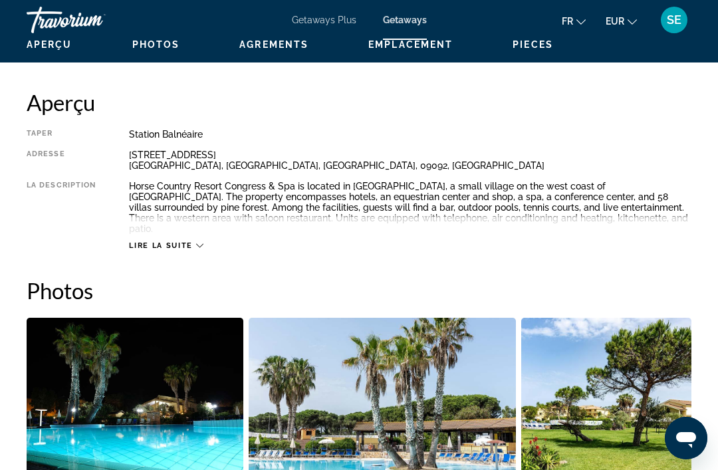
scroll to position [646, 0]
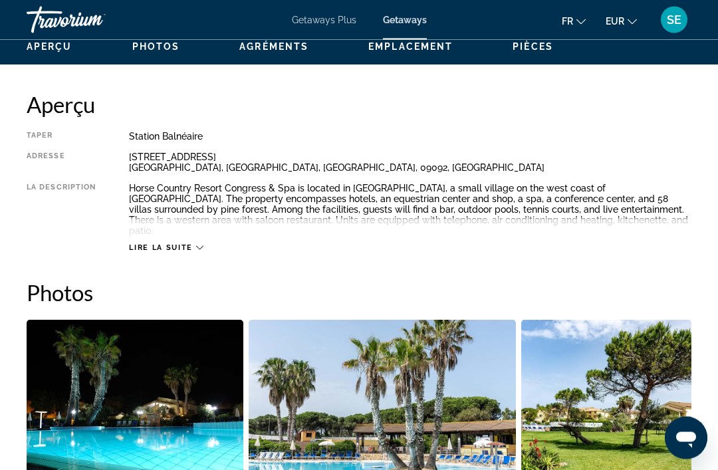
click at [198, 247] on icon "Main content" at bounding box center [199, 249] width 7 height 4
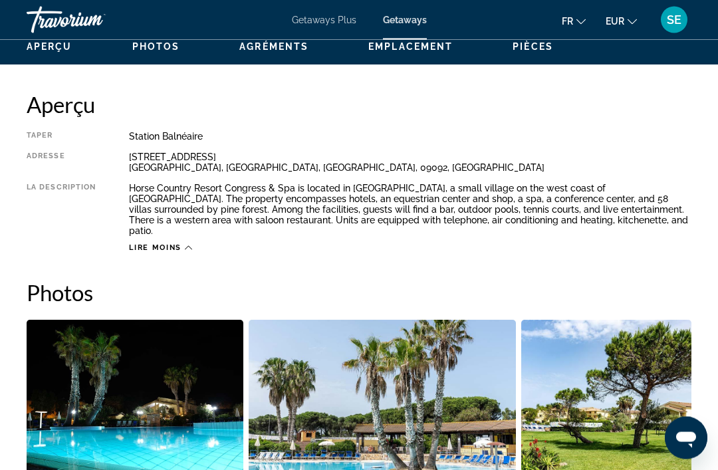
scroll to position [647, 0]
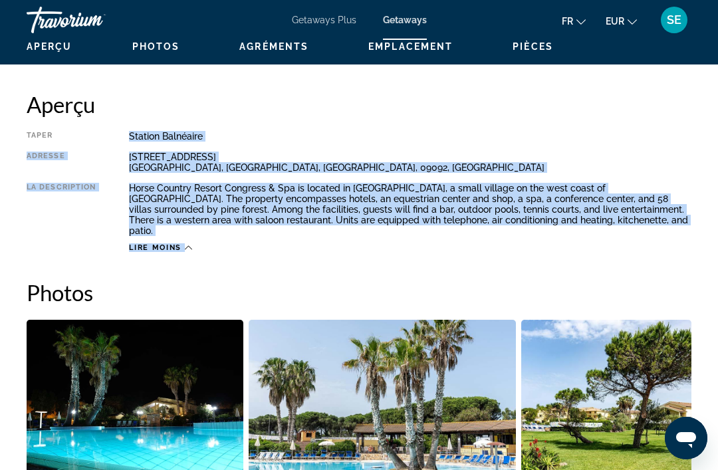
click at [120, 279] on h2 "Photos" at bounding box center [359, 292] width 664 height 27
click at [261, 121] on div "Aperçu [GEOGRAPHIC_DATA] balnéaire Tout inclus Pas tout compris Adresse [STREET…" at bounding box center [359, 171] width 664 height 161
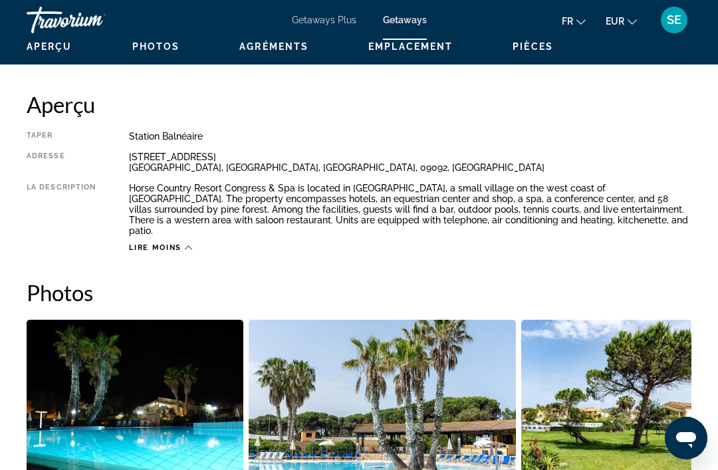
click at [123, 137] on div "Taper Station balnéaire Tout inclus Pas tout compris Adresse [STREET_ADDRESS] L…" at bounding box center [359, 192] width 664 height 122
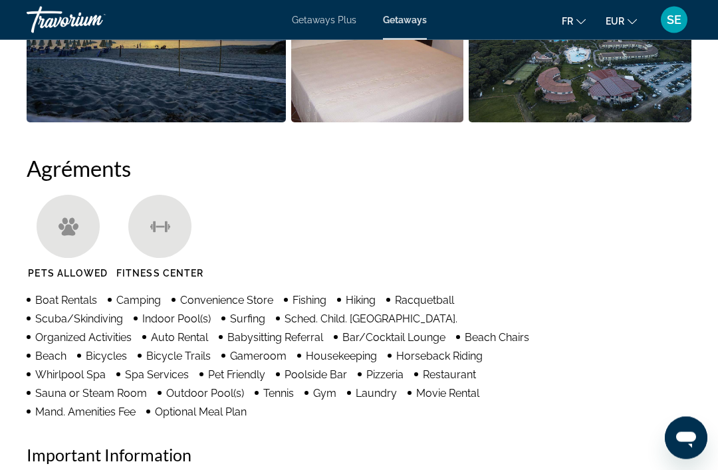
scroll to position [1182, 0]
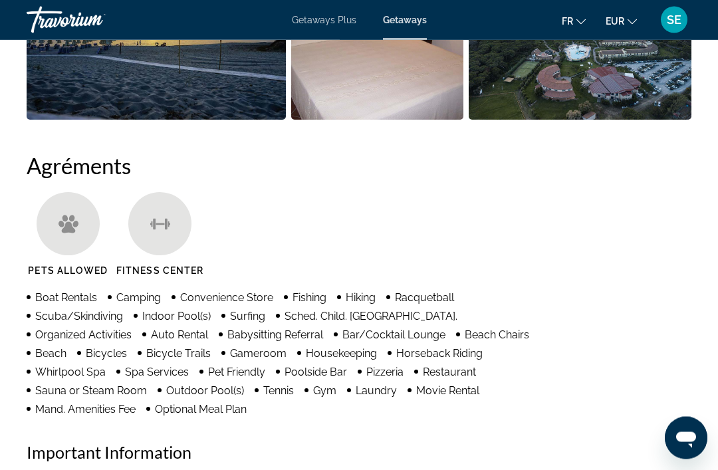
click at [30, 266] on span "Pets Allowed" at bounding box center [68, 271] width 80 height 11
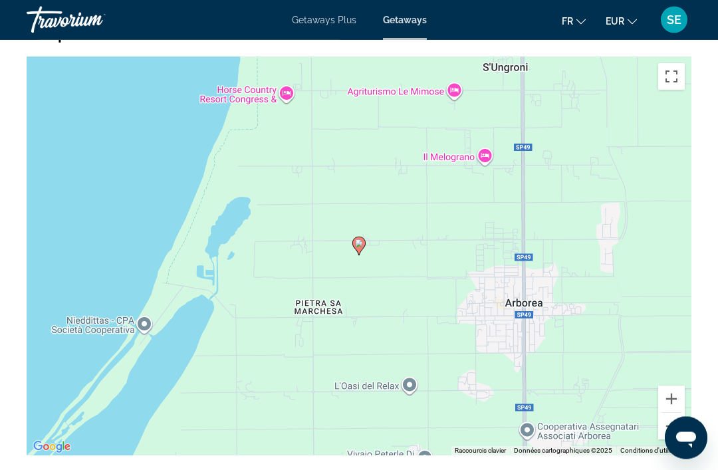
scroll to position [2077, 0]
click at [674, 413] on button "Zoom arrière" at bounding box center [671, 426] width 27 height 27
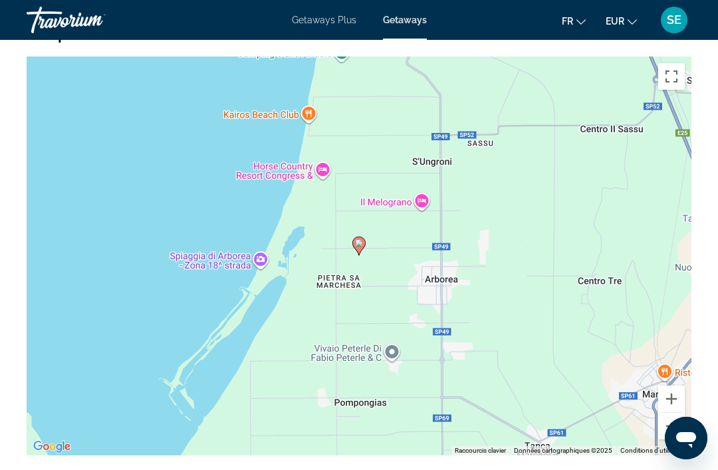
click at [672, 413] on button "Zoom arrière" at bounding box center [671, 426] width 27 height 27
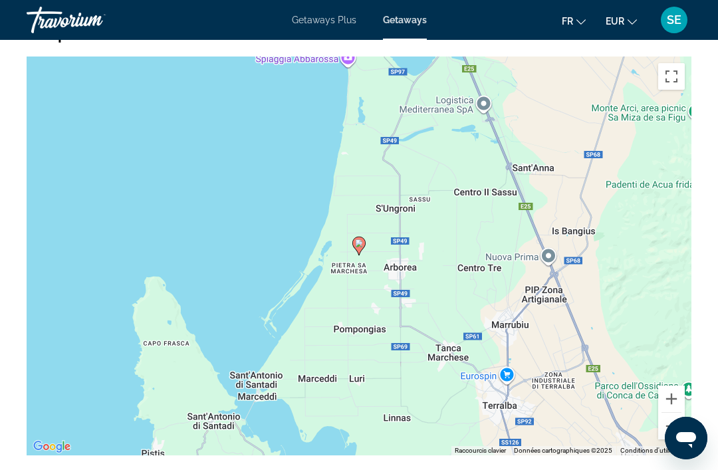
click at [674, 413] on button "Zoom arrière" at bounding box center [671, 426] width 27 height 27
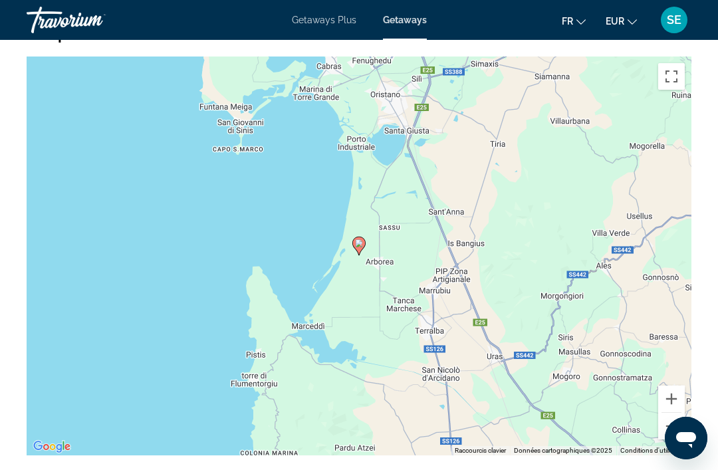
click at [683, 413] on button "Zoom arrière" at bounding box center [671, 426] width 27 height 27
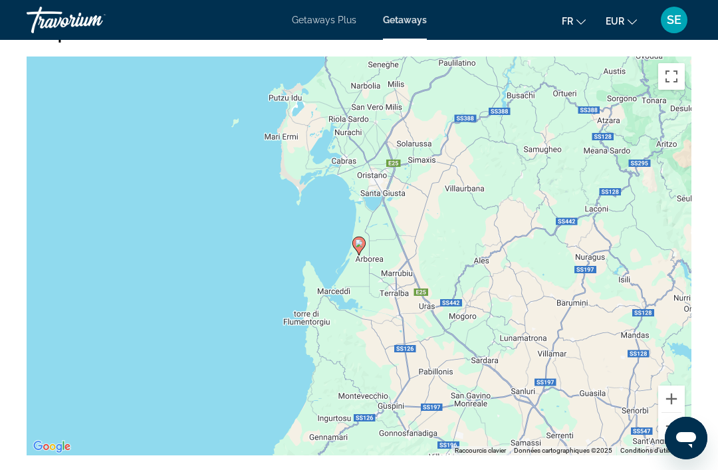
click at [674, 413] on button "Zoom arrière" at bounding box center [671, 426] width 27 height 27
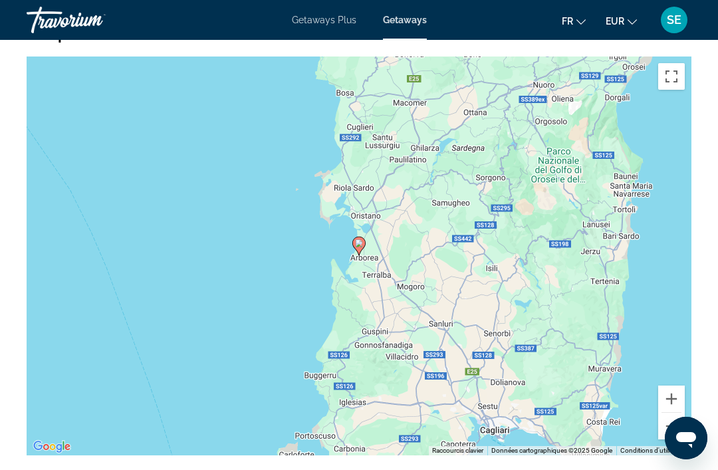
click at [674, 413] on button "Zoom arrière" at bounding box center [671, 426] width 27 height 27
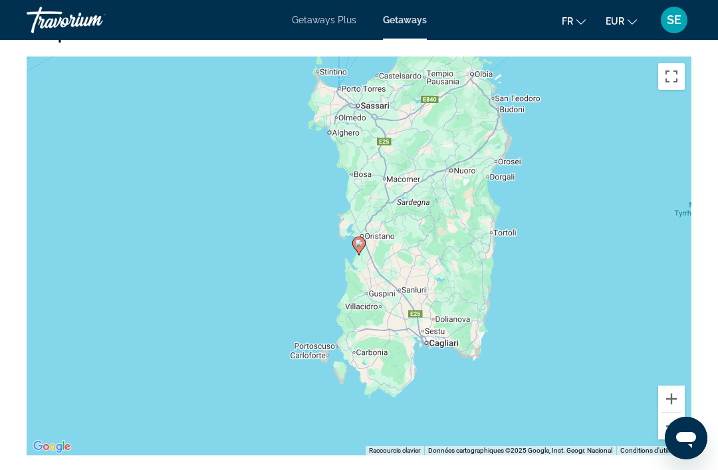
click at [680, 413] on button "Zoom arrière" at bounding box center [671, 426] width 27 height 27
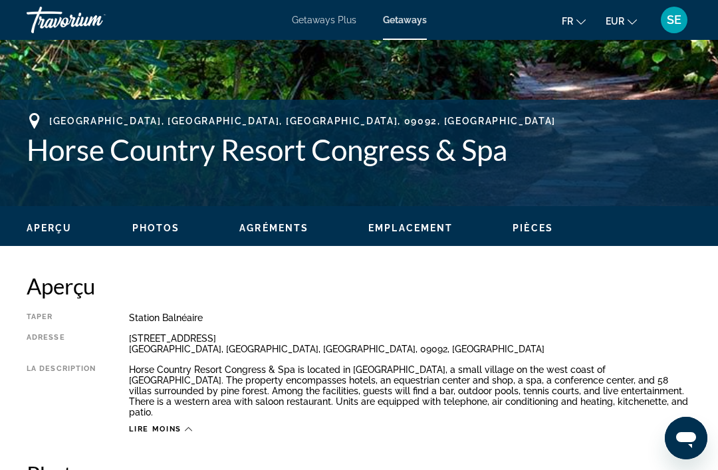
scroll to position [456, 0]
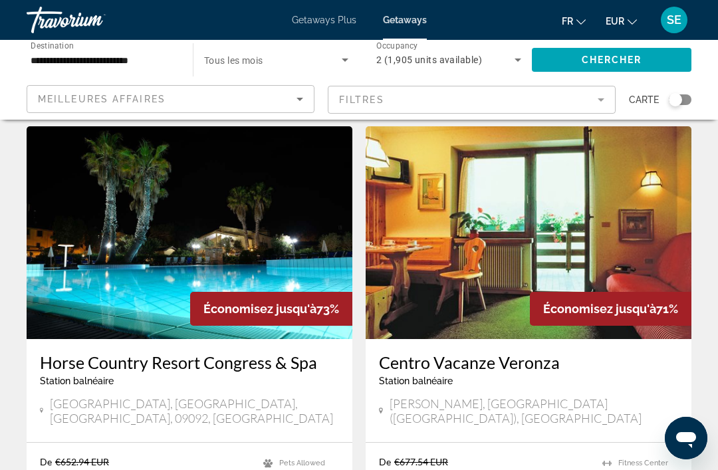
scroll to position [35, 0]
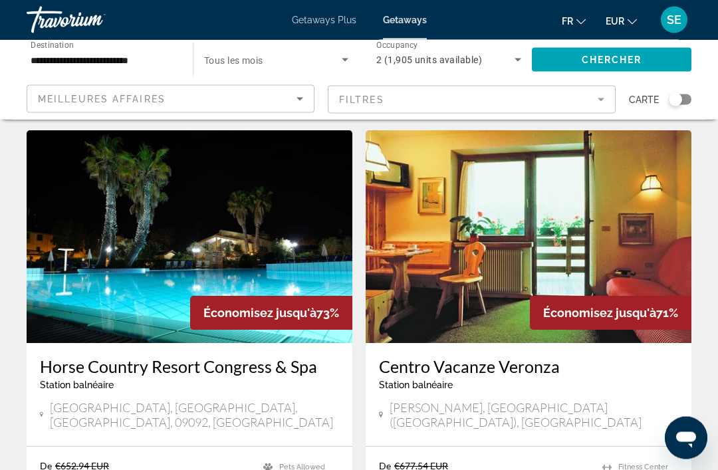
click at [347, 54] on icon "Search widget" at bounding box center [345, 60] width 16 height 16
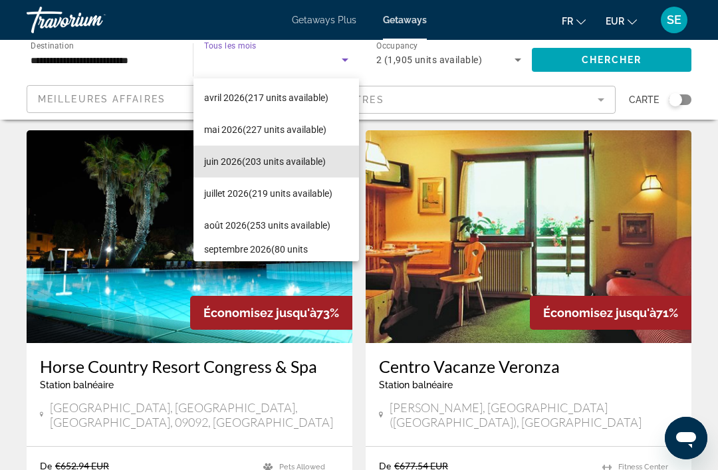
scroll to position [260, 0]
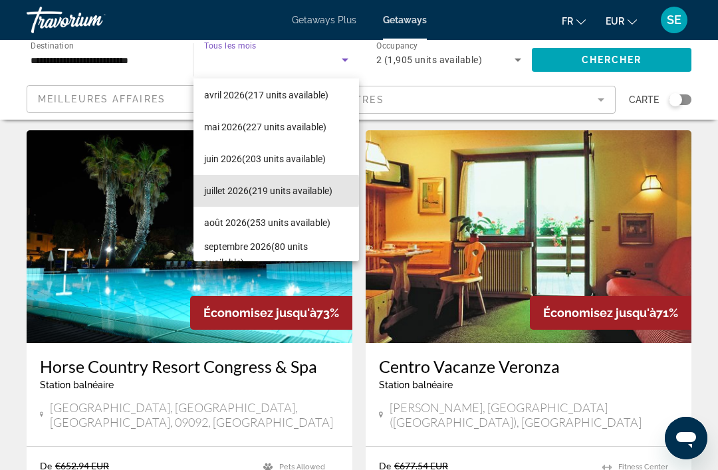
click at [227, 191] on span "juillet 2026 (219 units available)" at bounding box center [268, 191] width 128 height 16
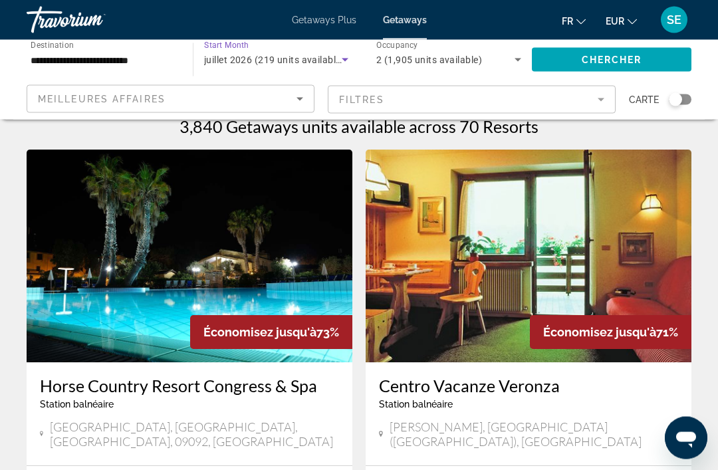
scroll to position [17, 0]
click at [593, 52] on span "Search widget" at bounding box center [611, 60] width 159 height 32
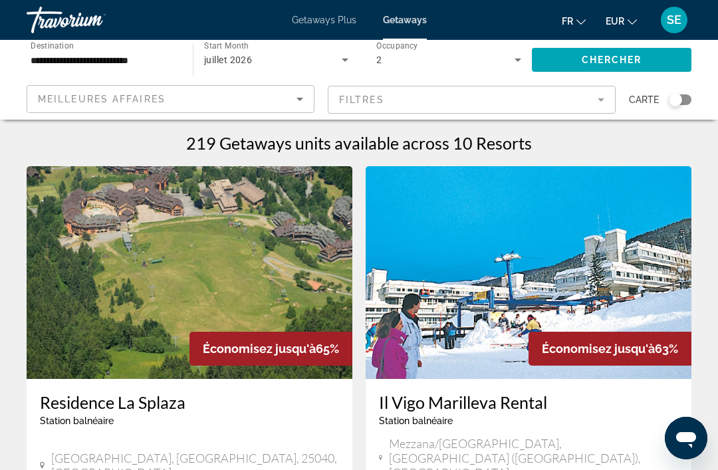
click at [344, 58] on icon "Search widget" at bounding box center [345, 60] width 16 height 16
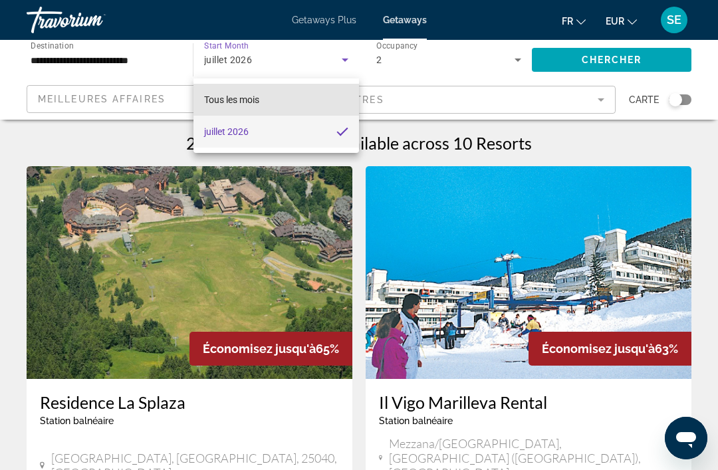
click at [227, 98] on span "Tous les mois" at bounding box center [231, 99] width 55 height 11
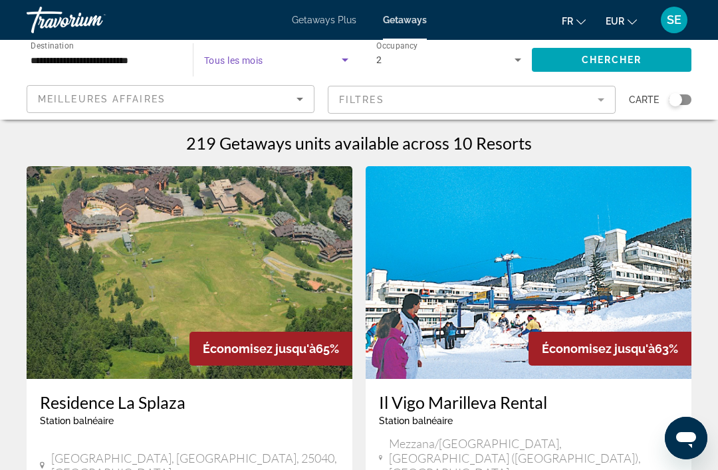
click at [227, 54] on span "Search widget" at bounding box center [273, 60] width 138 height 16
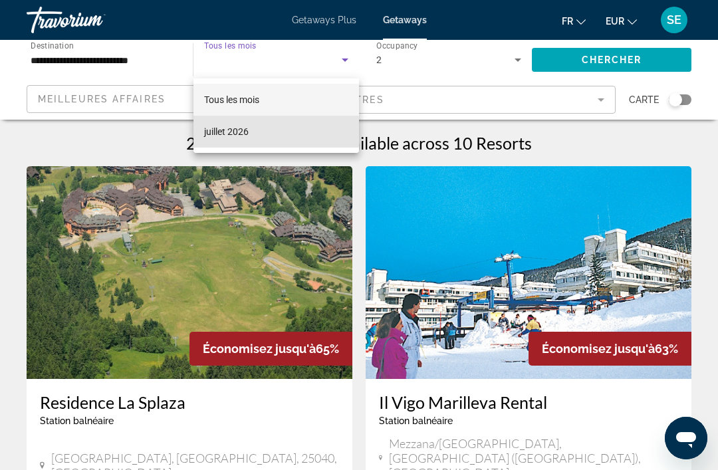
click at [215, 132] on span "juillet 2026" at bounding box center [226, 132] width 45 height 16
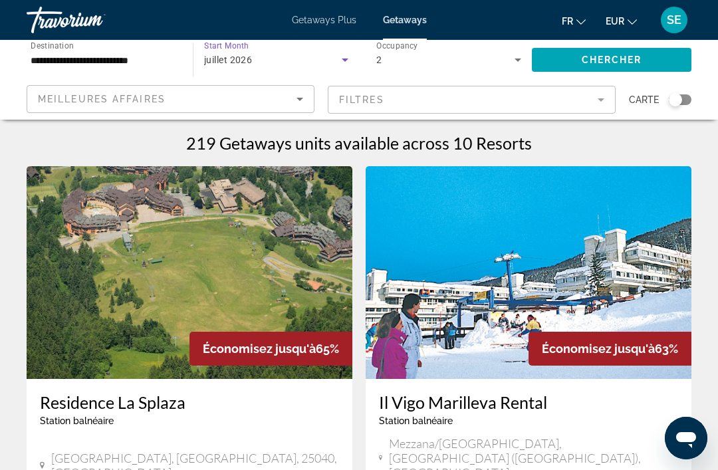
click at [229, 62] on span "juillet 2026" at bounding box center [228, 59] width 48 height 11
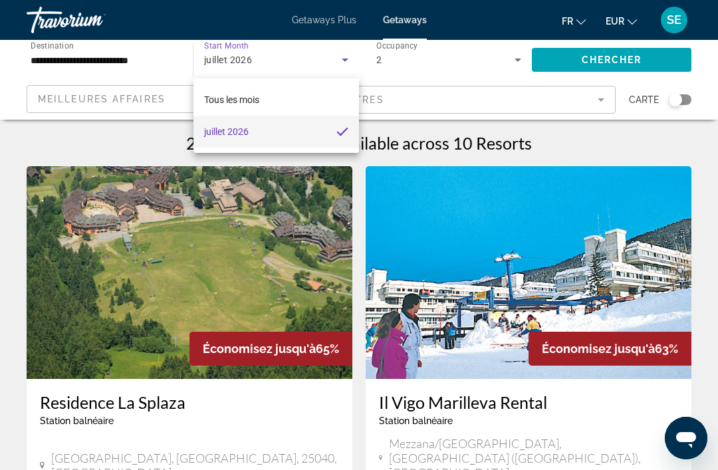
click at [348, 61] on div at bounding box center [359, 235] width 718 height 470
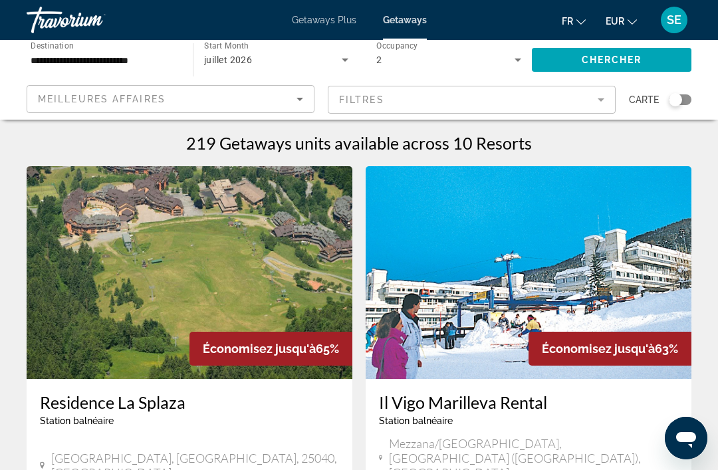
click at [342, 55] on icon "Search widget" at bounding box center [345, 60] width 16 height 16
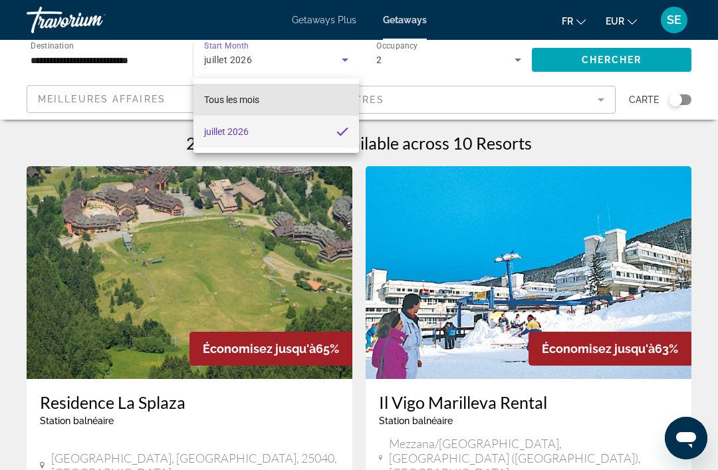
click at [230, 92] on span "Tous les mois" at bounding box center [231, 100] width 55 height 16
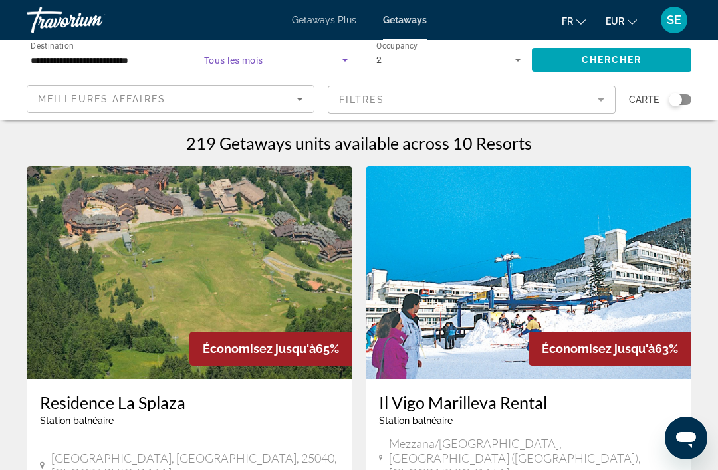
click at [233, 54] on span "Search widget" at bounding box center [273, 60] width 138 height 16
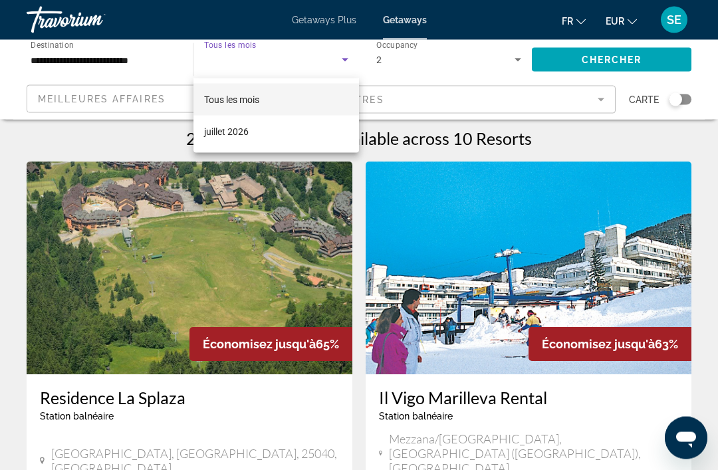
scroll to position [5, 0]
click at [222, 46] on div at bounding box center [359, 235] width 718 height 470
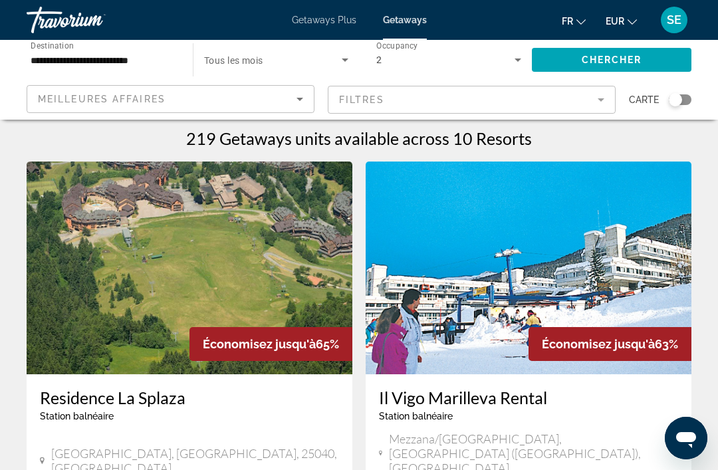
click at [343, 61] on icon "Search widget" at bounding box center [345, 60] width 16 height 16
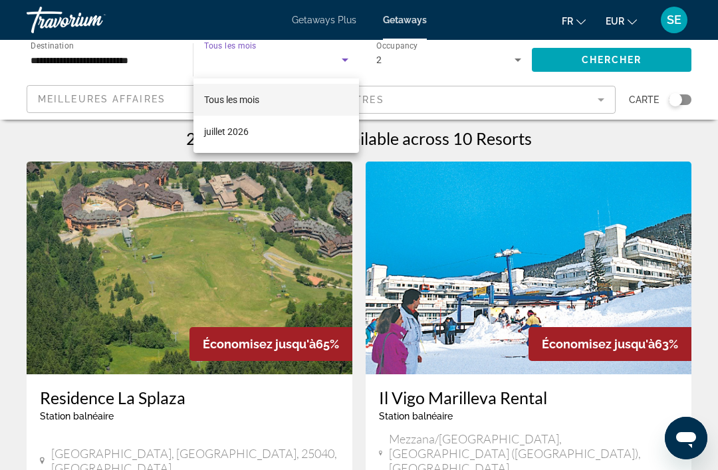
click at [232, 50] on div at bounding box center [359, 235] width 718 height 470
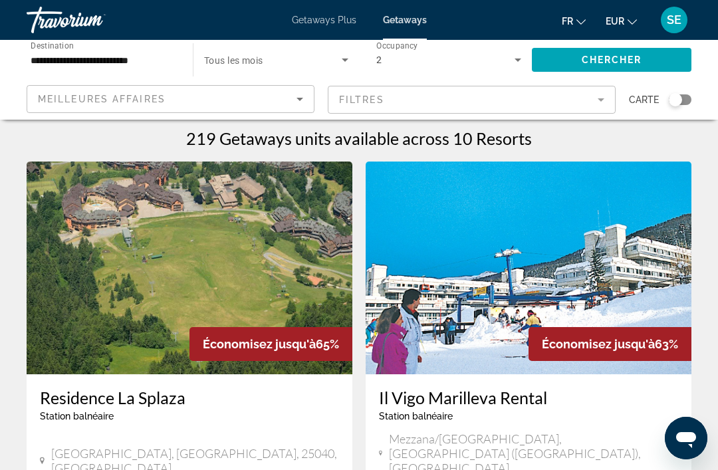
click at [348, 67] on icon "Search widget" at bounding box center [345, 60] width 16 height 16
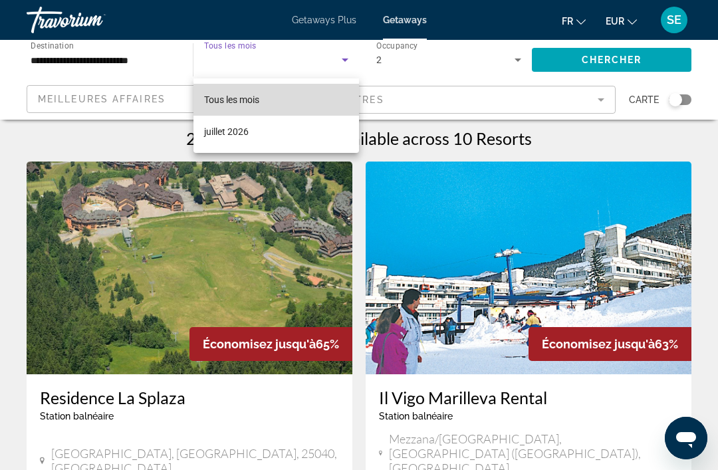
click at [231, 98] on span "Tous les mois" at bounding box center [231, 99] width 55 height 11
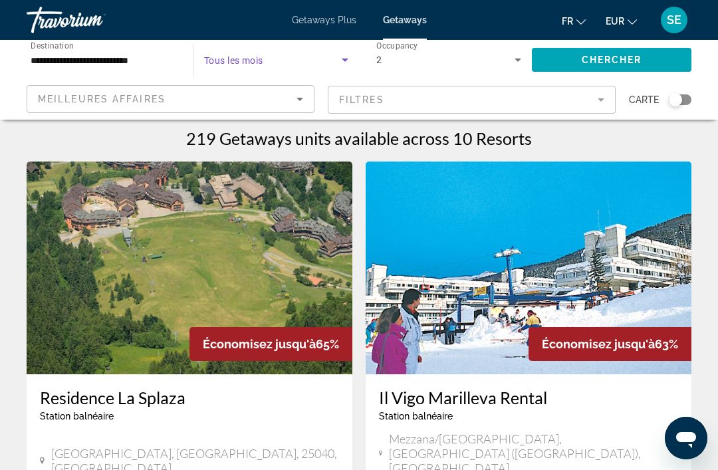
scroll to position [0, 0]
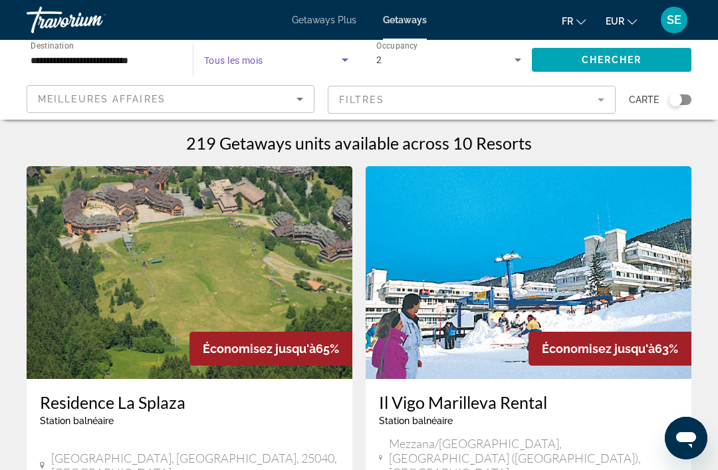
click at [612, 62] on span "Chercher" at bounding box center [611, 59] width 60 height 11
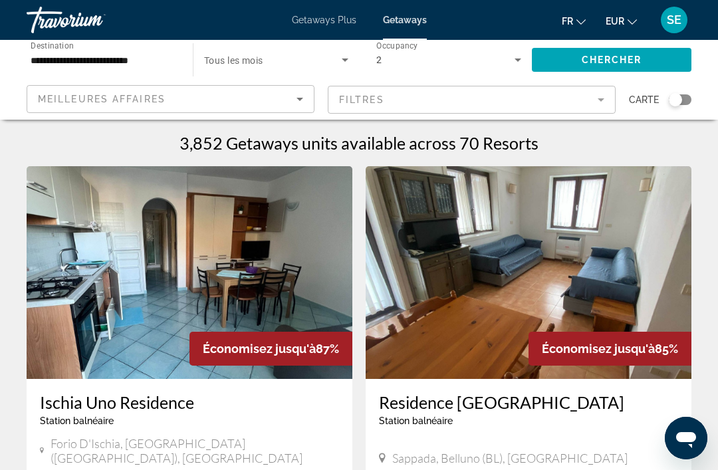
click at [236, 66] on span "Search widget" at bounding box center [273, 60] width 138 height 16
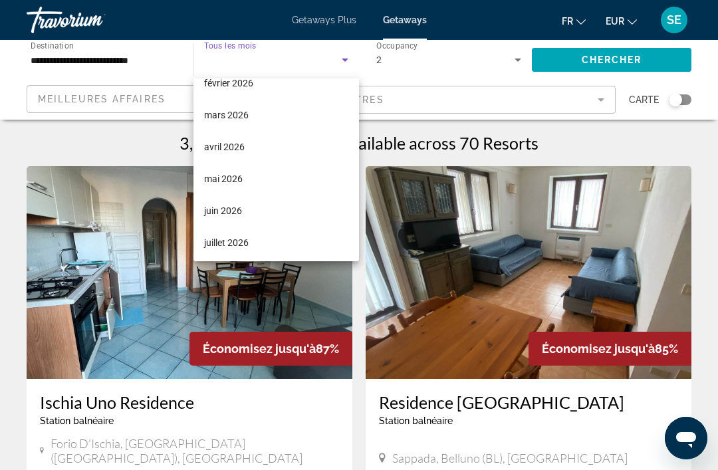
scroll to position [206, 0]
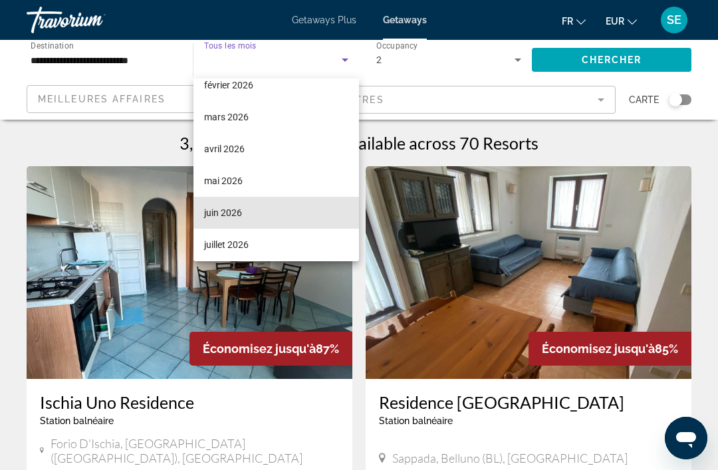
click at [223, 216] on span "juin 2026" at bounding box center [223, 213] width 38 height 16
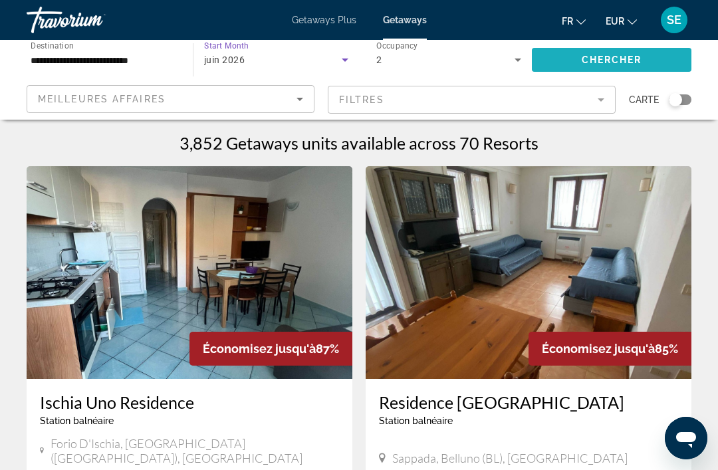
click at [634, 58] on span "Chercher" at bounding box center [611, 59] width 60 height 11
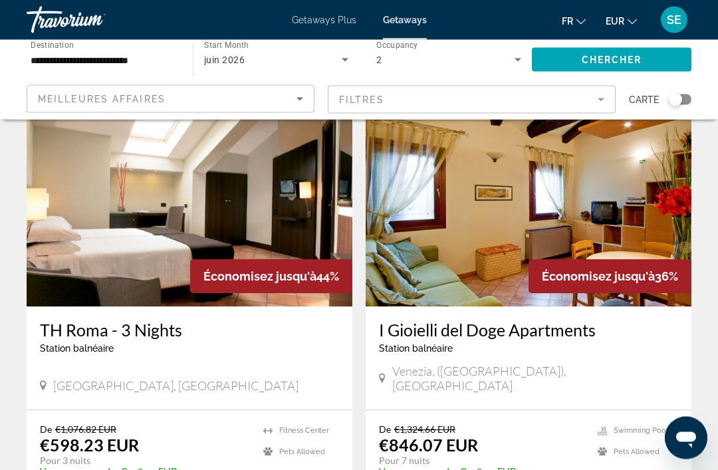
scroll to position [2407, 0]
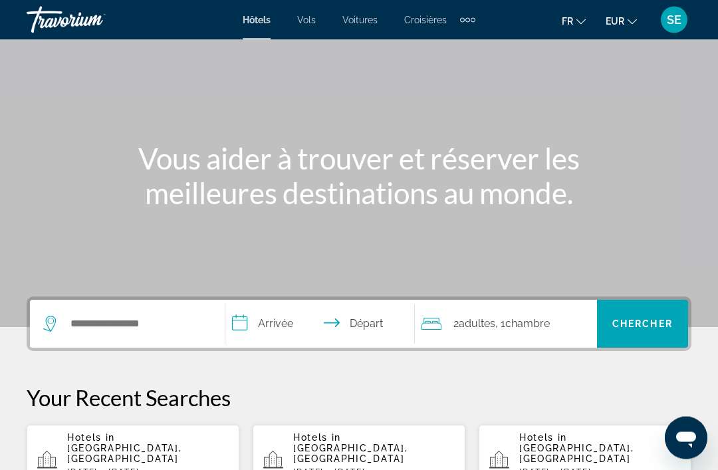
scroll to position [72, 0]
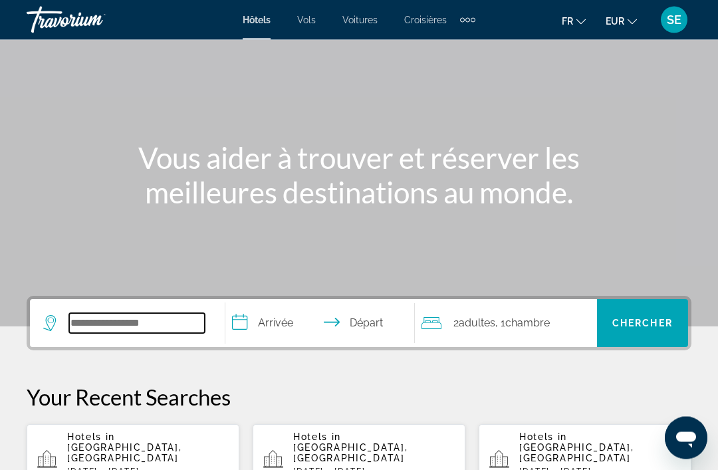
click at [92, 320] on input "Search widget" at bounding box center [137, 324] width 136 height 20
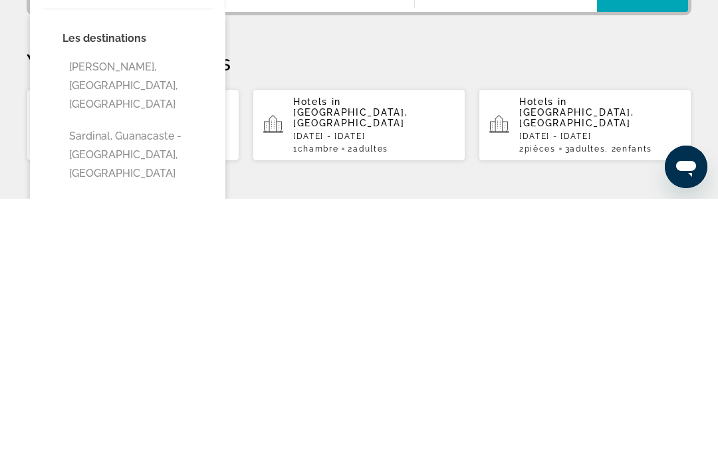
scroll to position [139, 0]
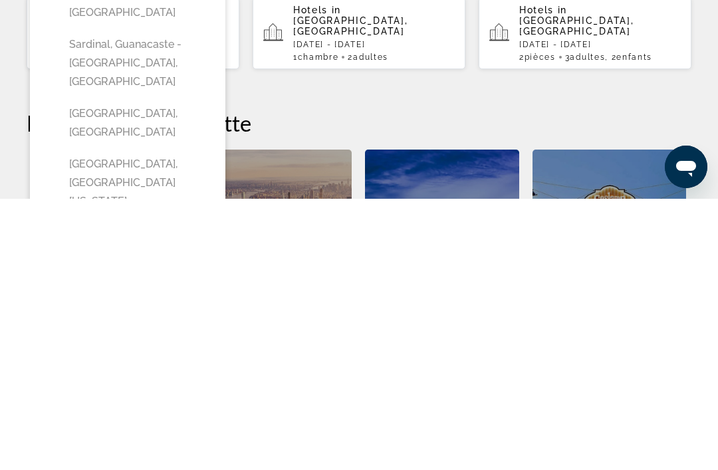
click at [1, 140] on div "**********" at bounding box center [359, 383] width 718 height 487
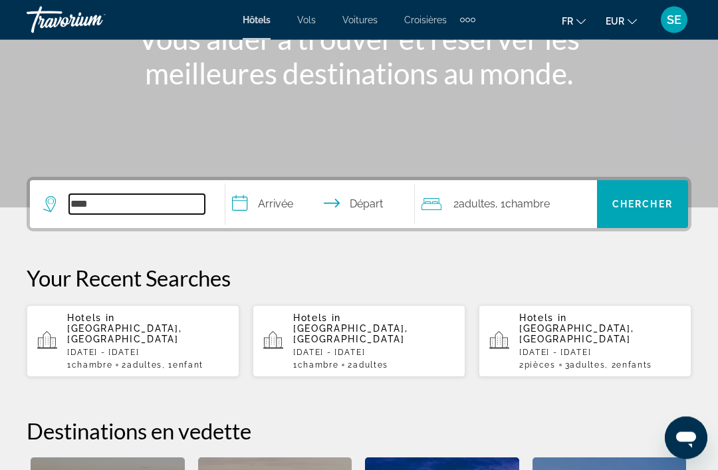
click at [86, 199] on input "****" at bounding box center [137, 205] width 136 height 20
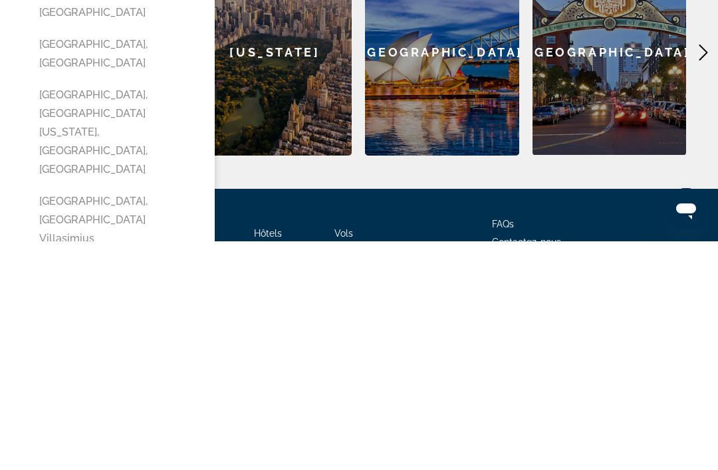
scroll to position [472, 0]
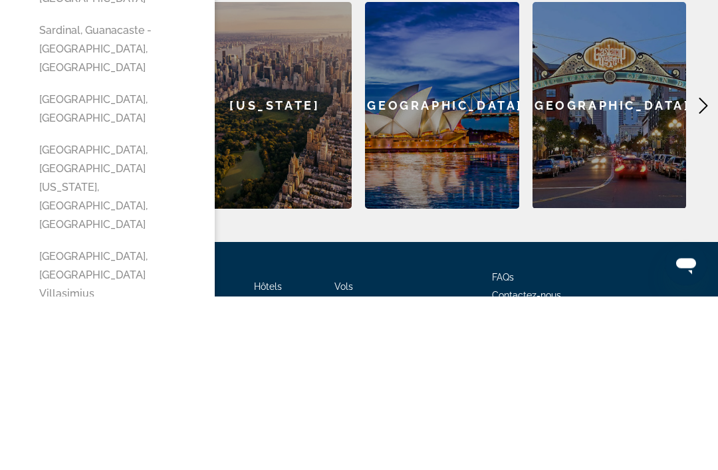
click at [68, 417] on button "Sardara, Cagliari Villasimius Sardinia, Italy" at bounding box center [117, 467] width 169 height 100
type input "**********"
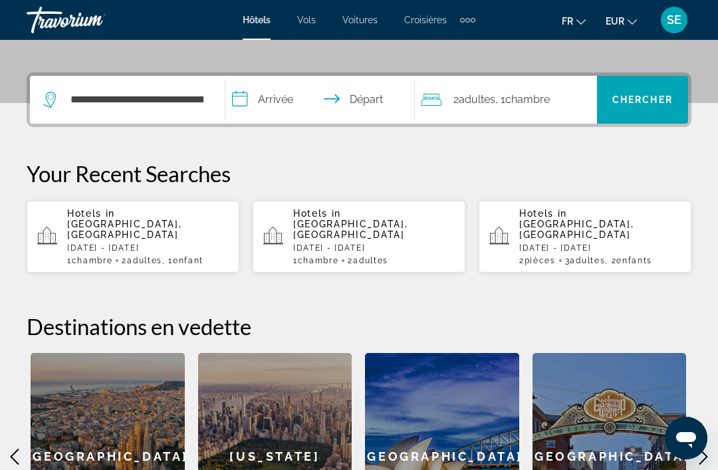
click at [259, 94] on input "**********" at bounding box center [322, 102] width 194 height 52
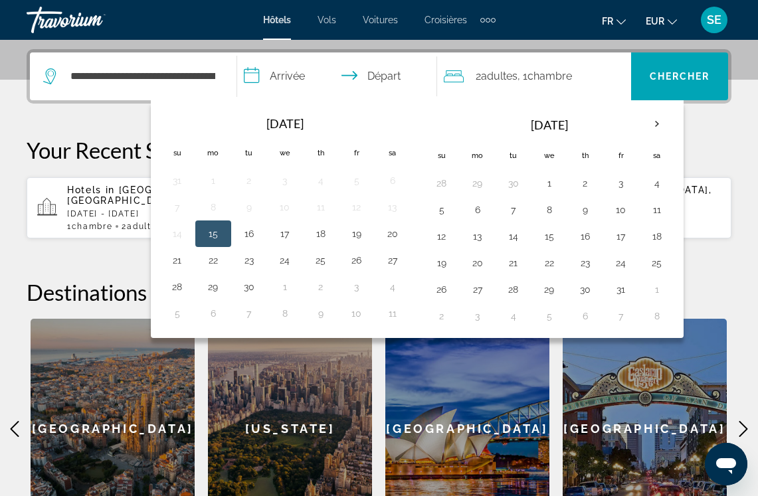
scroll to position [284, 0]
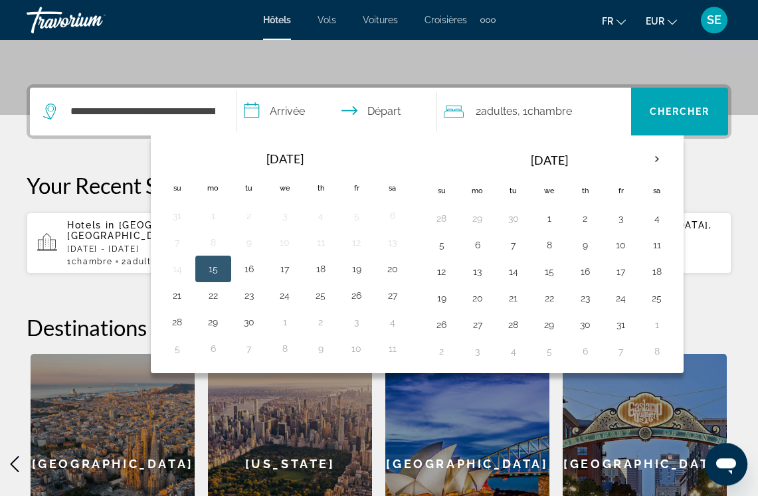
click at [663, 165] on th "Next month" at bounding box center [657, 159] width 36 height 29
click at [663, 162] on th "Next month" at bounding box center [657, 159] width 36 height 29
click at [662, 159] on th "Next month" at bounding box center [657, 159] width 36 height 29
click at [663, 163] on th "Next month" at bounding box center [657, 159] width 36 height 29
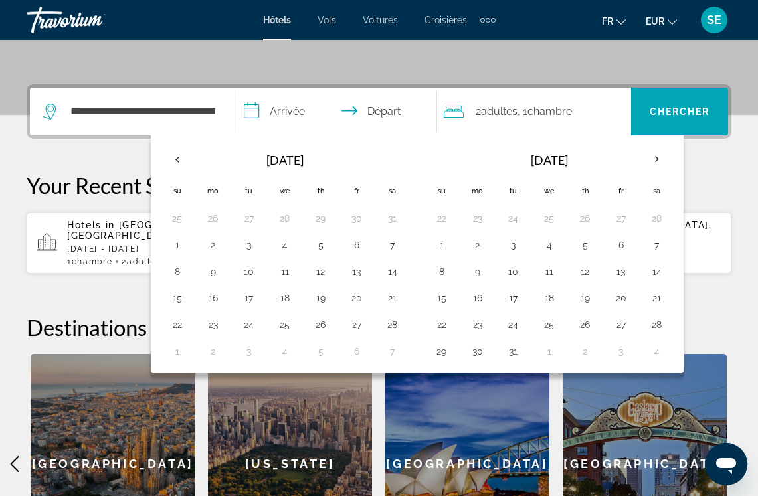
click at [668, 157] on th "Next month" at bounding box center [657, 159] width 36 height 29
click at [668, 154] on th "Next month" at bounding box center [657, 159] width 36 height 29
click at [662, 160] on th "Next month" at bounding box center [657, 159] width 36 height 29
click at [664, 304] on button "27" at bounding box center [657, 298] width 21 height 19
click at [658, 166] on th "Next month" at bounding box center [657, 159] width 36 height 29
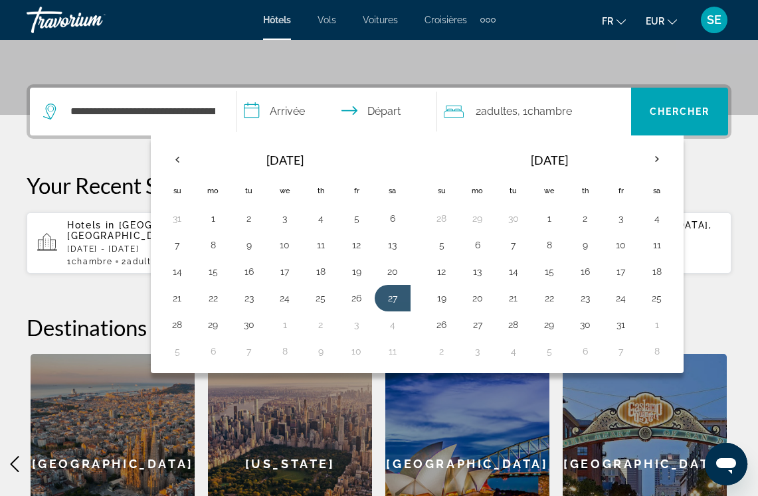
click at [664, 221] on button "4" at bounding box center [657, 218] width 21 height 19
type input "**********"
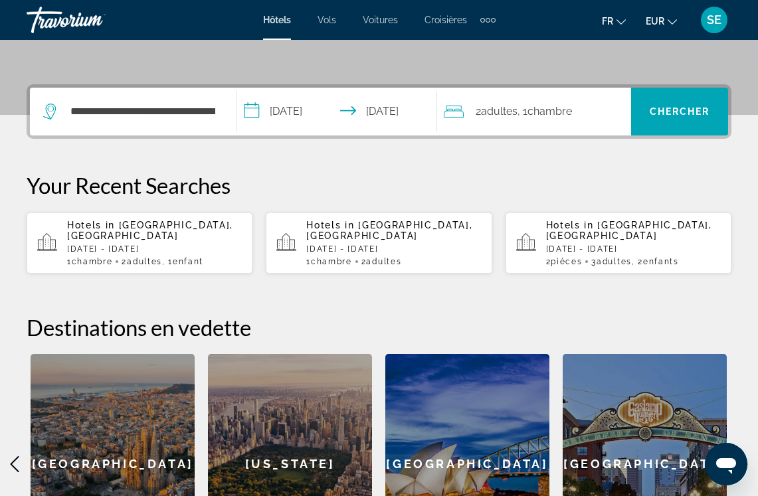
click at [579, 98] on div "2 Adulte Adultes , 1 Chambre pièces" at bounding box center [537, 112] width 187 height 48
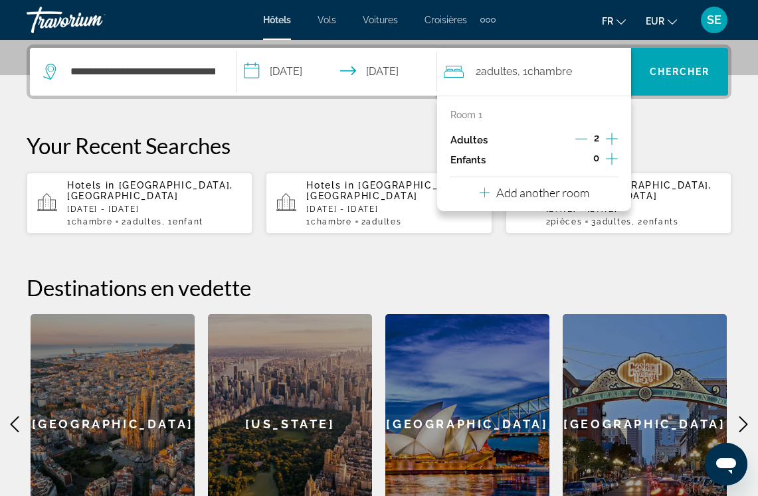
scroll to position [325, 0]
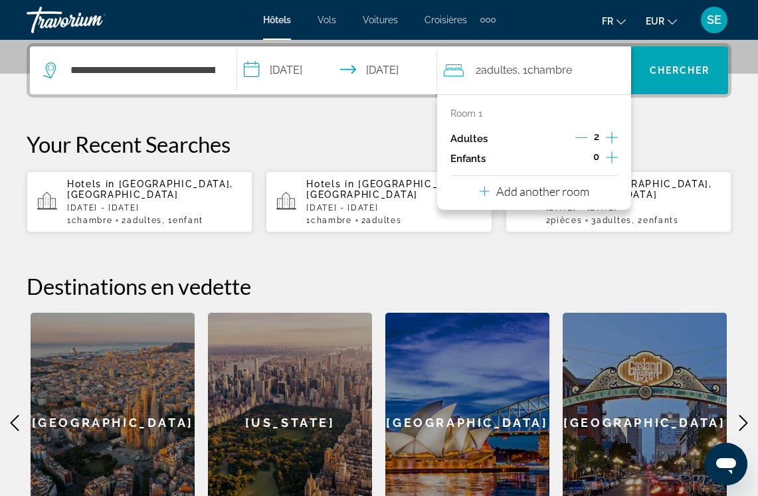
click at [611, 162] on icon "Increment children" at bounding box center [612, 158] width 12 height 16
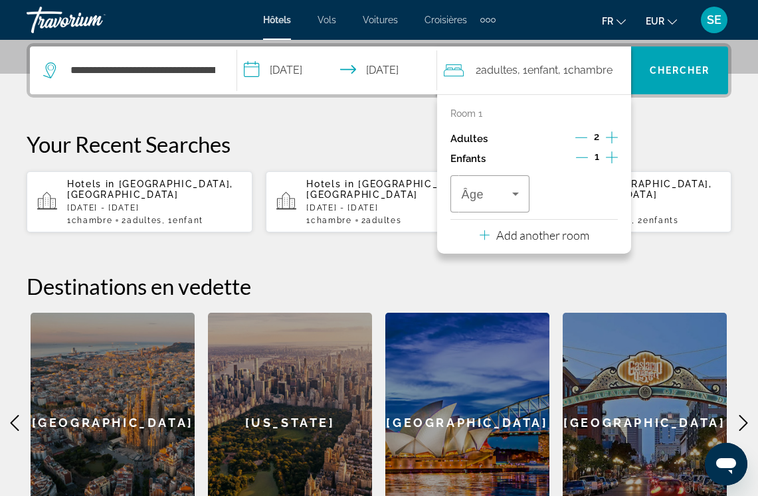
click at [617, 144] on icon "Increment adults" at bounding box center [612, 138] width 12 height 16
click at [618, 163] on button "Increment children" at bounding box center [612, 159] width 12 height 20
click at [595, 138] on span "3" at bounding box center [596, 137] width 5 height 11
click at [579, 138] on icon "Decrement adults" at bounding box center [581, 138] width 12 height 1
click at [514, 193] on icon "Travelers: 2 adults, 2 children" at bounding box center [515, 194] width 7 height 3
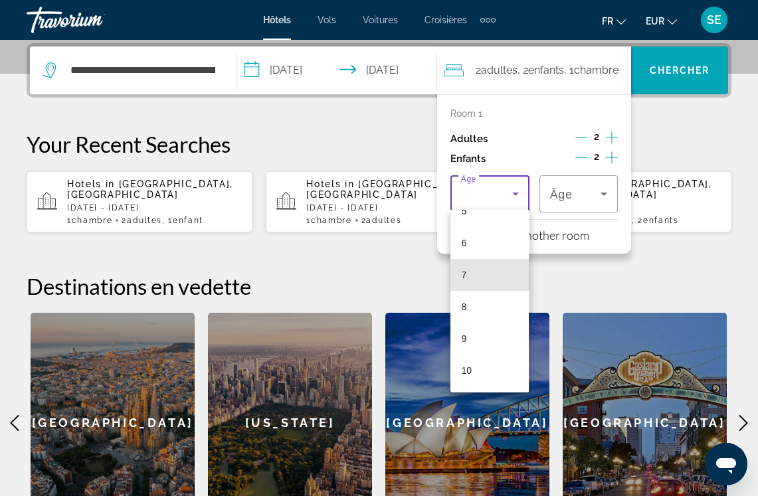
scroll to position [181, 0]
click at [465, 372] on span "10" at bounding box center [466, 369] width 11 height 16
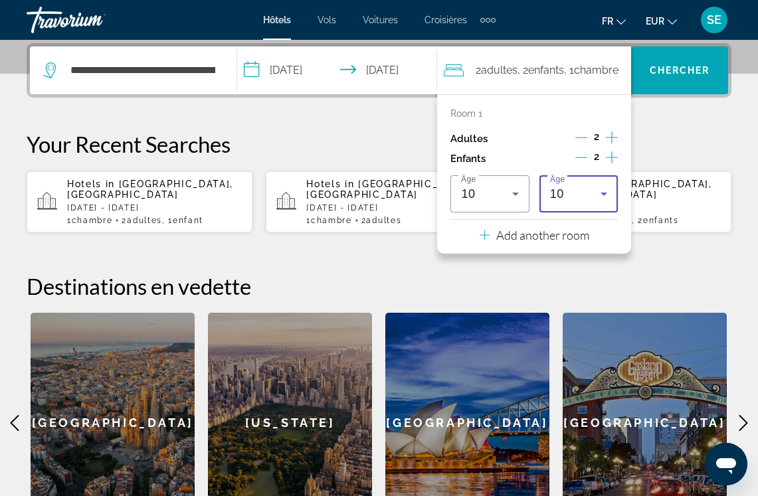
click at [600, 188] on icon "Travelers: 2 adults, 2 children" at bounding box center [604, 194] width 16 height 16
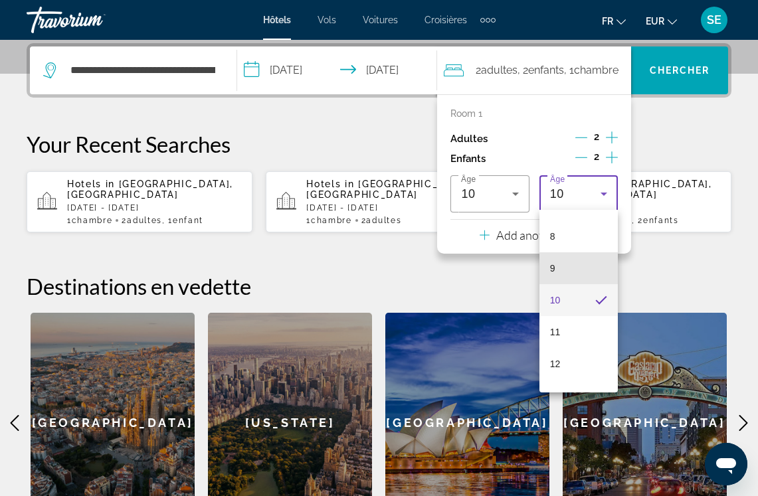
scroll to position [252, 0]
click at [562, 302] on mat-option "10" at bounding box center [579, 298] width 78 height 32
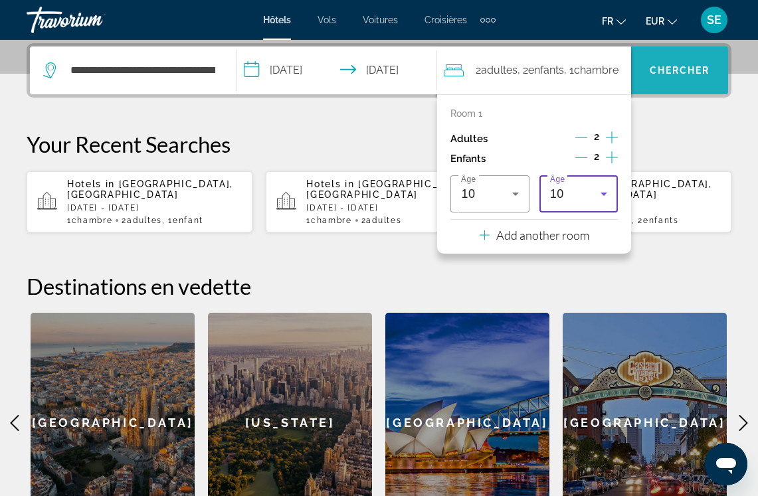
click at [697, 74] on span "Chercher" at bounding box center [680, 70] width 60 height 11
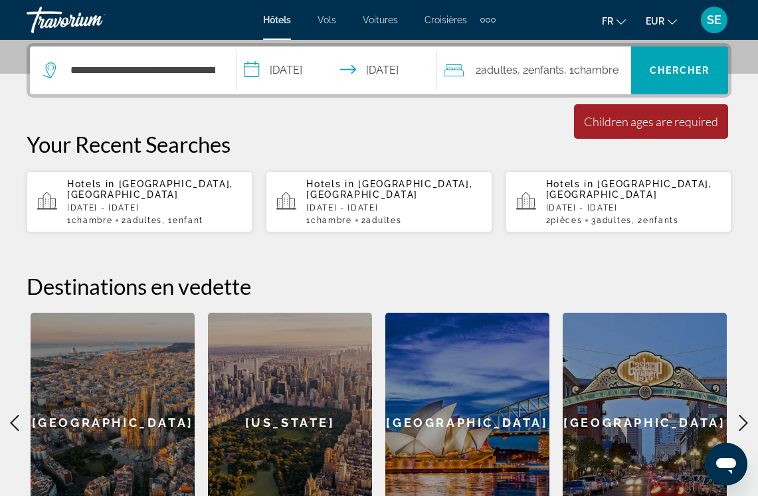
click at [539, 69] on span "Enfants" at bounding box center [546, 70] width 36 height 13
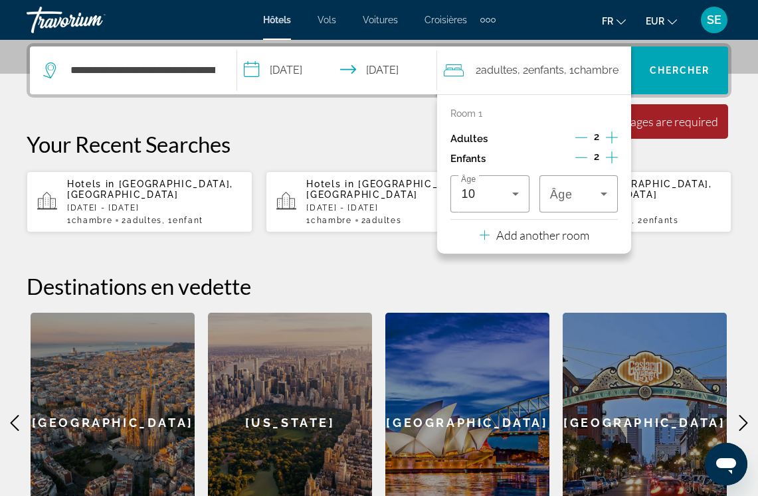
click at [603, 193] on icon "Travelers: 2 adults, 2 children" at bounding box center [604, 194] width 16 height 16
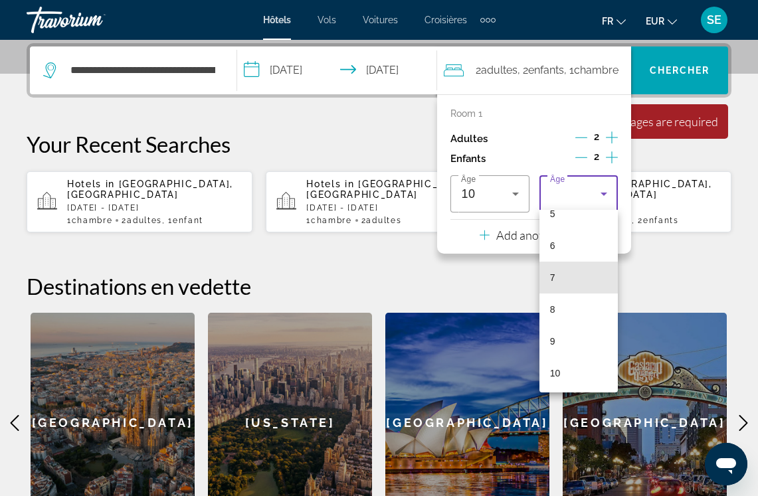
scroll to position [179, 0]
click at [552, 371] on span "10" at bounding box center [555, 371] width 11 height 16
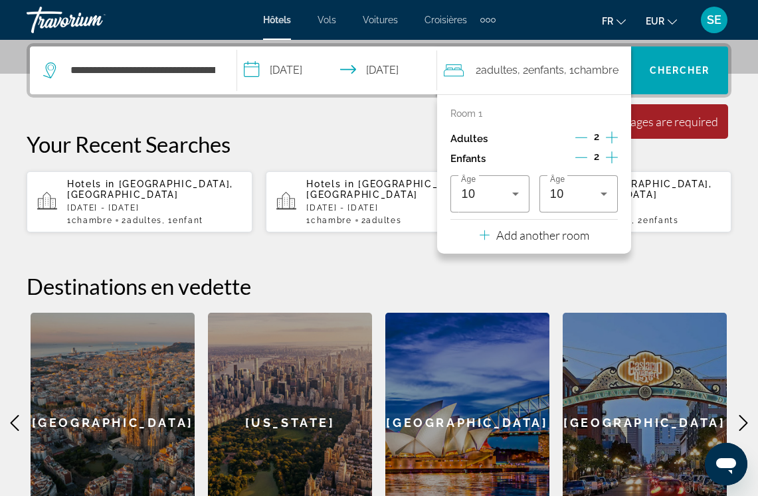
click at [674, 124] on div "Children ages are required" at bounding box center [651, 121] width 134 height 15
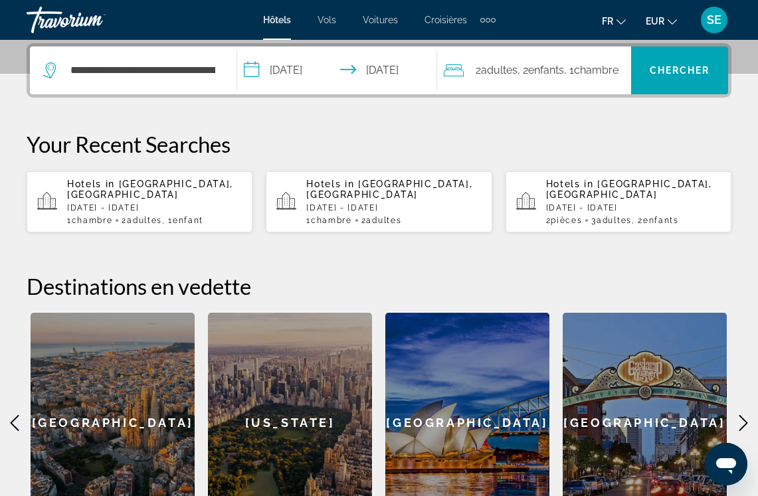
click at [682, 81] on span "Search widget" at bounding box center [679, 70] width 97 height 32
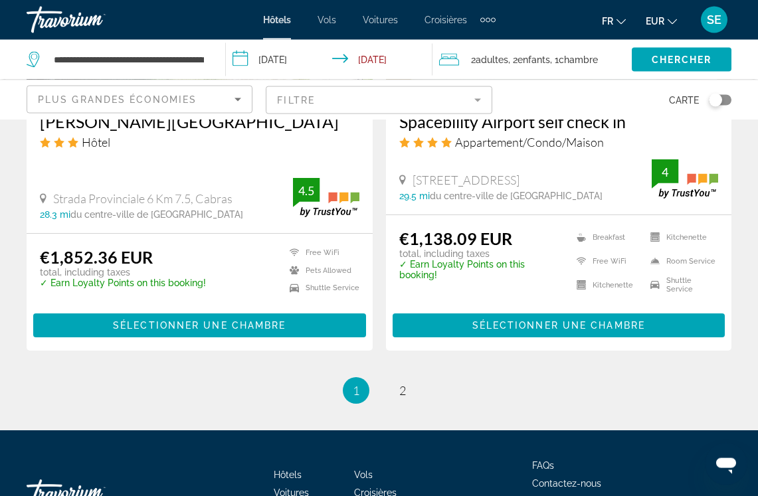
scroll to position [2720, 0]
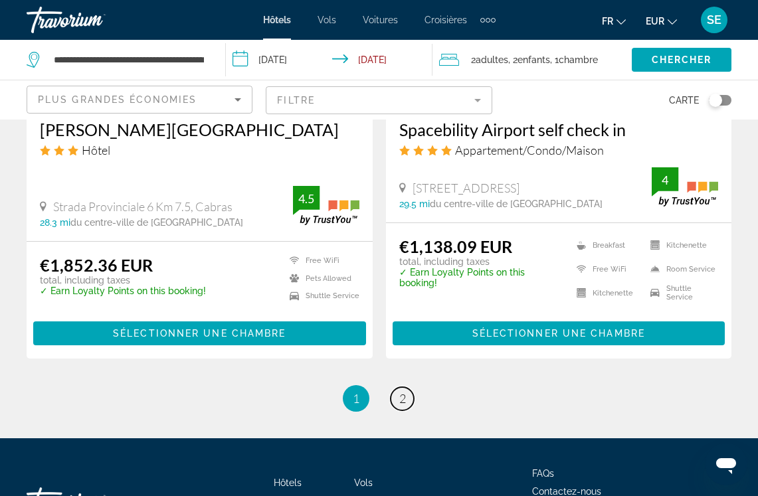
click at [411, 392] on link "page 2" at bounding box center [402, 398] width 23 height 23
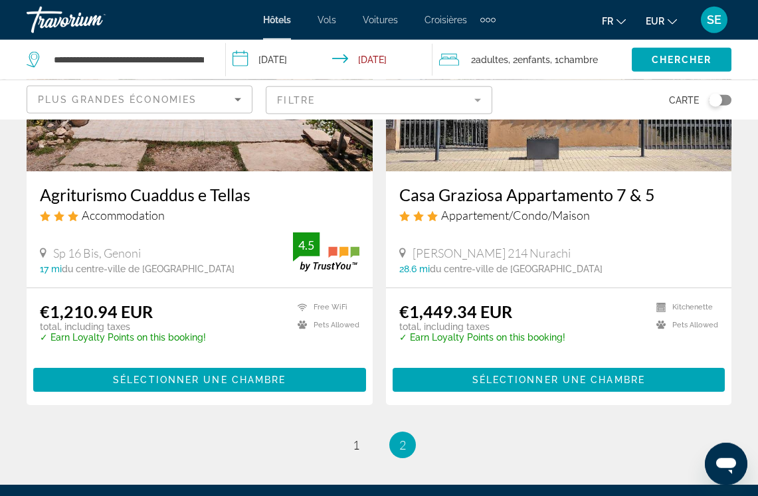
scroll to position [208, 0]
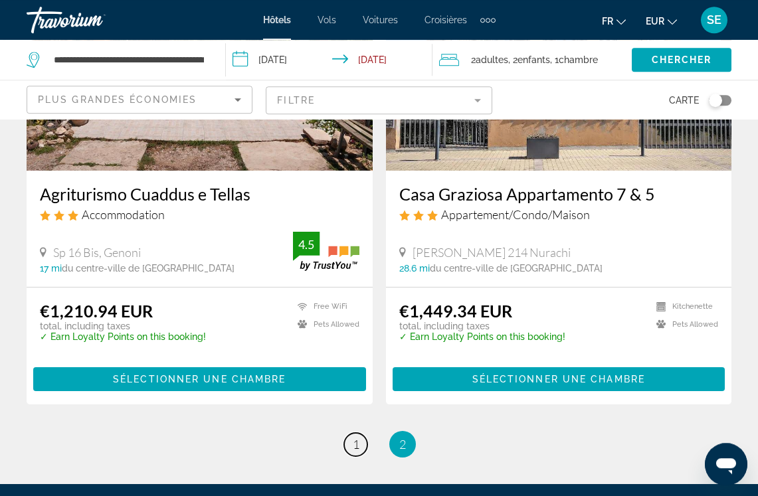
click at [353, 448] on span "1" at bounding box center [356, 444] width 7 height 15
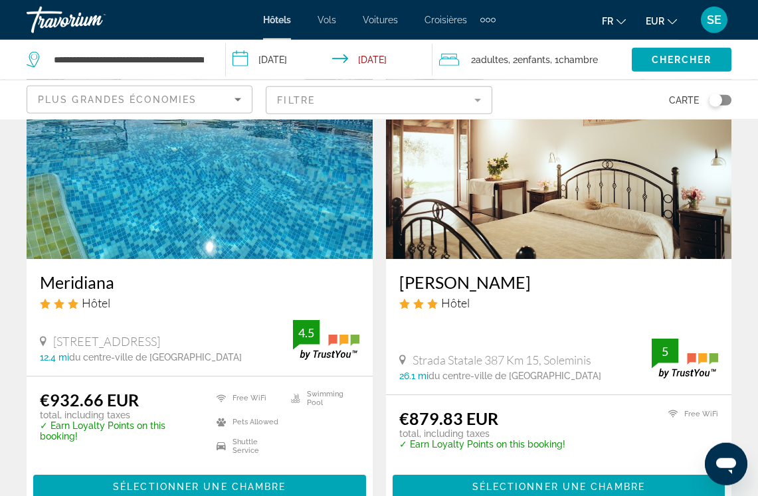
scroll to position [612, 0]
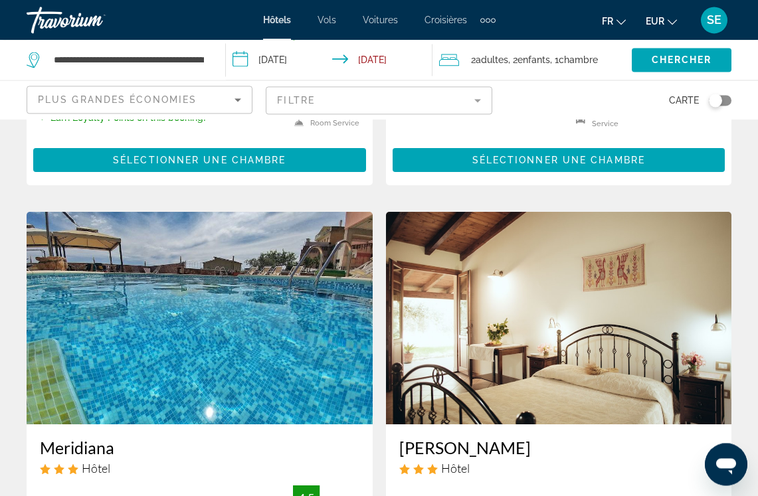
click at [95, 360] on img "Main content" at bounding box center [200, 318] width 346 height 213
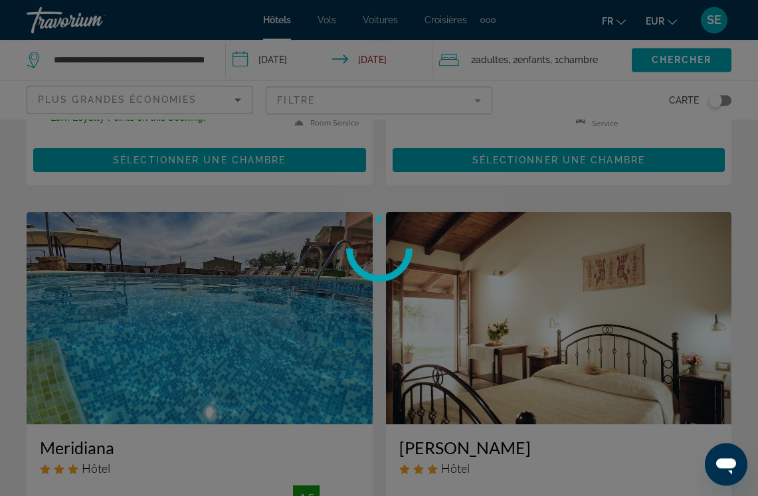
scroll to position [446, 0]
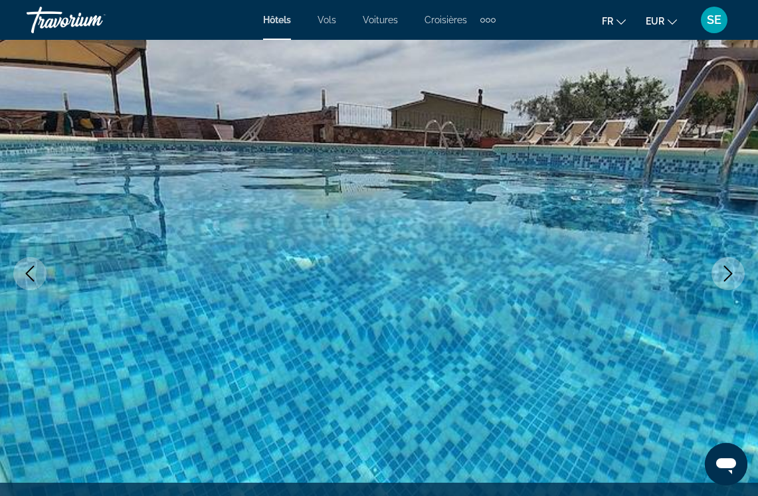
scroll to position [82, 0]
click at [717, 282] on button "Next image" at bounding box center [728, 272] width 33 height 33
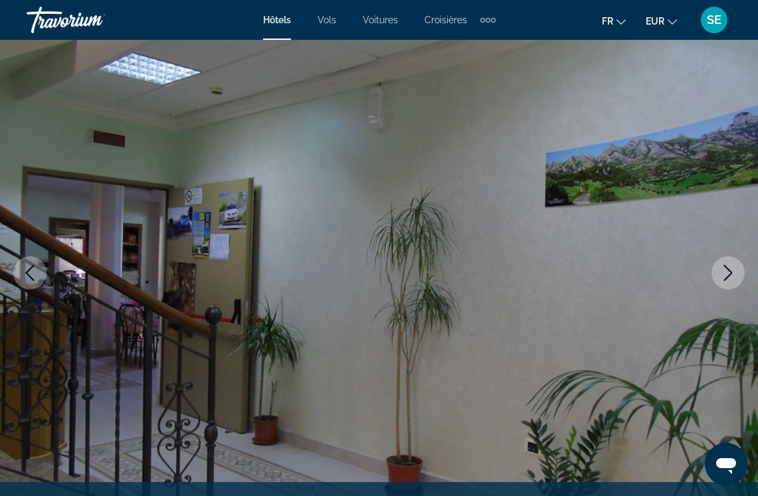
click at [717, 280] on icon "Next image" at bounding box center [728, 273] width 16 height 16
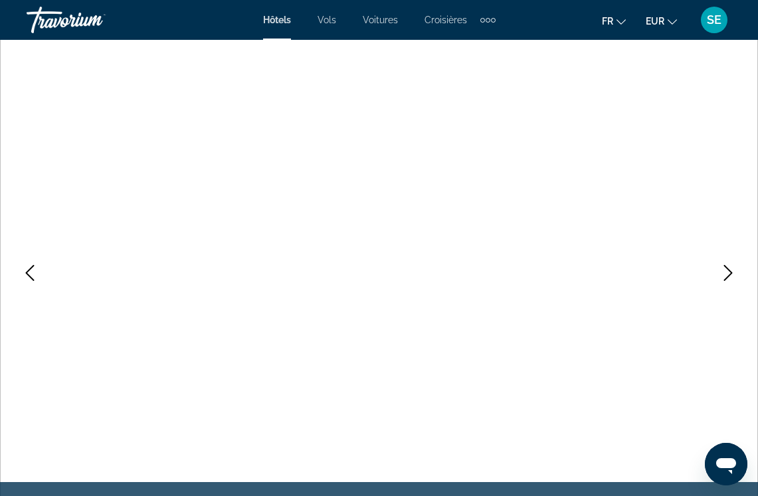
click at [35, 270] on icon "Previous image" at bounding box center [30, 273] width 16 height 16
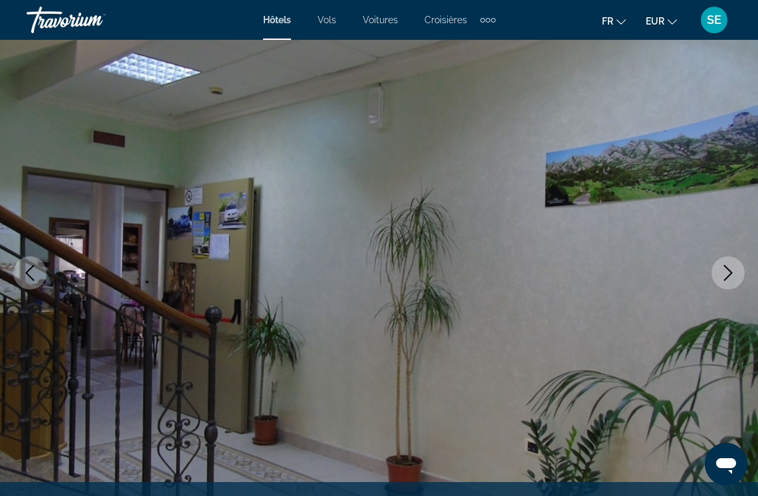
click at [37, 282] on button "Previous image" at bounding box center [29, 272] width 33 height 33
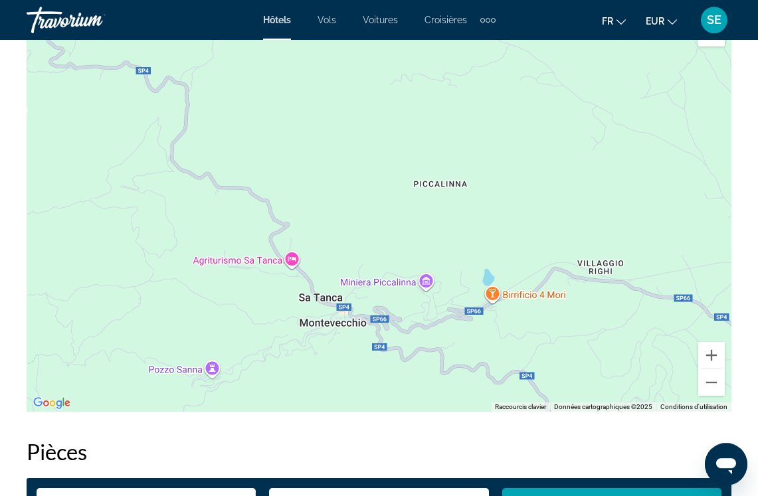
scroll to position [1556, 0]
click at [717, 386] on button "Zoom arrière" at bounding box center [711, 382] width 27 height 27
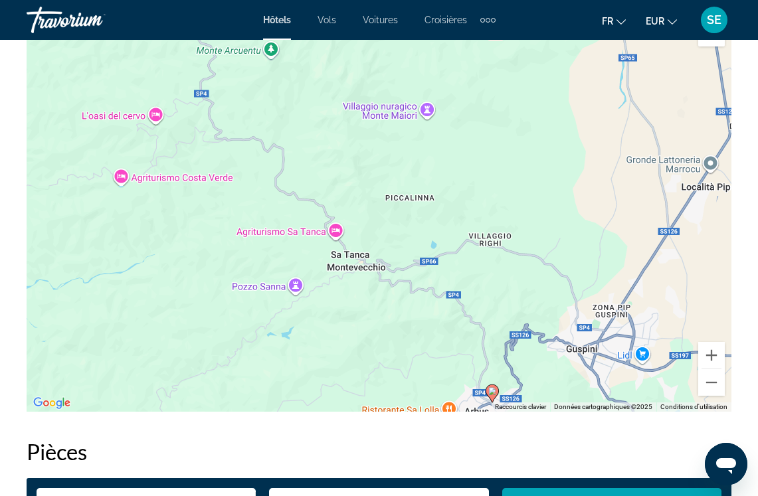
click at [715, 381] on button "Zoom arrière" at bounding box center [711, 382] width 27 height 27
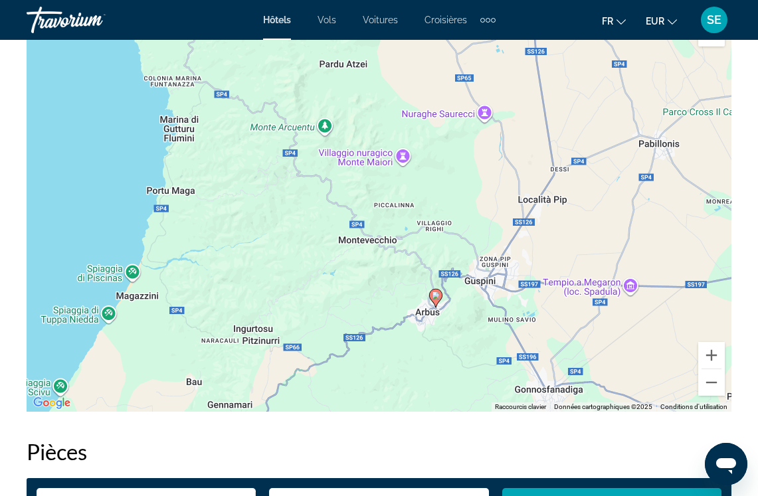
click at [714, 381] on button "Zoom arrière" at bounding box center [711, 382] width 27 height 27
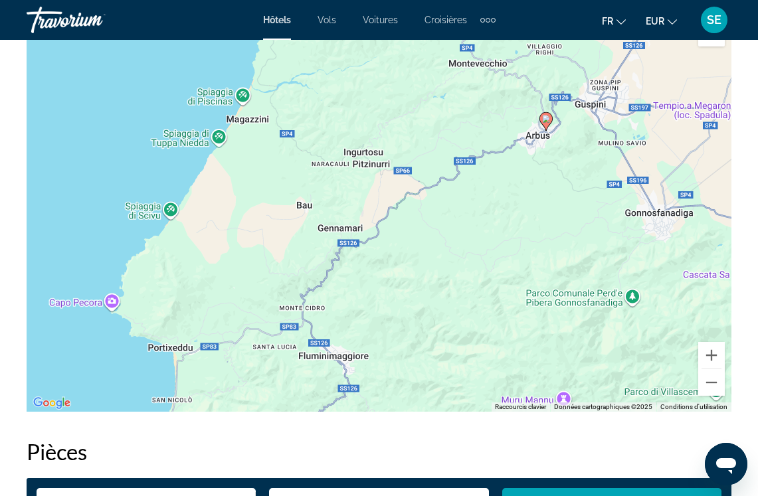
click at [710, 356] on button "Zoom avant" at bounding box center [711, 355] width 27 height 27
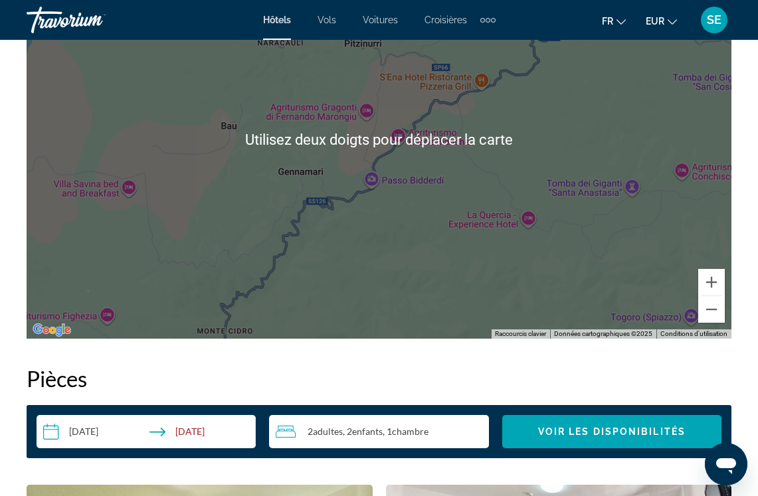
scroll to position [1629, 0]
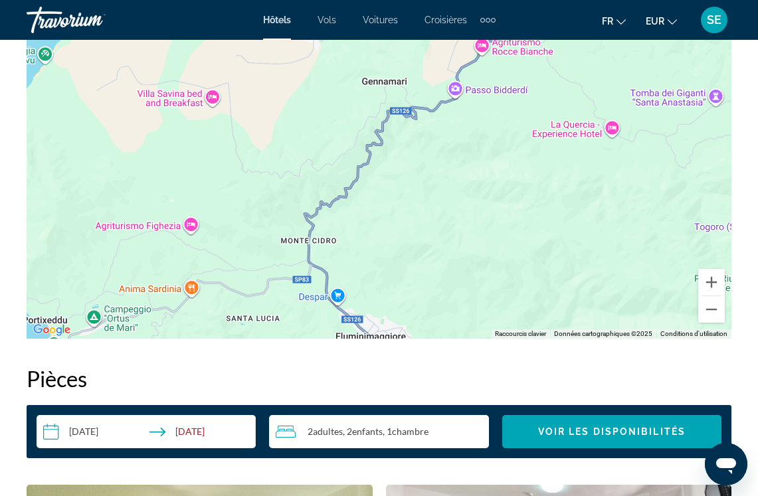
click at [717, 288] on button "Zoom avant" at bounding box center [711, 282] width 27 height 27
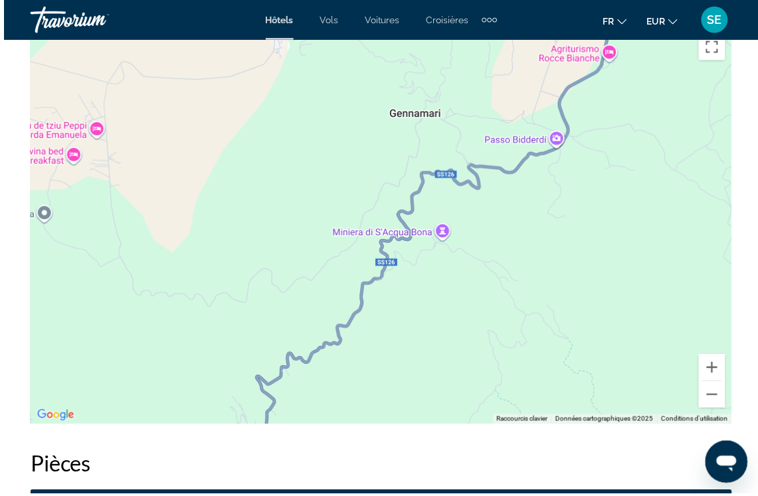
scroll to position [1552, 0]
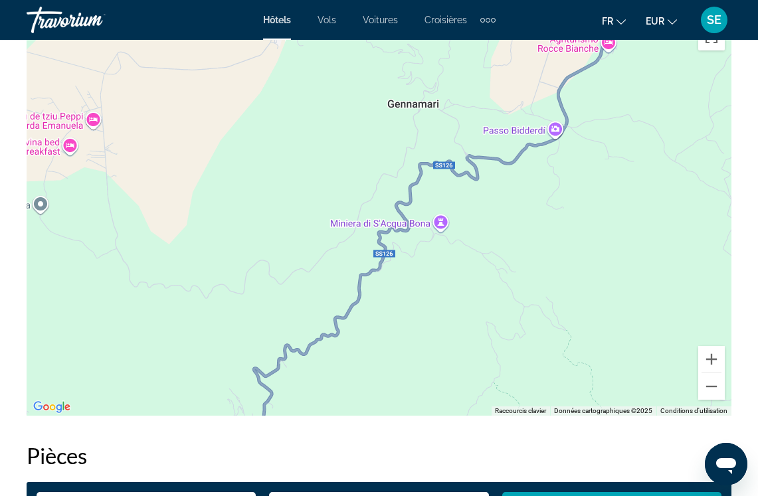
click at [715, 357] on button "Zoom avant" at bounding box center [711, 359] width 27 height 27
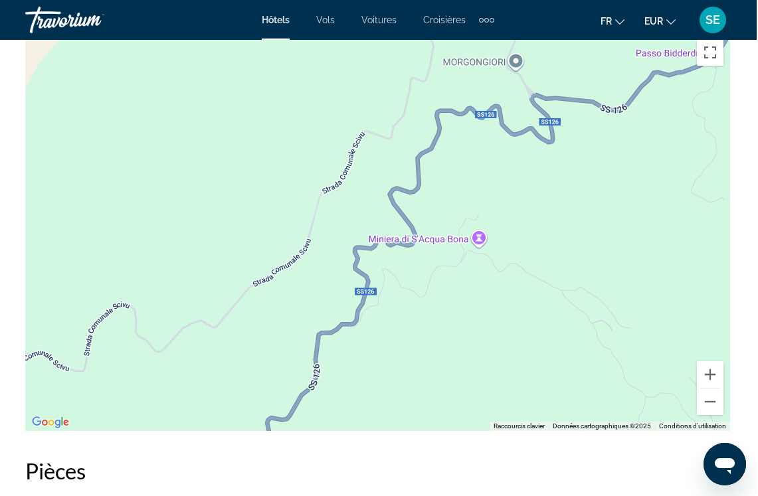
scroll to position [1541, 0]
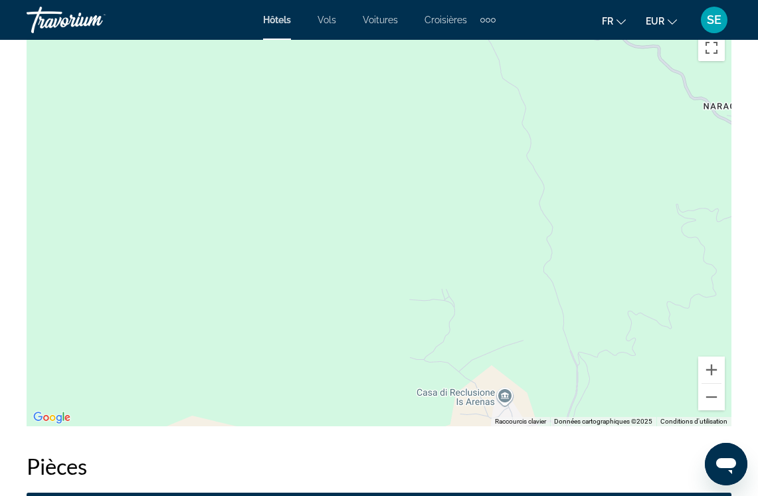
click at [717, 395] on button "Zoom arrière" at bounding box center [711, 397] width 27 height 27
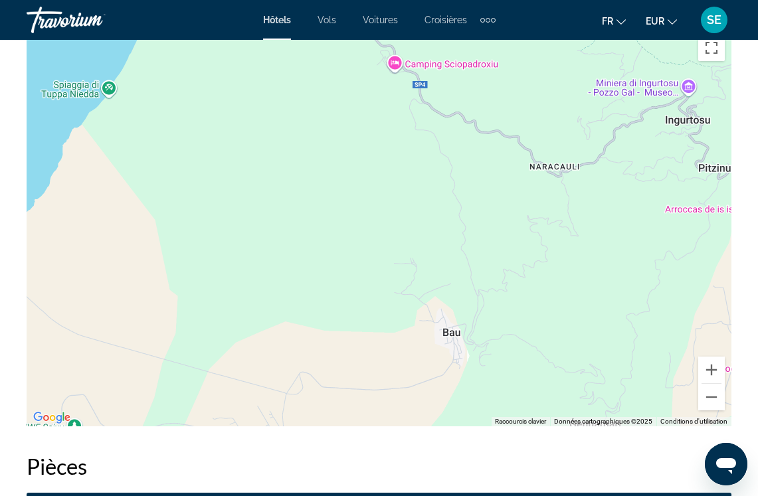
click at [717, 401] on div "Main content" at bounding box center [379, 227] width 705 height 399
click at [715, 395] on button "Zoom arrière" at bounding box center [711, 397] width 27 height 27
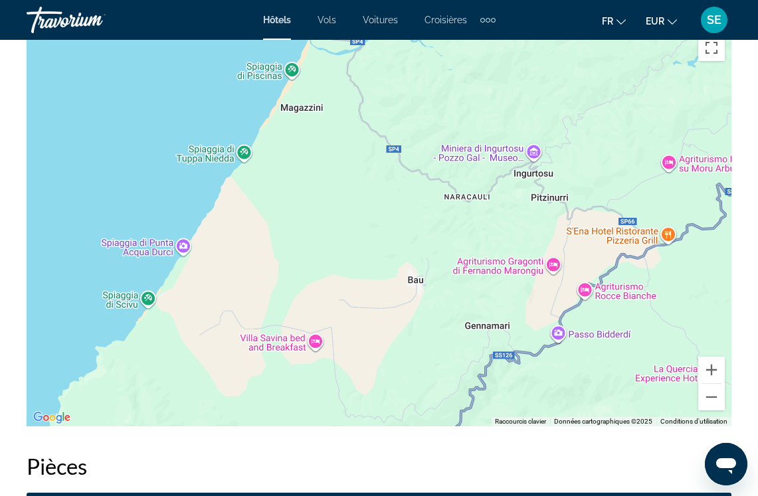
click at [713, 395] on button "Zoom arrière" at bounding box center [711, 397] width 27 height 27
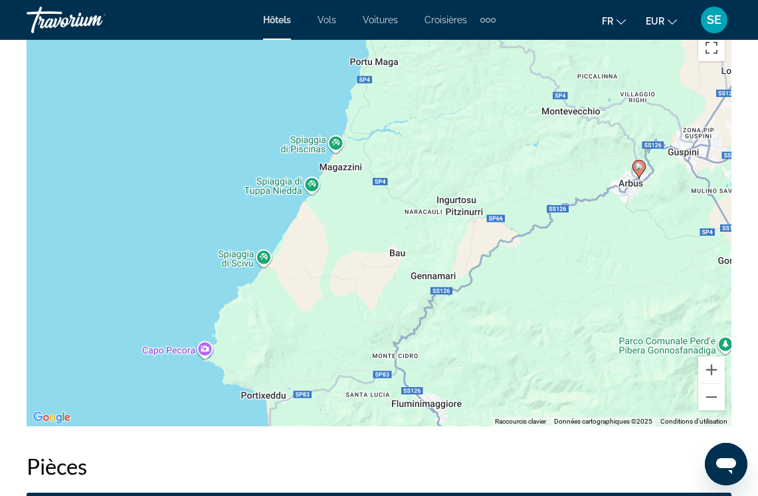
click at [716, 393] on button "Zoom arrière" at bounding box center [711, 397] width 27 height 27
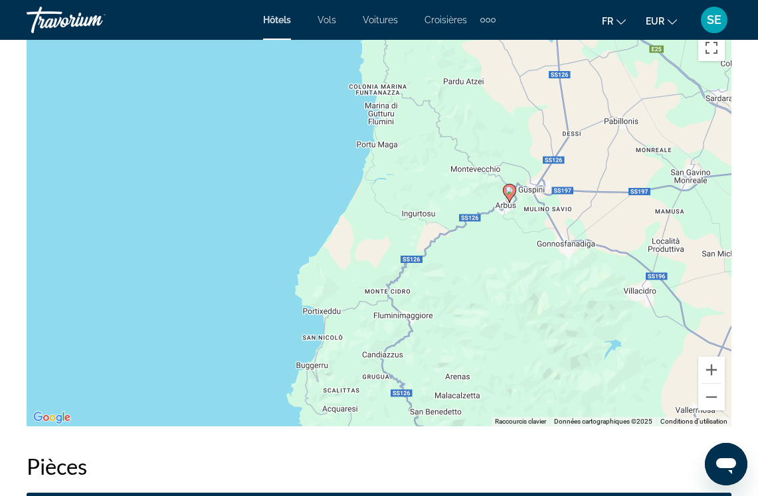
click at [715, 393] on button "Zoom arrière" at bounding box center [711, 397] width 27 height 27
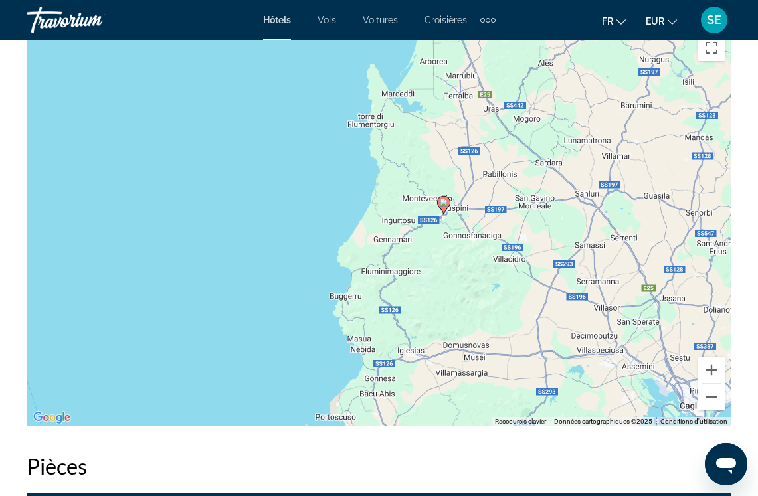
click at [717, 404] on div "Pour activer le glissement avec le clavier, appuyez sur Alt+Entrée. Une fois ce…" at bounding box center [379, 227] width 705 height 399
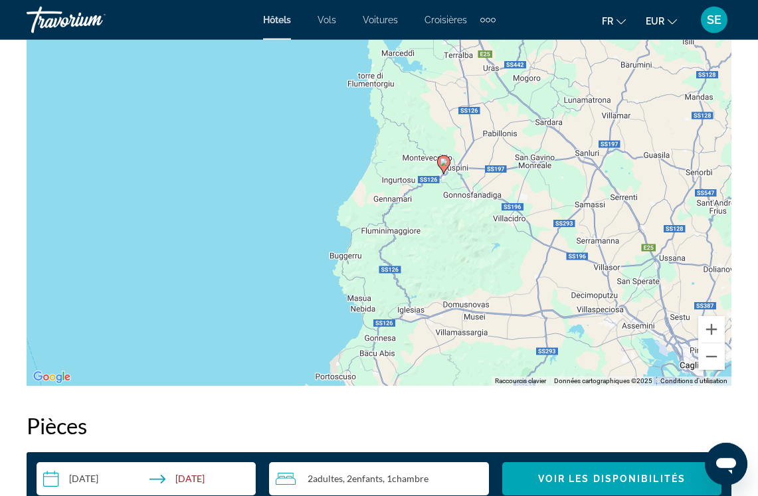
scroll to position [1583, 0]
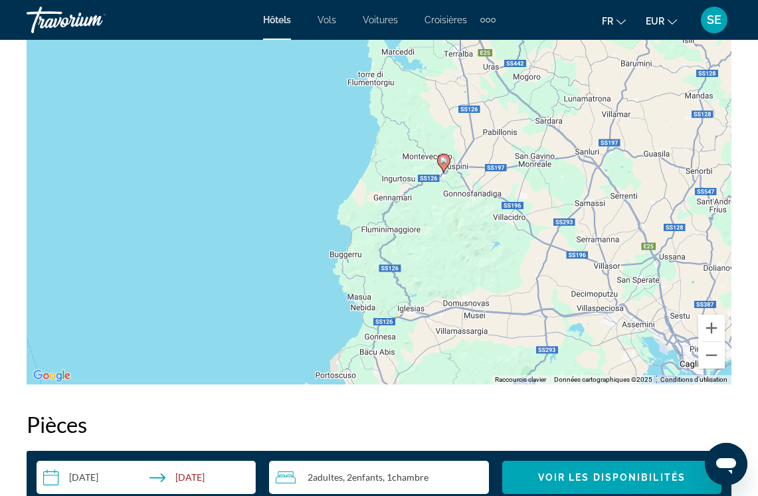
click at [712, 359] on button "Zoom arrière" at bounding box center [711, 355] width 27 height 27
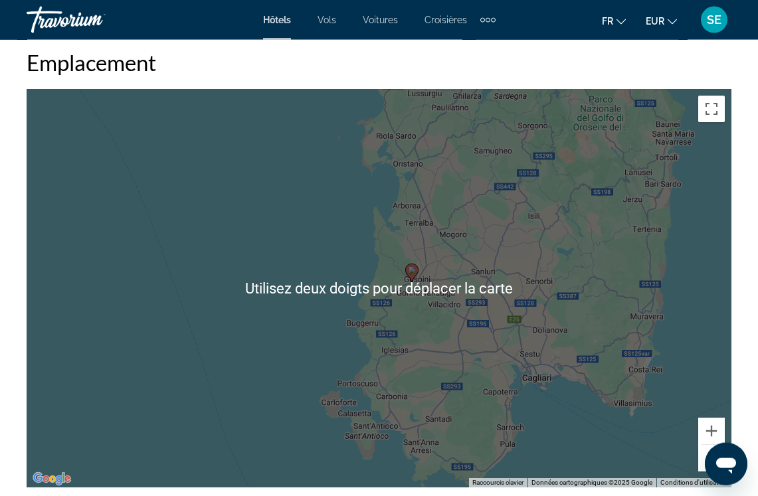
scroll to position [1486, 0]
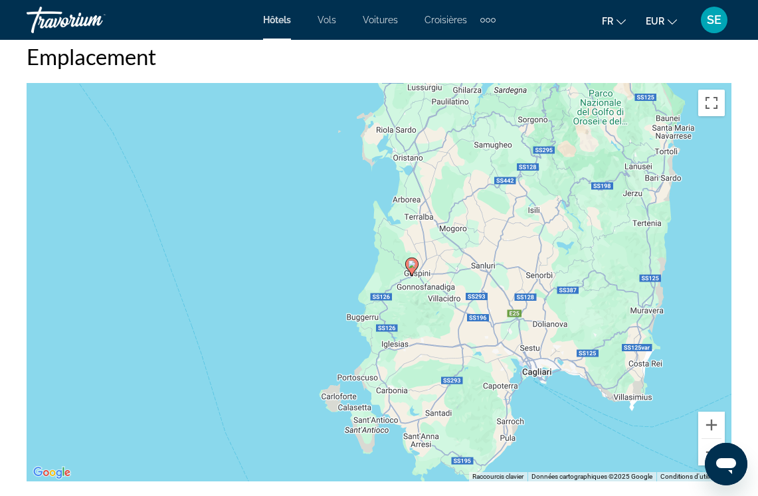
click at [717, 462] on button "Zoom arrière" at bounding box center [711, 452] width 27 height 27
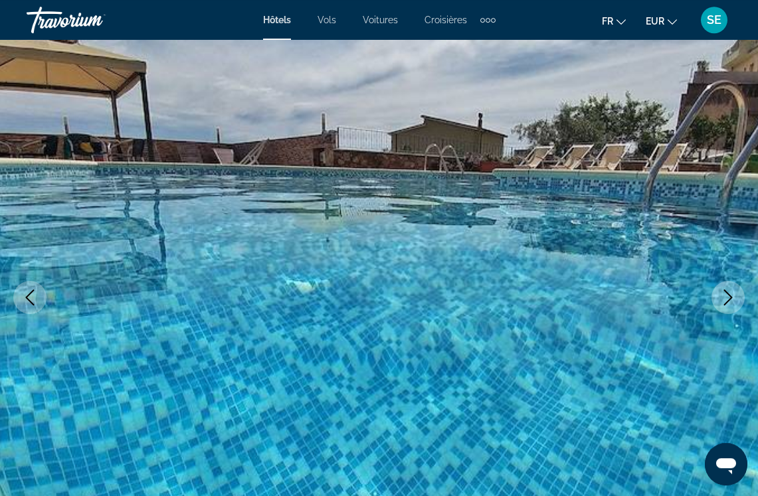
scroll to position [0, 0]
